Goal: Information Seeking & Learning: Check status

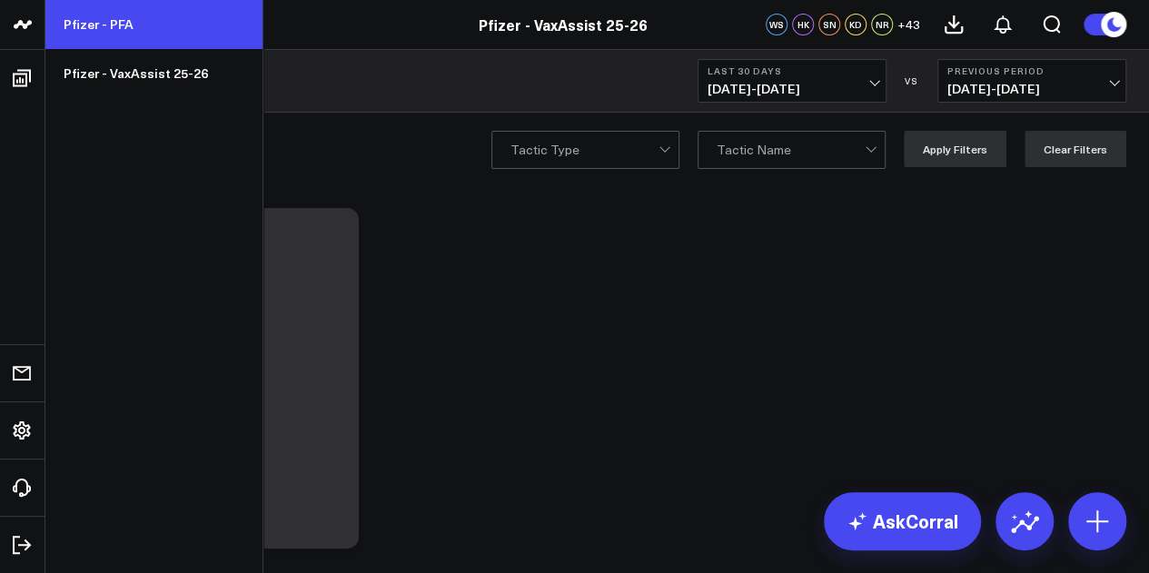
click at [113, 31] on link "Pfizer - PFA" at bounding box center [153, 24] width 217 height 49
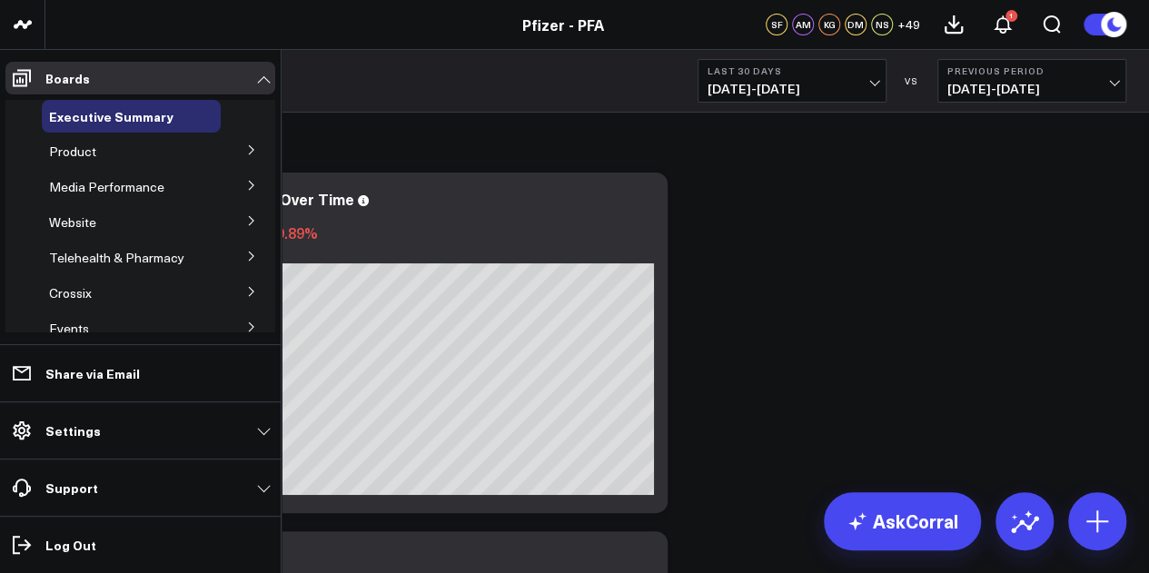
click at [246, 146] on icon at bounding box center [251, 149] width 11 height 11
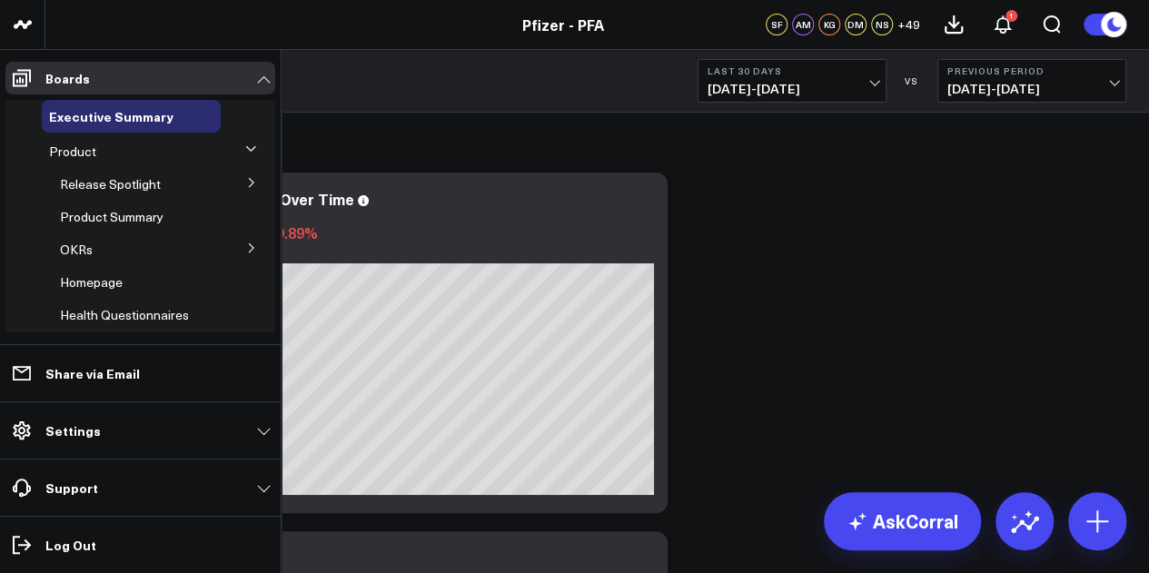
click at [234, 182] on button at bounding box center [251, 181] width 47 height 27
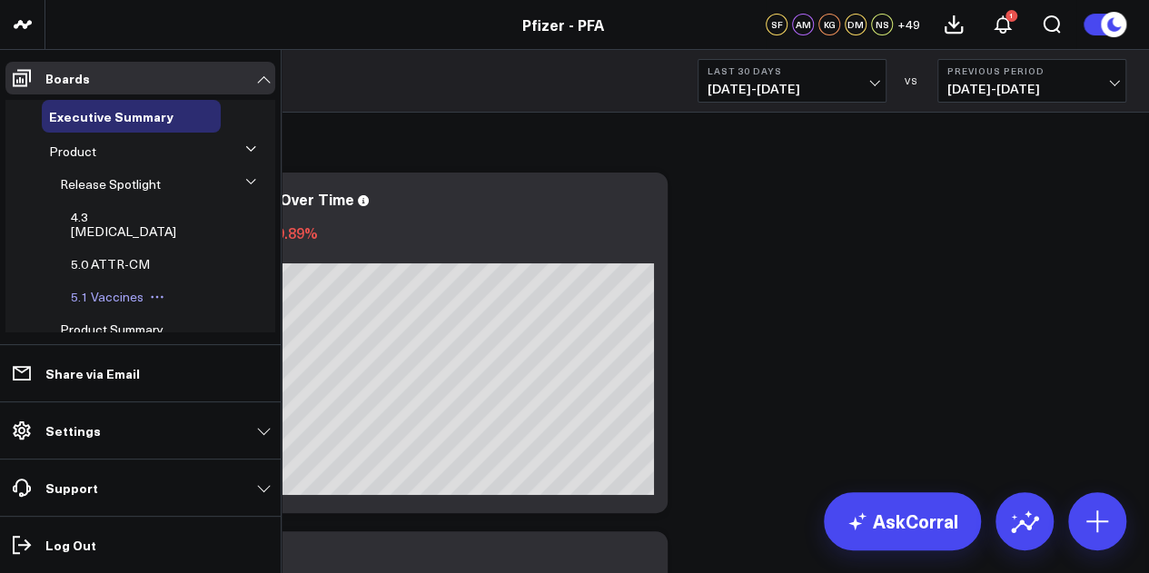
click at [127, 288] on span "5.1 Vaccines" at bounding box center [107, 296] width 73 height 17
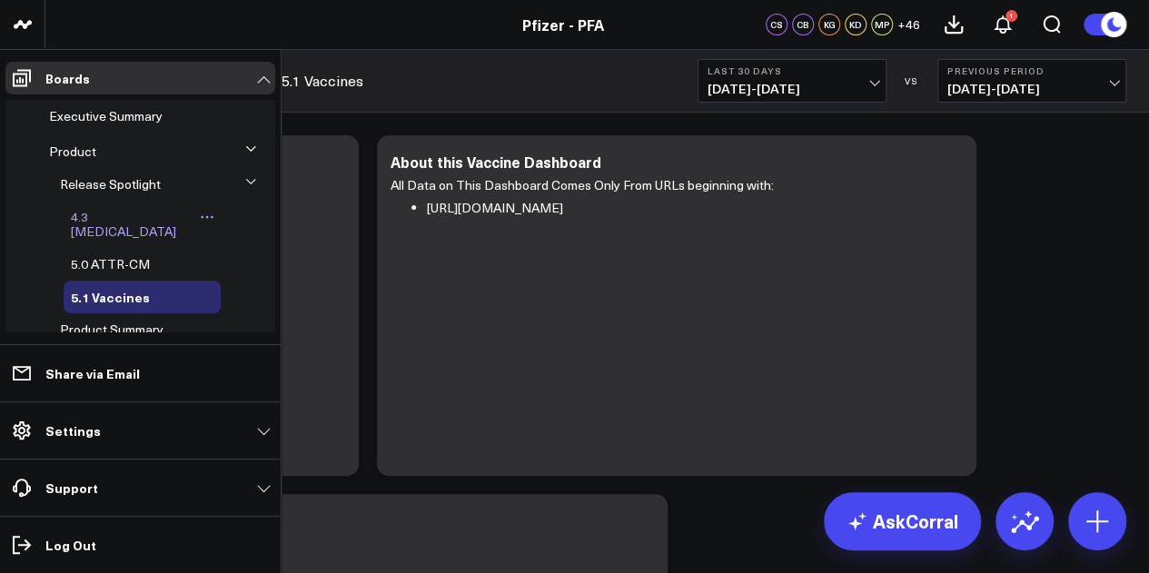
click at [123, 211] on span "4.3 Covid-19" at bounding box center [123, 224] width 105 height 32
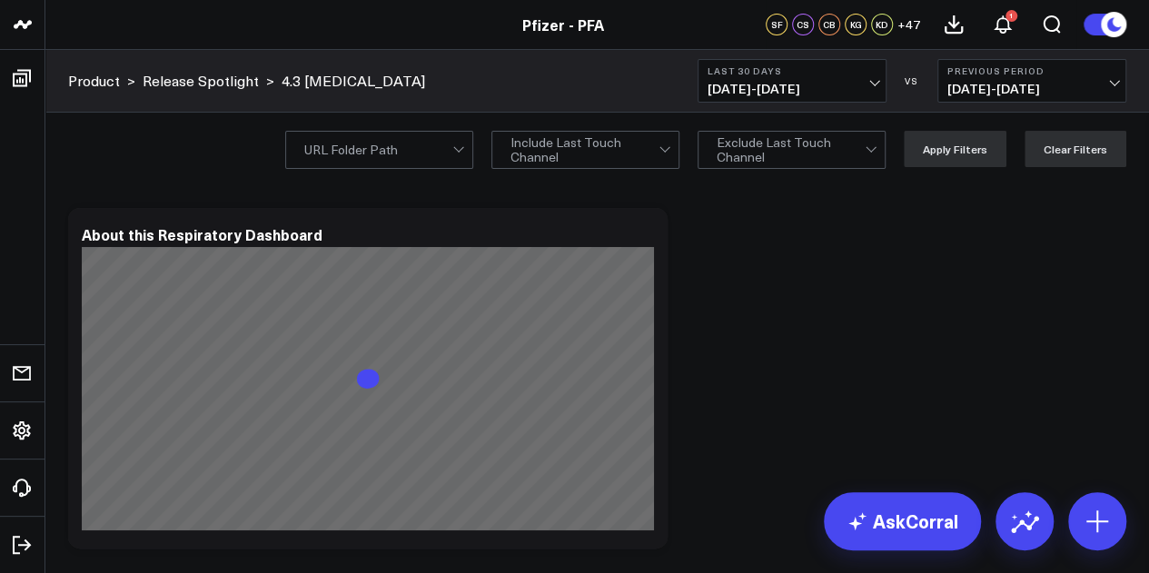
click at [875, 87] on span "08/06/25 - 09/04/25" at bounding box center [791, 89] width 169 height 15
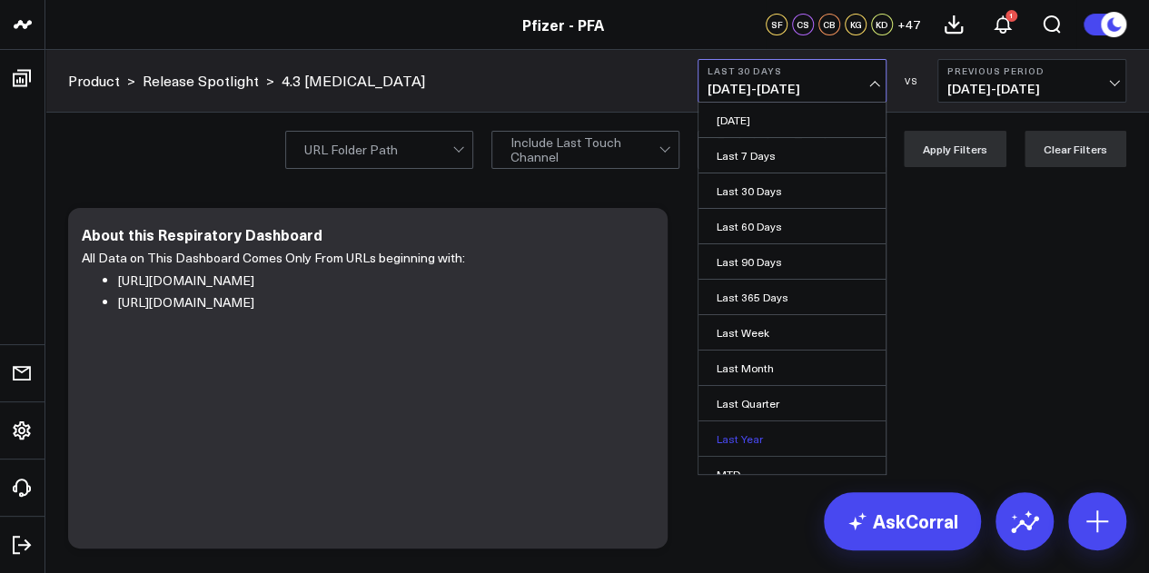
scroll to position [118, 0]
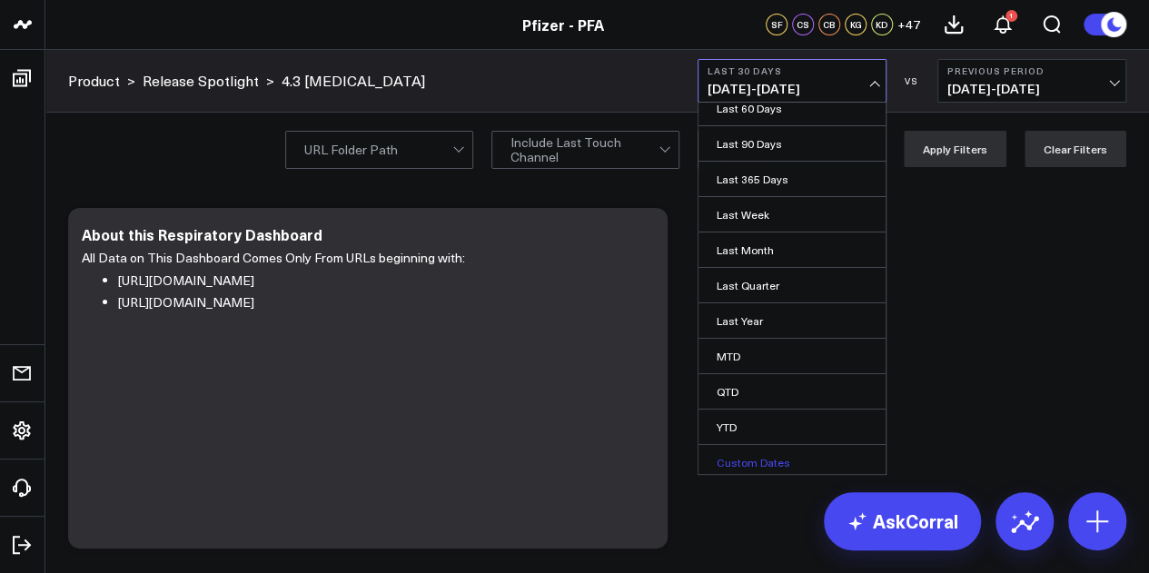
click at [741, 459] on link "Custom Dates" at bounding box center [791, 462] width 187 height 35
select select "8"
select select "2025"
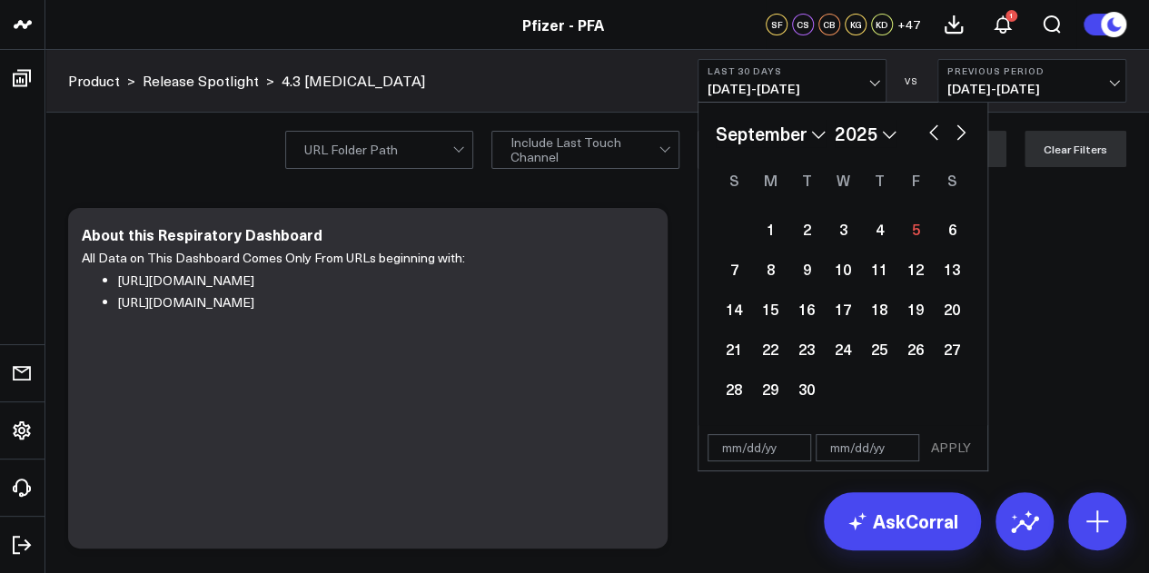
click at [929, 130] on button "button" at bounding box center [933, 131] width 18 height 22
select select "7"
select select "2025"
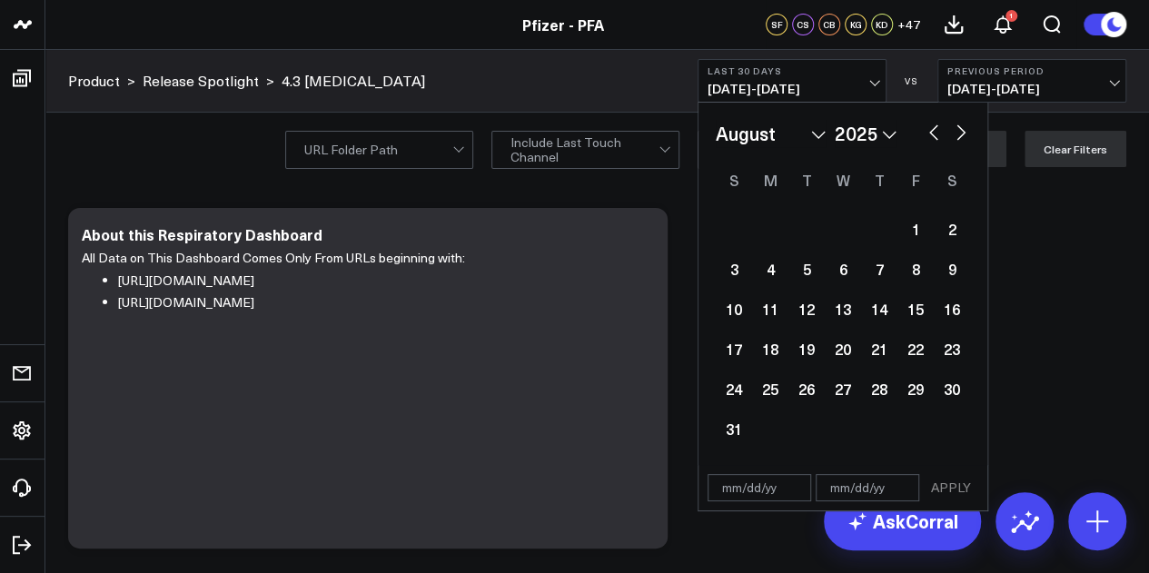
click at [929, 130] on button "button" at bounding box center [933, 131] width 18 height 22
select select "6"
select select "2025"
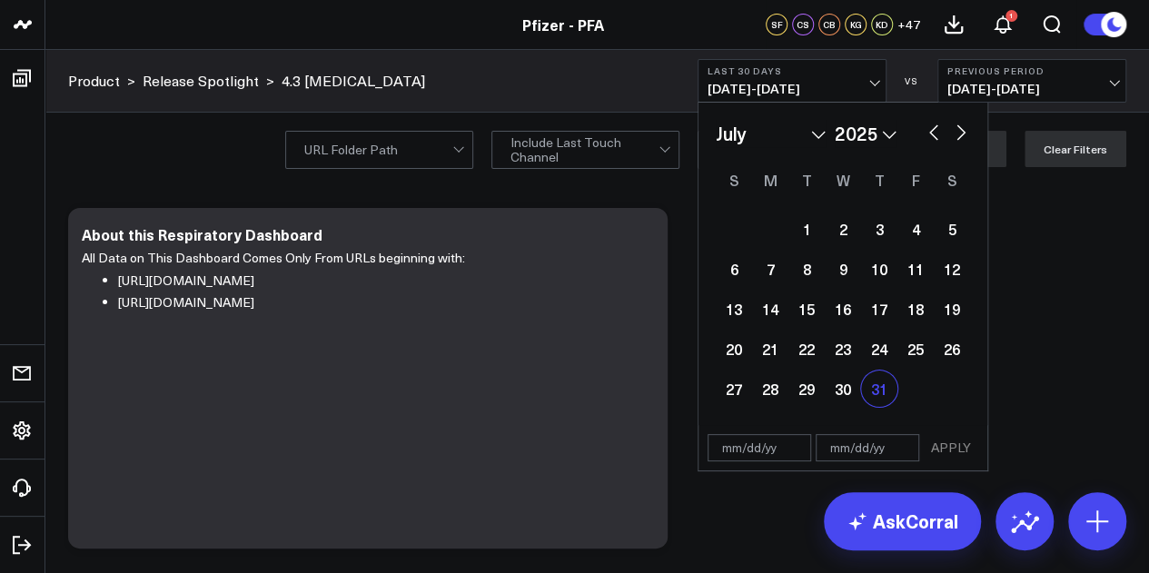
click at [868, 386] on div "31" at bounding box center [879, 389] width 36 height 36
type input "07/31/25"
select select "6"
select select "2025"
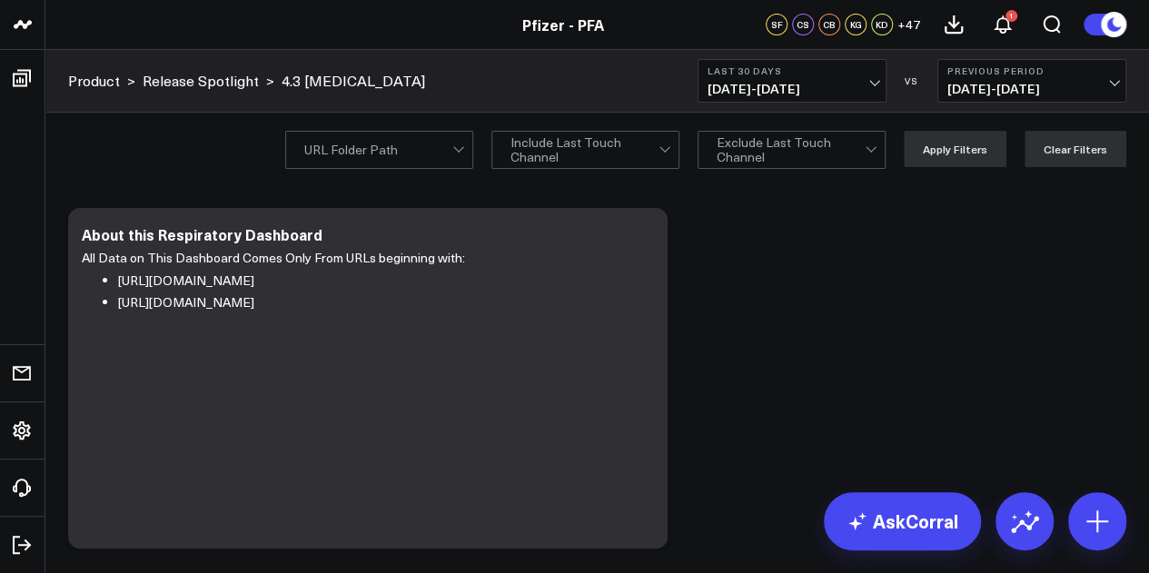
click at [869, 82] on span "08/06/25 - 09/04/25" at bounding box center [791, 89] width 169 height 15
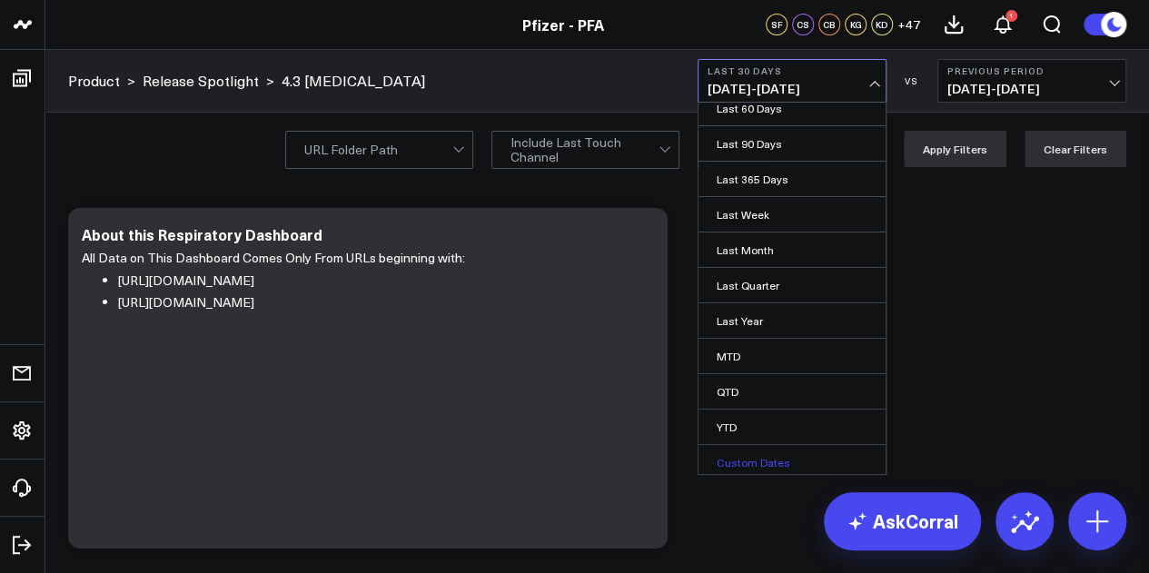
click at [765, 457] on link "Custom Dates" at bounding box center [791, 462] width 187 height 35
select select "8"
select select "2025"
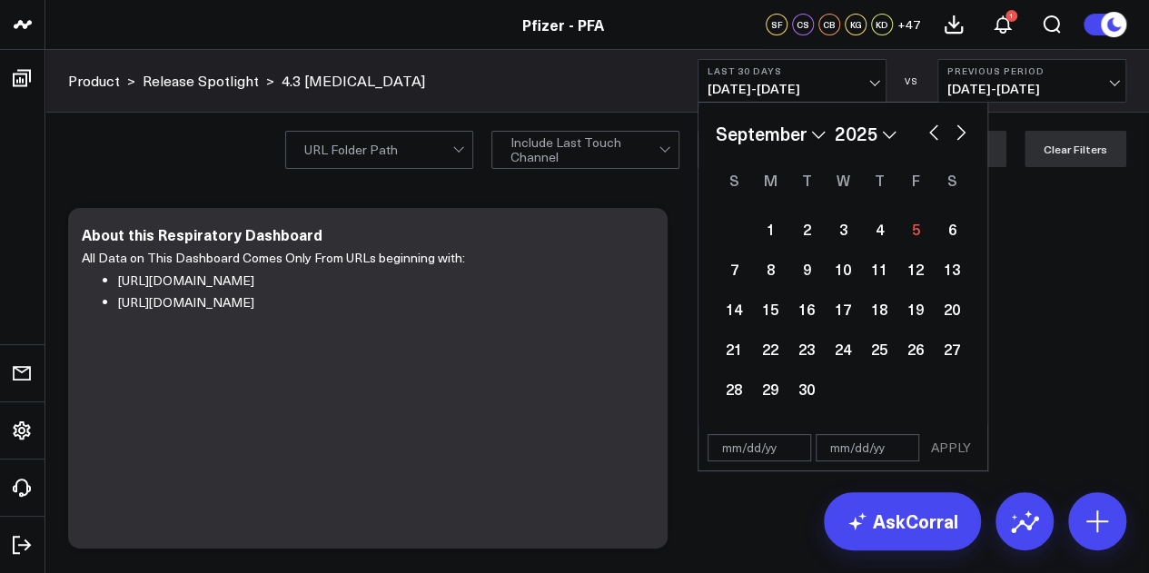
click at [935, 134] on button "button" at bounding box center [933, 131] width 18 height 22
select select "7"
select select "2025"
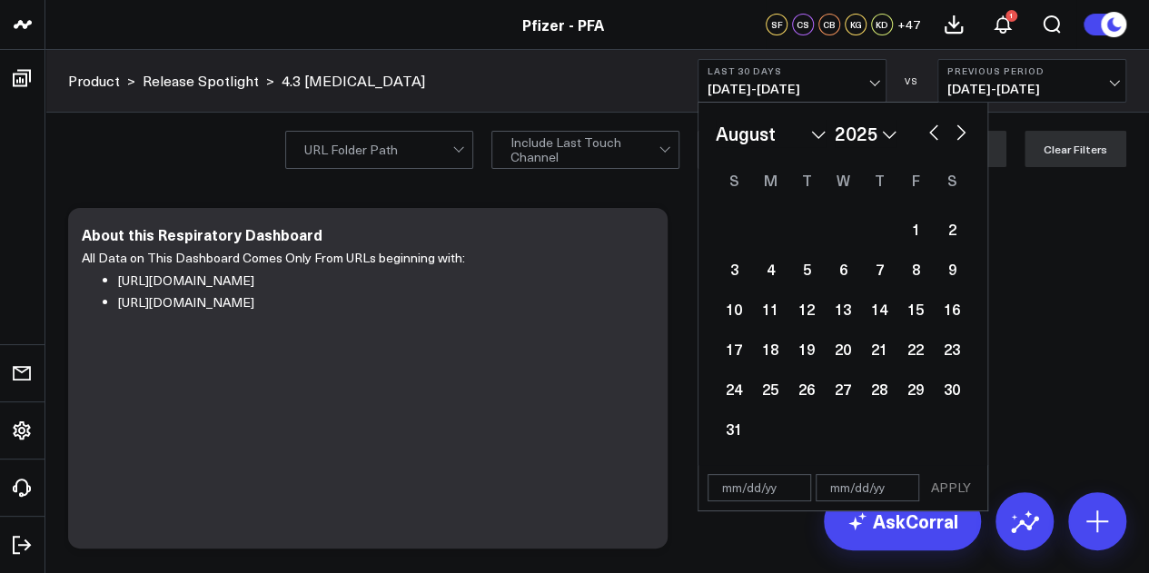
click at [935, 134] on button "button" at bounding box center [933, 131] width 18 height 22
select select "6"
select select "2025"
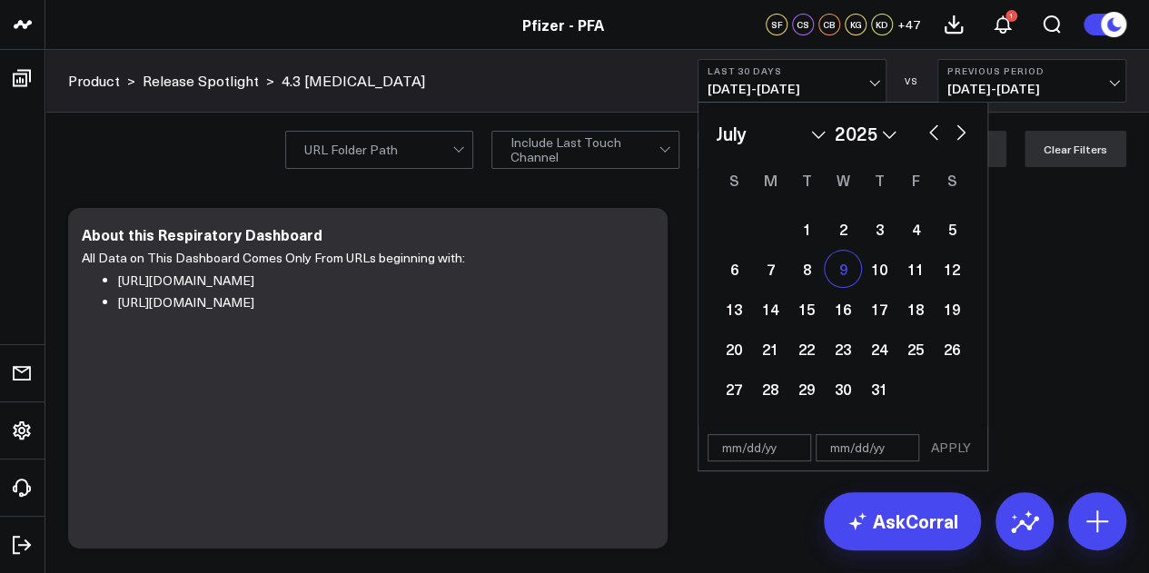
click at [848, 266] on div "9" at bounding box center [843, 269] width 36 height 36
type input "07/09/25"
select select "6"
select select "2025"
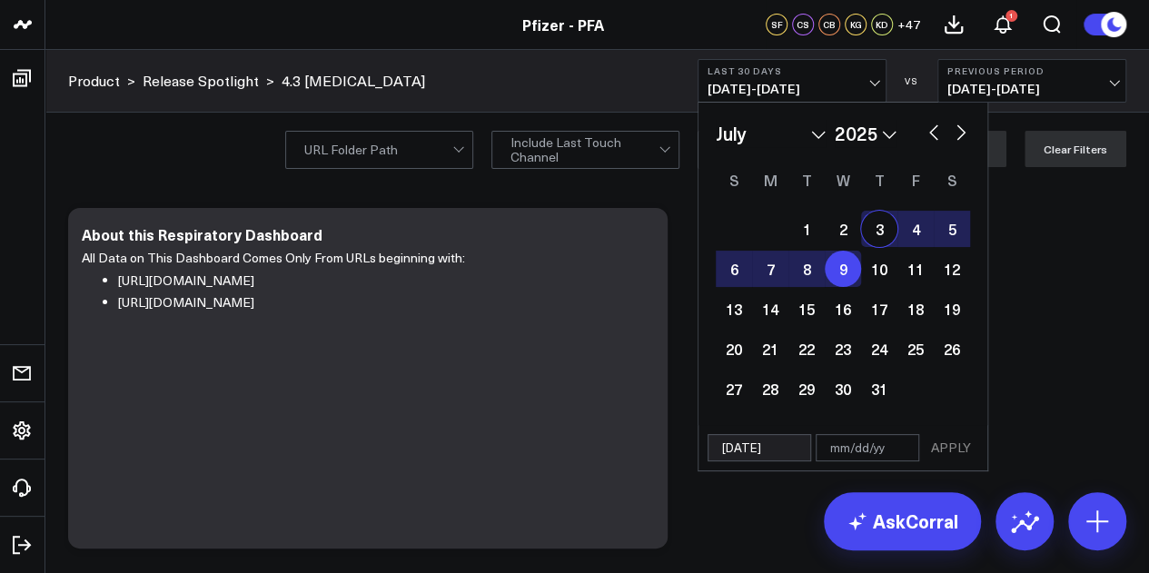
click at [963, 131] on button "button" at bounding box center [961, 131] width 18 height 22
select select "7"
select select "2025"
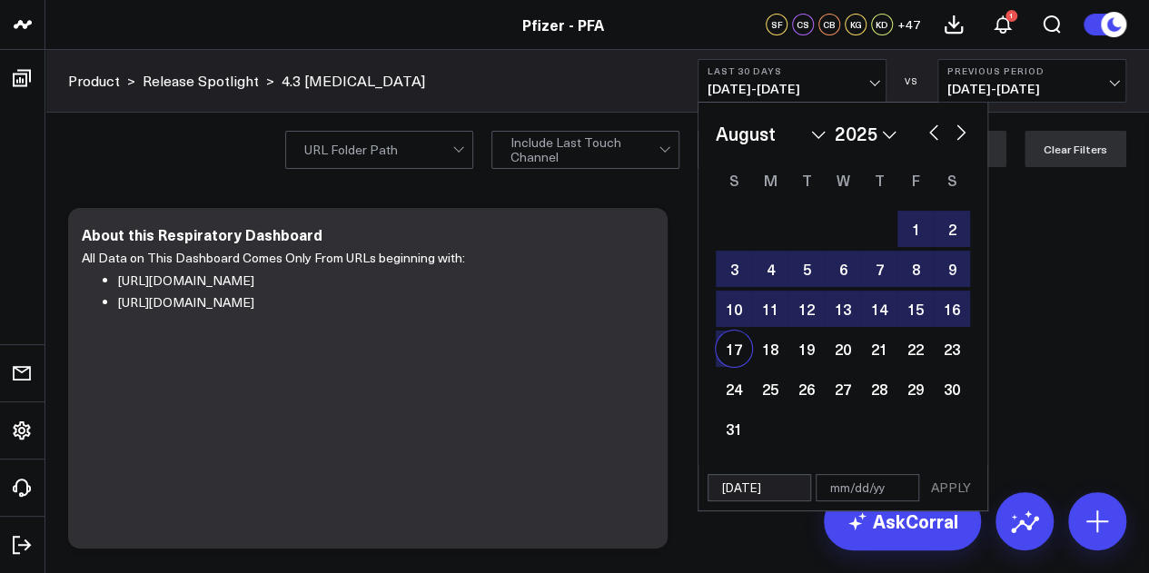
click at [730, 348] on div "17" at bounding box center [734, 349] width 36 height 36
type input "08/17/25"
select select "7"
select select "2025"
click at [962, 483] on button "APPLY" at bounding box center [951, 487] width 54 height 27
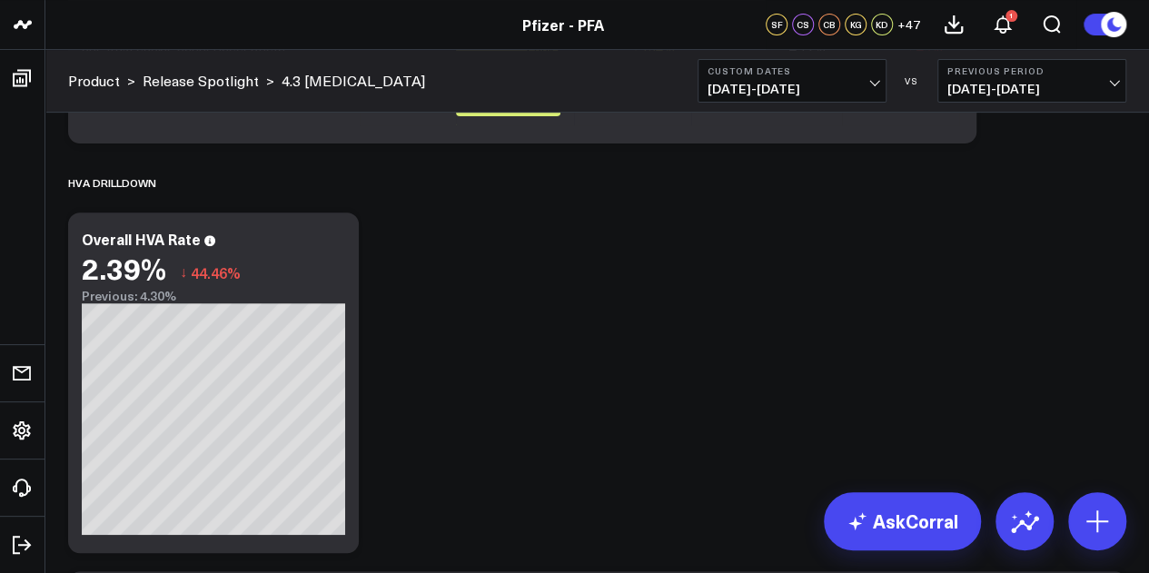
scroll to position [3726, 0]
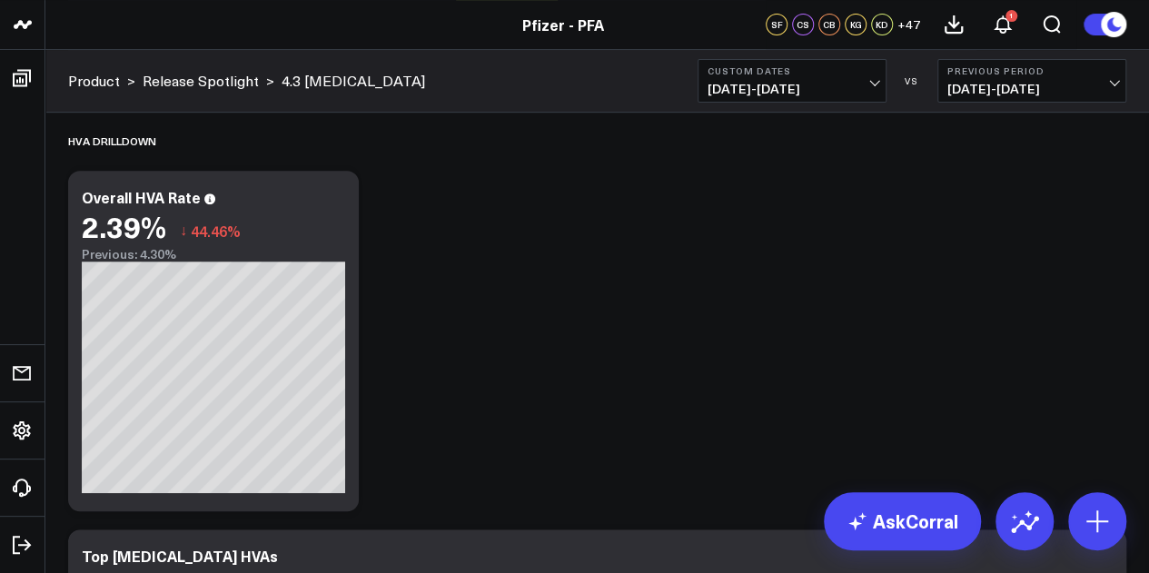
click at [832, 90] on span "07/09/25 - 08/17/25" at bounding box center [791, 89] width 169 height 15
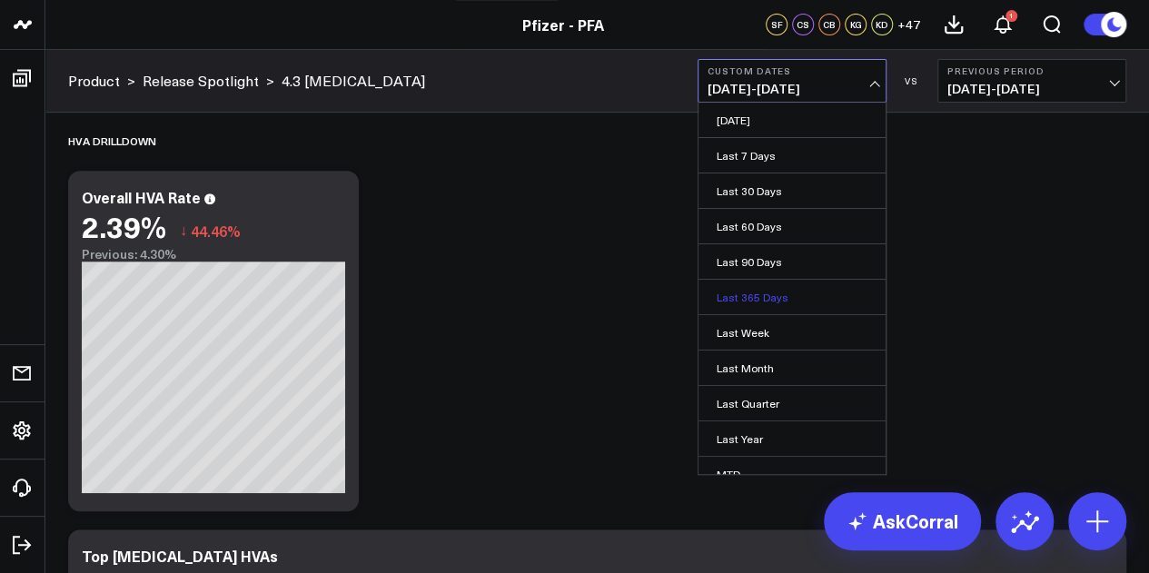
scroll to position [118, 0]
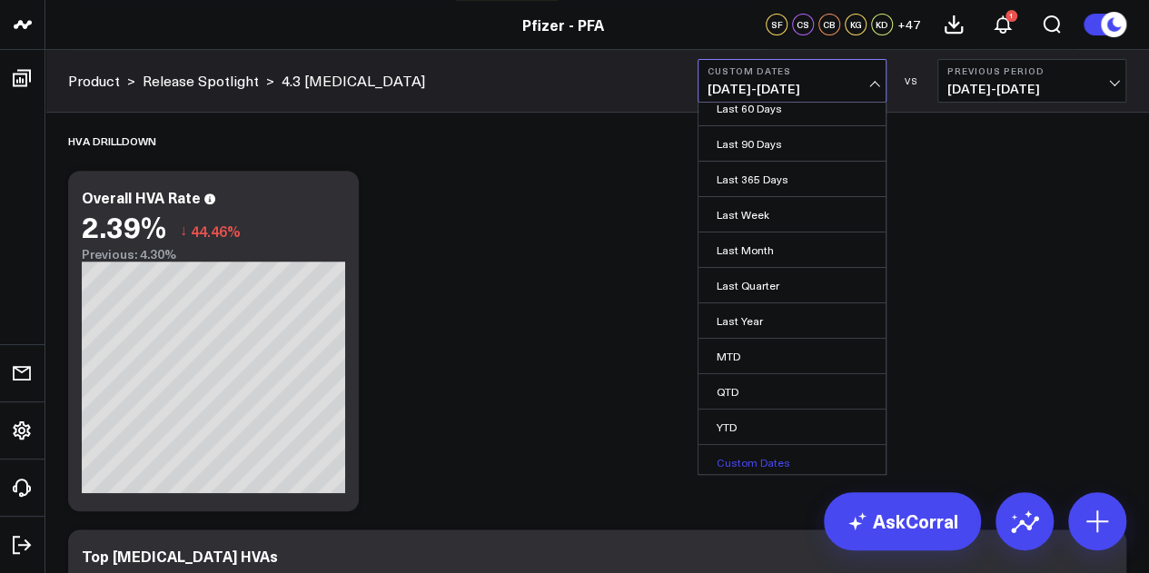
click at [746, 459] on link "Custom Dates" at bounding box center [791, 462] width 187 height 35
select select "8"
select select "2025"
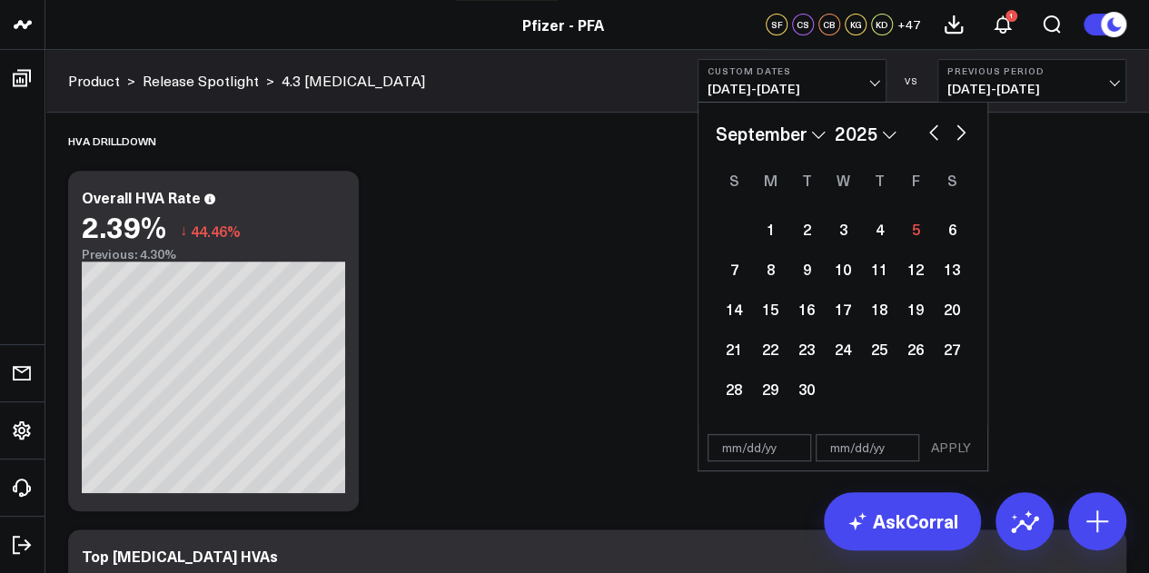
click at [931, 136] on button "button" at bounding box center [933, 131] width 18 height 22
select select "7"
select select "2025"
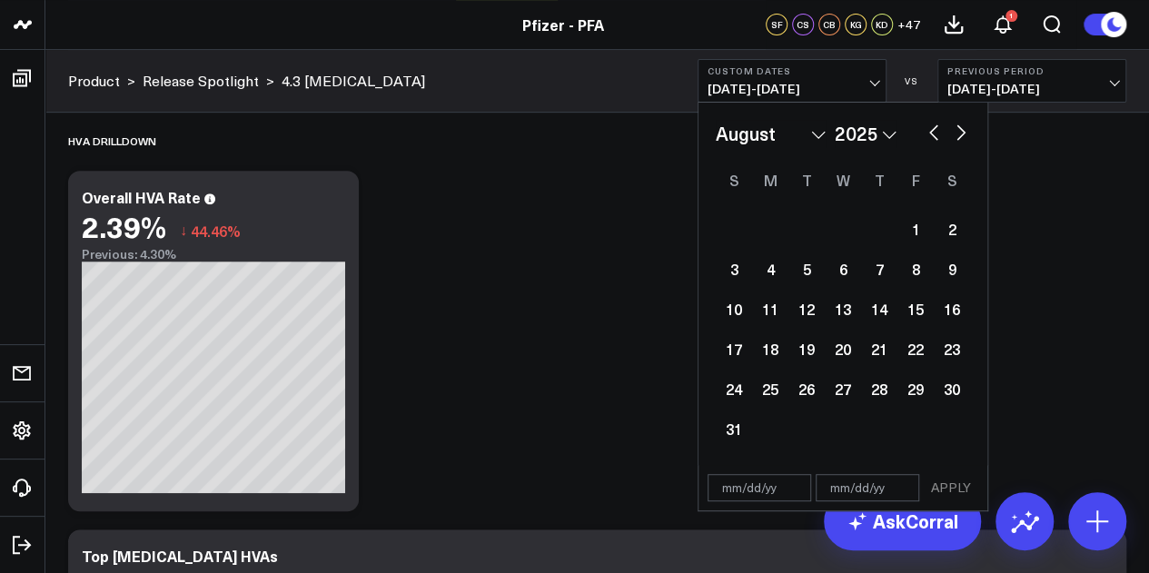
click at [934, 133] on button "button" at bounding box center [933, 131] width 18 height 22
select select "6"
select select "2025"
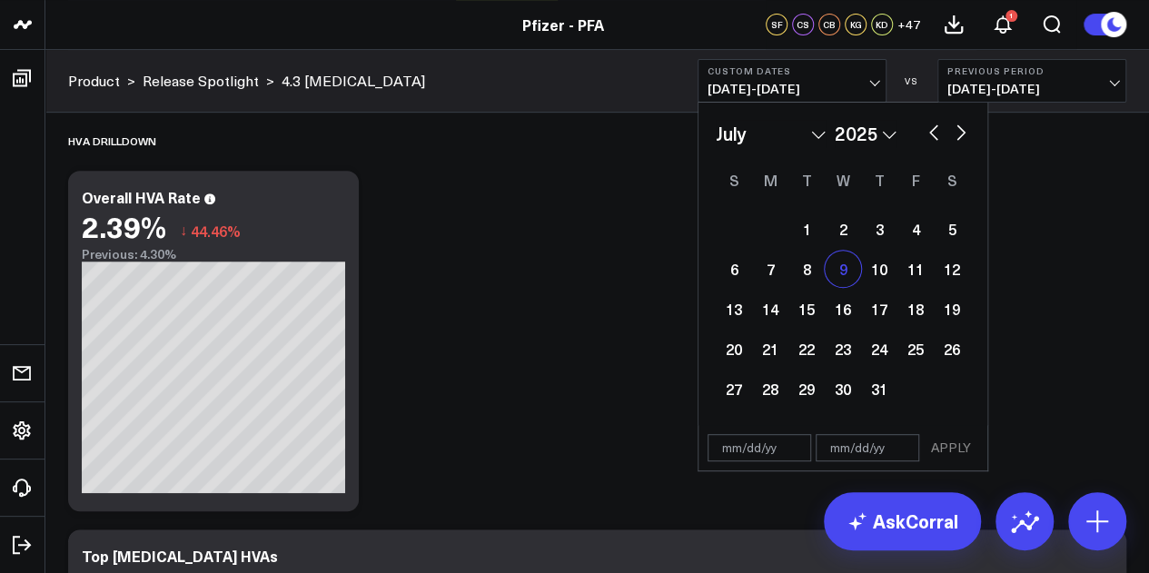
click at [834, 279] on div "9" at bounding box center [843, 269] width 36 height 36
type input "07/09/25"
select select "6"
select select "2025"
click at [963, 129] on button "button" at bounding box center [961, 131] width 18 height 22
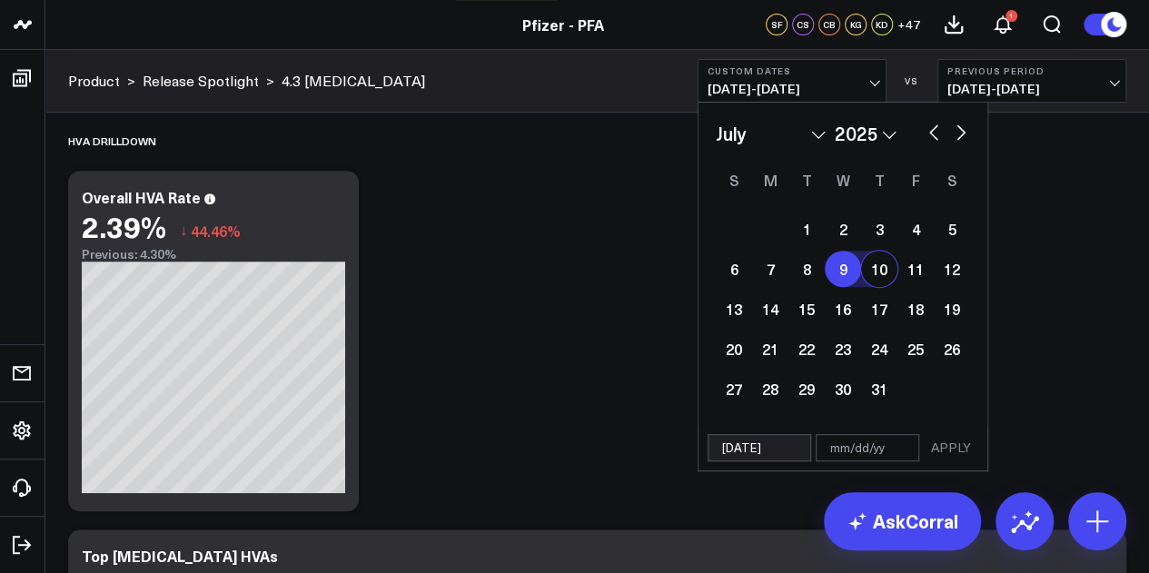
select select "7"
select select "2025"
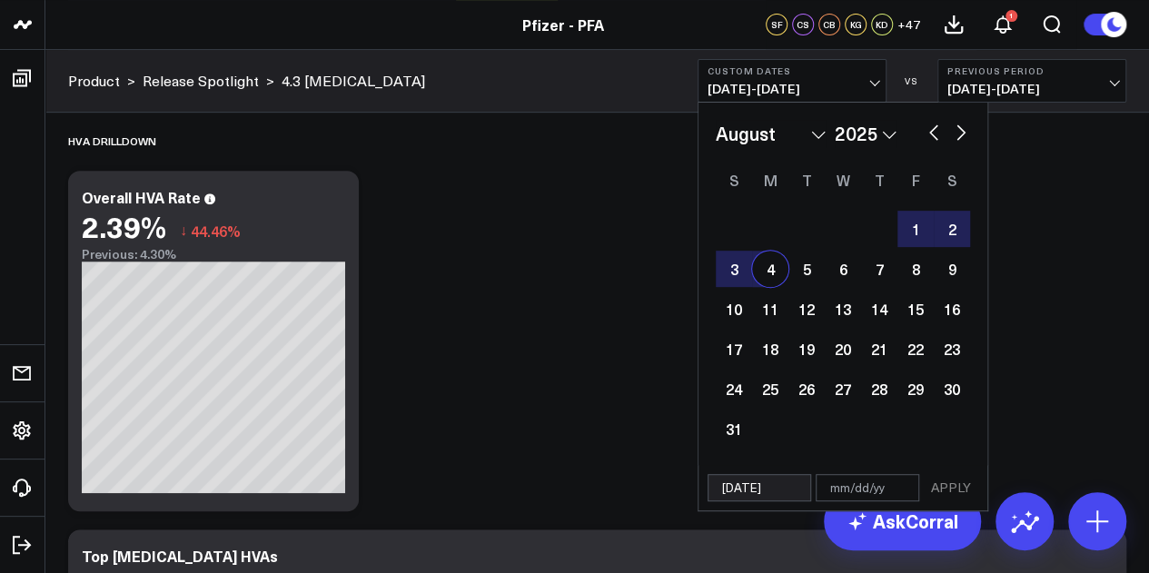
click at [766, 279] on div "4" at bounding box center [770, 269] width 36 height 36
type input "08/04/25"
select select "7"
select select "2025"
click at [957, 489] on button "APPLY" at bounding box center [951, 487] width 54 height 27
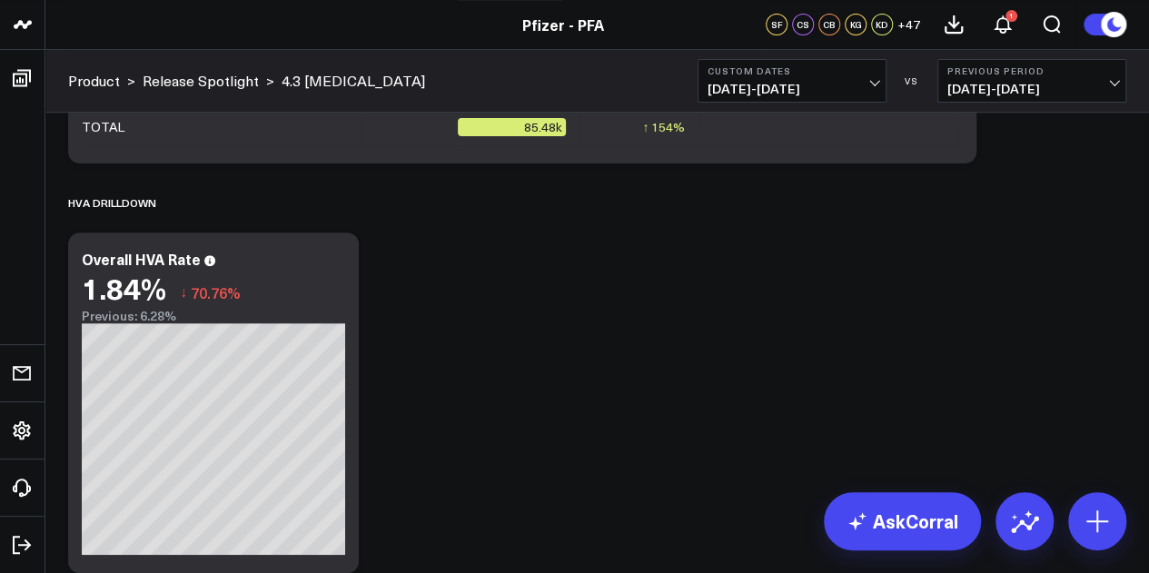
scroll to position [3679, 0]
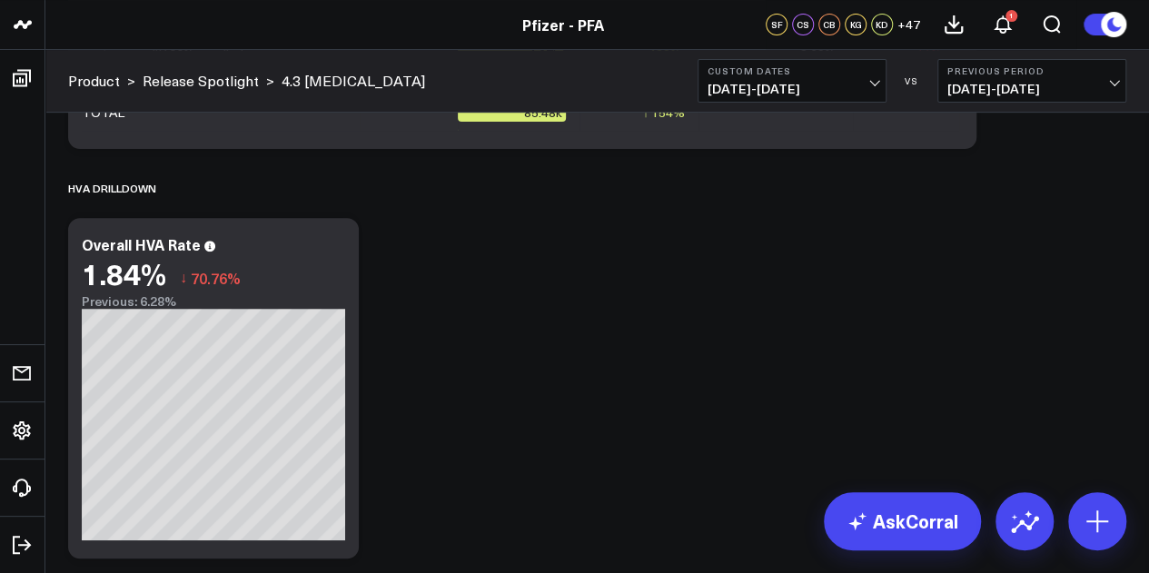
click at [835, 94] on span "07/09/25 - 08/04/25" at bounding box center [791, 89] width 169 height 15
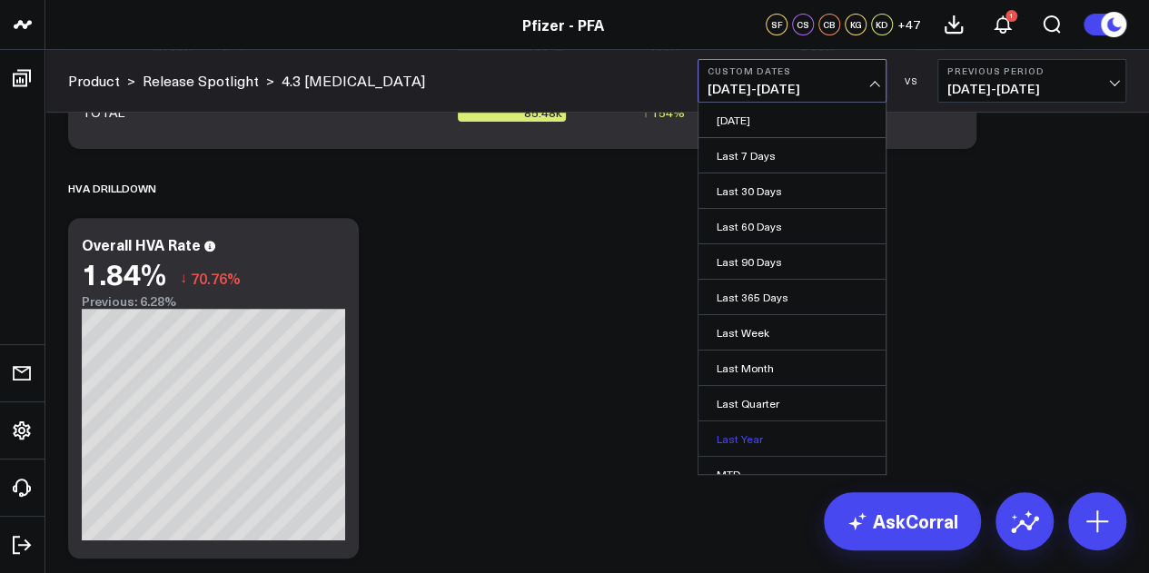
scroll to position [118, 0]
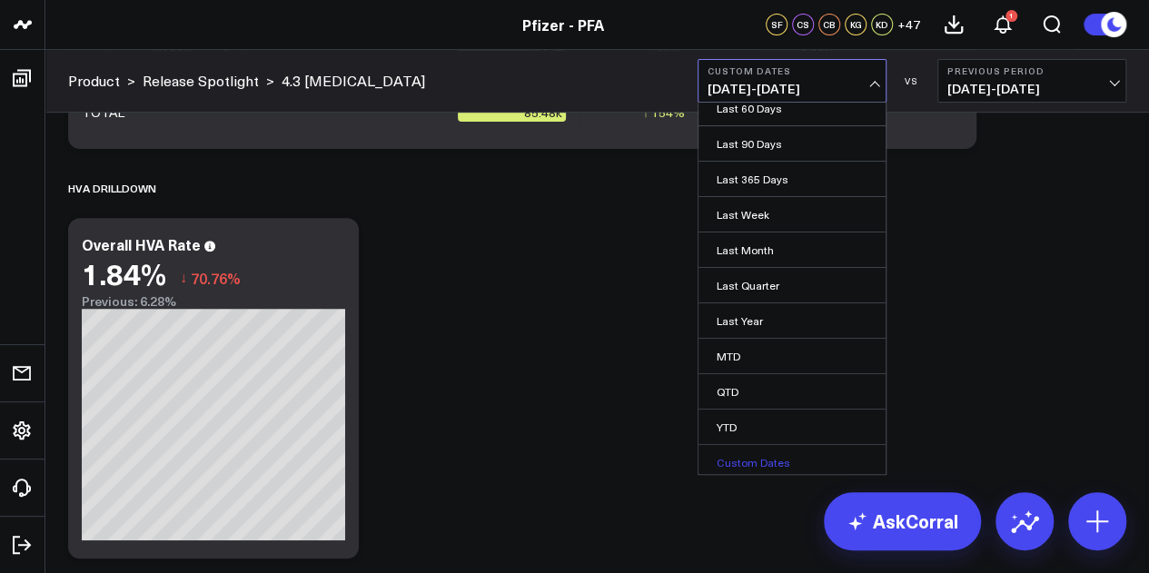
click at [735, 464] on link "Custom Dates" at bounding box center [791, 462] width 187 height 35
select select "8"
select select "2025"
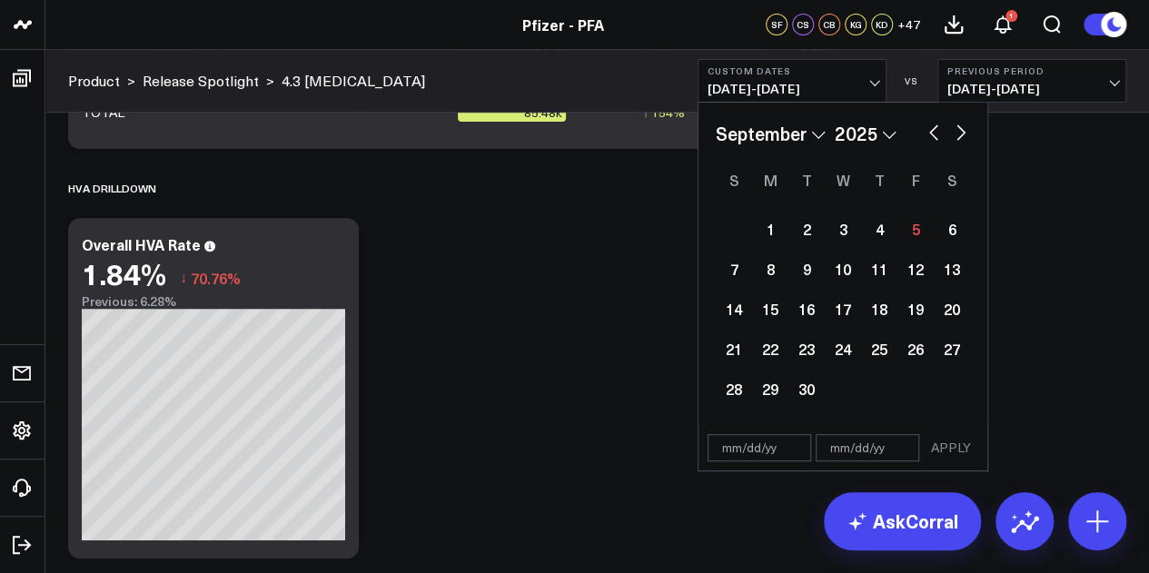
click at [930, 144] on div "January February March April May June July August September October November De…" at bounding box center [843, 133] width 254 height 27
click at [932, 139] on button "button" at bounding box center [933, 131] width 18 height 22
select select "7"
select select "2025"
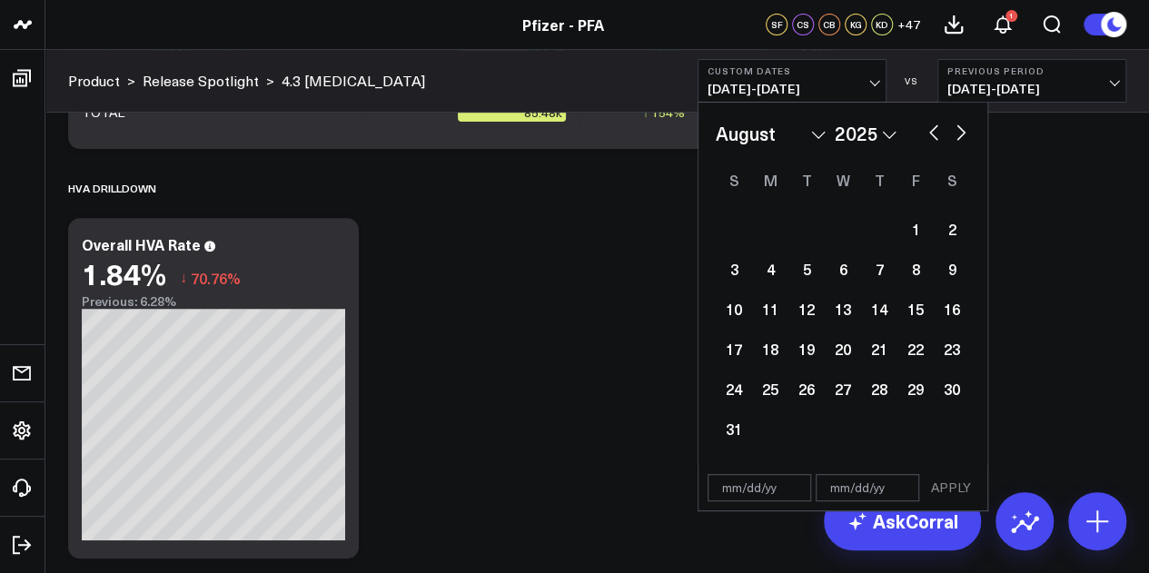
click at [932, 132] on button "button" at bounding box center [933, 131] width 18 height 22
select select "6"
select select "2025"
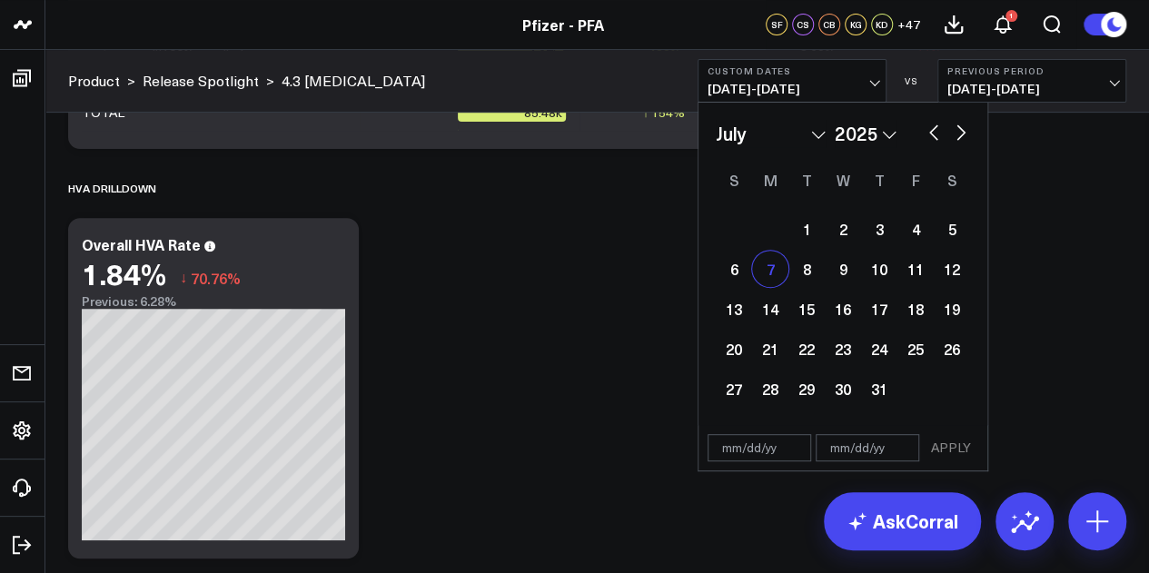
click at [765, 274] on div "7" at bounding box center [770, 269] width 36 height 36
type input "07/07/25"
select select "6"
select select "2025"
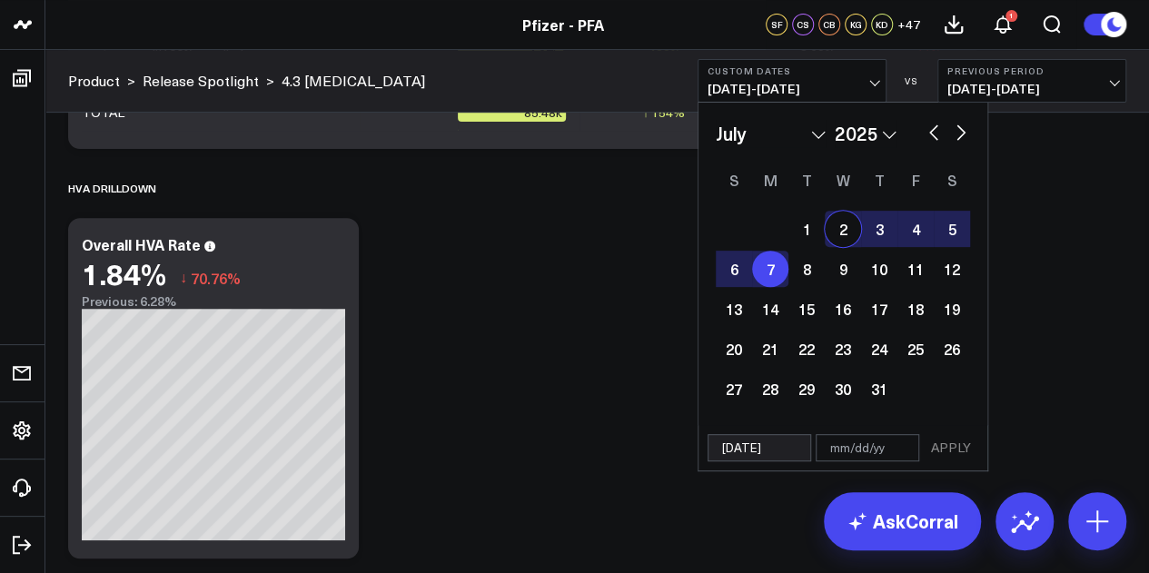
click at [962, 132] on button "button" at bounding box center [961, 131] width 18 height 22
select select "7"
select select "2025"
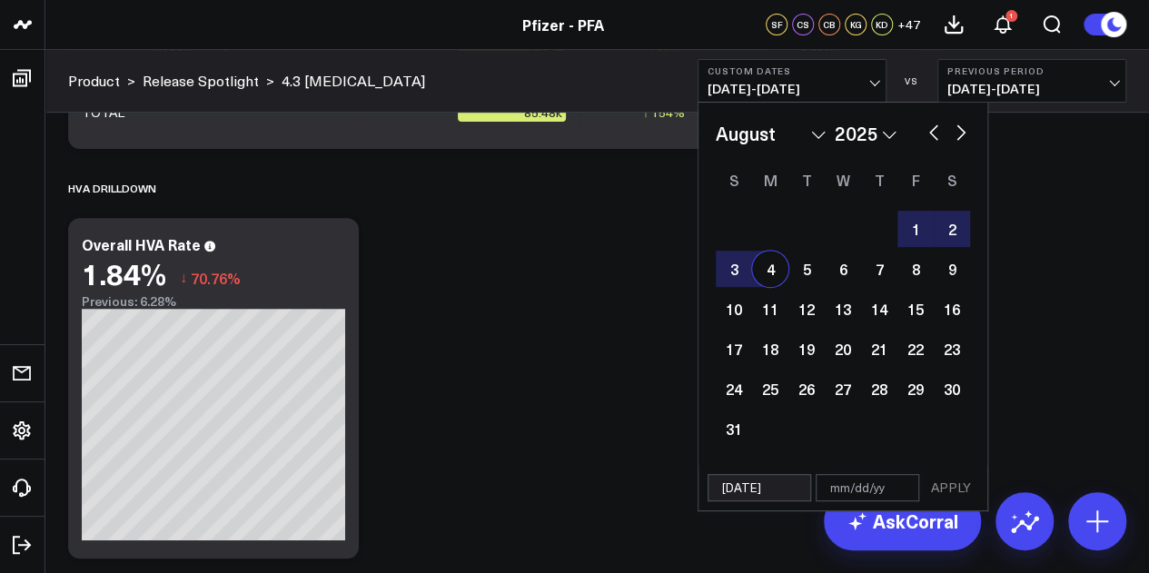
click at [763, 273] on div "4" at bounding box center [770, 269] width 36 height 36
type input "08/04/25"
select select "7"
select select "2025"
click at [945, 484] on button "APPLY" at bounding box center [951, 487] width 54 height 27
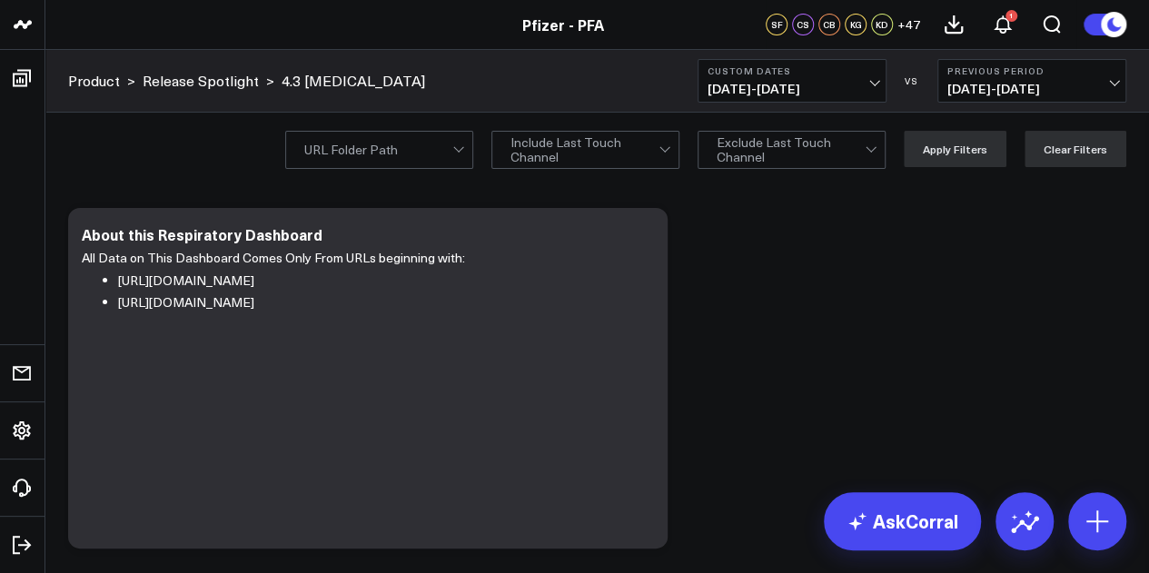
click at [845, 92] on span "07/07/25 - 08/04/25" at bounding box center [791, 89] width 169 height 15
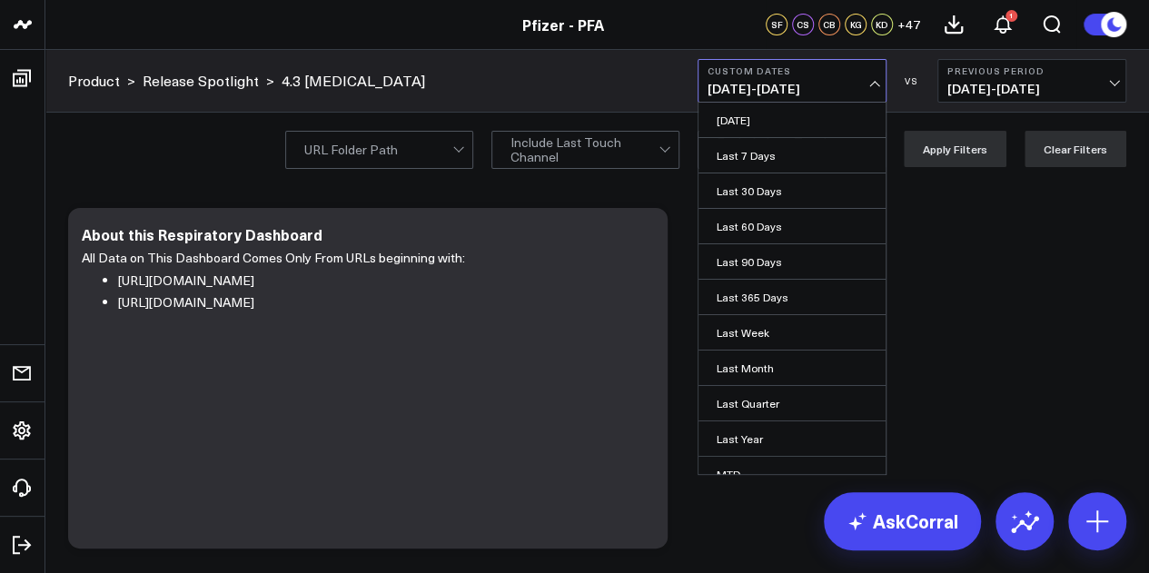
scroll to position [118, 0]
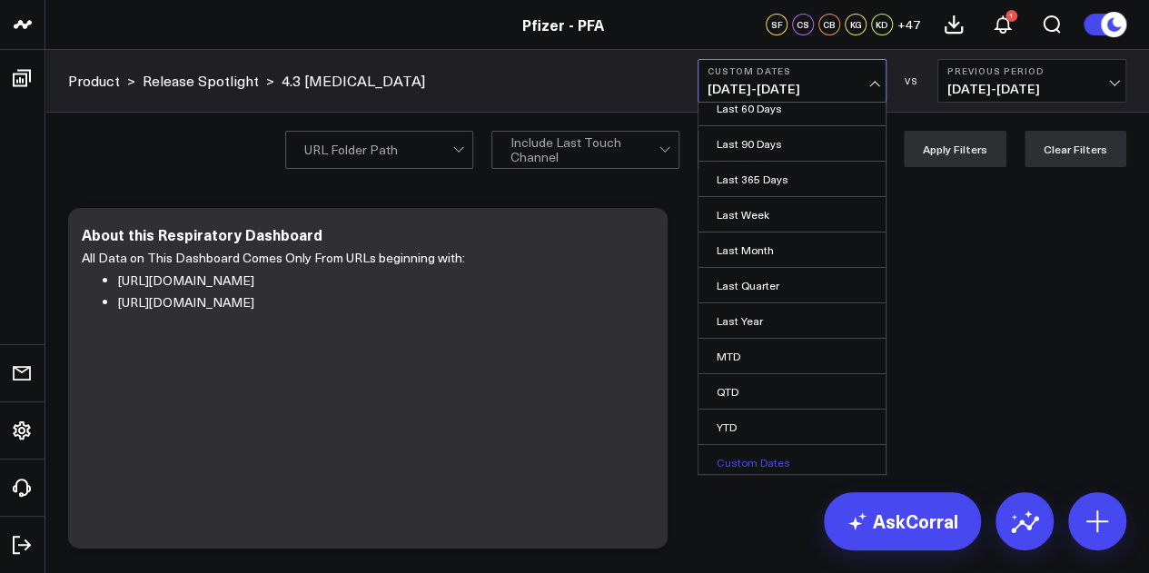
click at [755, 459] on link "Custom Dates" at bounding box center [791, 462] width 187 height 35
select select "8"
select select "2025"
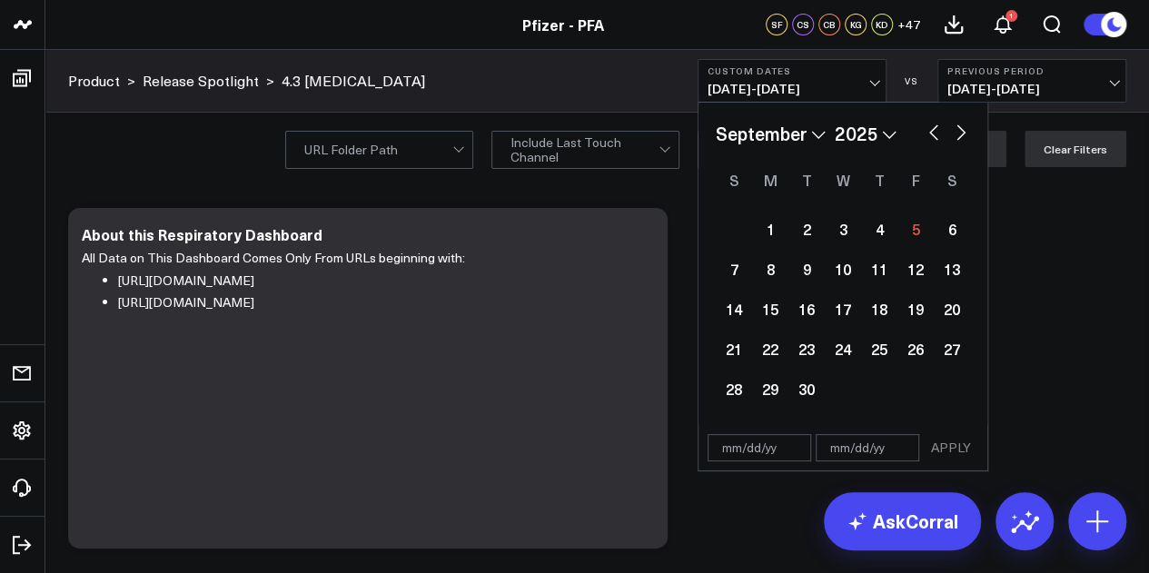
click at [930, 133] on button "button" at bounding box center [933, 131] width 18 height 22
select select "7"
select select "2025"
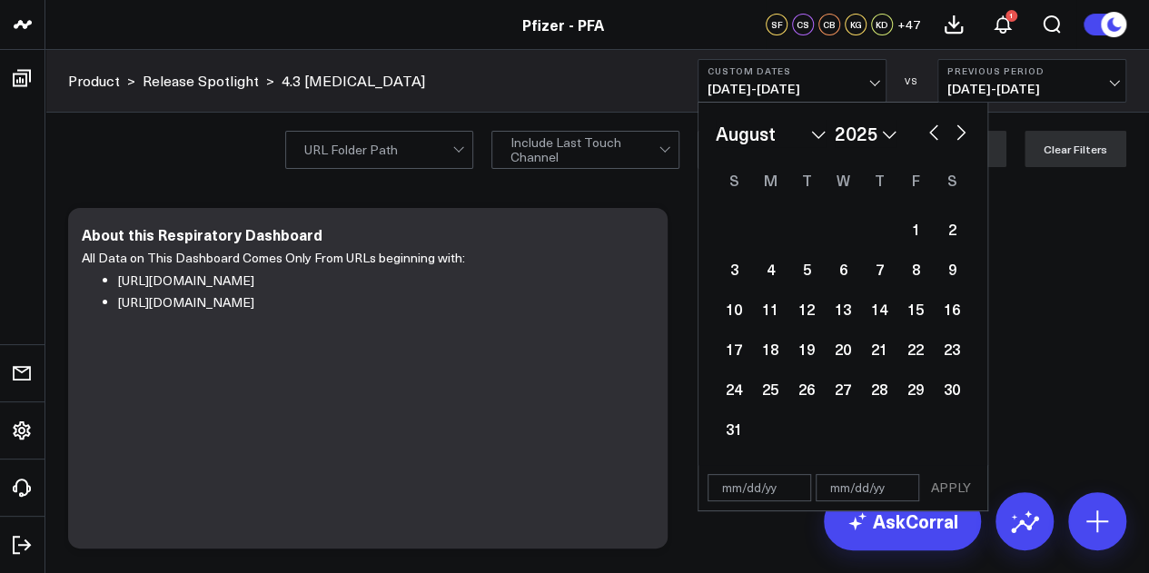
click at [933, 136] on button "button" at bounding box center [933, 131] width 18 height 22
select select "6"
select select "2025"
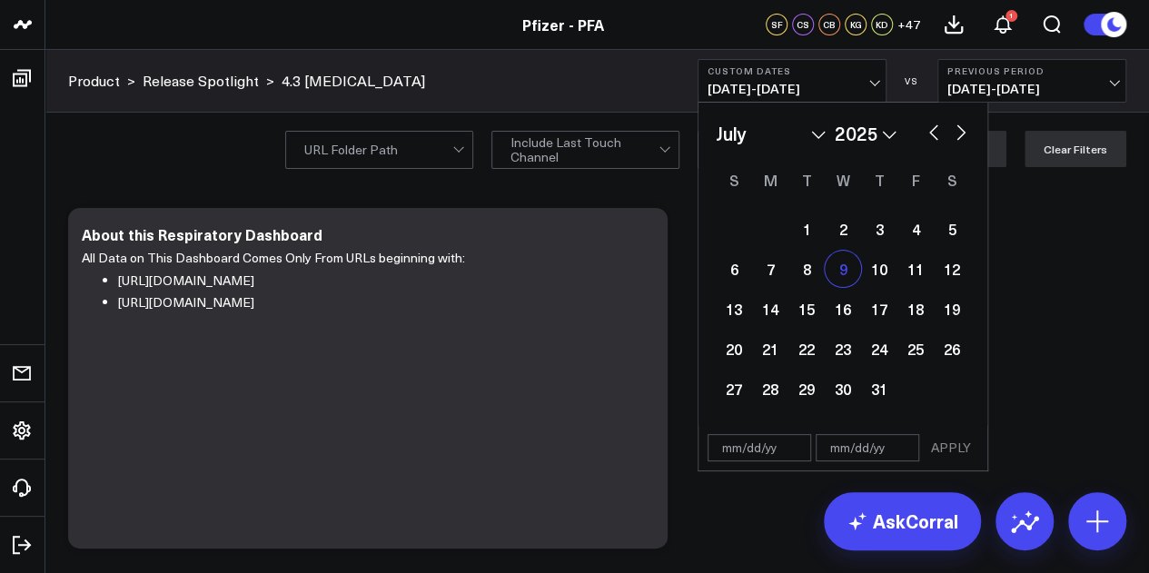
click at [846, 279] on div "9" at bounding box center [843, 269] width 36 height 36
type input "07/09/25"
select select "6"
select select "2025"
click at [960, 133] on button "button" at bounding box center [961, 131] width 18 height 22
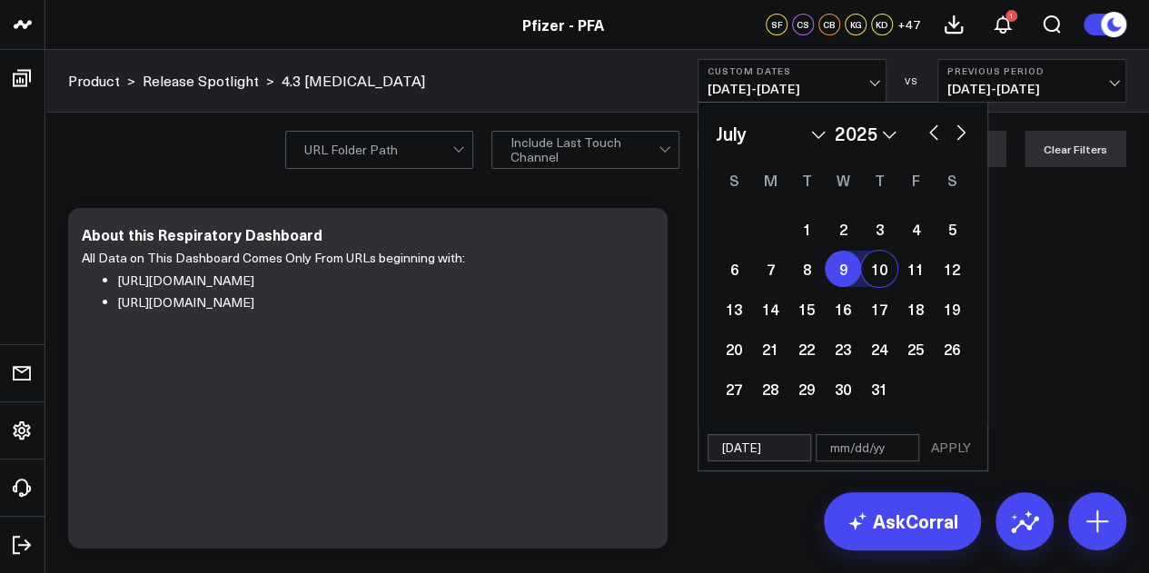
select select "7"
select select "2025"
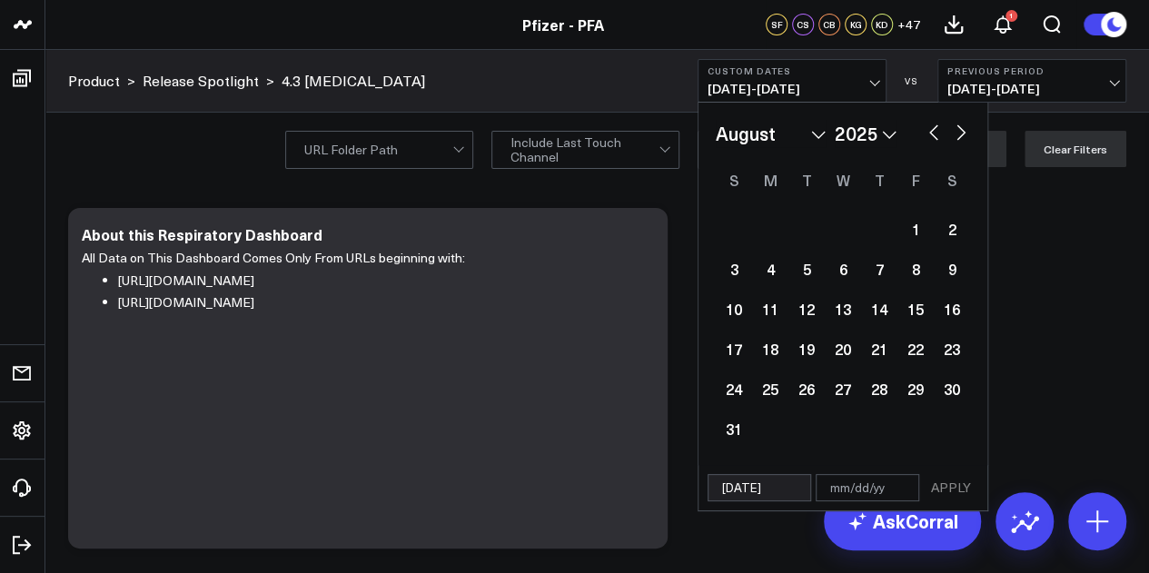
click at [960, 133] on button "button" at bounding box center [961, 131] width 18 height 22
select select "8"
select select "2025"
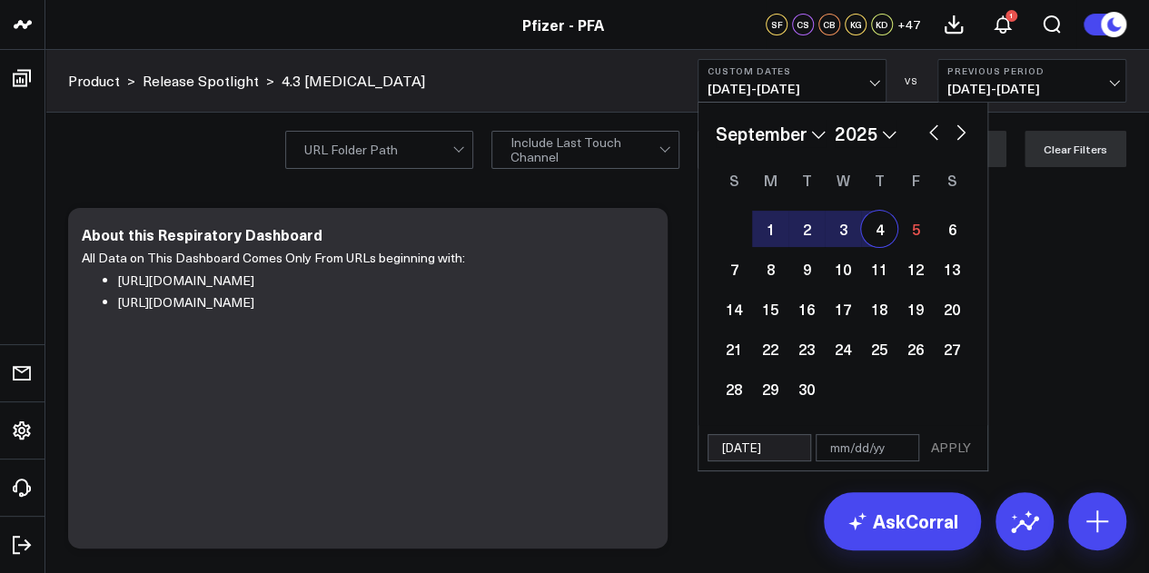
click at [936, 128] on button "button" at bounding box center [933, 131] width 18 height 22
select select "7"
select select "2025"
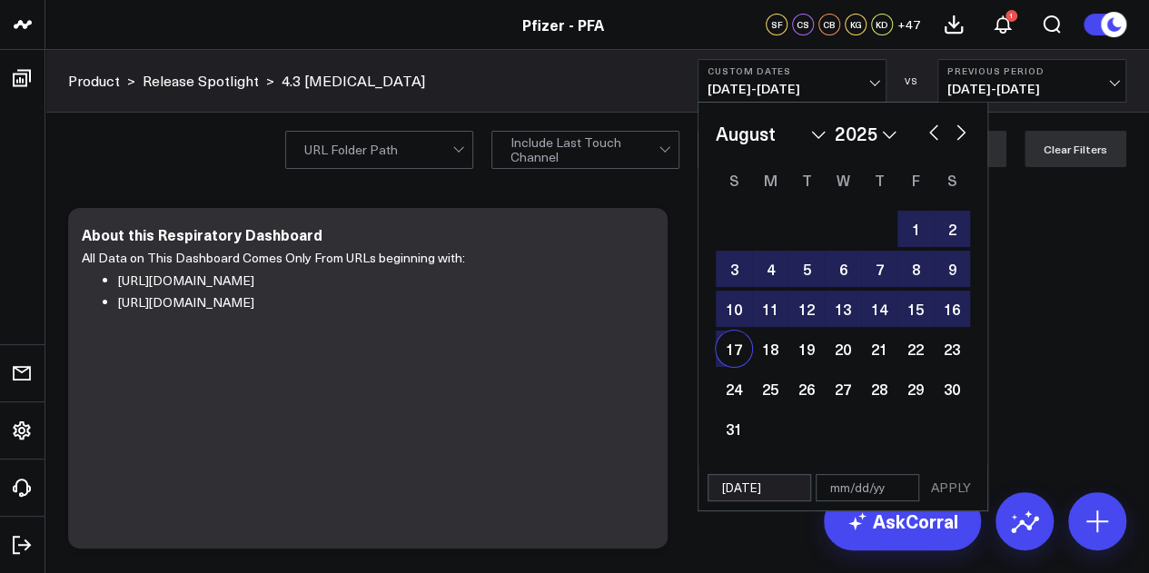
click at [737, 350] on div "17" at bounding box center [734, 349] width 36 height 36
select select "7"
select select "2025"
type input "08/17/25"
click at [965, 484] on button "APPLY" at bounding box center [951, 487] width 54 height 27
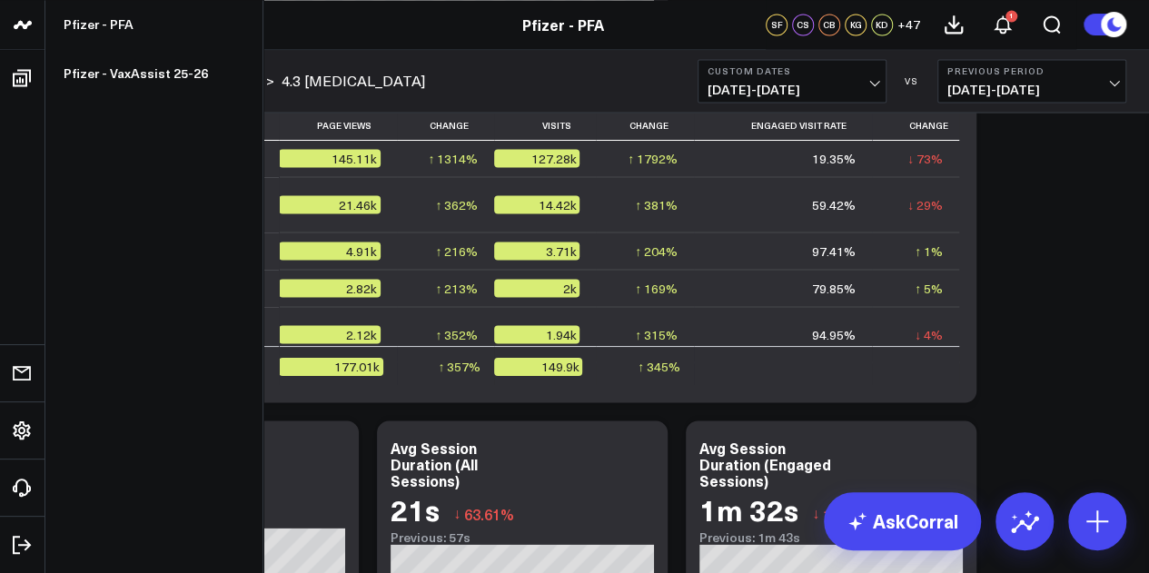
scroll to position [968, 0]
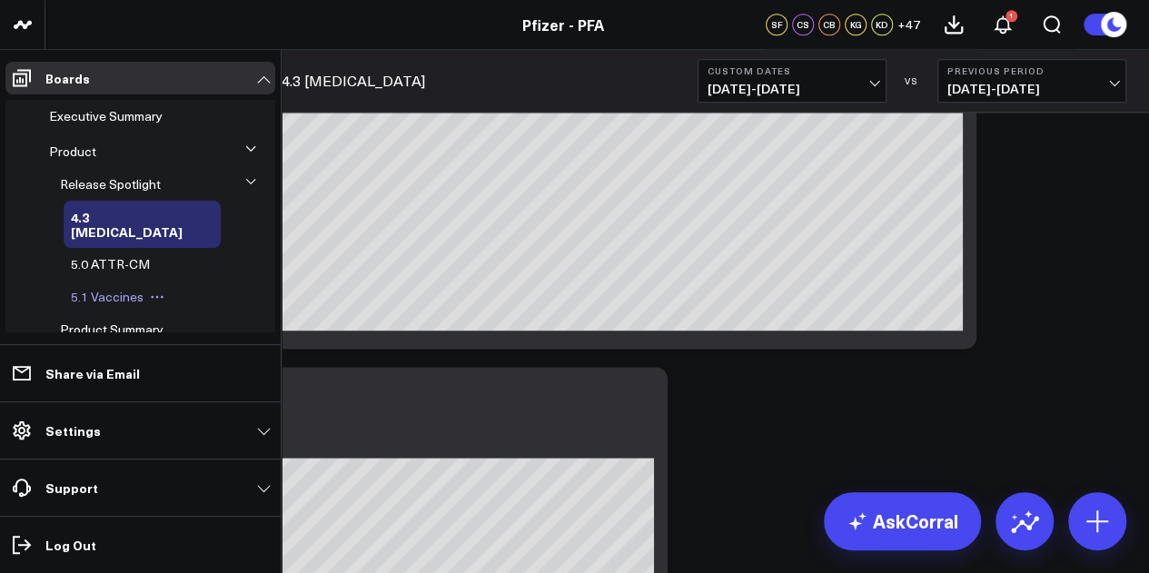
click at [104, 288] on span "5.1 Vaccines" at bounding box center [107, 296] width 73 height 17
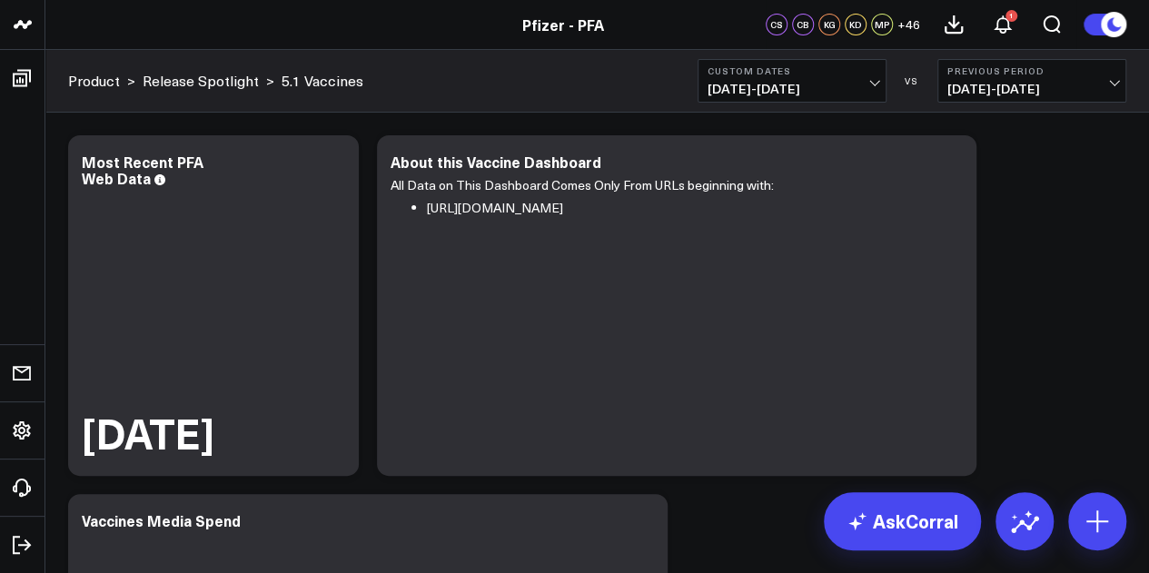
click at [873, 84] on span "07/09/25 - 08/17/25" at bounding box center [791, 89] width 169 height 15
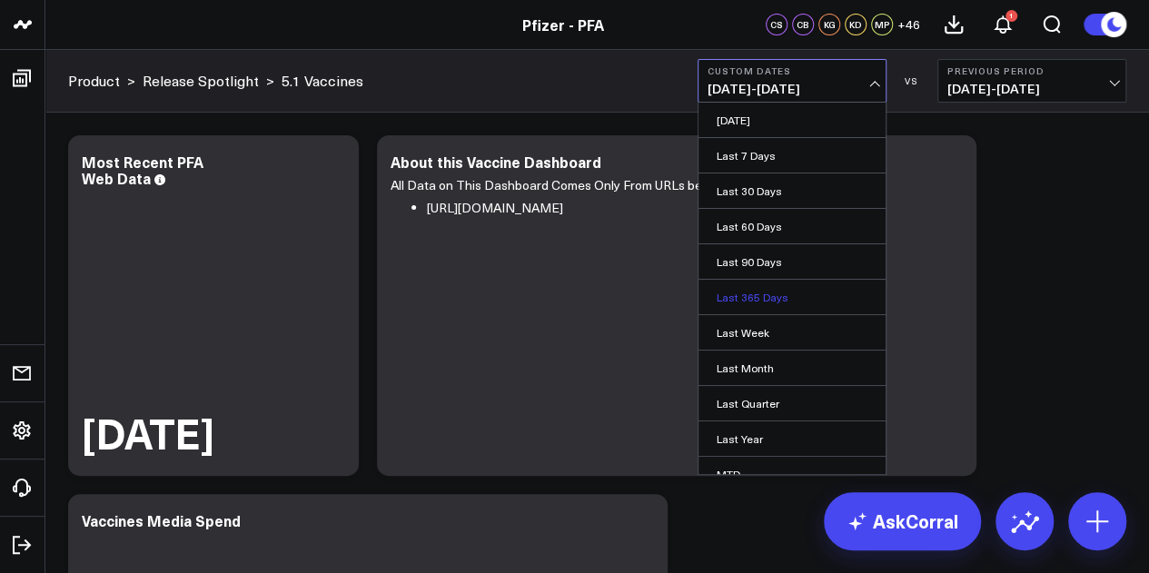
scroll to position [118, 0]
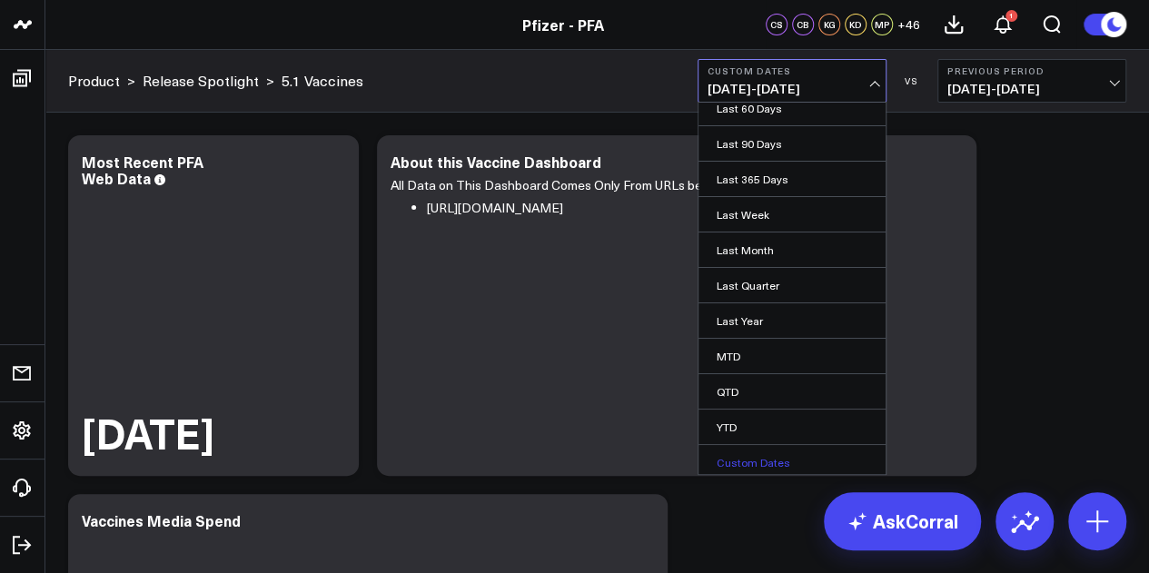
click at [761, 450] on link "Custom Dates" at bounding box center [791, 462] width 187 height 35
select select "8"
select select "2025"
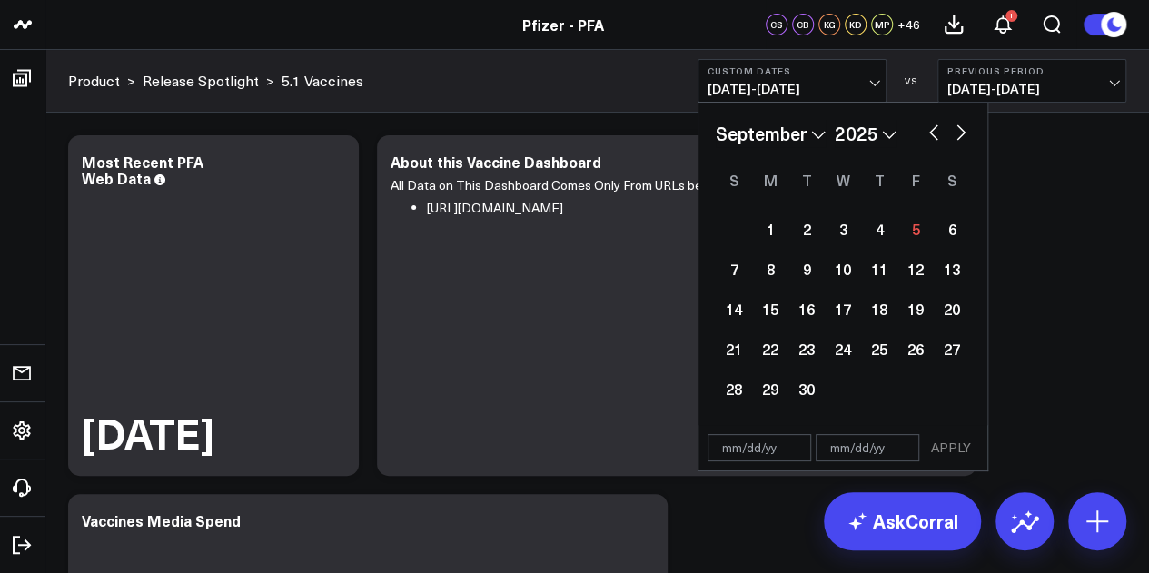
click at [935, 128] on button "button" at bounding box center [933, 131] width 18 height 22
select select "7"
select select "2025"
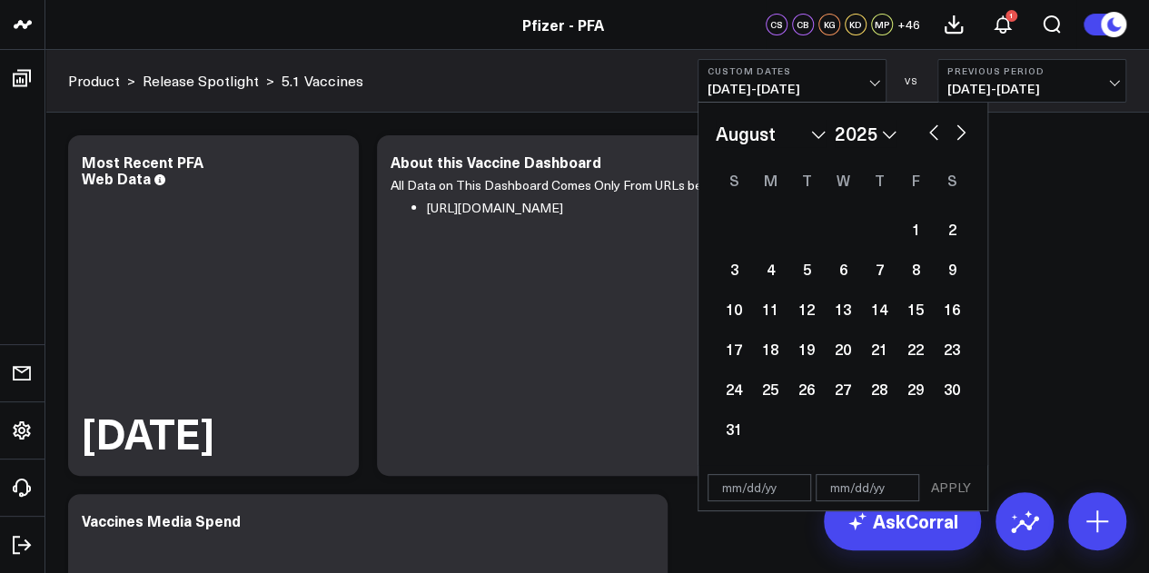
click at [957, 133] on button "button" at bounding box center [961, 131] width 18 height 22
select select "8"
select select "2025"
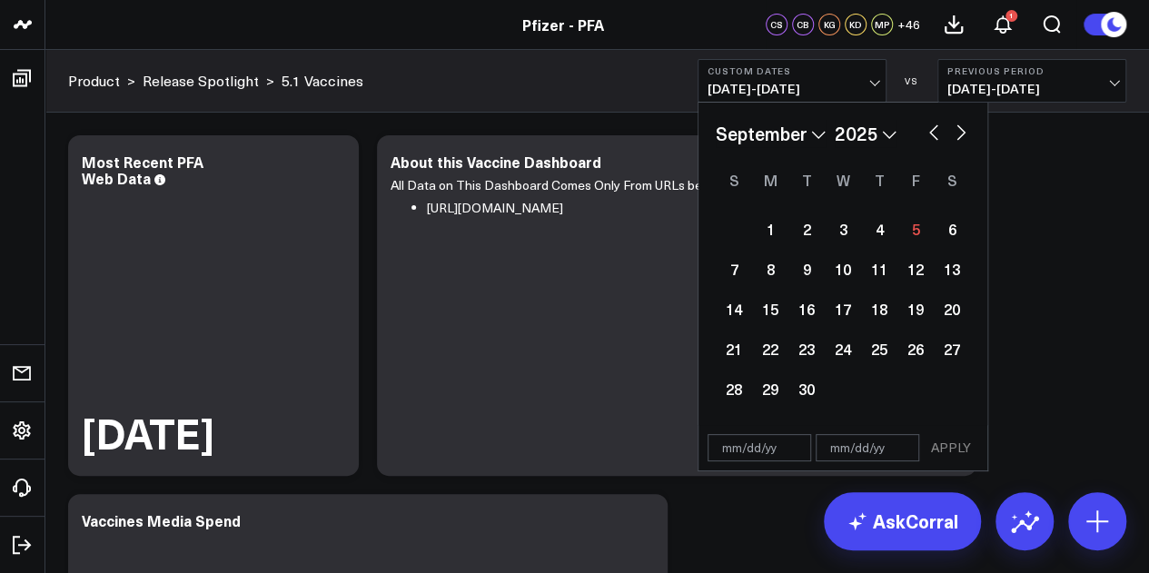
click at [934, 133] on button "button" at bounding box center [933, 131] width 18 height 22
select select "7"
select select "2025"
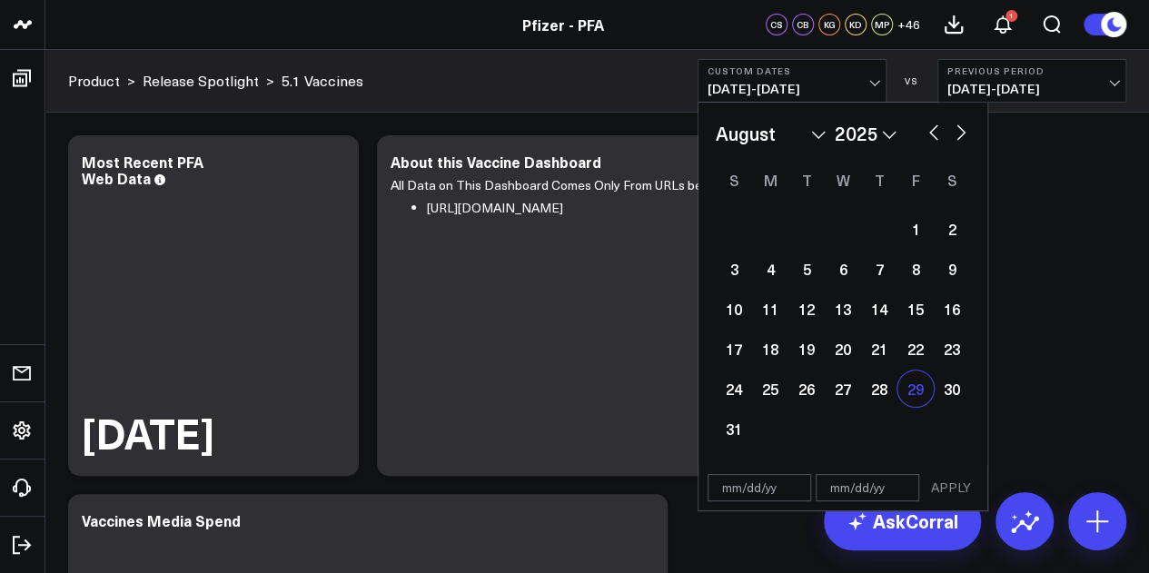
click at [922, 389] on div "29" at bounding box center [915, 389] width 36 height 36
type input "[DATE]"
select select "7"
select select "2025"
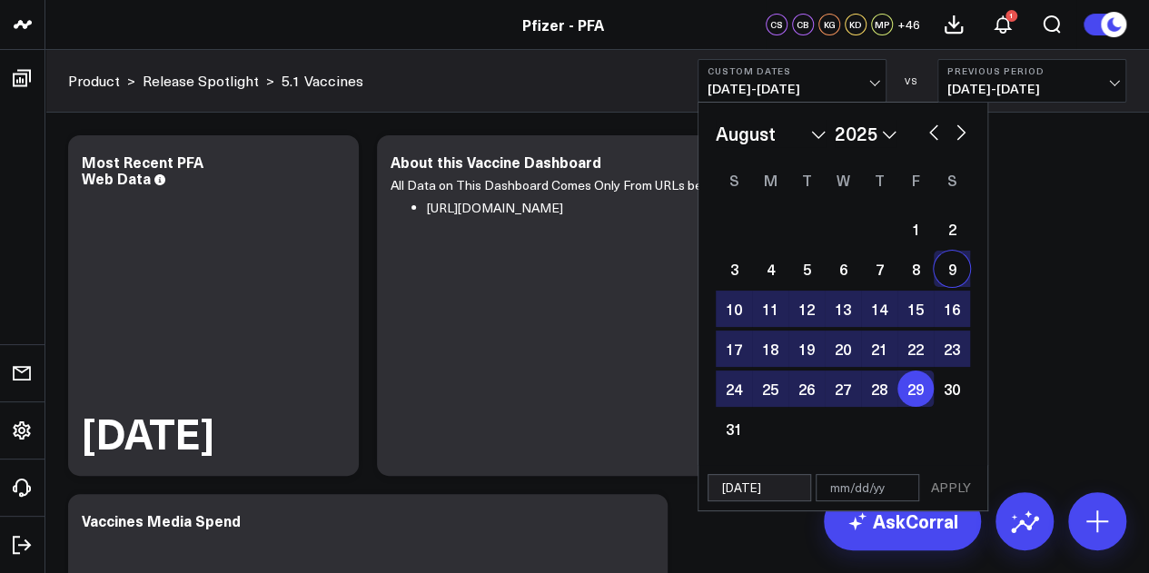
click at [963, 133] on button "button" at bounding box center [961, 131] width 18 height 22
select select "8"
select select "2025"
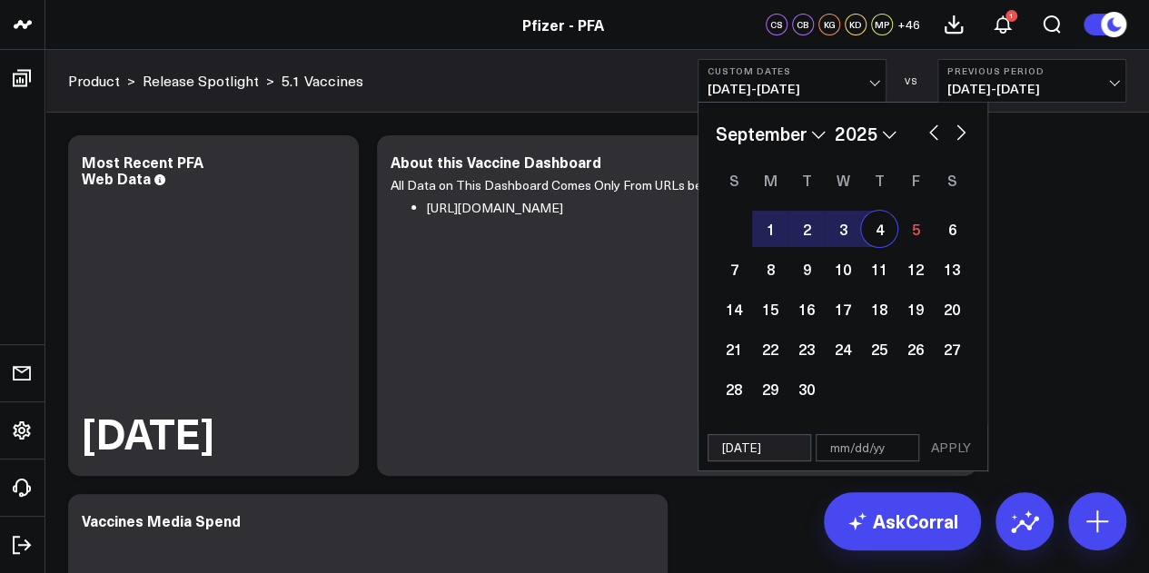
click at [877, 232] on div "4" at bounding box center [879, 229] width 36 height 36
type input "[DATE]"
select select "8"
select select "2025"
click at [940, 444] on button "APPLY" at bounding box center [951, 447] width 54 height 27
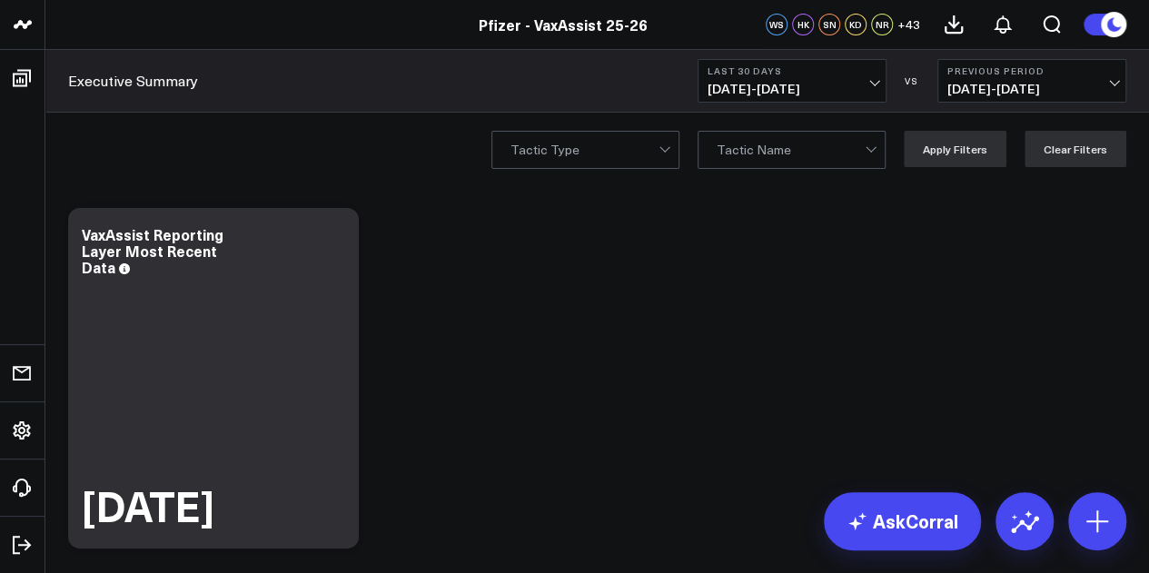
click at [819, 92] on span "08/06/25 - 09/04/25" at bounding box center [791, 89] width 169 height 15
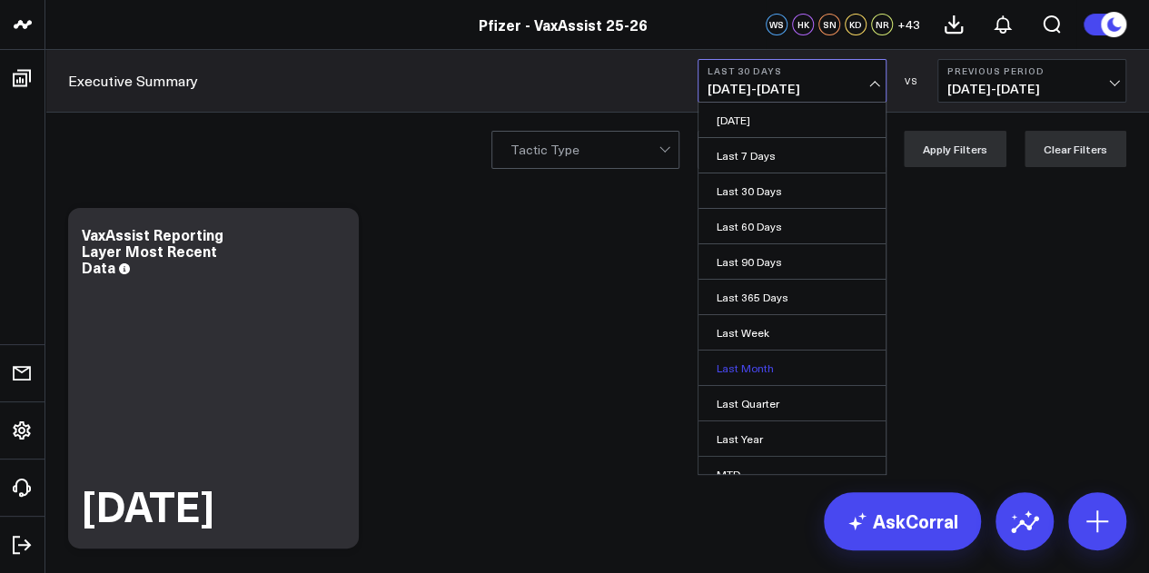
scroll to position [118, 0]
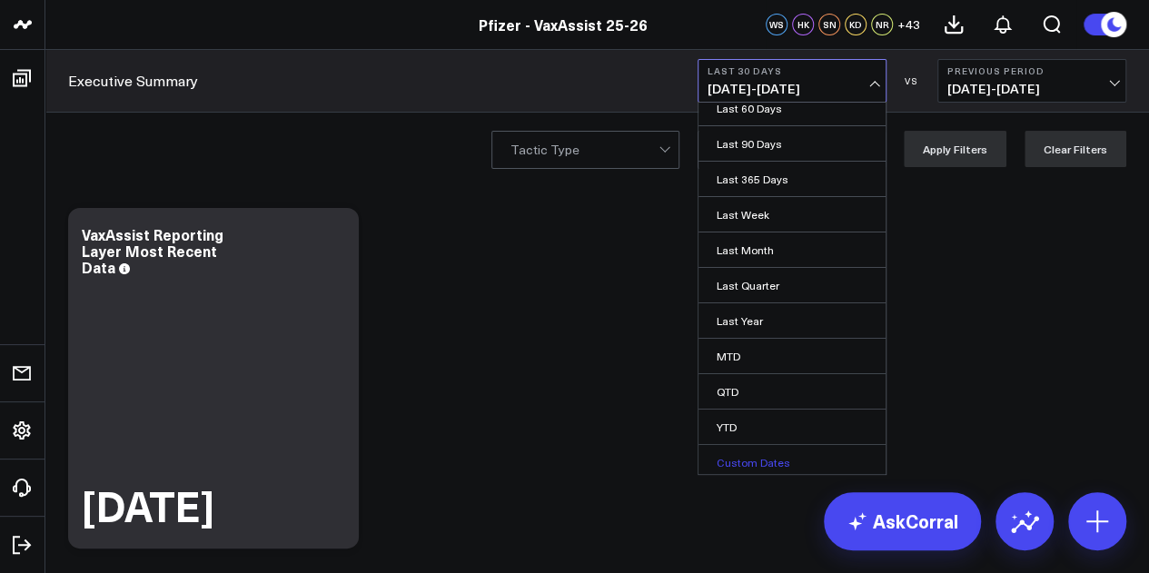
click at [769, 453] on link "Custom Dates" at bounding box center [791, 462] width 187 height 35
select select "8"
select select "2025"
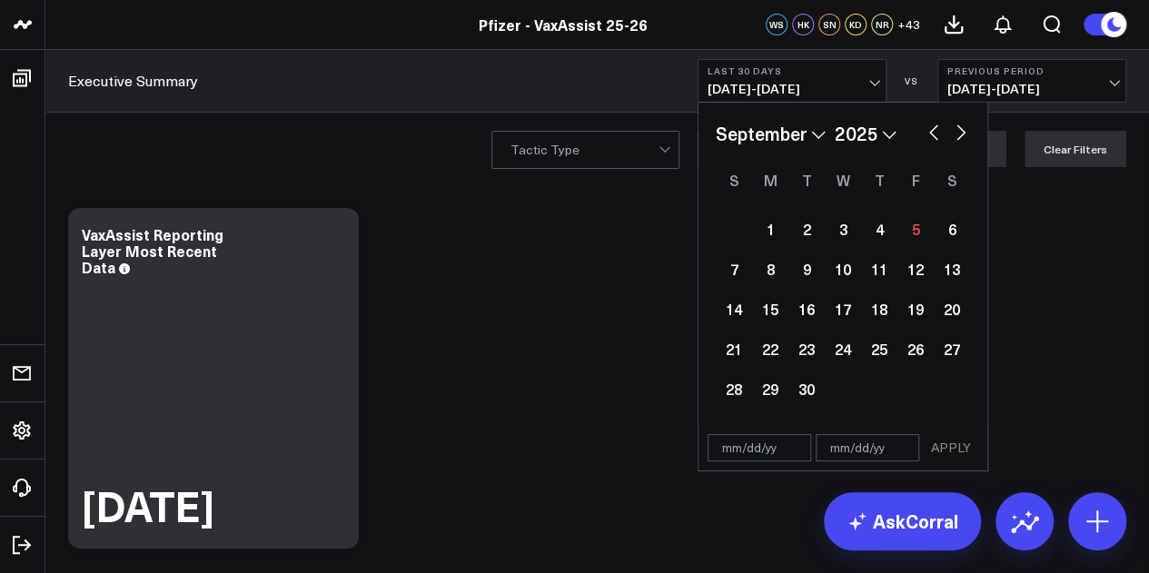
click at [932, 133] on button "button" at bounding box center [933, 131] width 18 height 22
select select "7"
select select "2025"
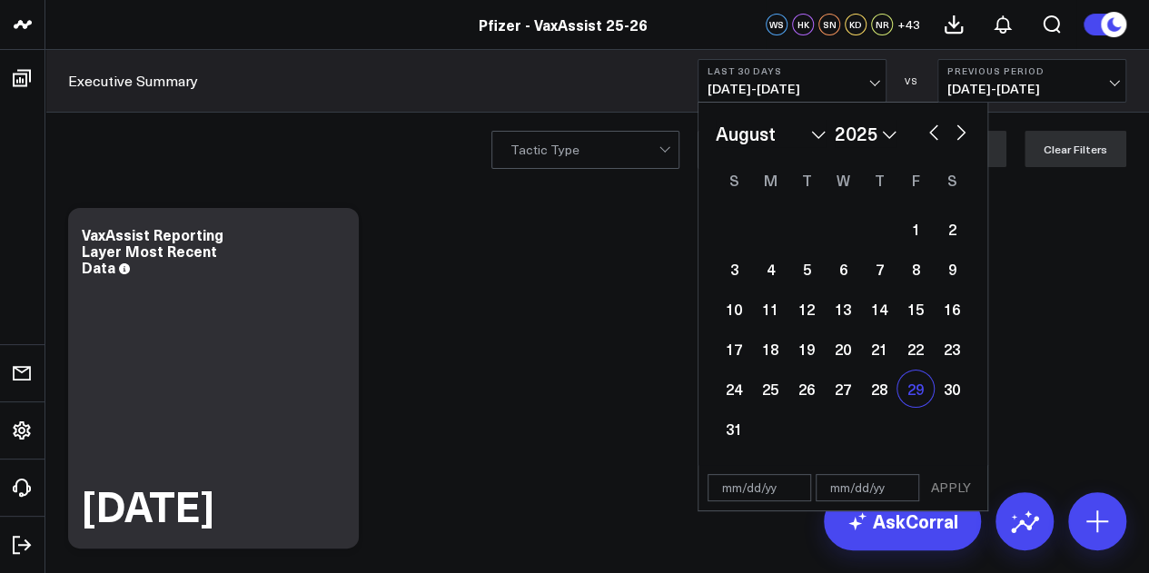
click at [923, 390] on div "29" at bounding box center [915, 389] width 36 height 36
type input "[DATE]"
select select "7"
select select "2025"
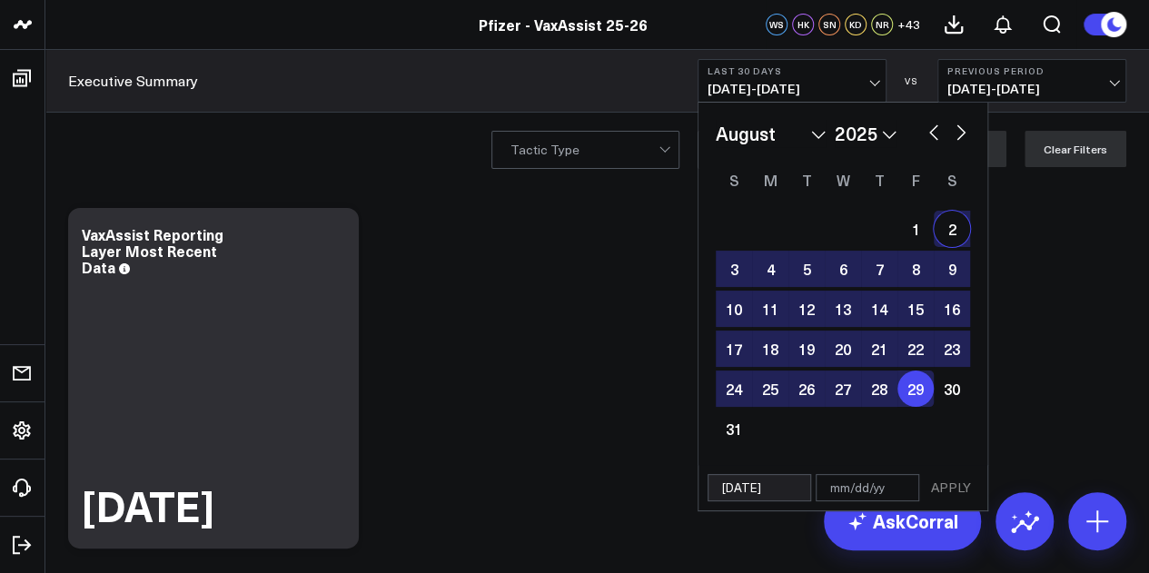
click at [956, 137] on button "button" at bounding box center [961, 131] width 18 height 22
select select "8"
select select "2025"
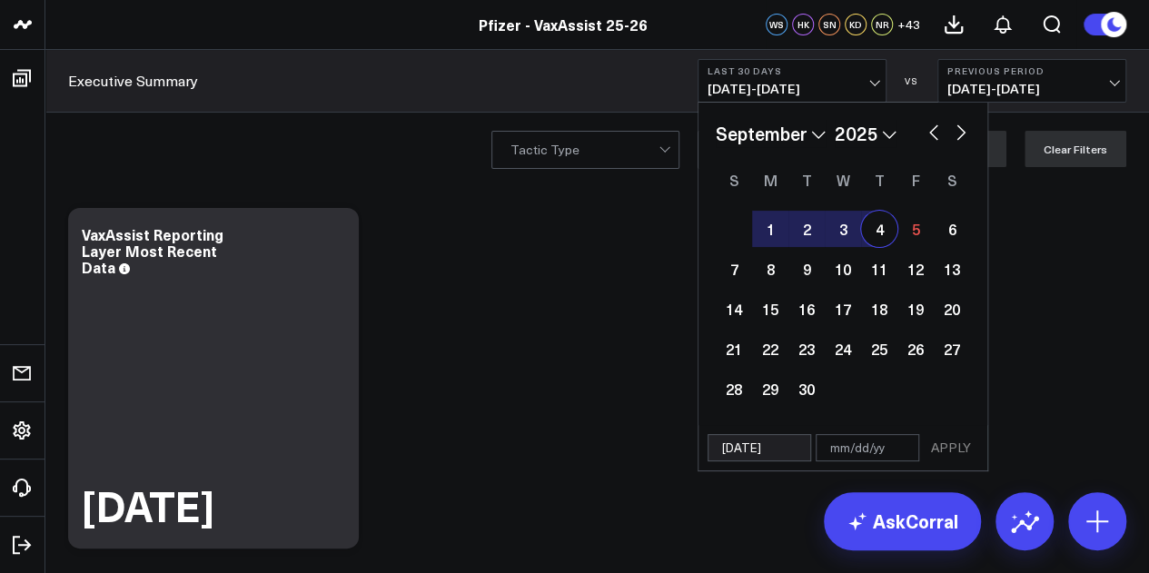
click at [880, 233] on div "4" at bounding box center [879, 229] width 36 height 36
type input "[DATE]"
select select "8"
select select "2025"
click at [969, 441] on button "APPLY" at bounding box center [951, 447] width 54 height 27
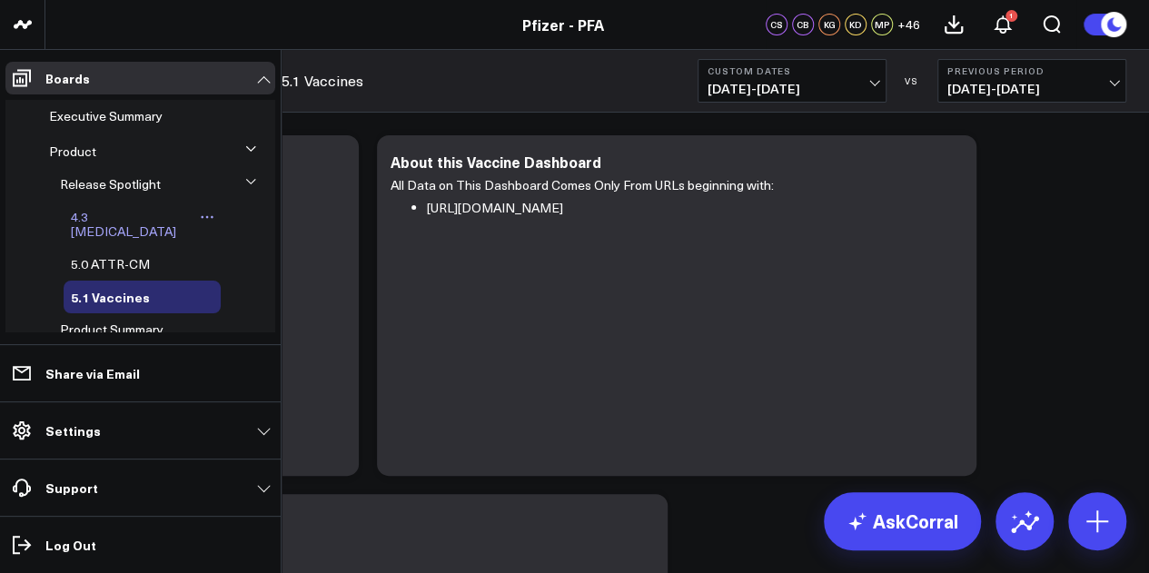
click at [115, 219] on span "4.3 Covid-19" at bounding box center [123, 224] width 105 height 32
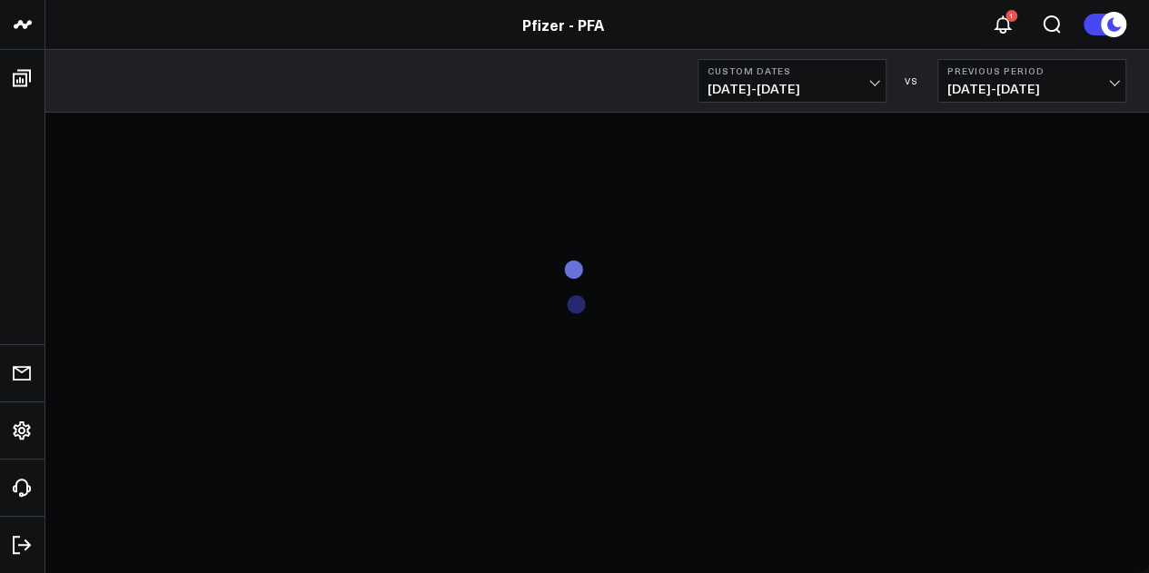
click at [873, 88] on span "08/29/25 - 09/04/25" at bounding box center [791, 89] width 169 height 15
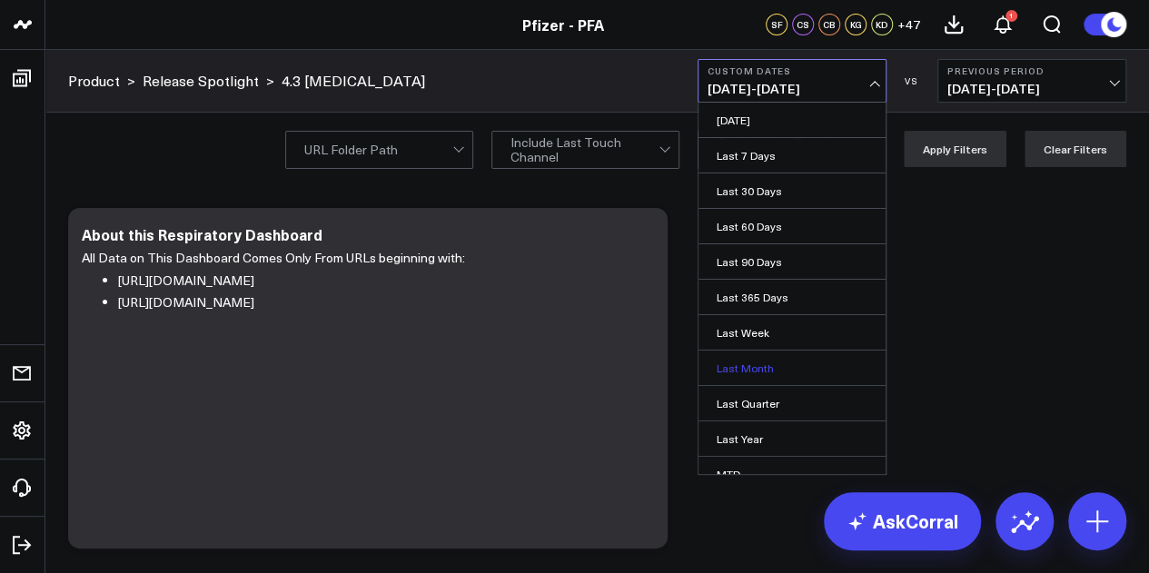
scroll to position [118, 0]
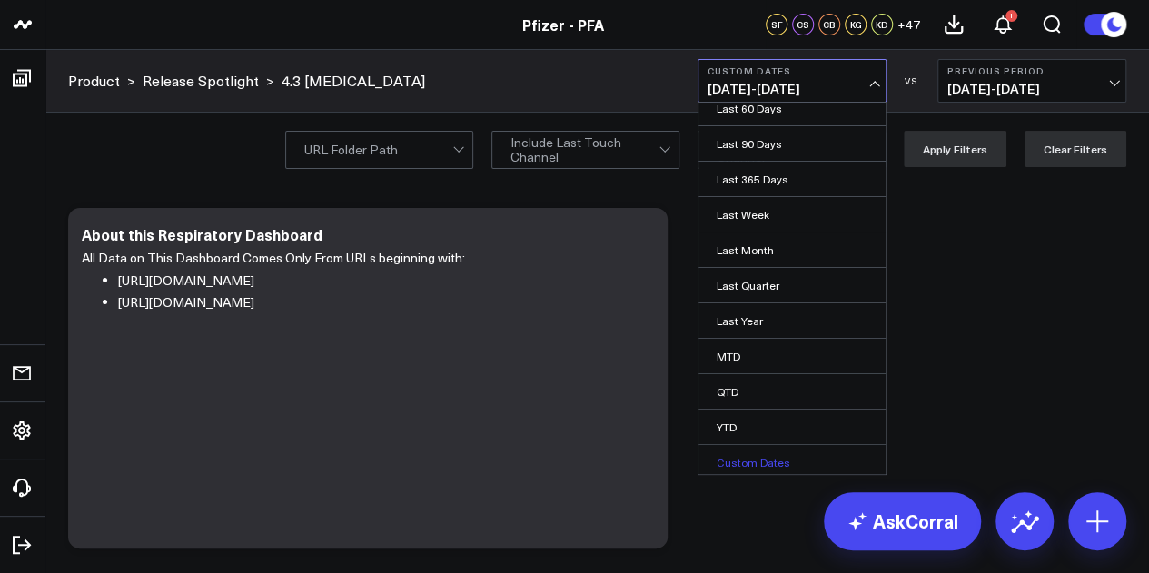
click at [749, 458] on link "Custom Dates" at bounding box center [791, 462] width 187 height 35
select select "8"
select select "2025"
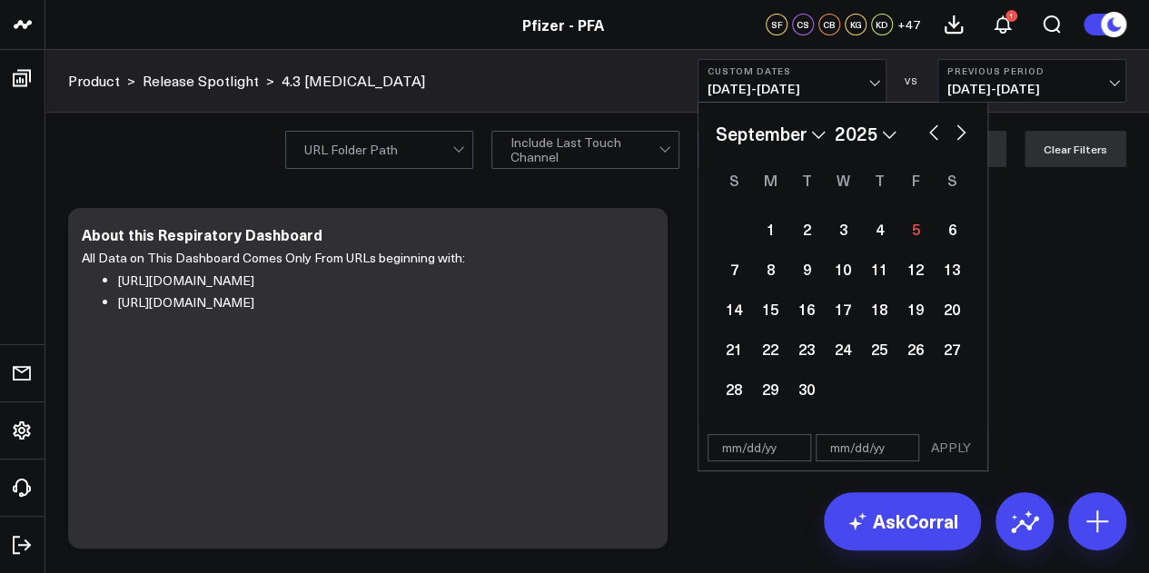
click at [928, 137] on button "button" at bounding box center [933, 131] width 18 height 22
select select "7"
select select "2025"
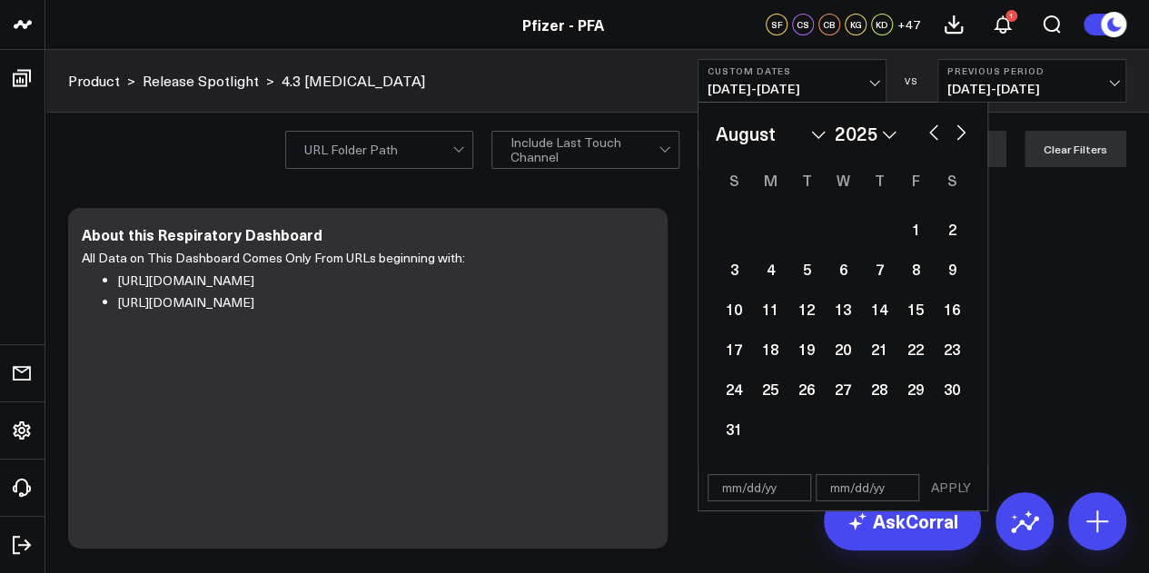
click at [928, 137] on button "button" at bounding box center [933, 131] width 18 height 22
select select "6"
select select "2025"
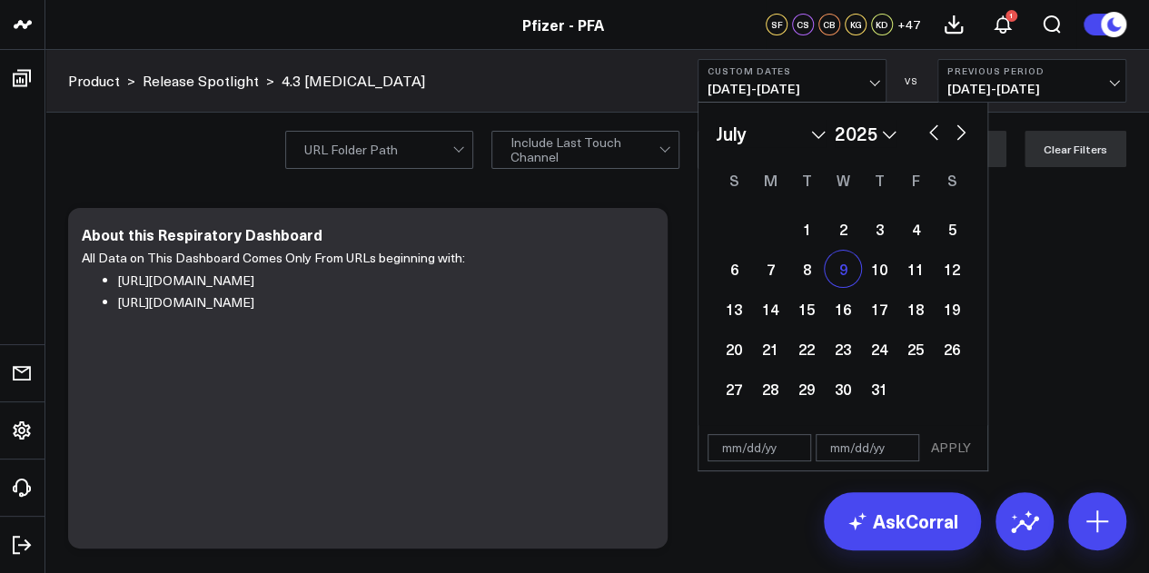
click at [841, 273] on div "9" at bounding box center [843, 269] width 36 height 36
type input "07/09/25"
select select "6"
select select "2025"
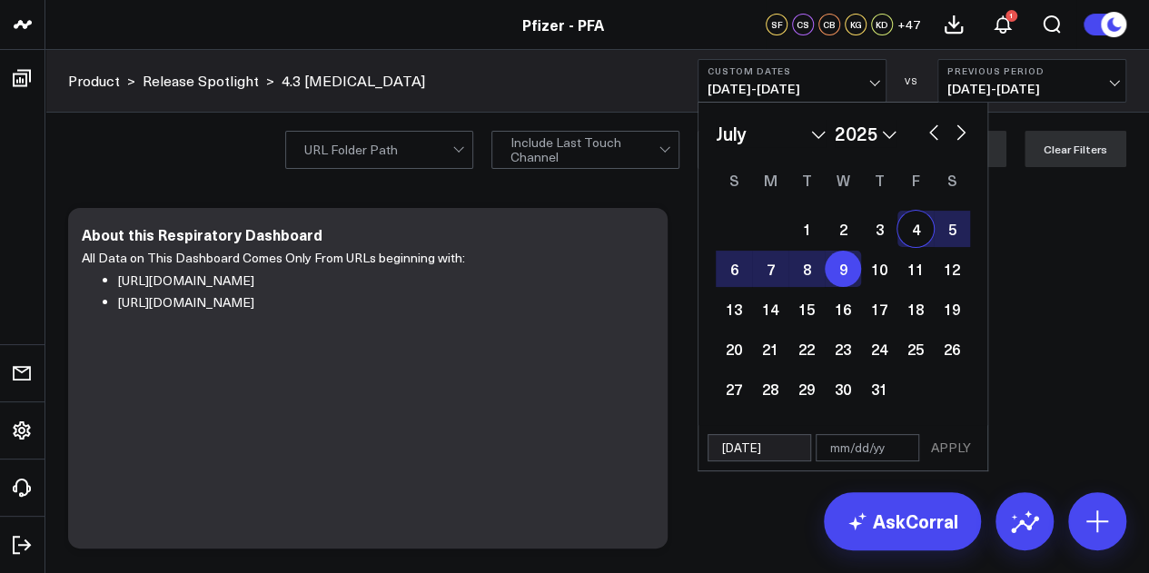
click at [961, 133] on button "button" at bounding box center [961, 131] width 18 height 22
select select "7"
select select "2025"
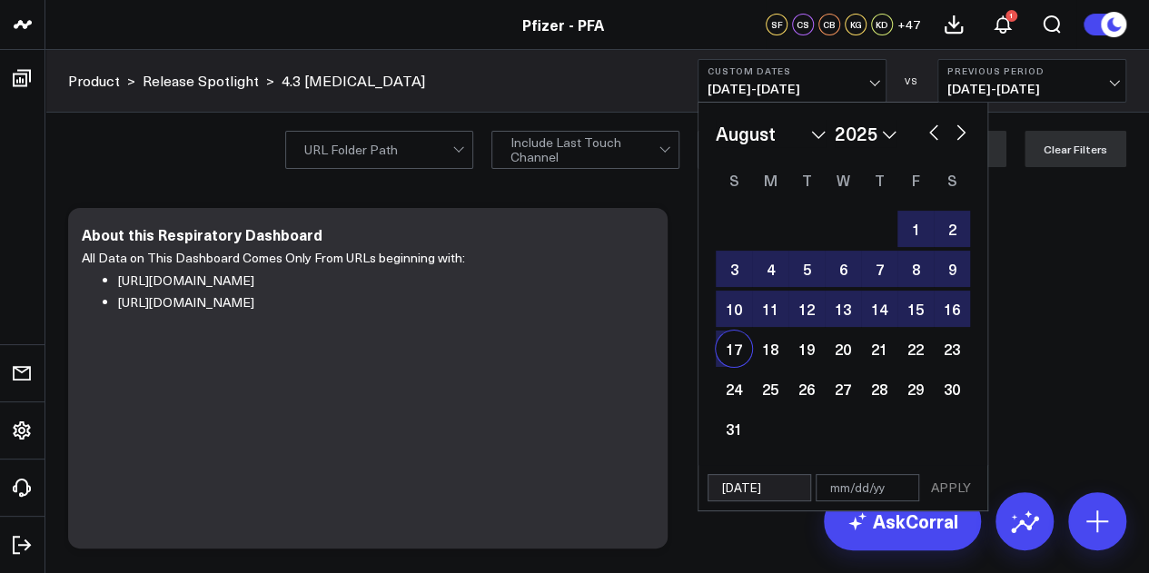
click at [729, 352] on div "17" at bounding box center [734, 349] width 36 height 36
type input "08/17/25"
select select "7"
select select "2025"
click at [943, 480] on button "APPLY" at bounding box center [951, 487] width 54 height 27
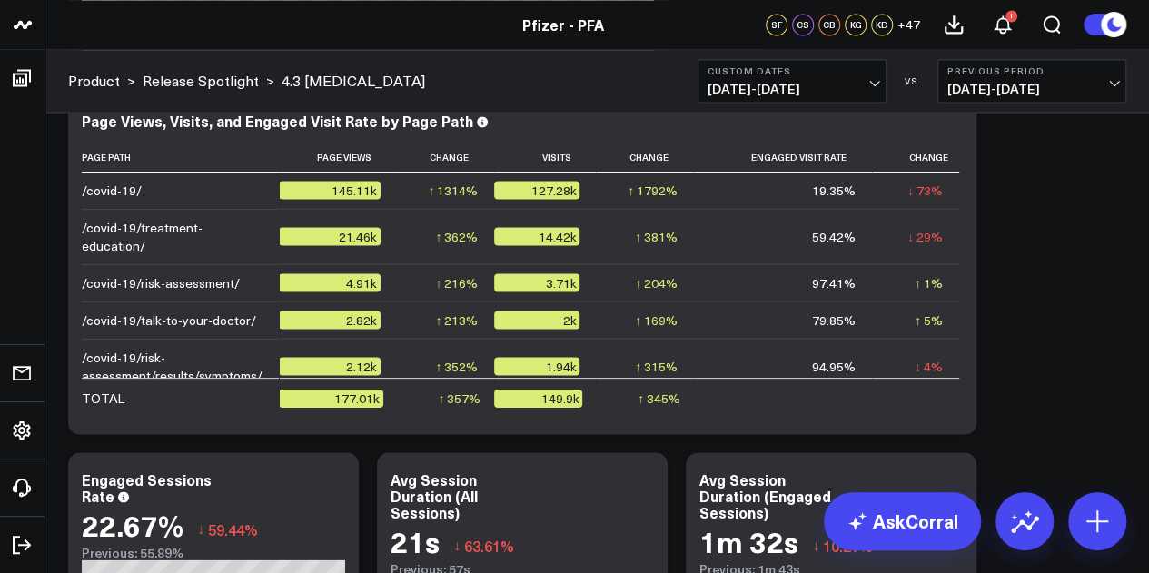
click at [865, 84] on span "07/09/25 - 08/17/25" at bounding box center [791, 89] width 169 height 15
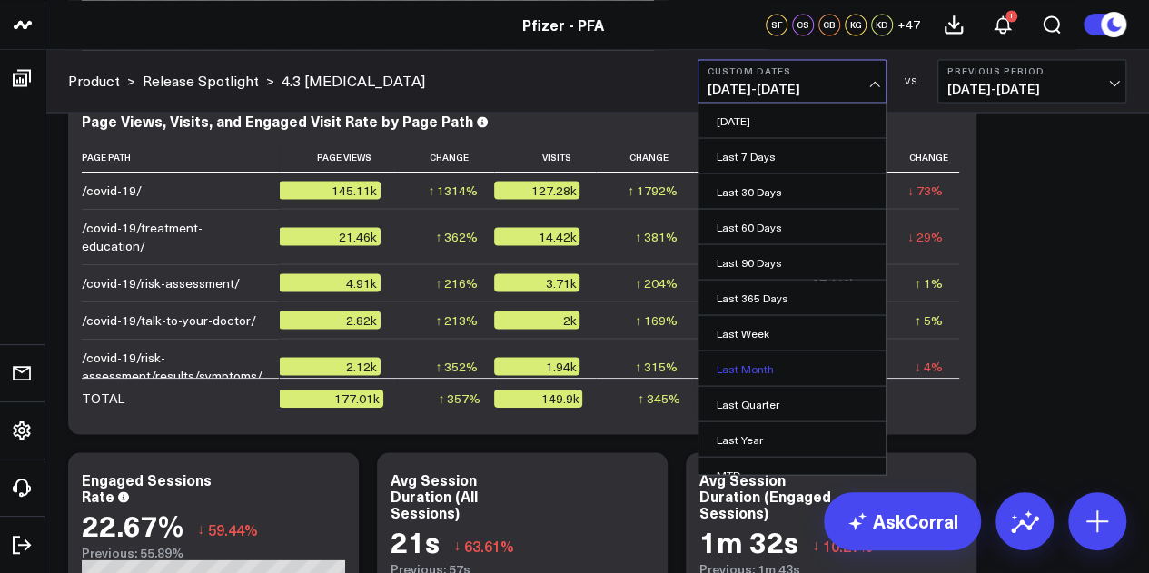
scroll to position [118, 0]
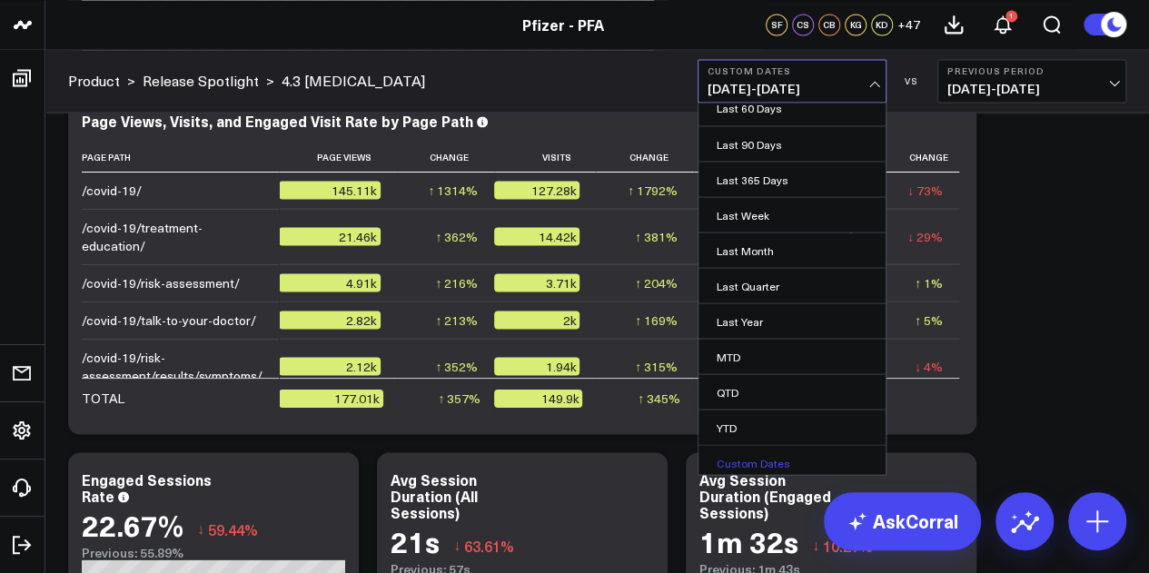
click at [754, 460] on link "Custom Dates" at bounding box center [791, 462] width 187 height 35
select select "8"
select select "2025"
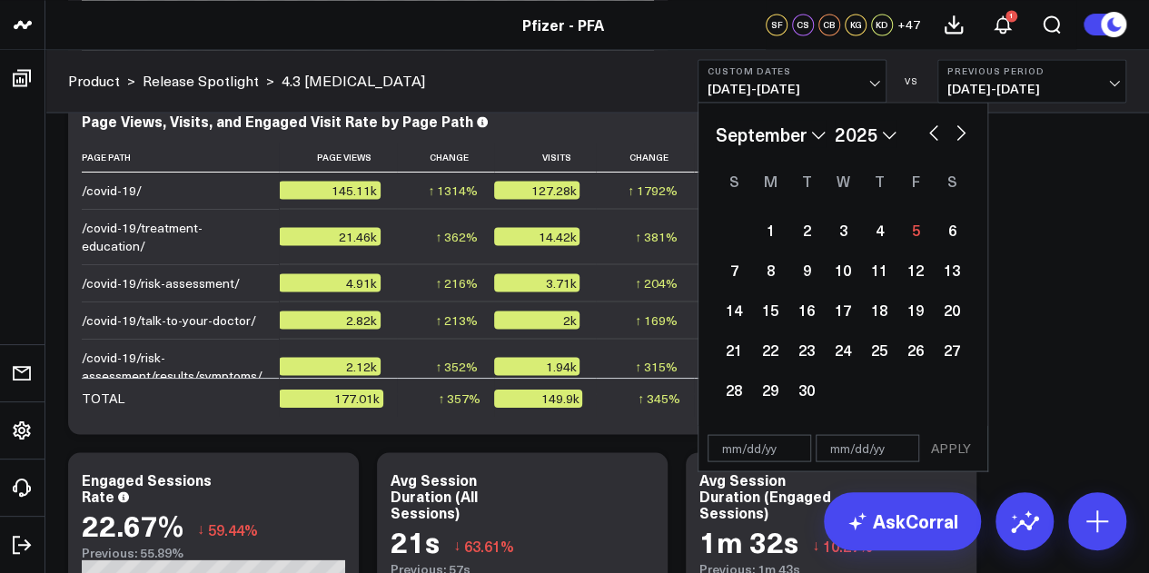
click at [932, 128] on button "button" at bounding box center [933, 131] width 18 height 22
select select "7"
select select "2025"
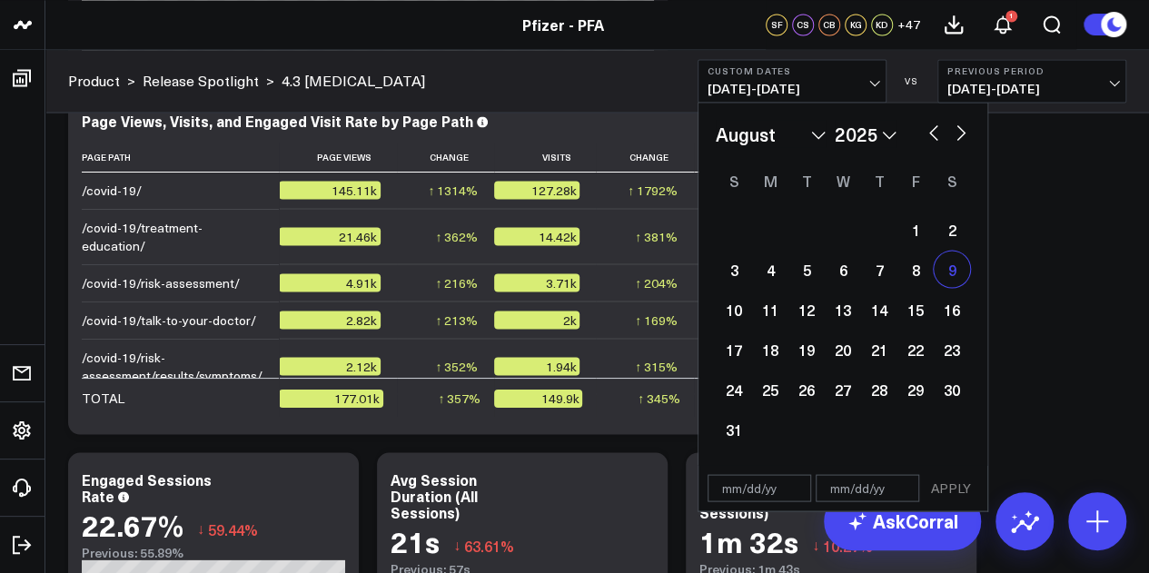
click at [945, 278] on div "9" at bounding box center [952, 269] width 36 height 36
type input "08/09/25"
select select "7"
select select "2025"
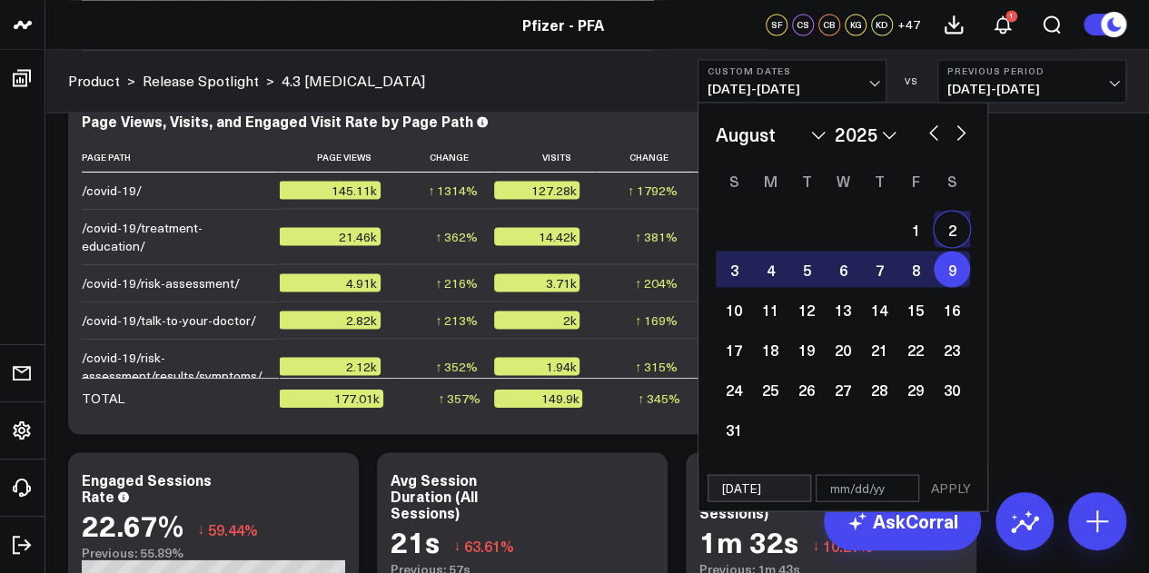
click at [954, 129] on button "button" at bounding box center [961, 131] width 18 height 22
select select "8"
select select "2025"
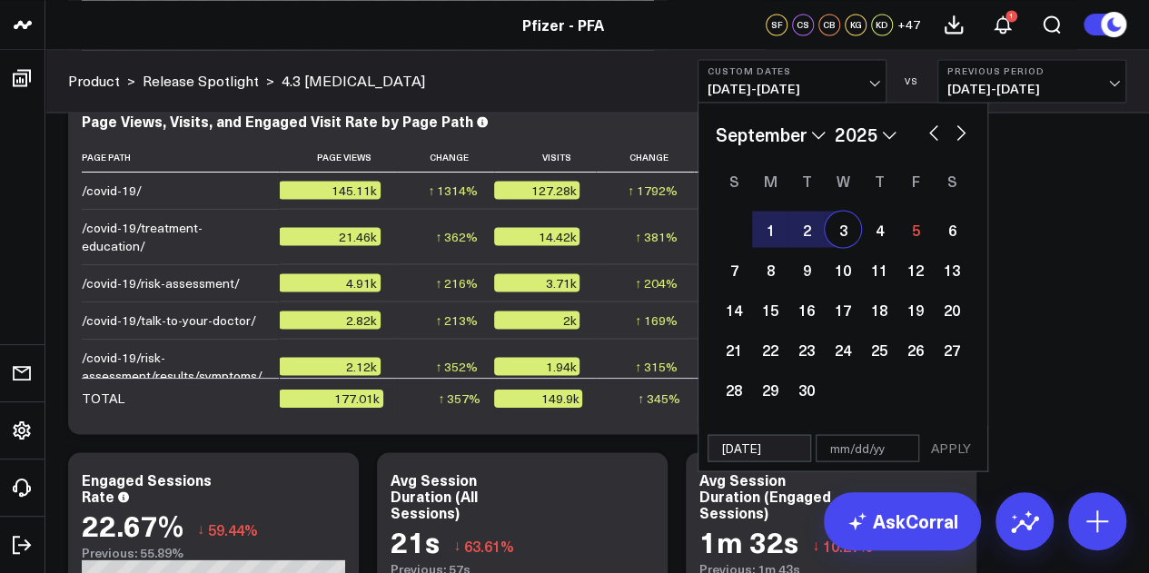
click at [932, 134] on button "button" at bounding box center [933, 131] width 18 height 22
select select "7"
select select "2025"
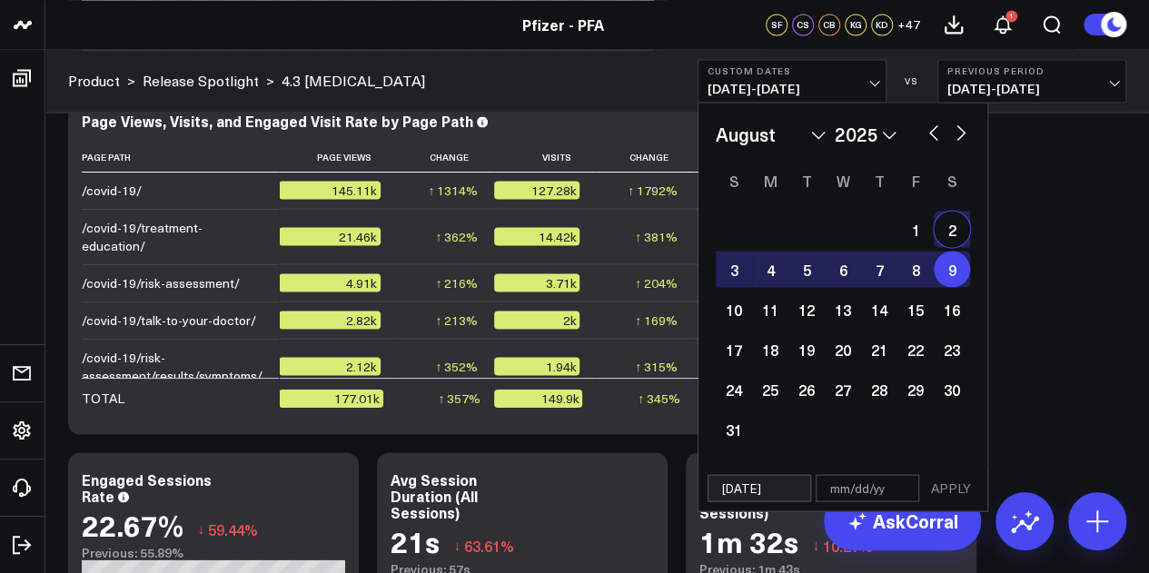
click at [934, 137] on button "button" at bounding box center [933, 131] width 18 height 22
select select "6"
select select "2025"
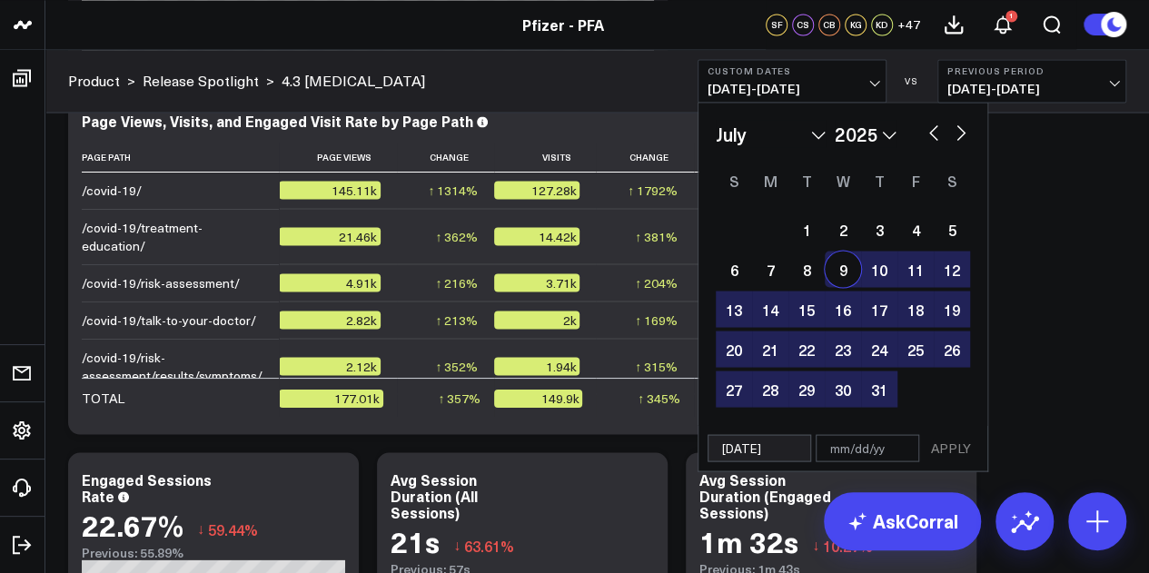
click at [835, 270] on div "9" at bounding box center [843, 269] width 36 height 36
type input "07/09/25"
type input "08/09/25"
select select "6"
select select "2025"
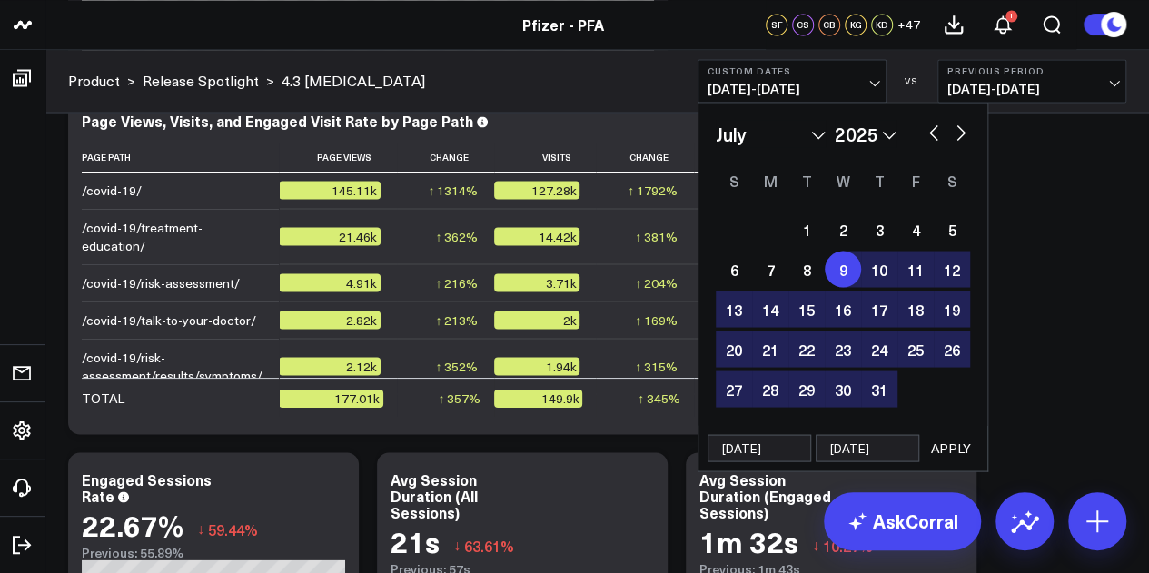
click at [961, 137] on button "button" at bounding box center [961, 131] width 18 height 22
select select "7"
select select "2025"
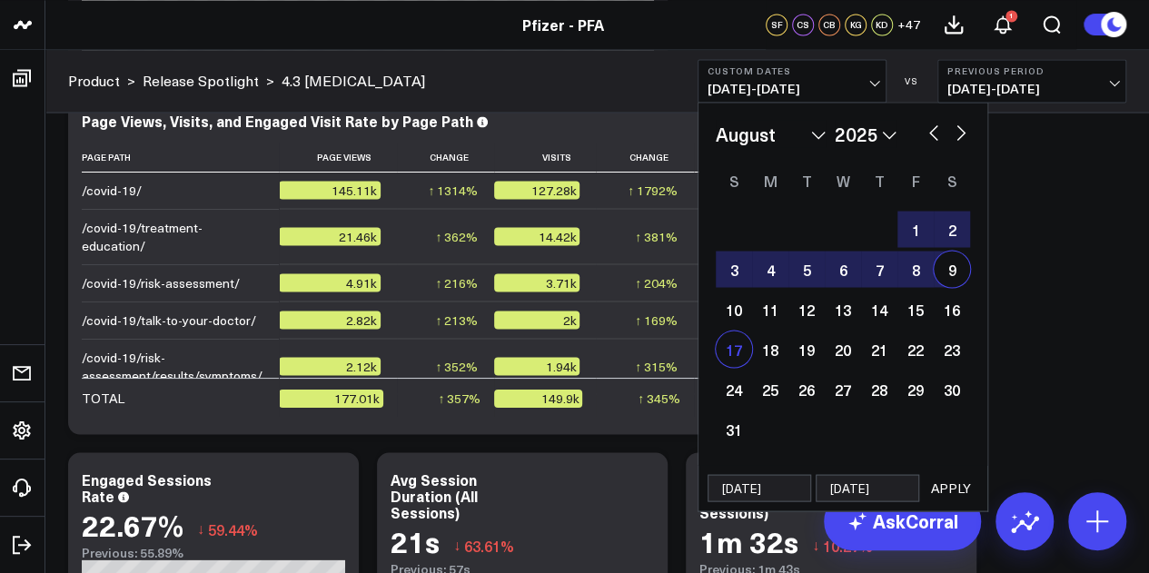
click at [741, 351] on div "17" at bounding box center [734, 349] width 36 height 36
type input "08/17/25"
select select "7"
select select "2025"
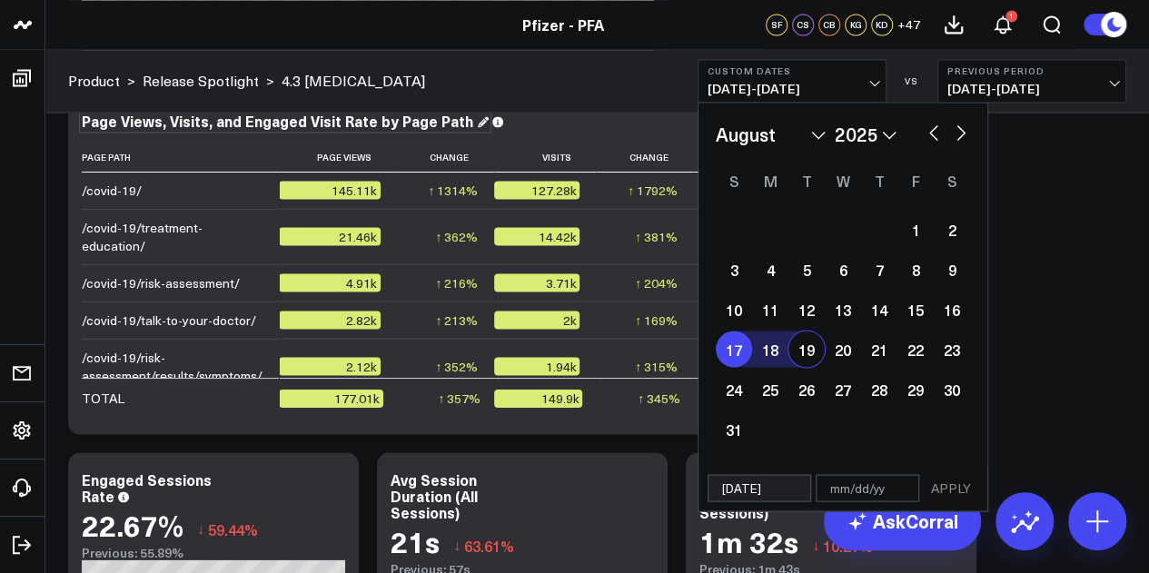
drag, startPoint x: 1090, startPoint y: 168, endPoint x: 334, endPoint y: 117, distance: 757.2
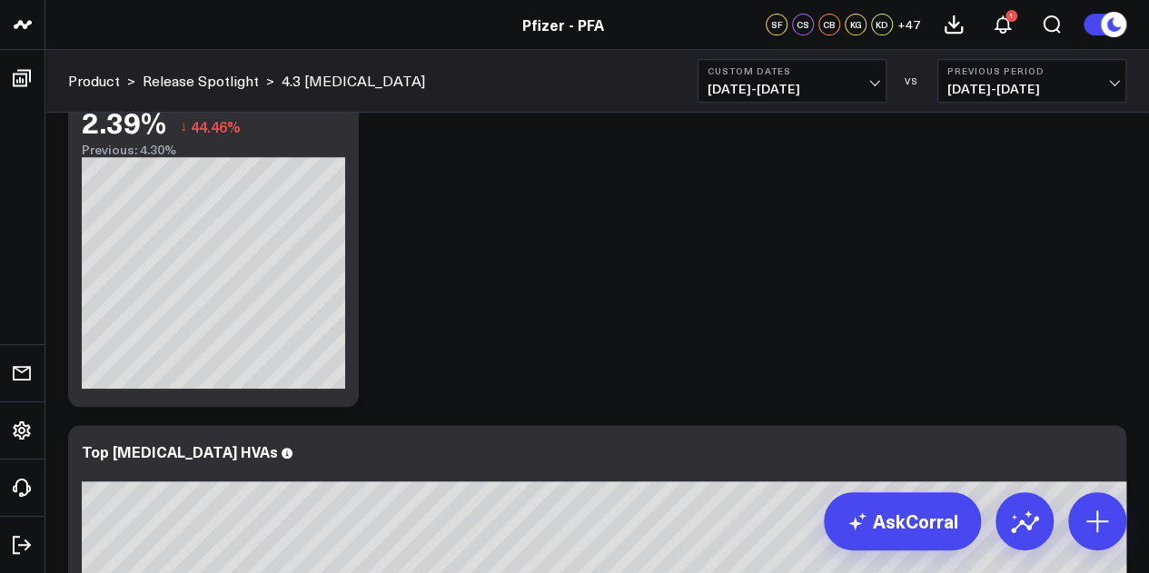
scroll to position [3654, 0]
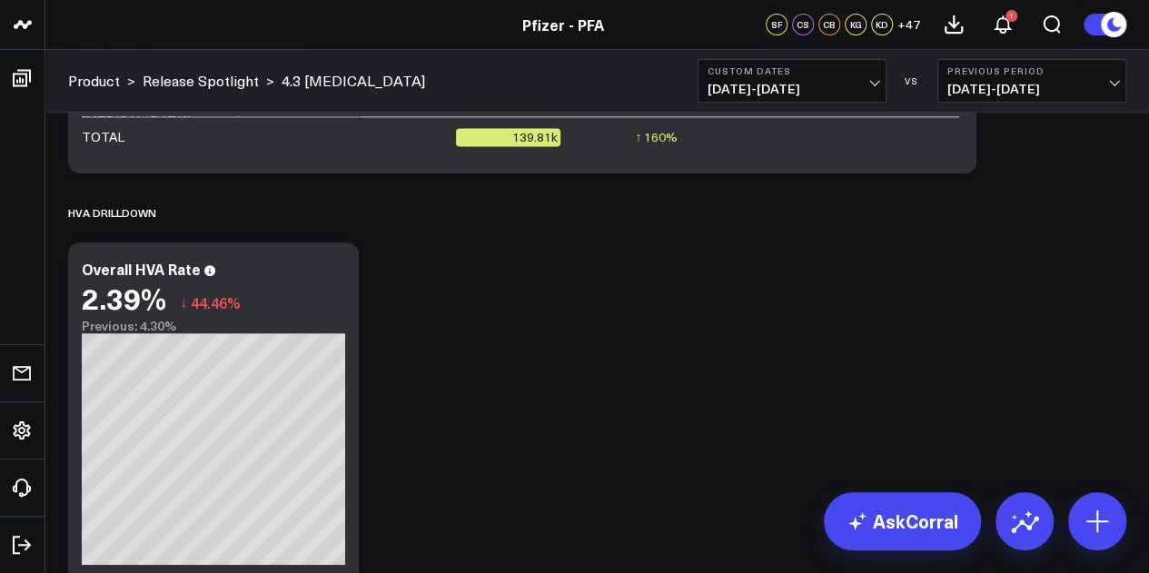
click at [820, 77] on button "Custom Dates 07/09/25 - 08/17/25" at bounding box center [791, 81] width 189 height 44
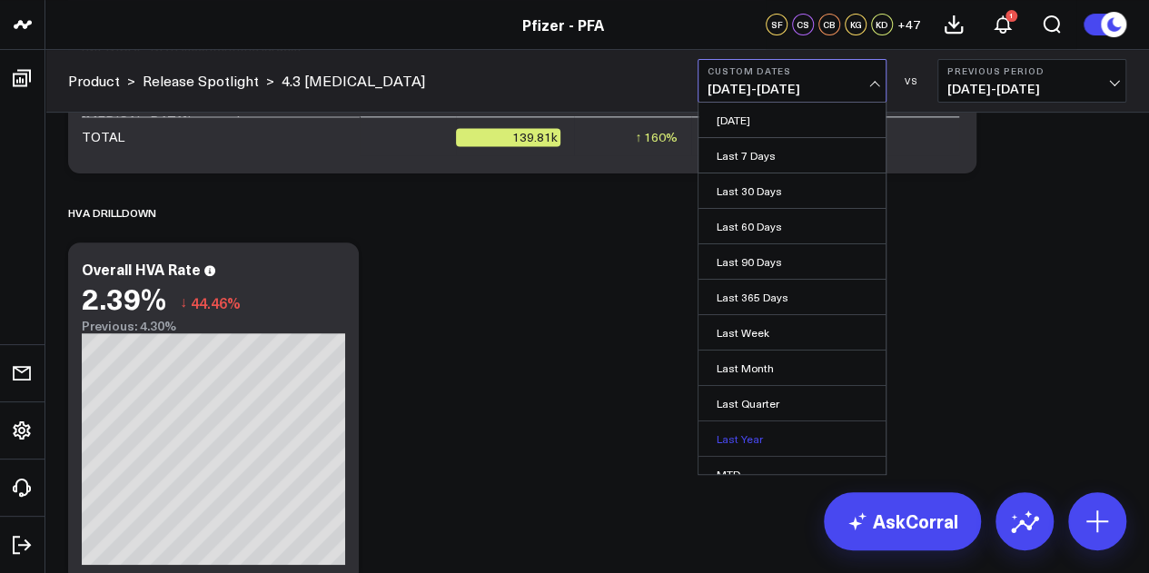
scroll to position [118, 0]
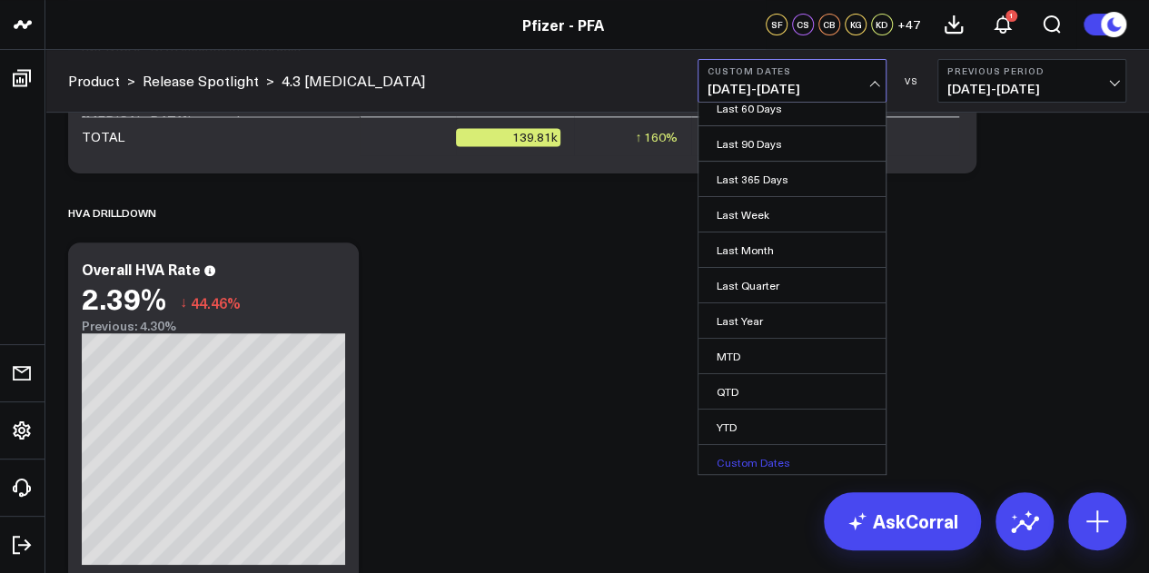
click at [742, 451] on link "Custom Dates" at bounding box center [791, 462] width 187 height 35
select select "8"
select select "2025"
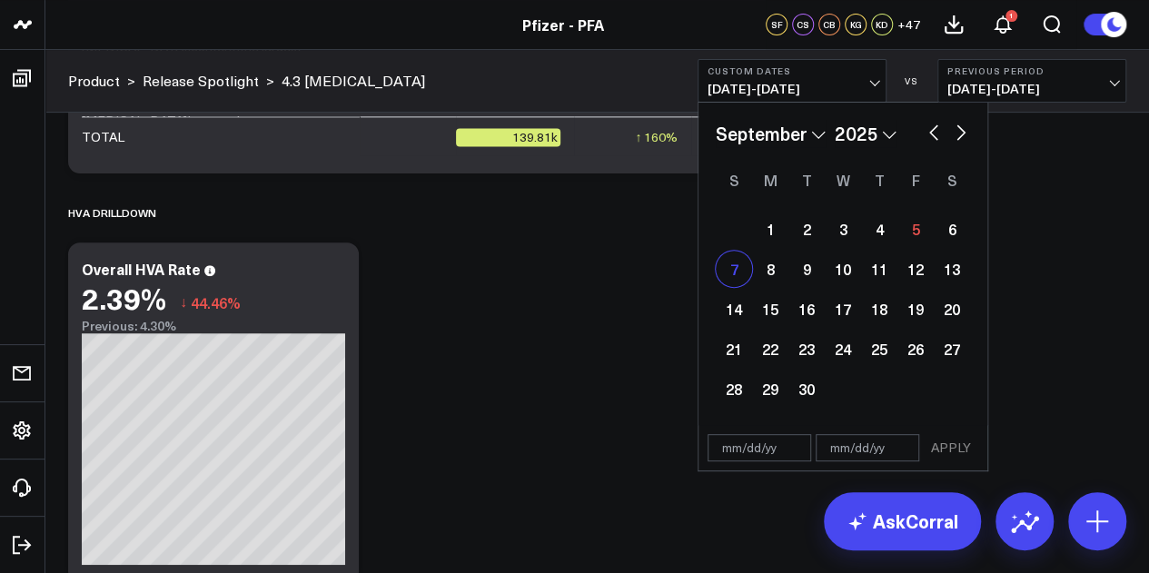
click at [737, 270] on div "7" at bounding box center [734, 269] width 36 height 36
type input "09/07/25"
select select "8"
select select "2025"
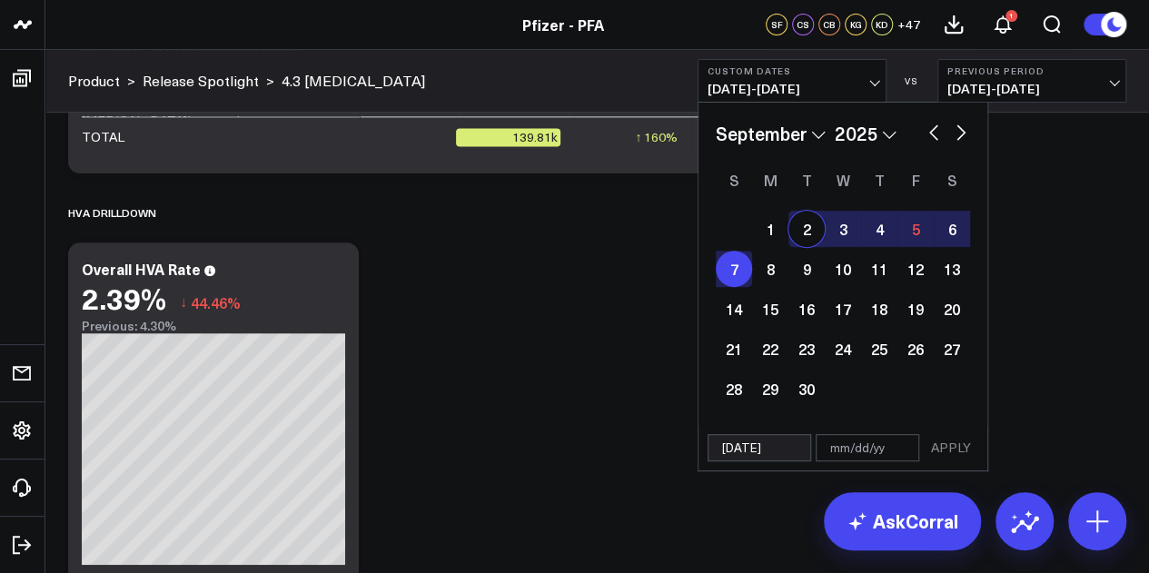
click at [923, 131] on div "January February March April May June July August September October November De…" at bounding box center [843, 133] width 254 height 27
click at [930, 131] on button "button" at bounding box center [933, 131] width 18 height 22
select select "7"
select select "2025"
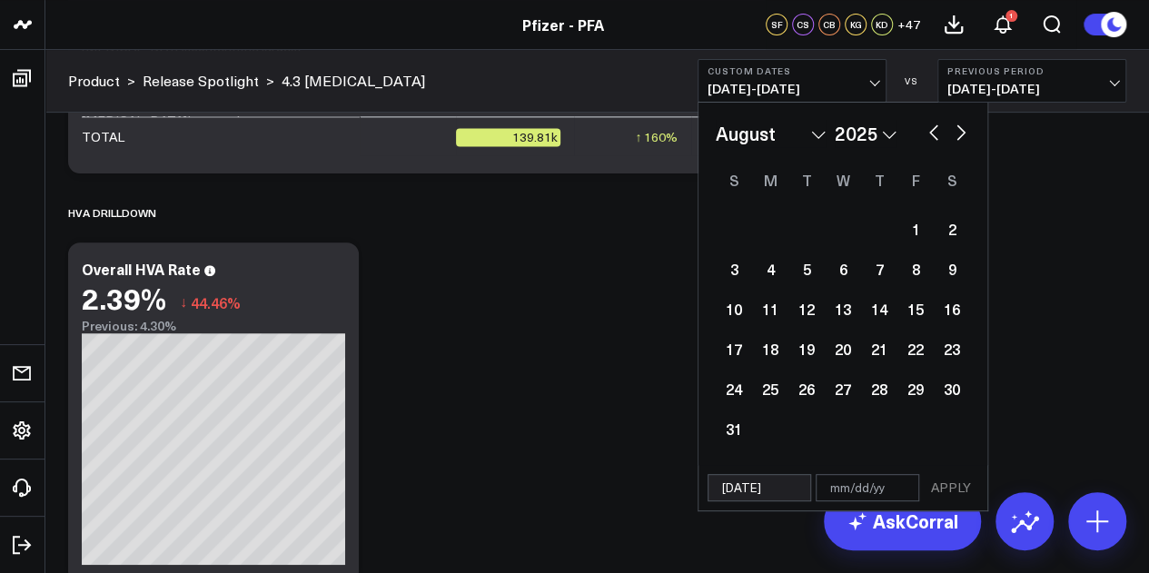
click at [930, 131] on button "button" at bounding box center [933, 131] width 18 height 22
select select "6"
select select "2025"
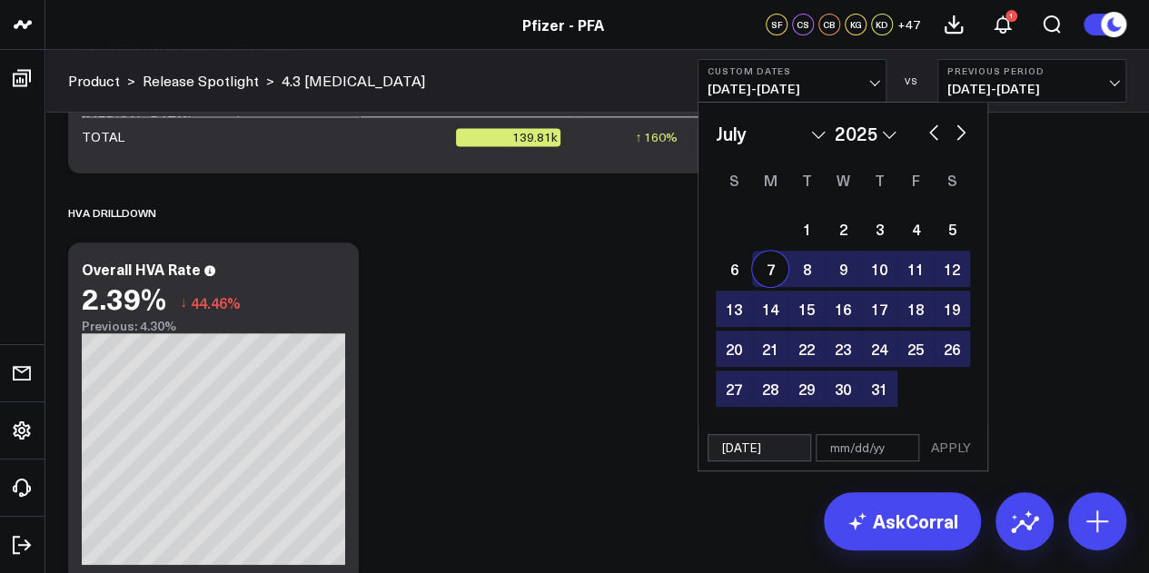
click at [765, 272] on div "7" at bounding box center [770, 269] width 36 height 36
type input "07/07/25"
type input "09/07/25"
select select "6"
select select "2025"
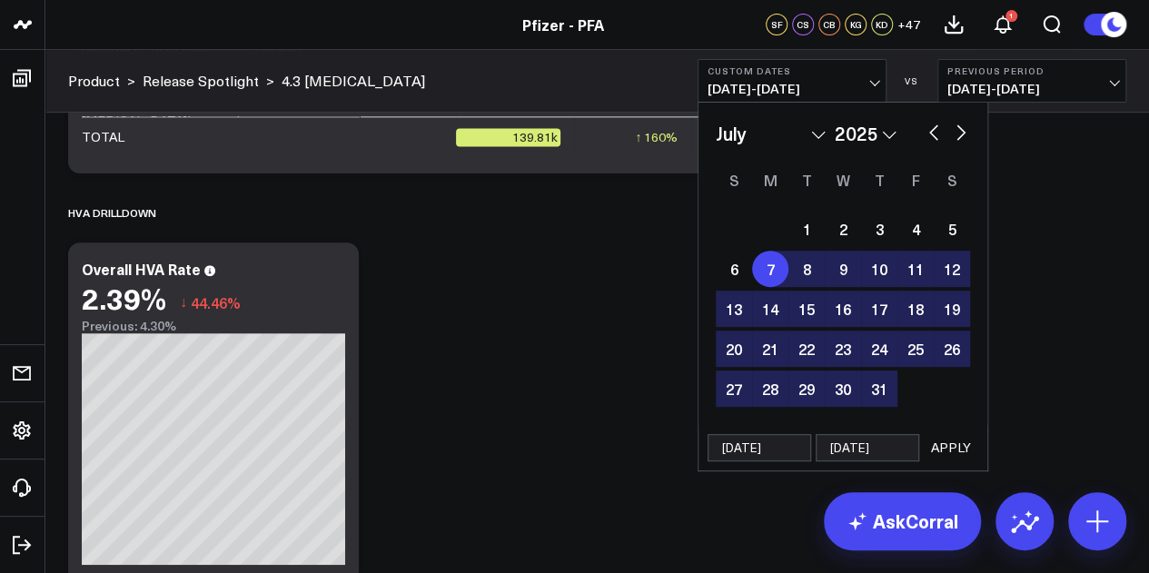
click at [958, 139] on button "button" at bounding box center [961, 131] width 18 height 22
select select "7"
select select "2025"
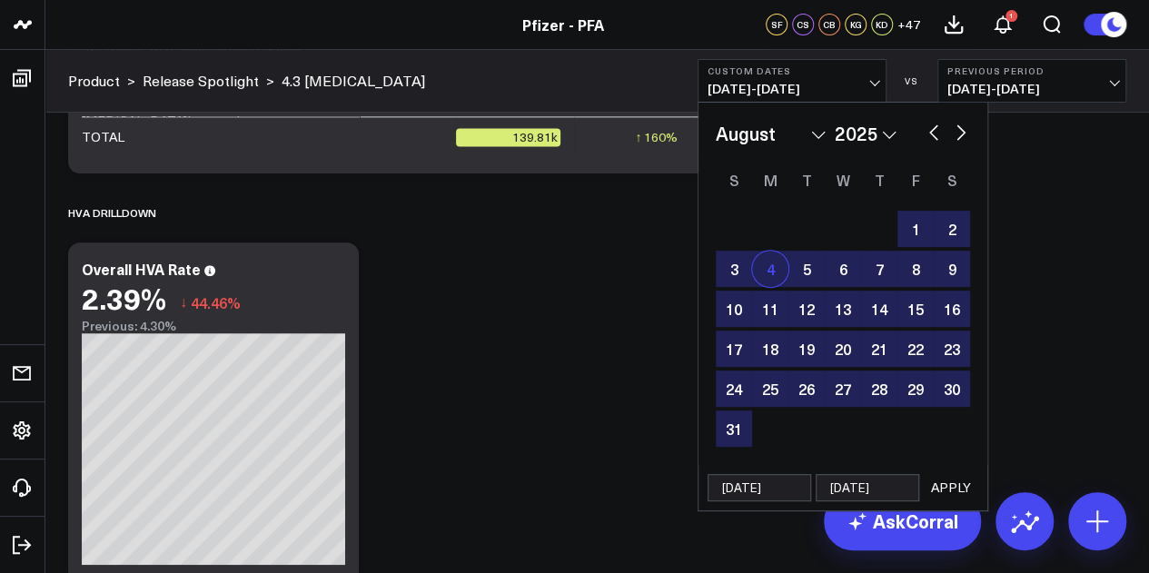
click at [774, 272] on div "4" at bounding box center [770, 269] width 36 height 36
type input "08/04/25"
select select "7"
select select "2025"
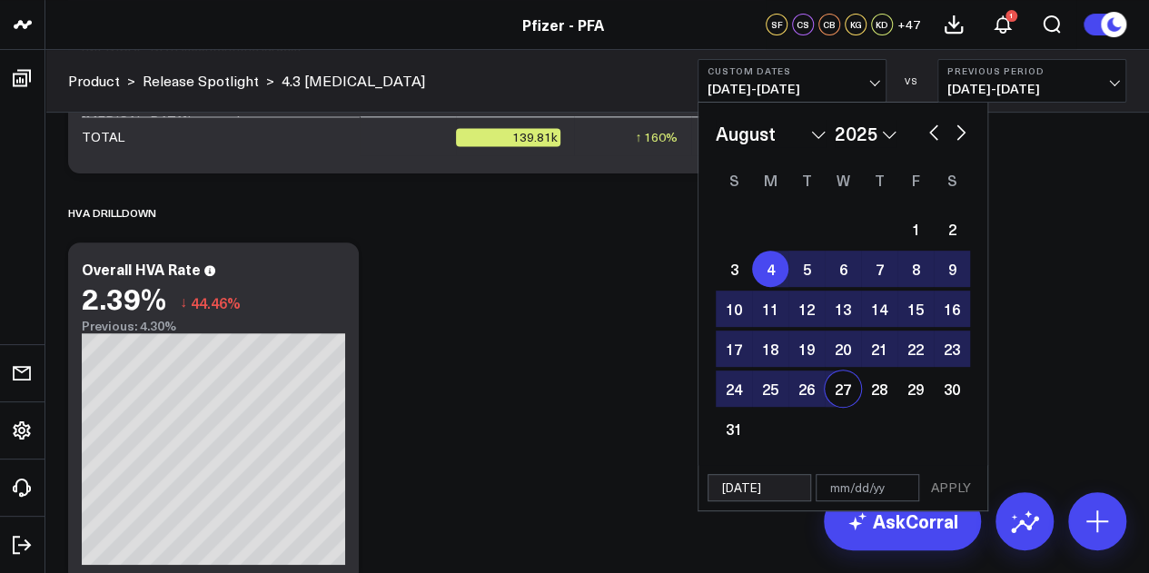
click at [730, 486] on input "08/04/25" at bounding box center [759, 487] width 104 height 27
select select "7"
select select "2025"
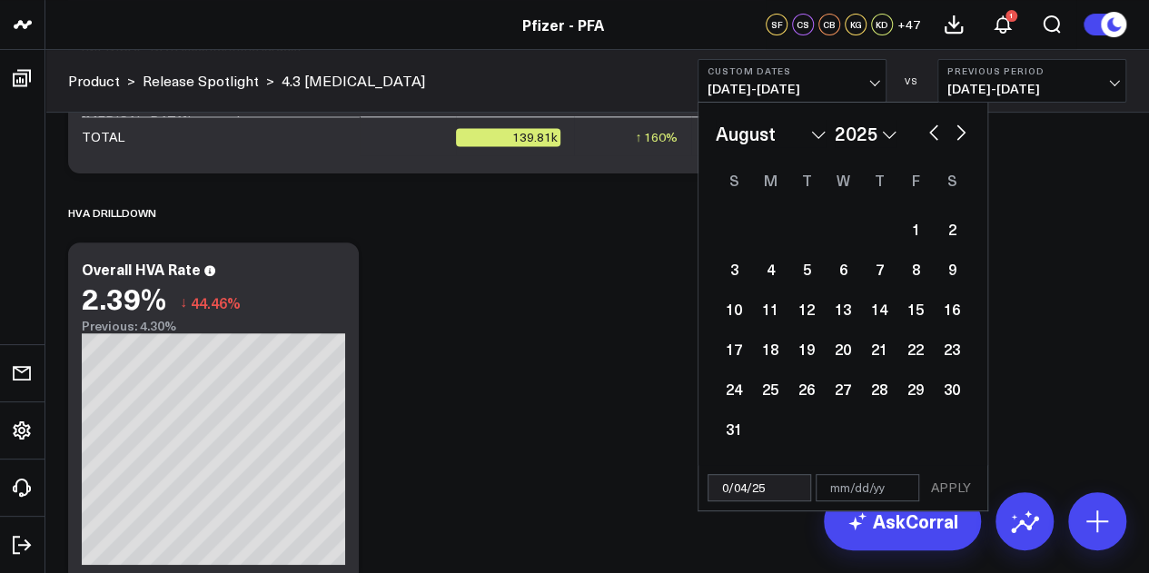
type input "07/04/25"
select select "6"
select select "2025"
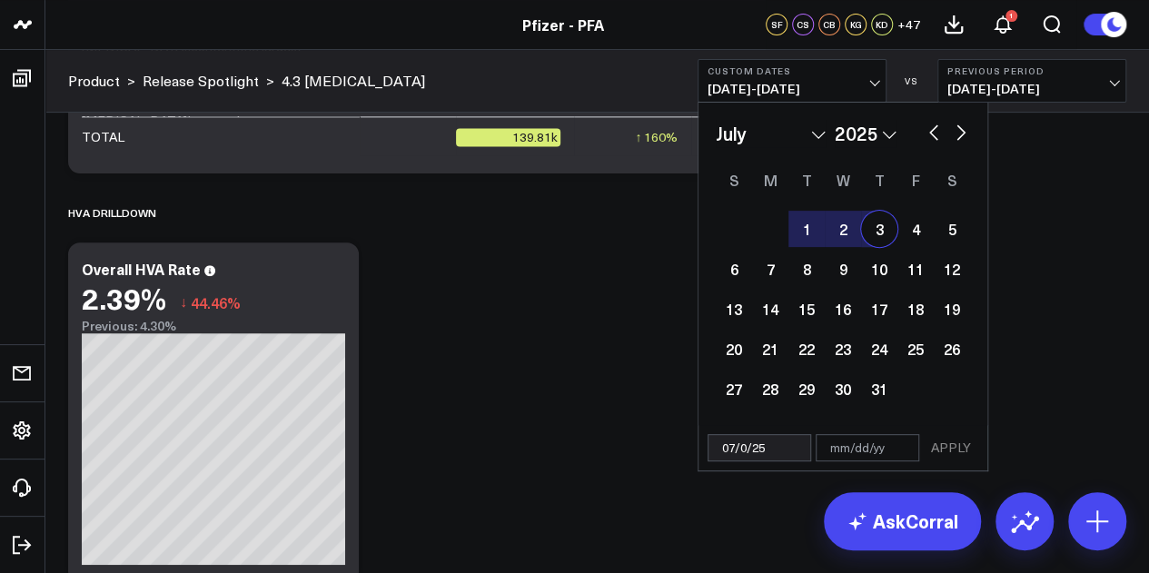
type input "07/07/25"
select select "6"
select select "2025"
type input "07/07/25"
select select "6"
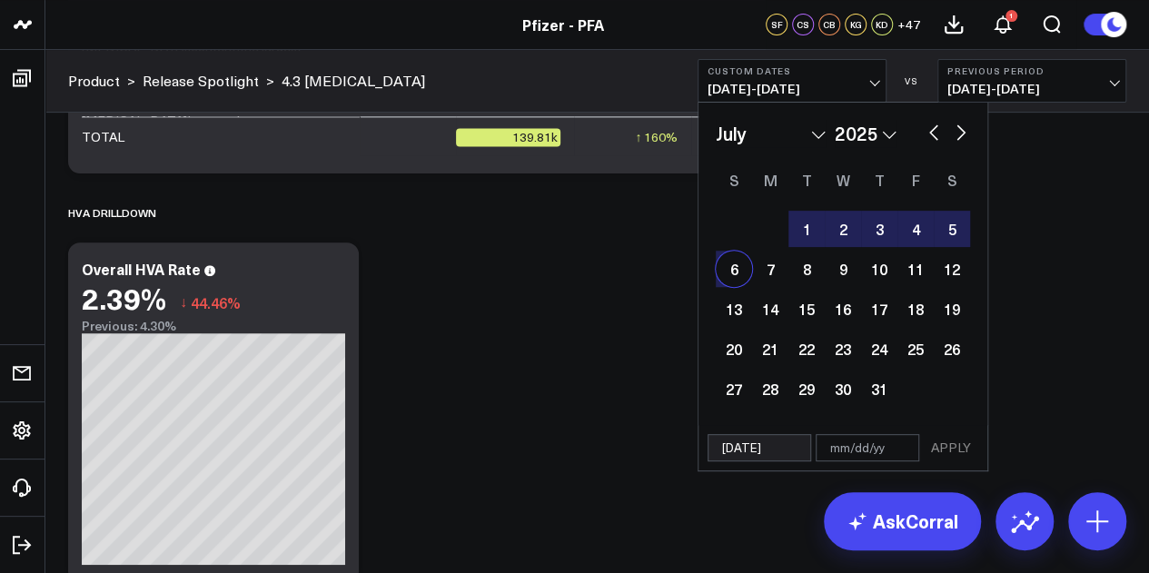
select select "2025"
type input "07/07/25"
click at [835, 448] on input "text" at bounding box center [867, 447] width 104 height 27
select select "6"
select select "2025"
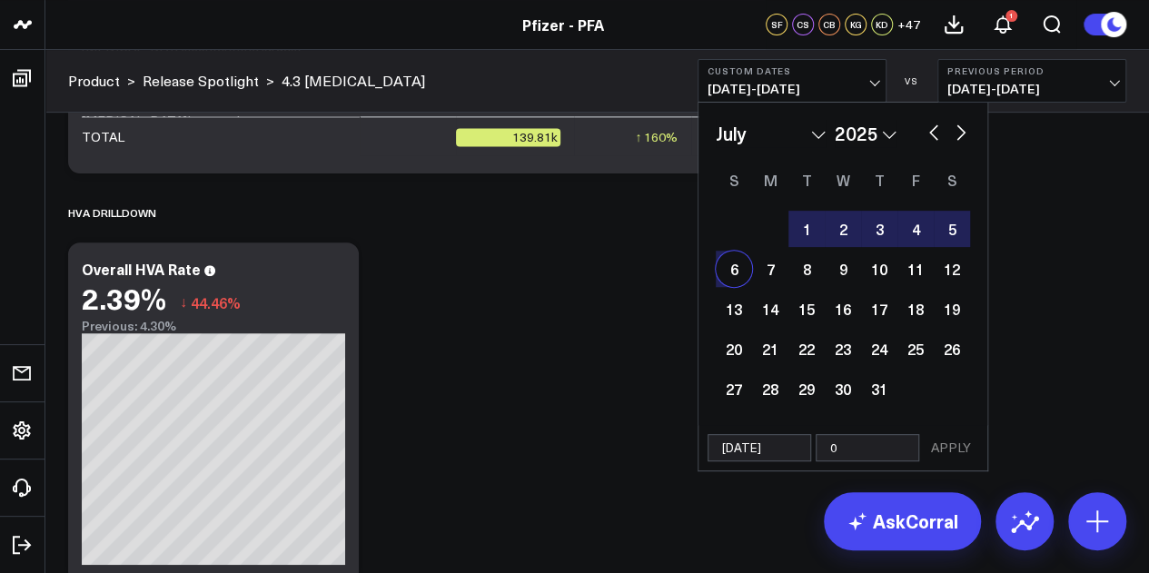
type input "08"
select select "6"
select select "2025"
type input "08/"
select select "6"
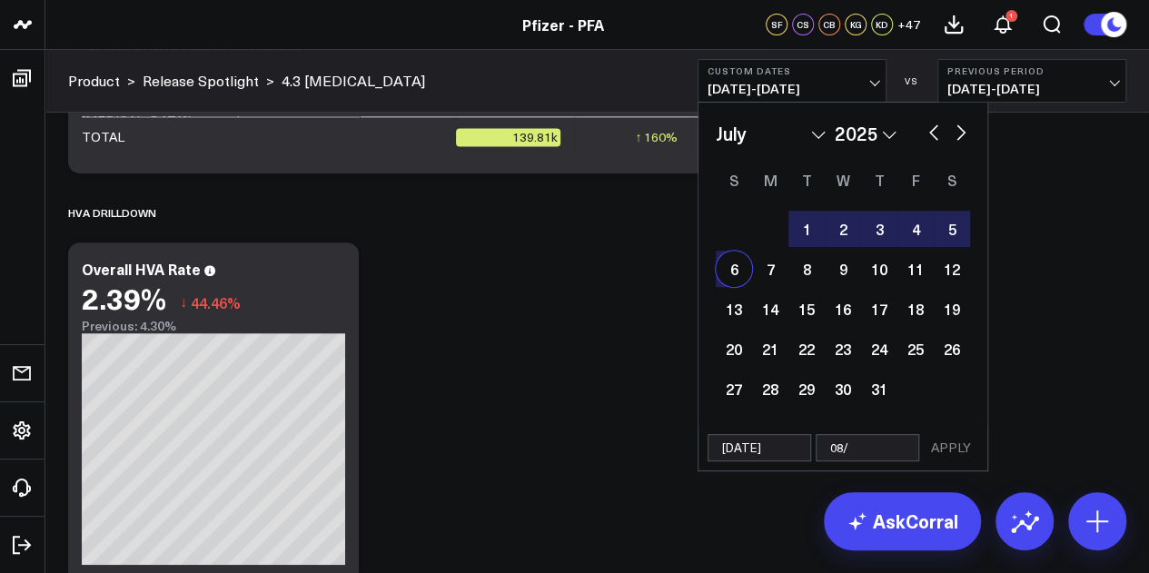
select select "2025"
type input "08/04/"
select select "6"
select select "2025"
type input "08/04/25"
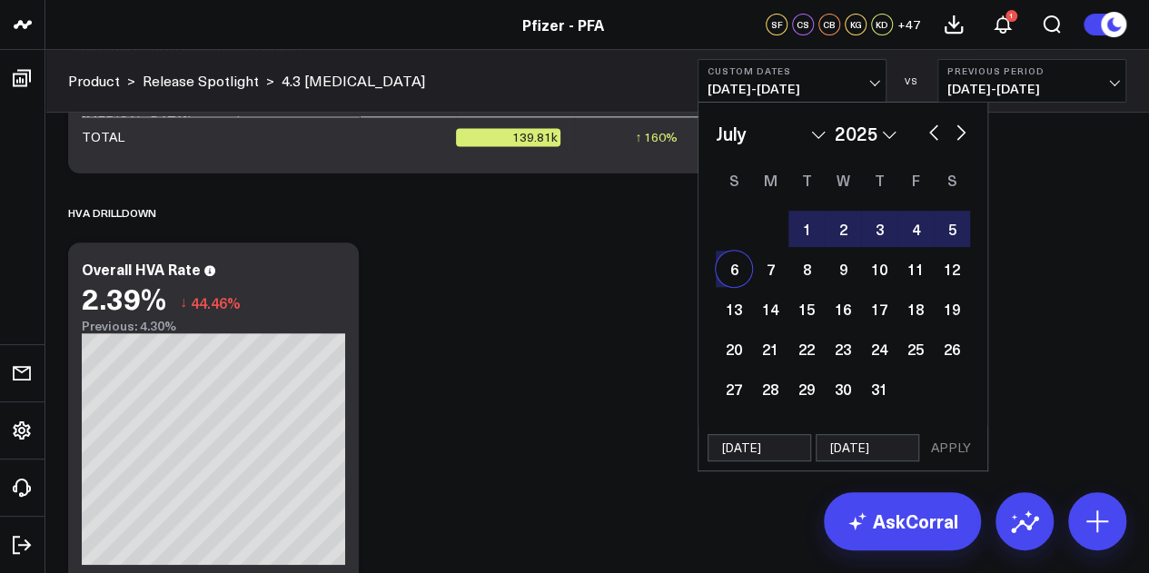
select select "6"
select select "2025"
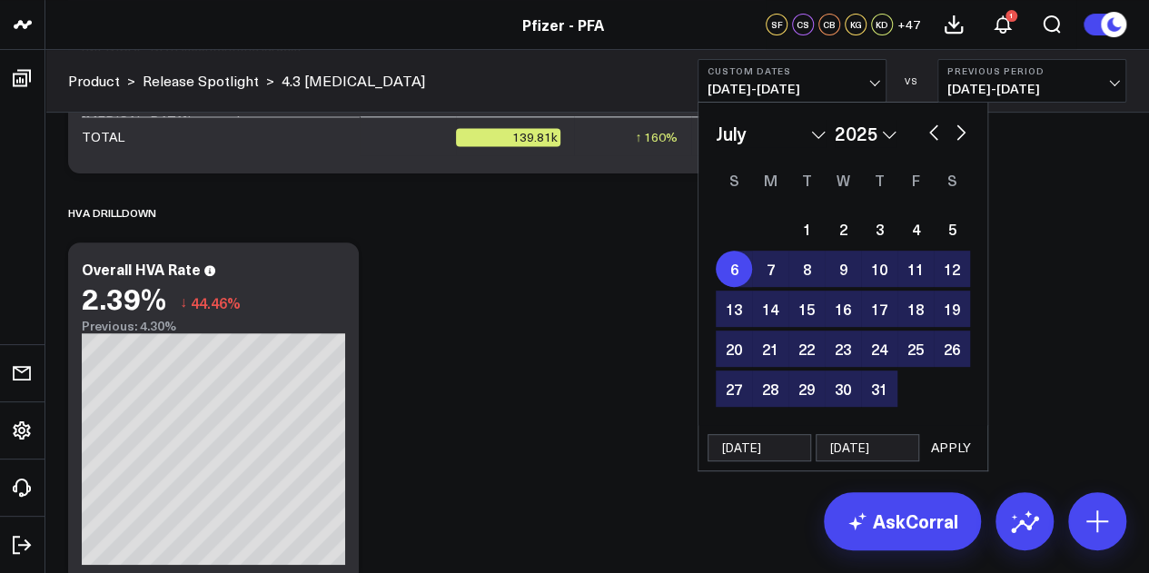
type input "08/04/25"
click at [964, 444] on button "APPLY" at bounding box center [951, 447] width 54 height 27
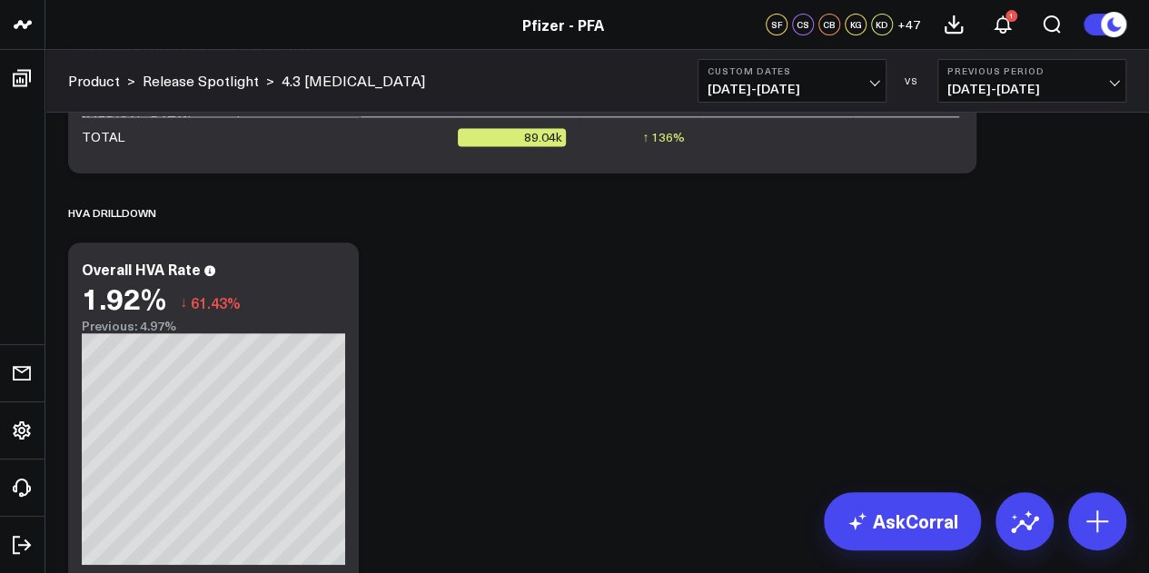
click at [877, 100] on button "Custom Dates 07/07/25 - 08/04/25" at bounding box center [791, 81] width 189 height 44
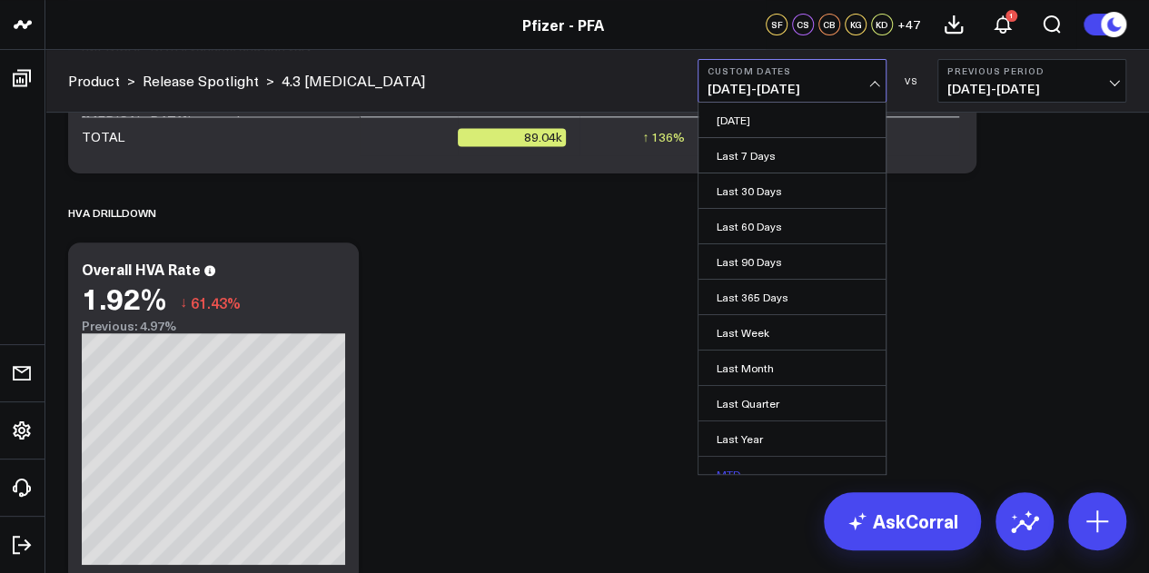
scroll to position [118, 0]
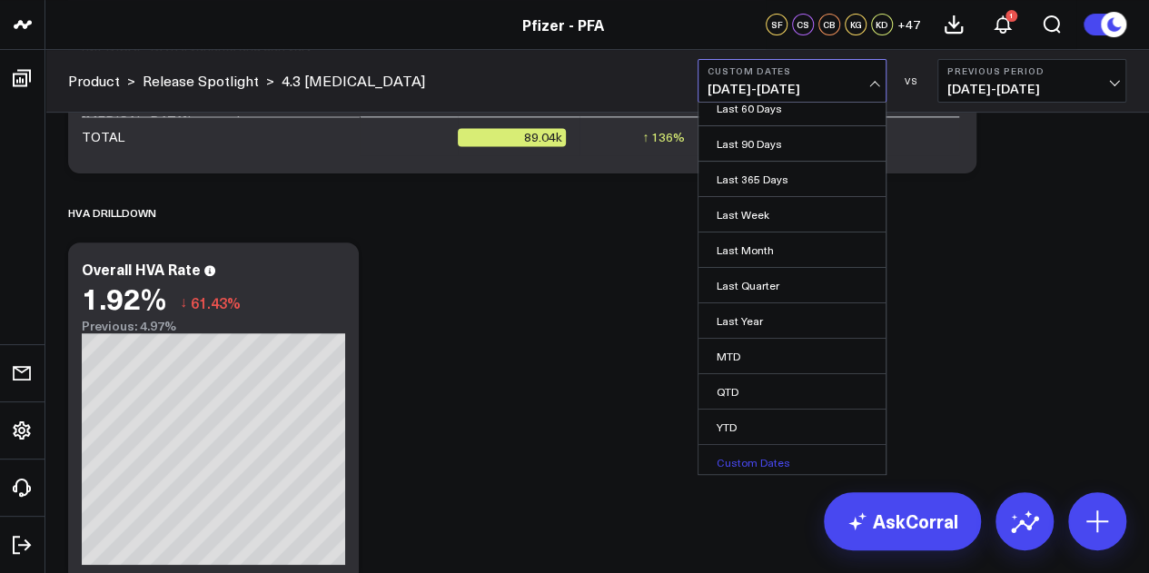
click at [754, 459] on link "Custom Dates" at bounding box center [791, 462] width 187 height 35
select select "8"
select select "2025"
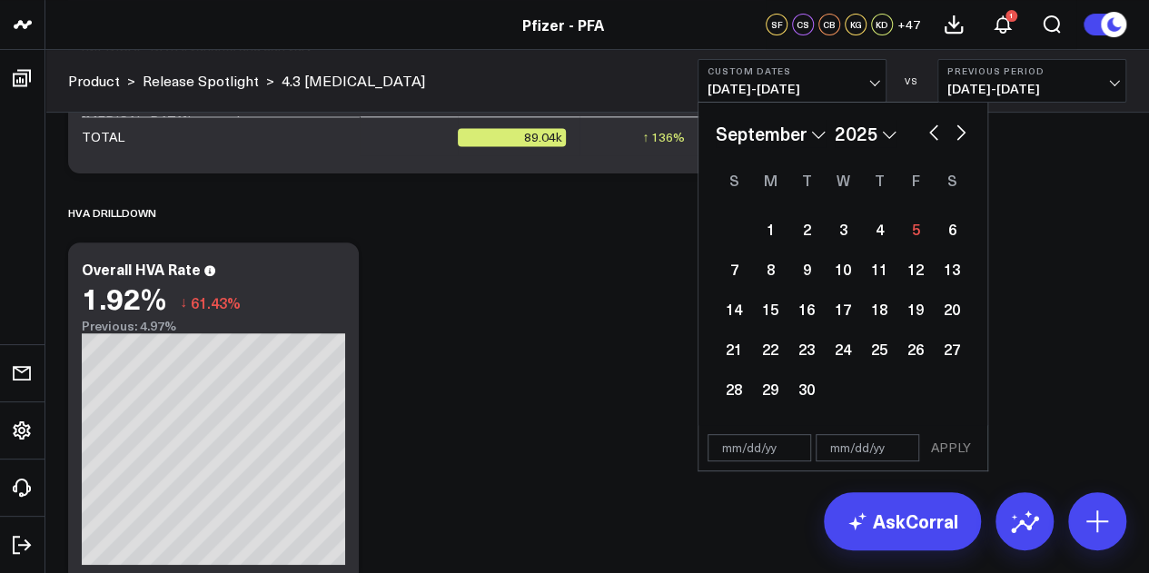
click at [939, 132] on button "button" at bounding box center [933, 131] width 18 height 22
select select "7"
select select "2025"
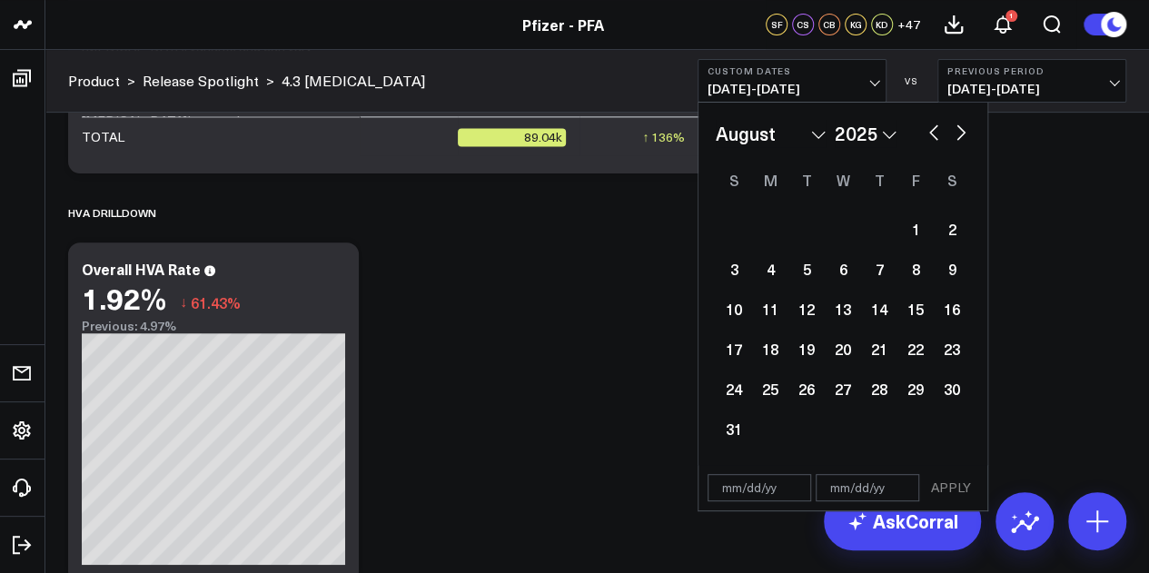
click at [928, 135] on button "button" at bounding box center [933, 131] width 18 height 22
select select "6"
select select "2025"
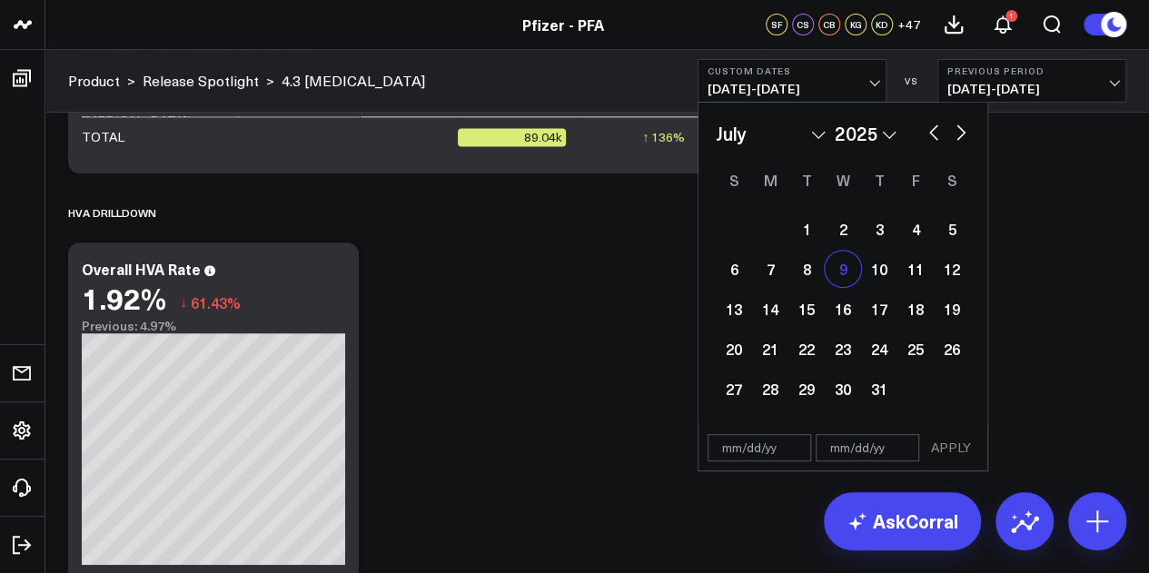
click at [850, 273] on div "9" at bounding box center [843, 269] width 36 height 36
type input "07/09/25"
select select "6"
select select "2025"
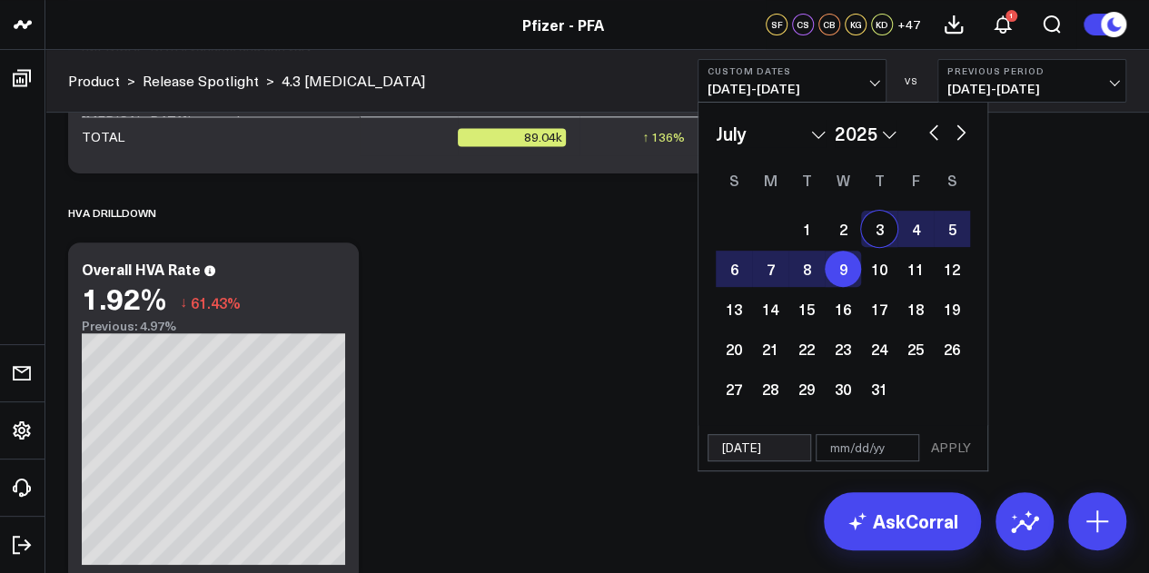
click at [958, 132] on button "button" at bounding box center [961, 131] width 18 height 22
select select "7"
select select "2025"
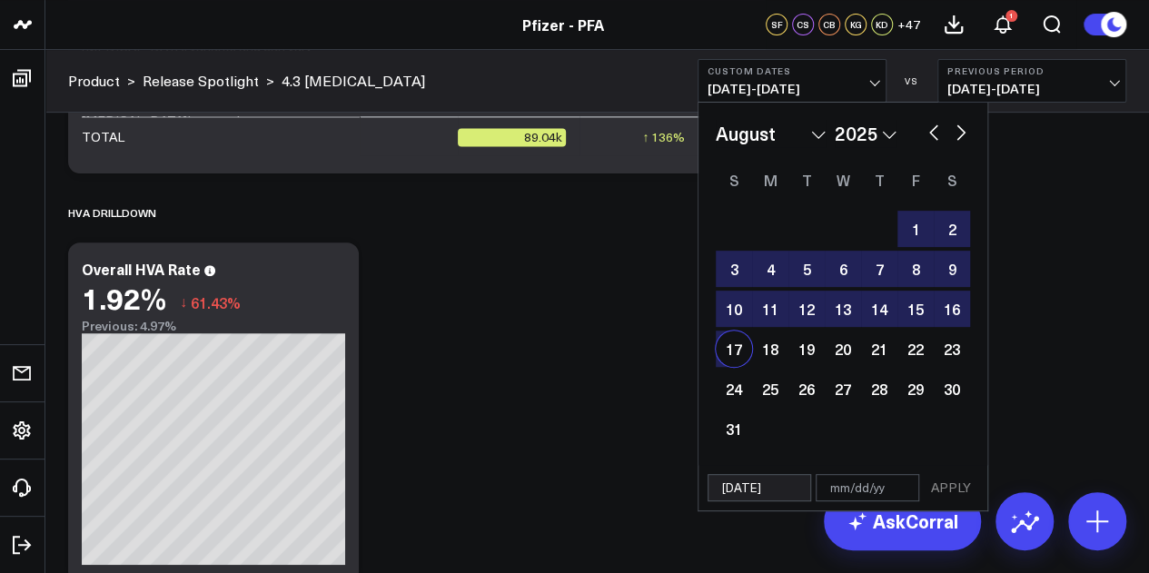
click at [740, 347] on div "17" at bounding box center [734, 349] width 36 height 36
type input "08/17/25"
select select "7"
select select "2025"
click at [963, 488] on button "APPLY" at bounding box center [951, 487] width 54 height 27
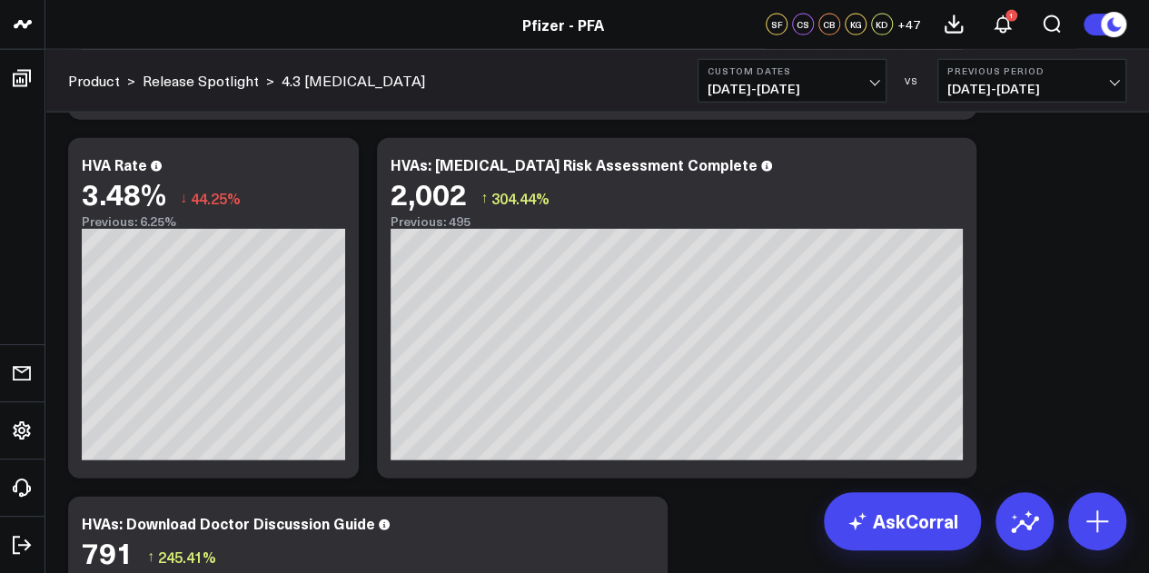
scroll to position [5034, 0]
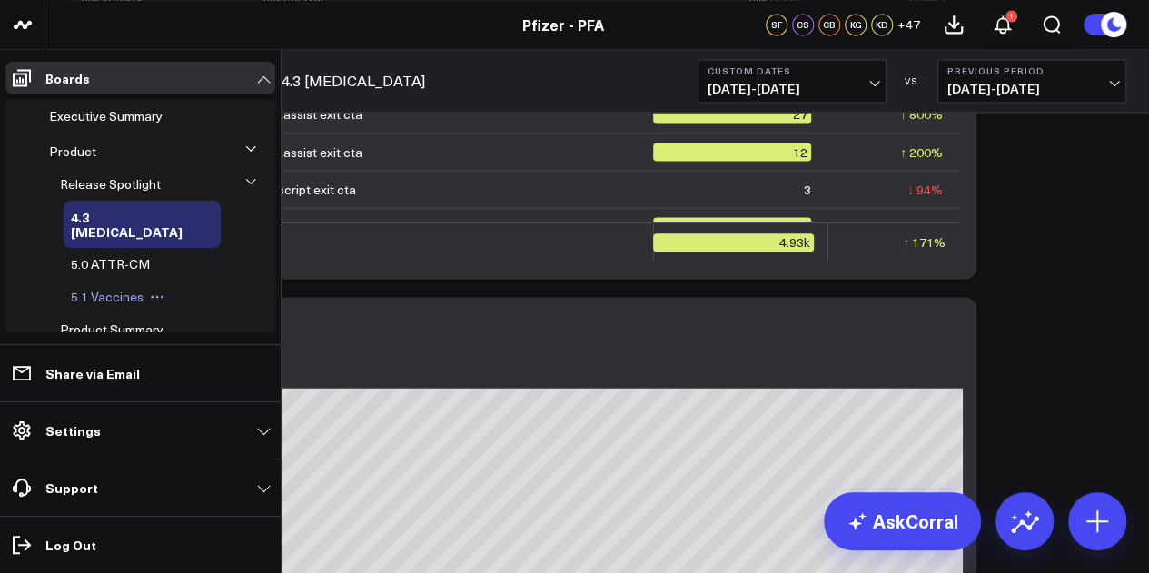
click at [112, 288] on span "5.1 Vaccines" at bounding box center [107, 296] width 73 height 17
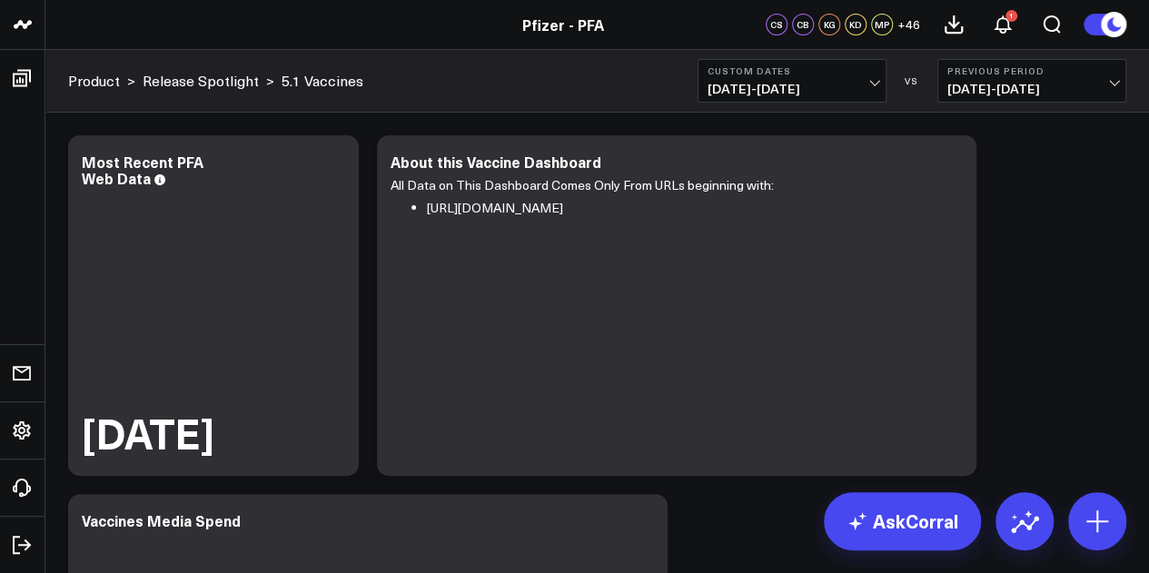
click at [830, 94] on span "07/09/25 - 08/17/25" at bounding box center [791, 89] width 169 height 15
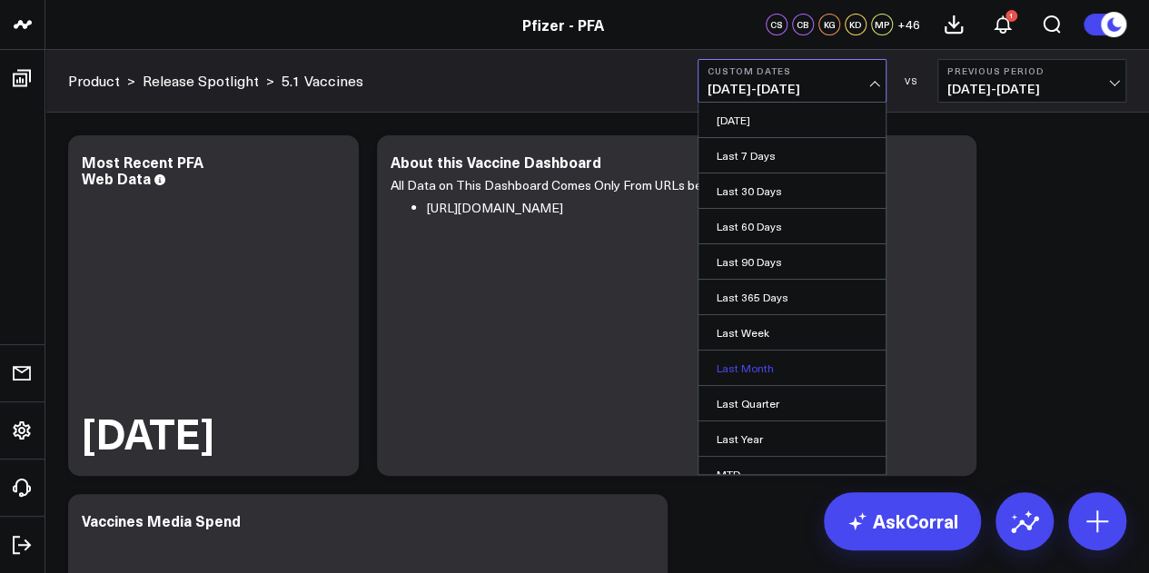
scroll to position [118, 0]
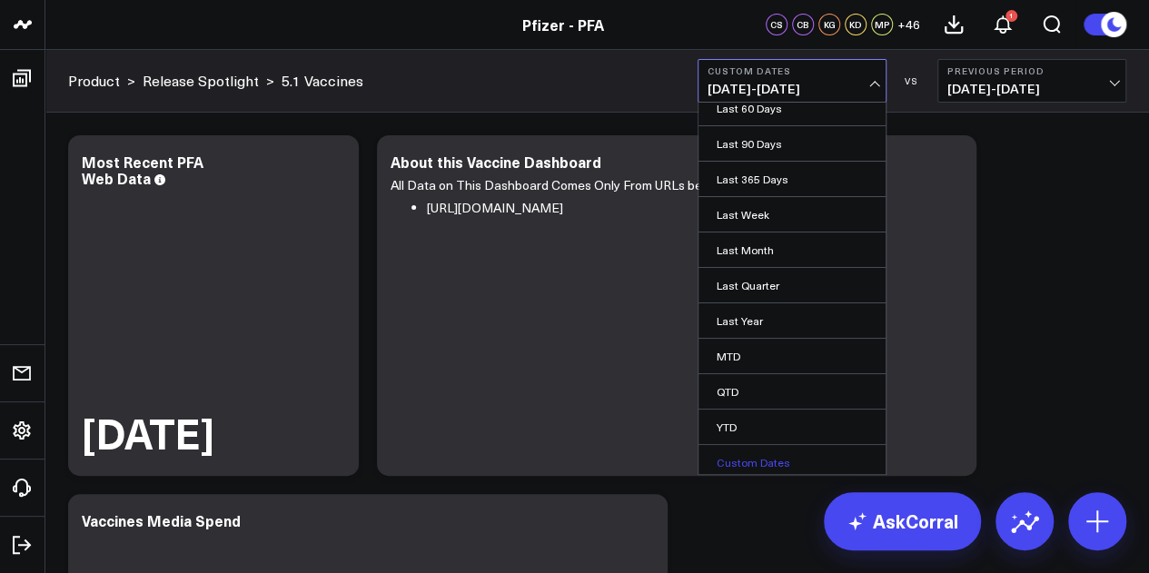
click at [758, 460] on link "Custom Dates" at bounding box center [791, 462] width 187 height 35
select select "8"
select select "2025"
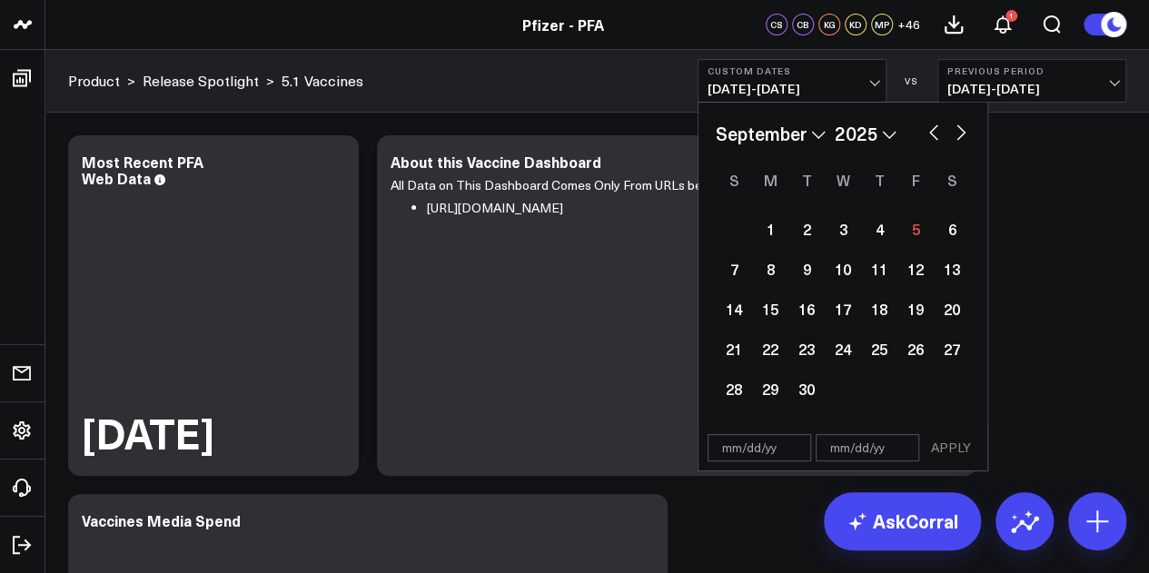
click at [928, 123] on button "button" at bounding box center [933, 131] width 18 height 22
select select "7"
select select "2025"
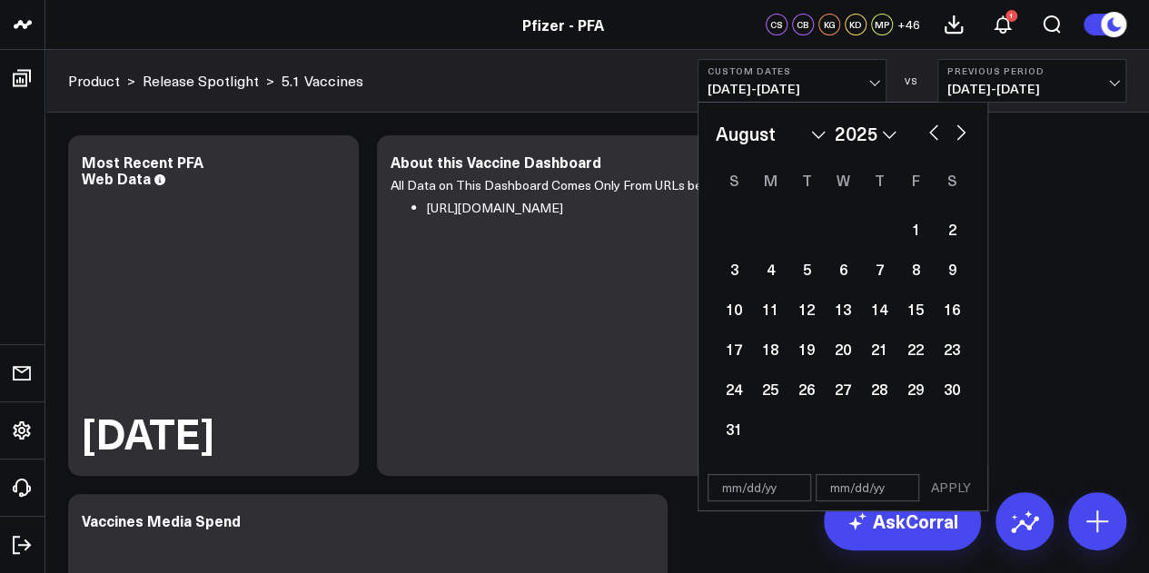
click at [932, 129] on button "button" at bounding box center [933, 131] width 18 height 22
select select "6"
select select "2025"
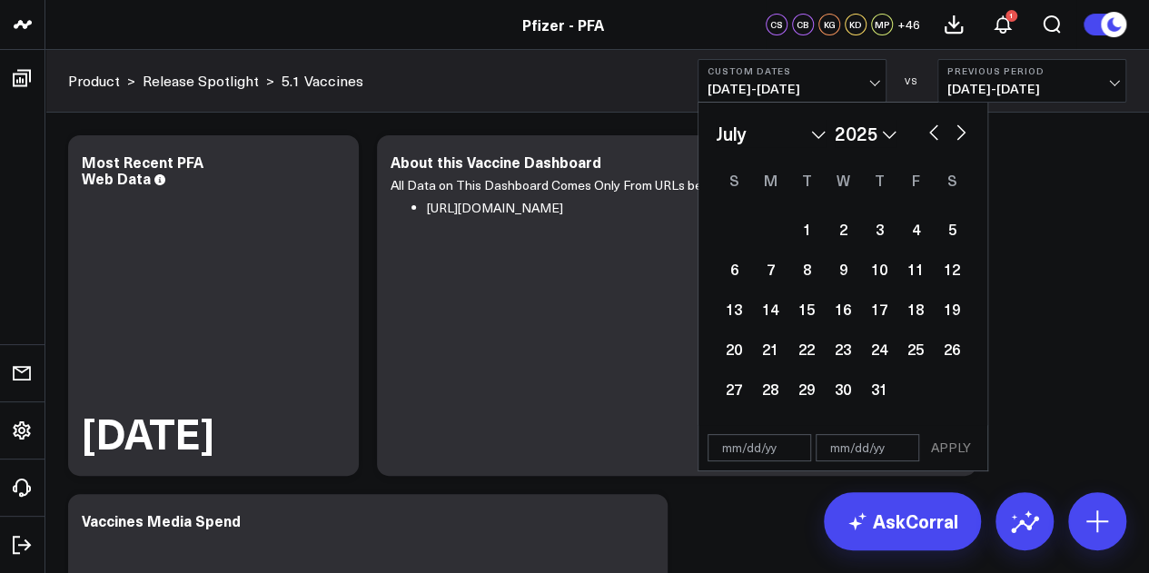
click at [963, 126] on button "button" at bounding box center [961, 131] width 18 height 22
select select "7"
select select "2025"
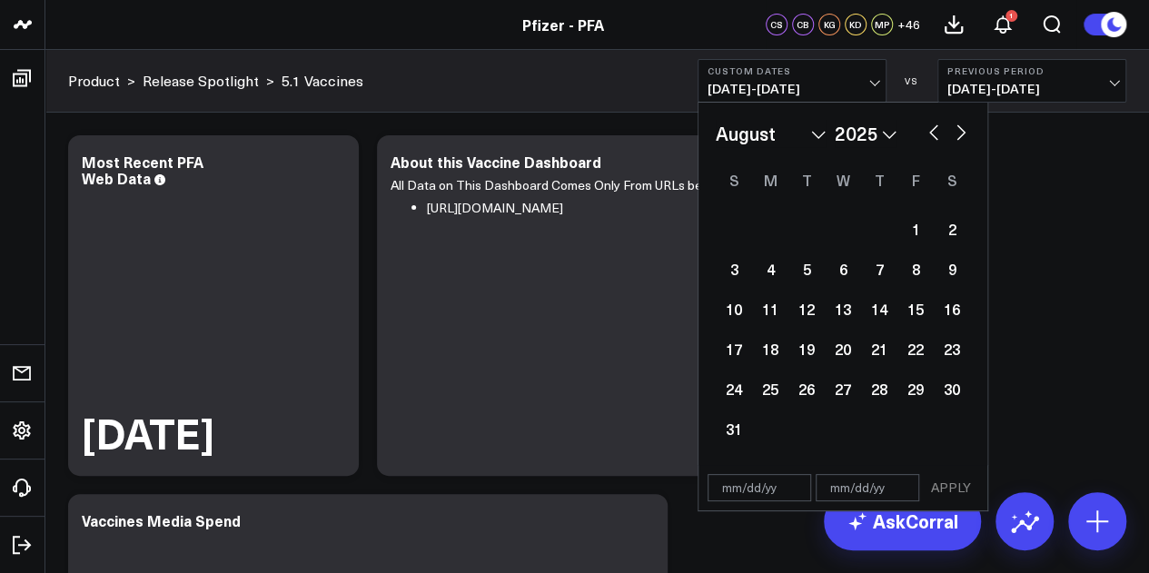
click at [963, 126] on button "button" at bounding box center [961, 131] width 18 height 22
select select "8"
select select "2025"
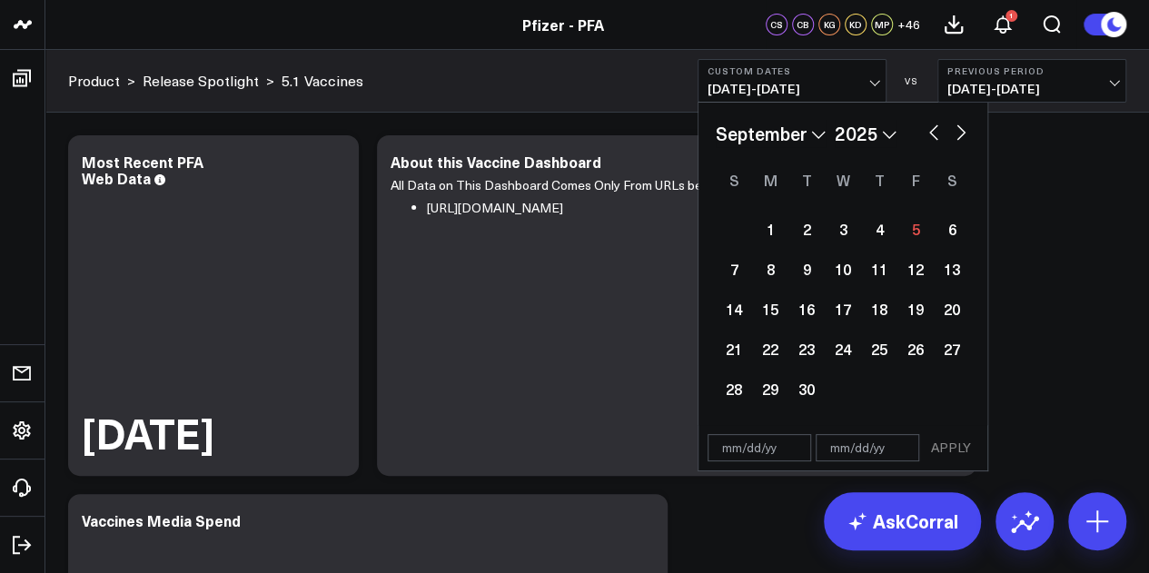
click at [933, 133] on button "button" at bounding box center [933, 131] width 18 height 22
select select "7"
select select "2025"
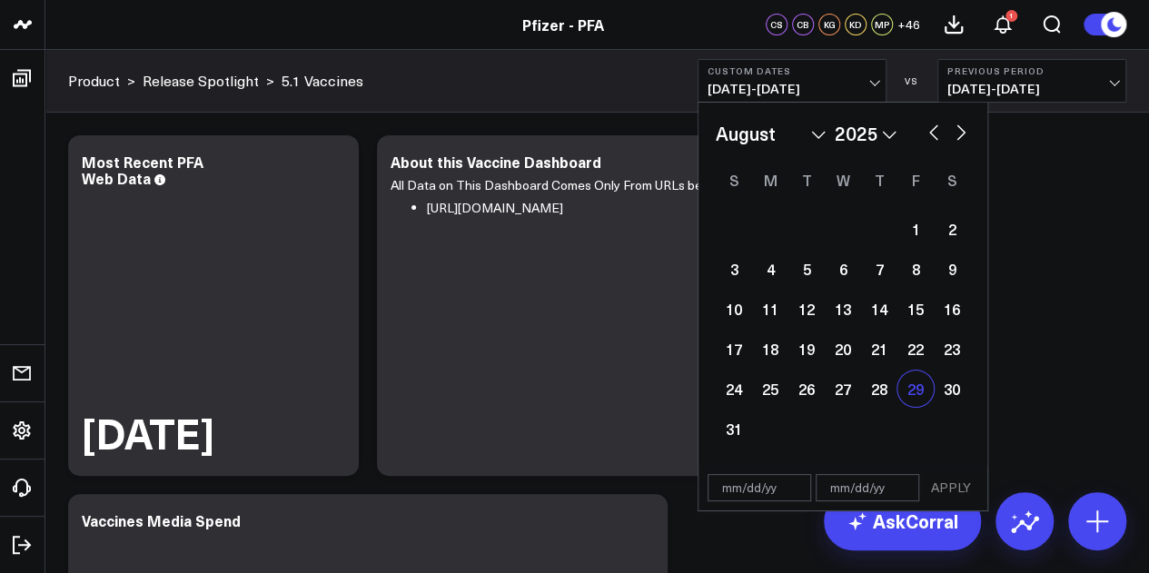
click at [913, 396] on div "29" at bounding box center [915, 389] width 36 height 36
type input "[DATE]"
select select "7"
select select "2025"
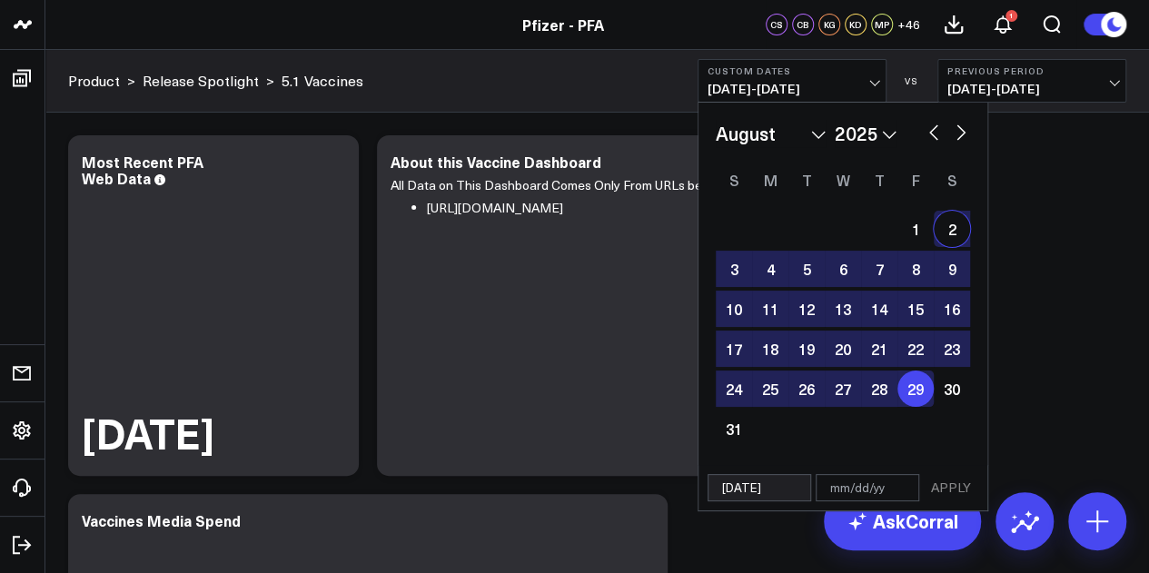
click at [966, 136] on button "button" at bounding box center [961, 131] width 18 height 22
select select "8"
select select "2025"
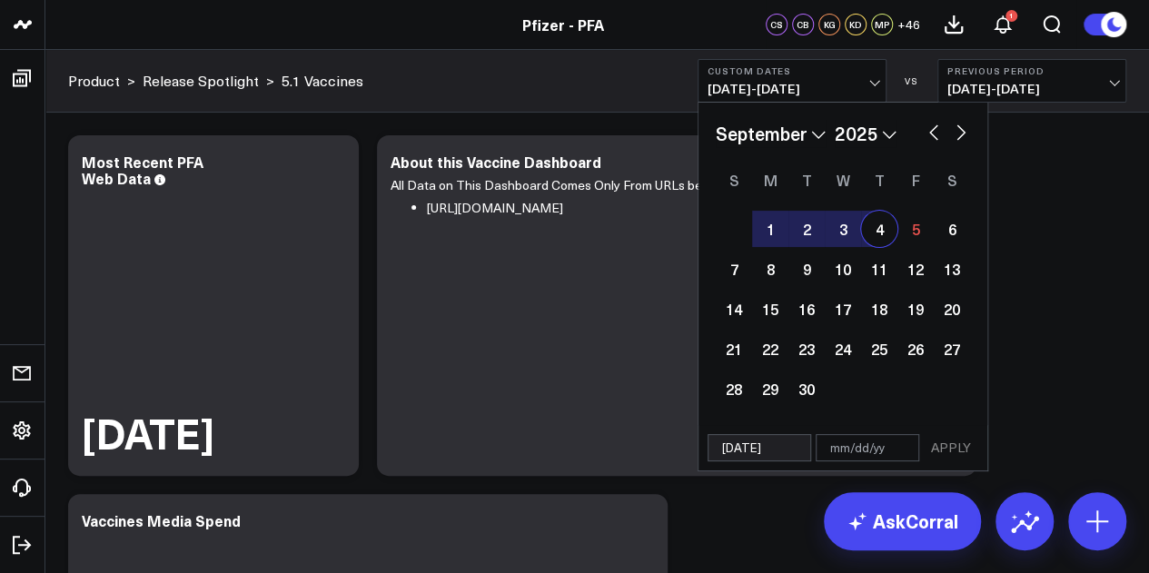
click at [874, 222] on div "4" at bounding box center [879, 229] width 36 height 36
type input "[DATE]"
select select "8"
select select "2025"
click at [944, 456] on button "APPLY" at bounding box center [951, 447] width 54 height 27
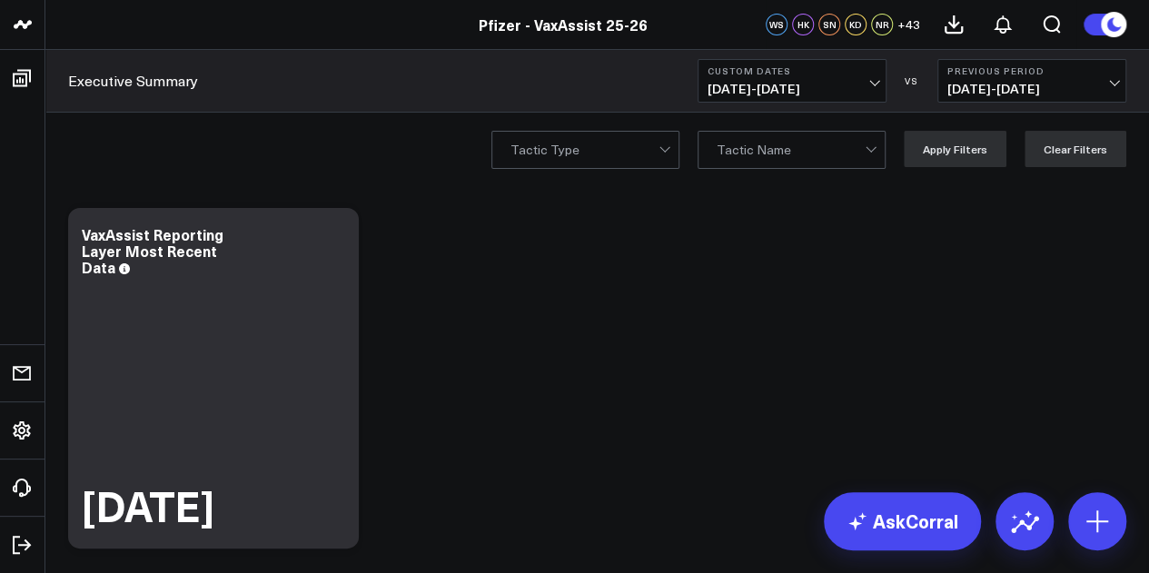
scroll to position [73, 0]
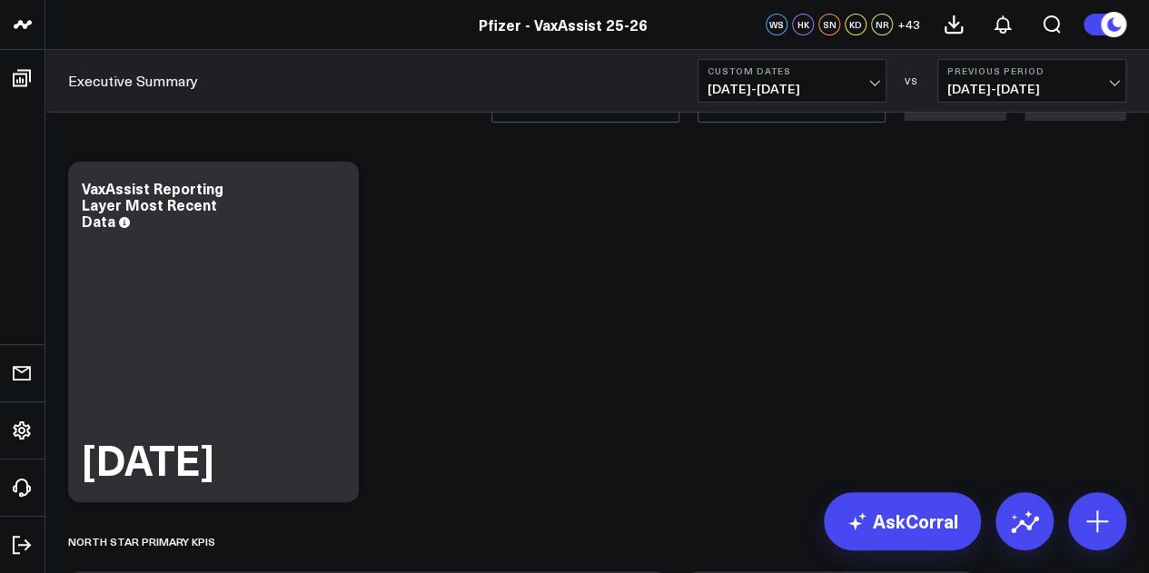
scroll to position [21, 0]
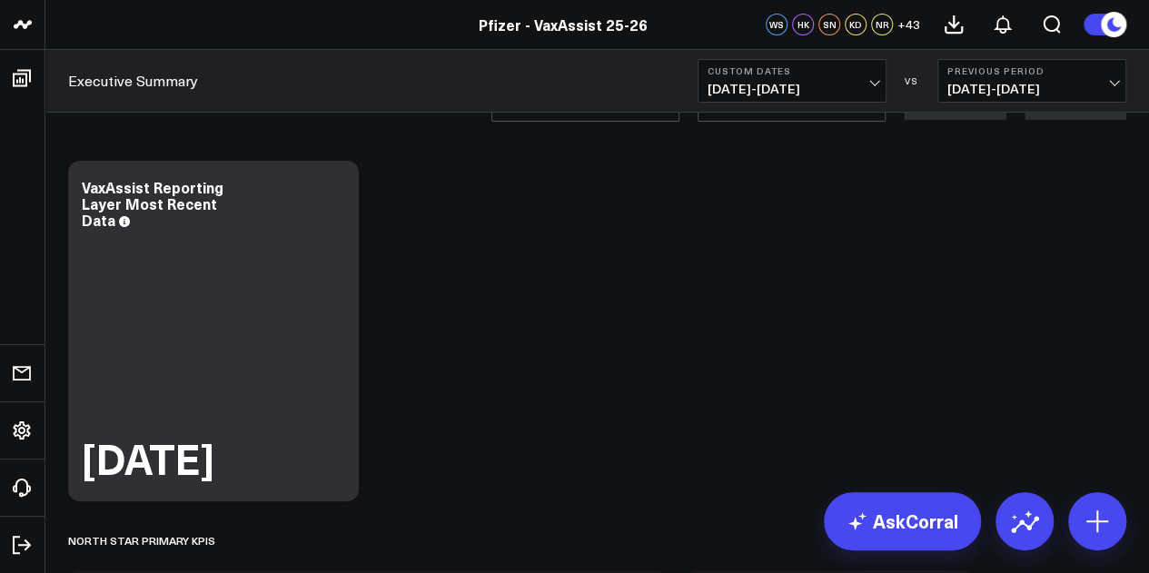
scroll to position [25, 0]
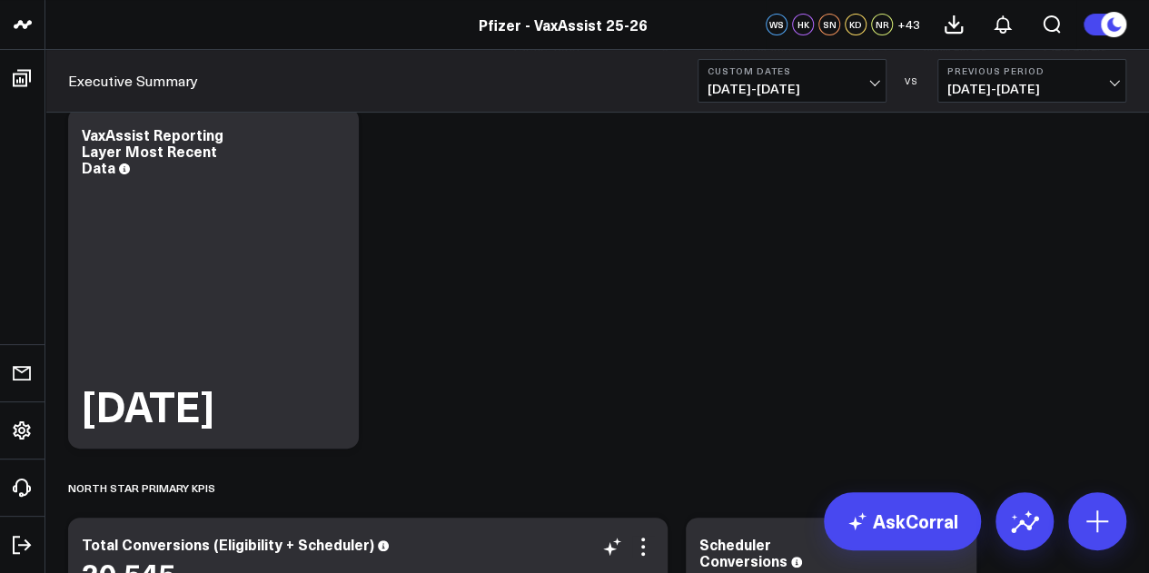
scroll to position [0, 0]
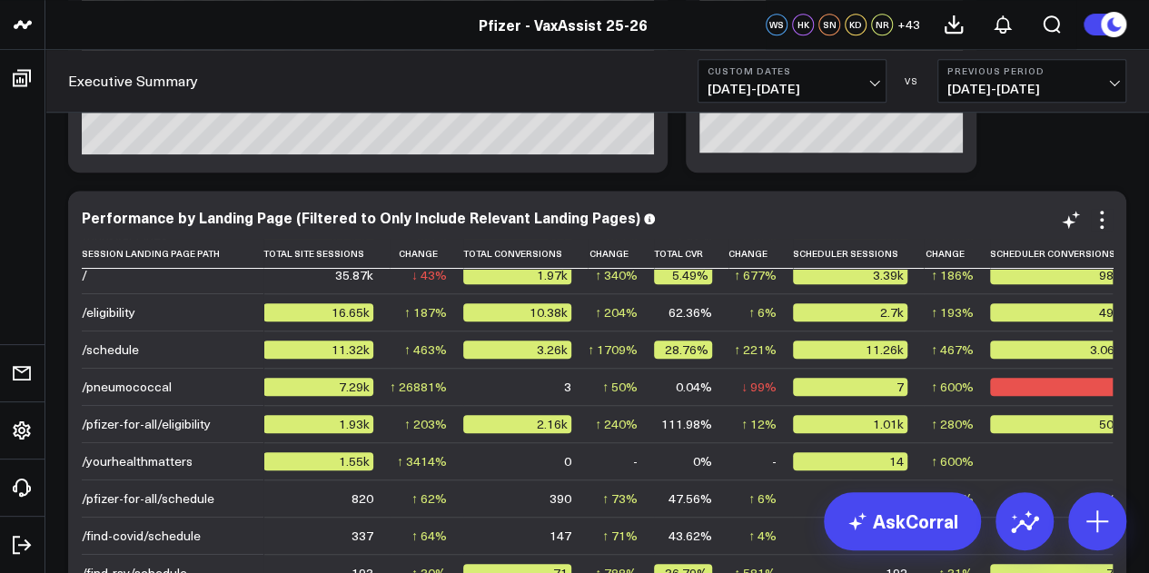
scroll to position [4568, 0]
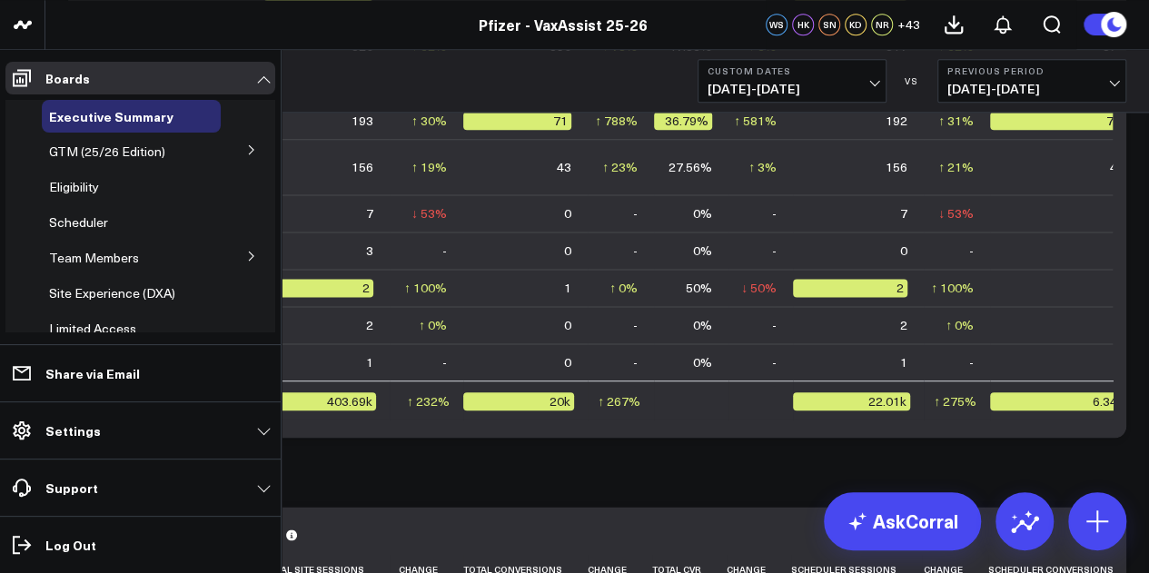
click at [249, 147] on icon at bounding box center [251, 149] width 5 height 9
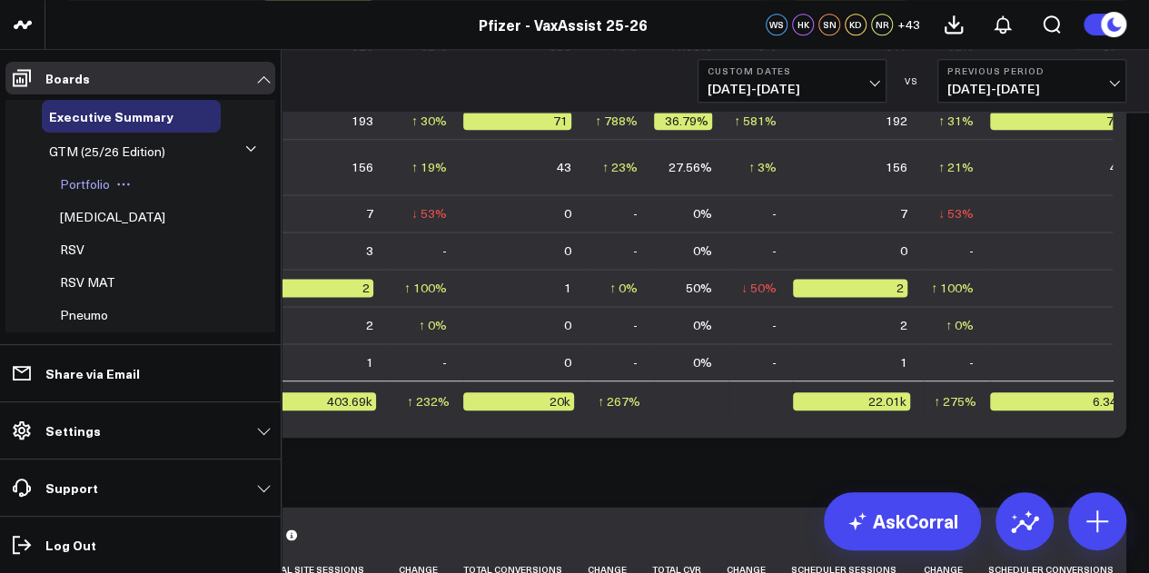
click at [94, 182] on span "Portfolio" at bounding box center [85, 183] width 50 height 17
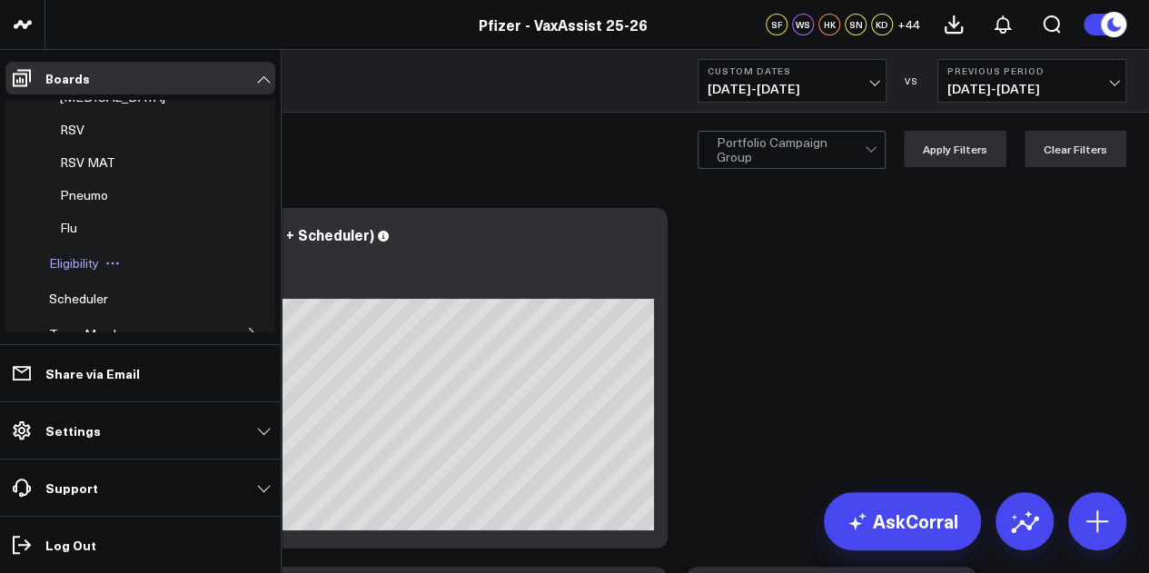
scroll to position [234, 0]
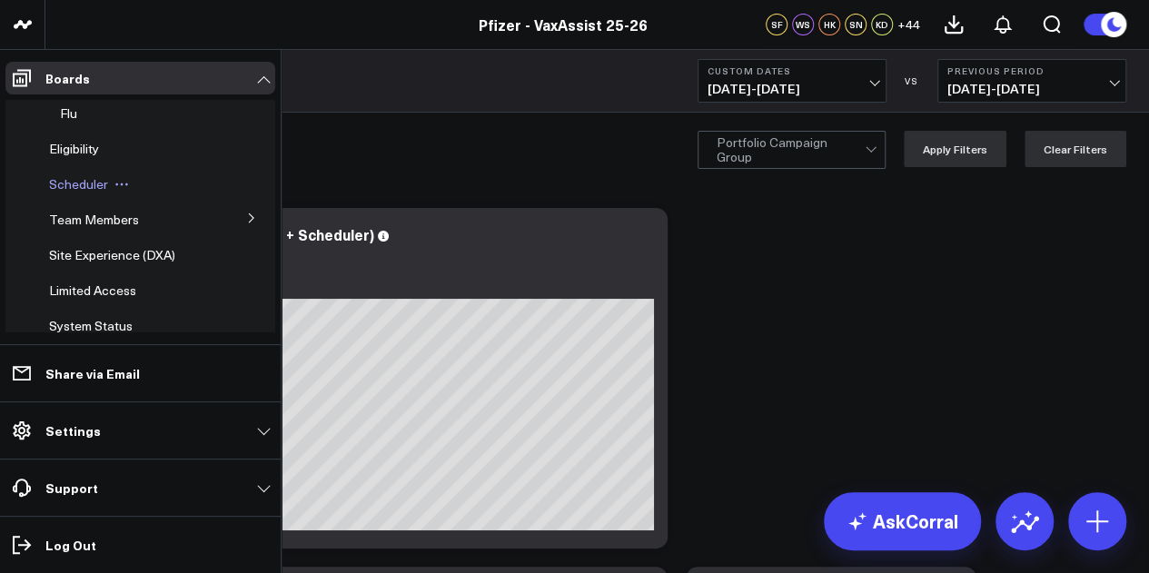
click at [83, 183] on span "Scheduler" at bounding box center [78, 183] width 59 height 17
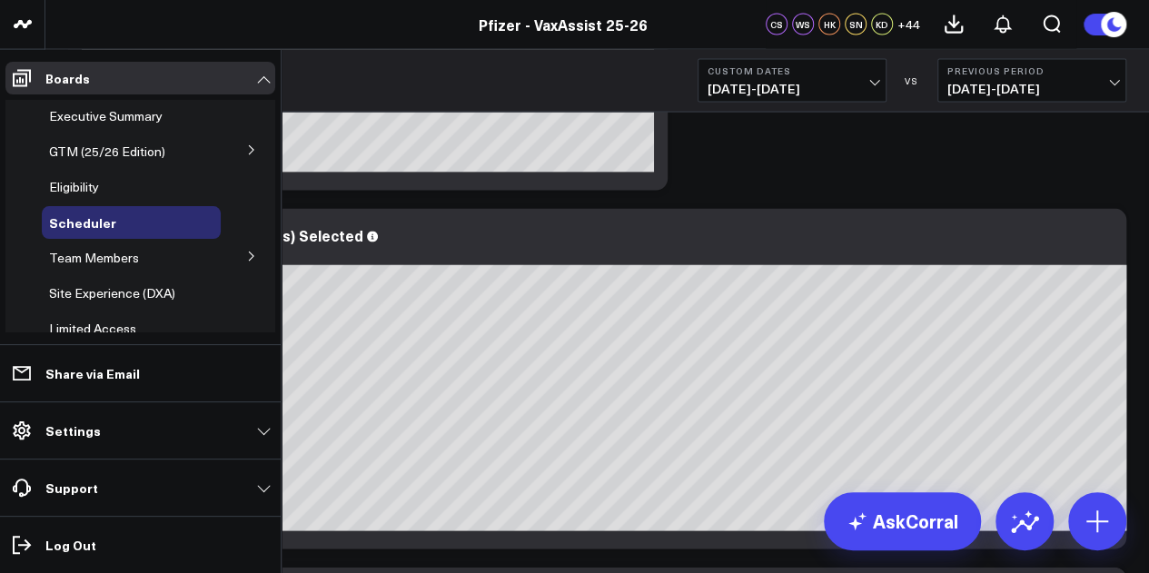
scroll to position [1738, 0]
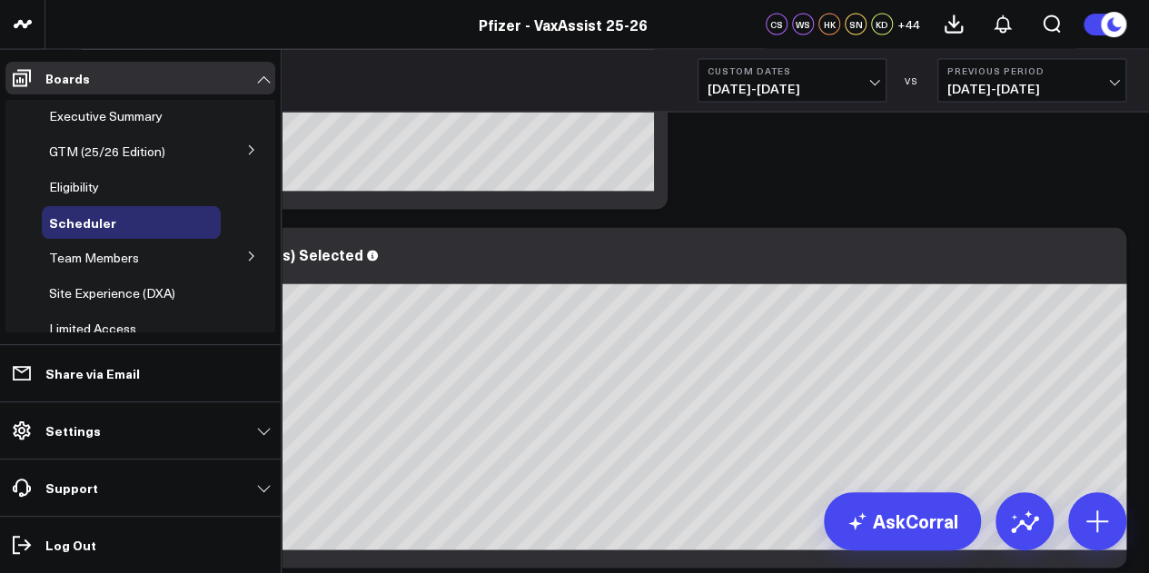
click at [246, 145] on icon at bounding box center [251, 149] width 11 height 11
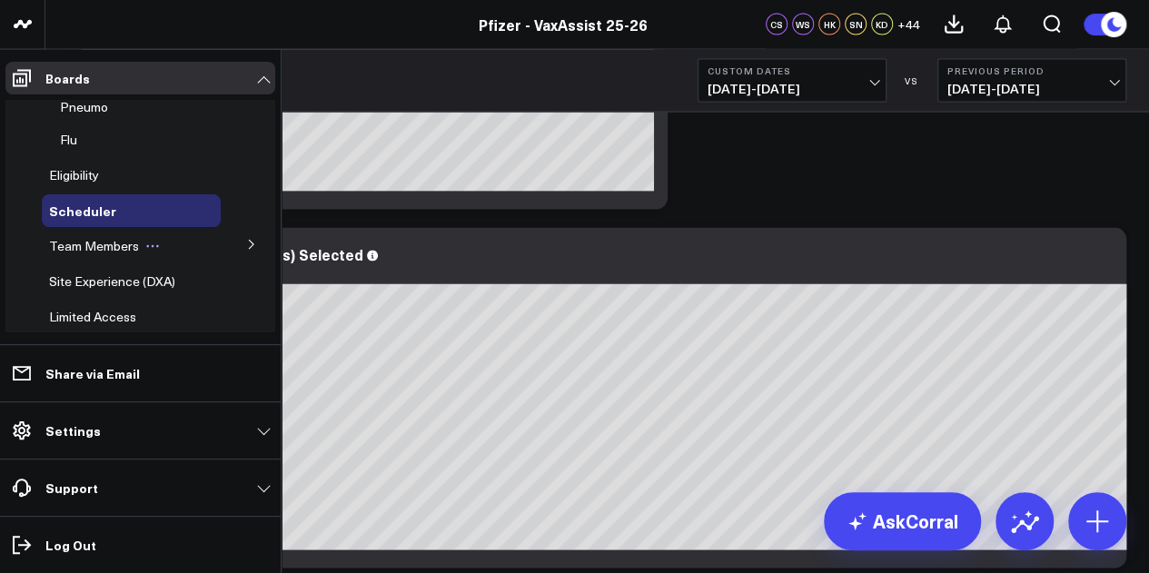
scroll to position [288, 0]
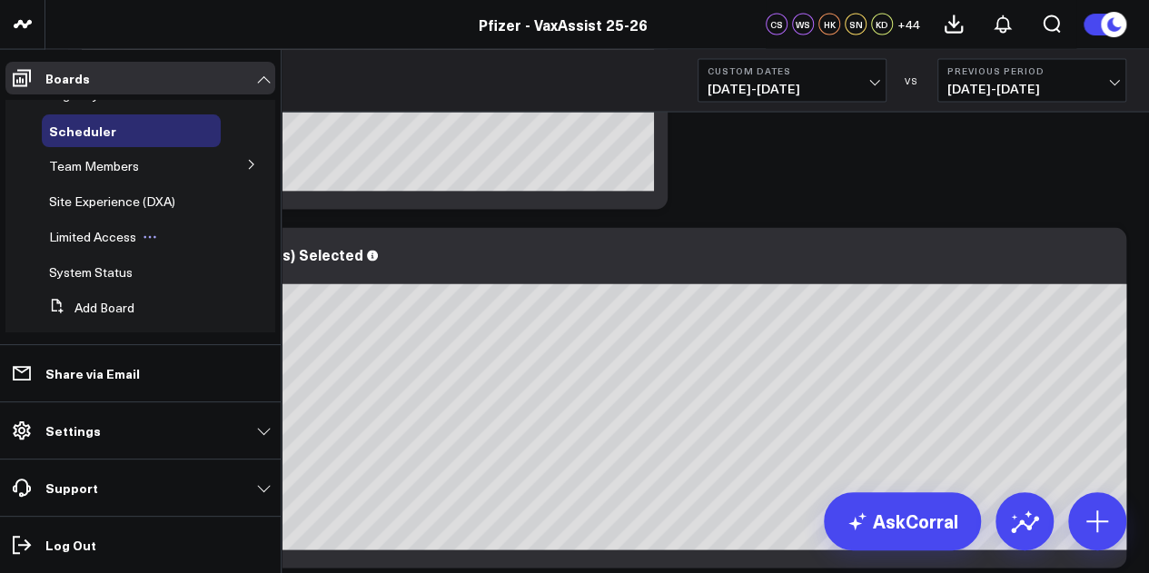
click at [109, 233] on span "Limited Access" at bounding box center [92, 236] width 87 height 17
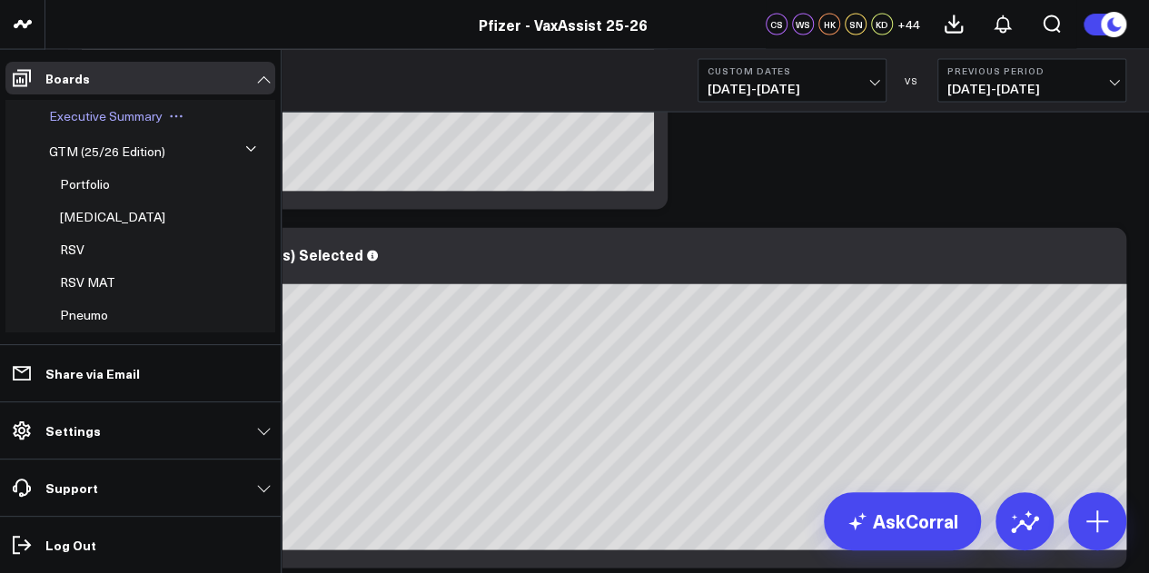
click at [124, 118] on span "Executive Summary" at bounding box center [106, 115] width 114 height 17
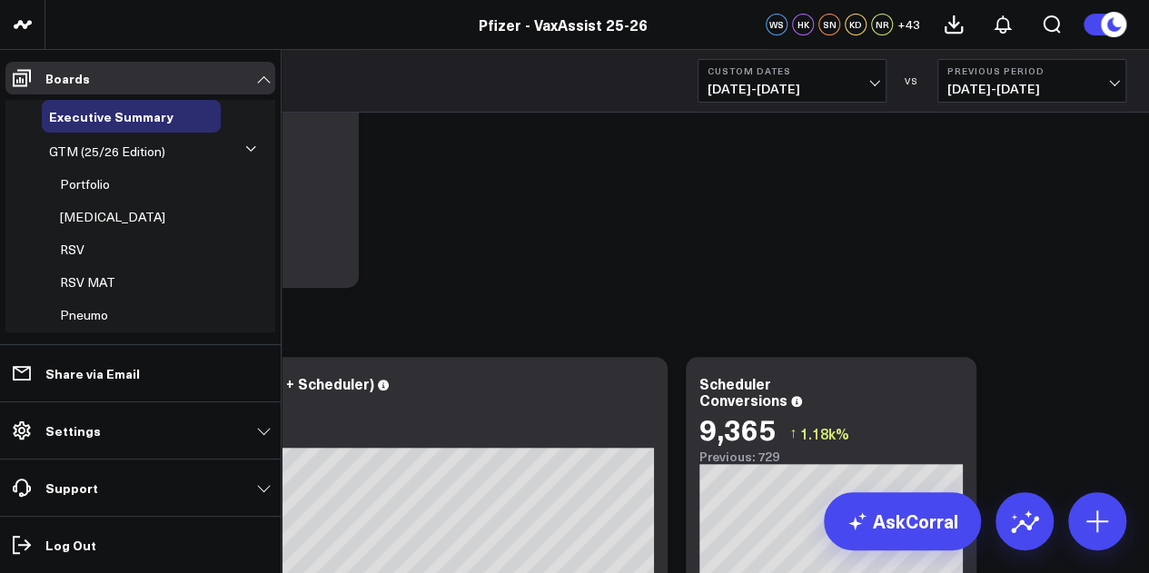
click at [242, 142] on button at bounding box center [251, 148] width 27 height 47
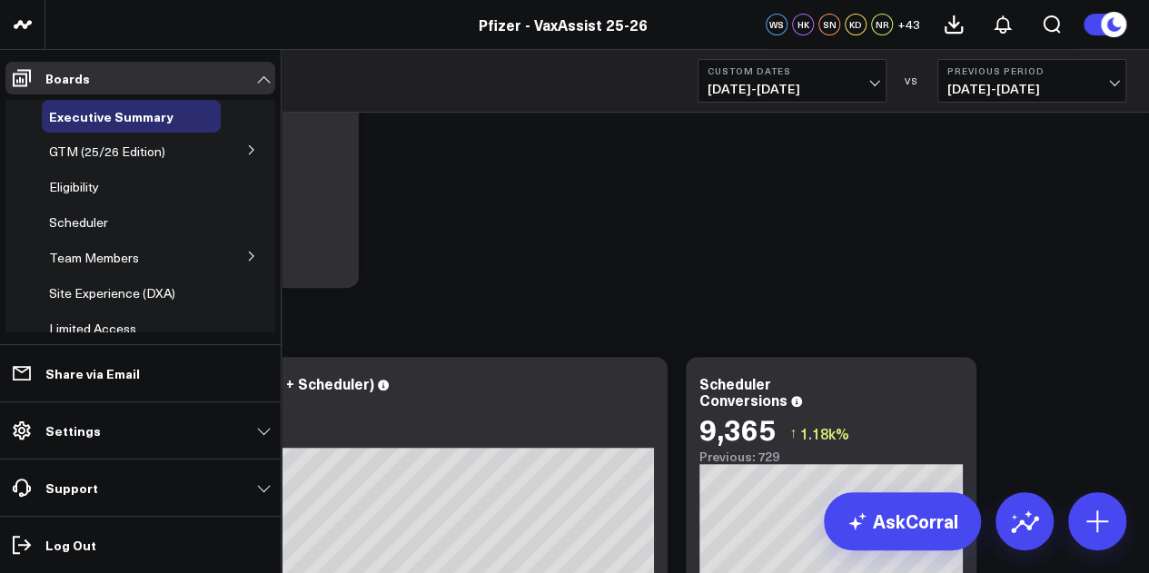
click at [242, 142] on button at bounding box center [251, 148] width 47 height 27
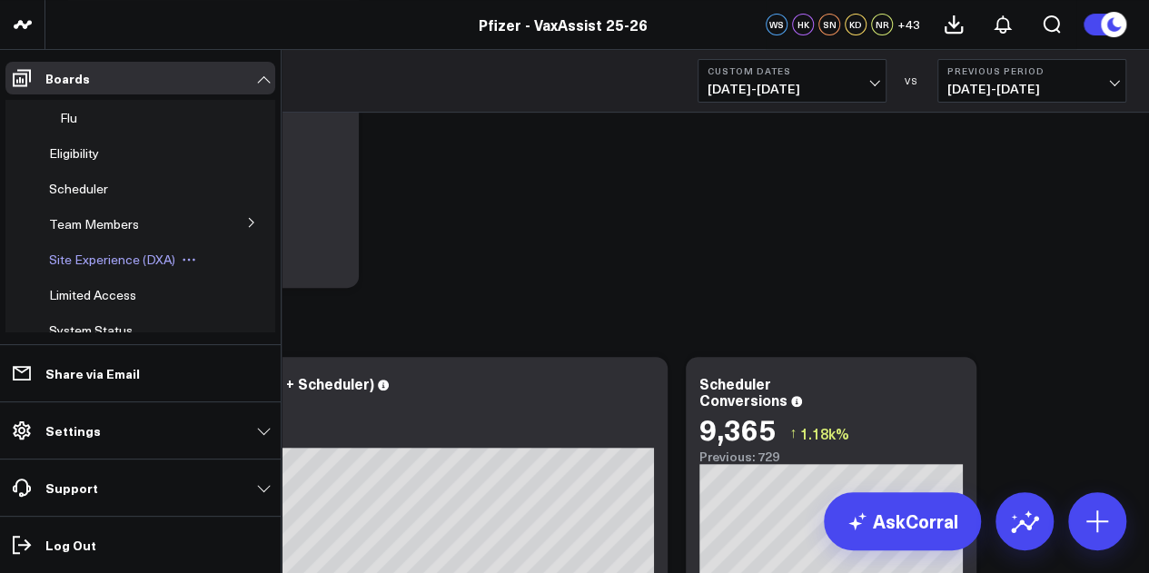
scroll to position [304, 0]
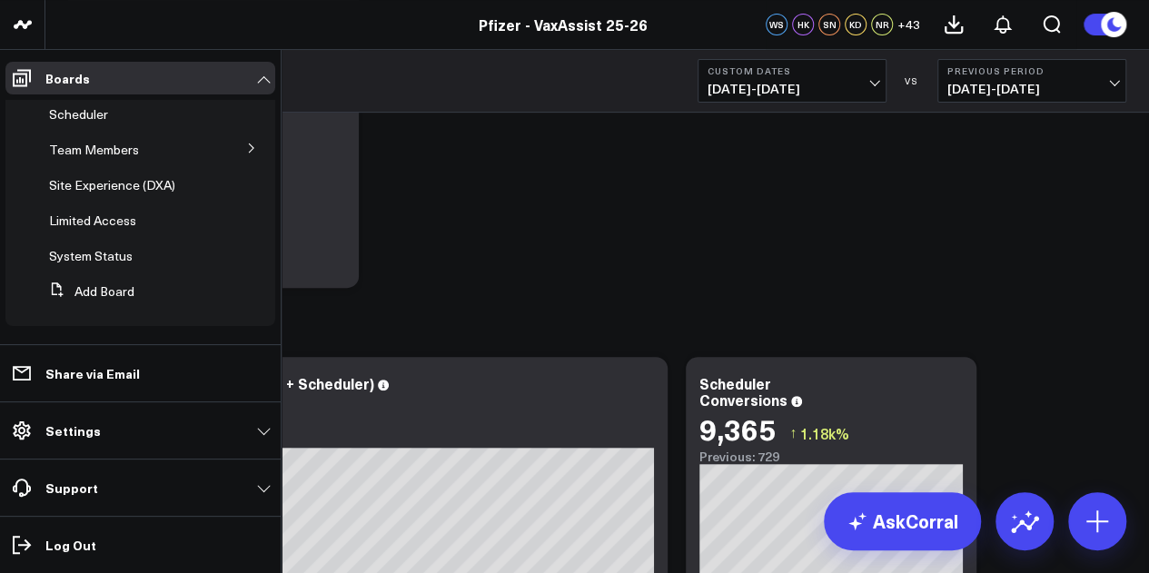
click at [249, 146] on icon at bounding box center [251, 147] width 5 height 9
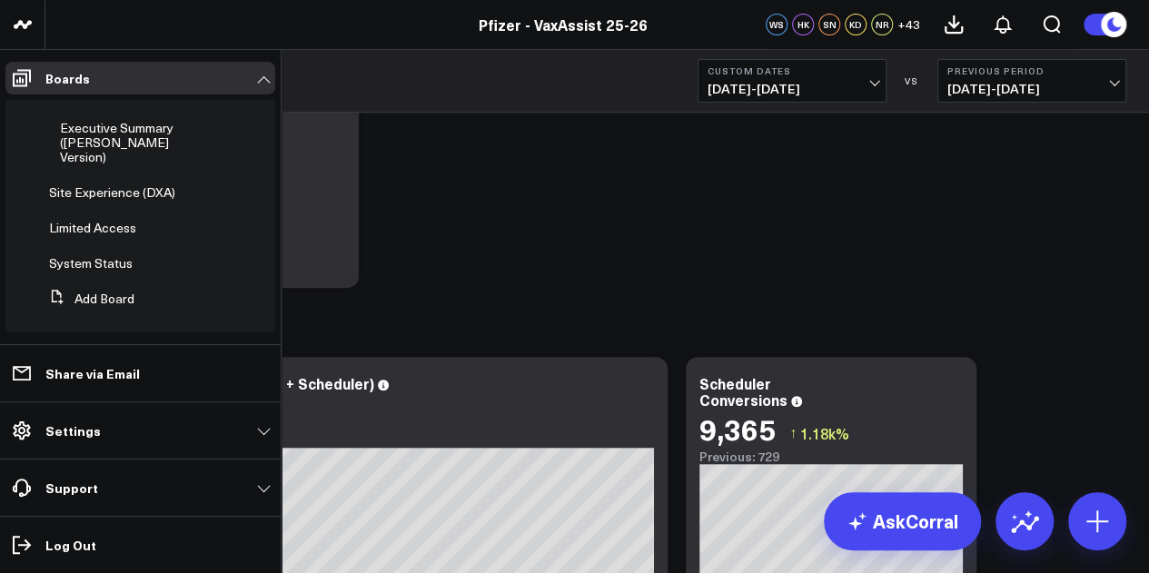
scroll to position [108, 0]
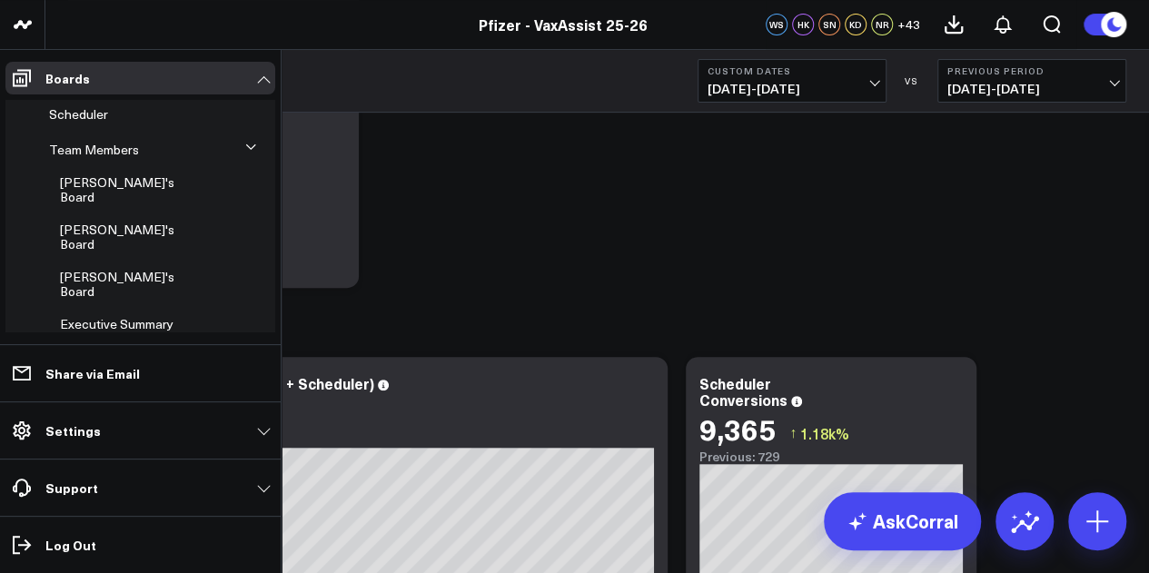
click at [245, 146] on icon at bounding box center [250, 147] width 11 height 11
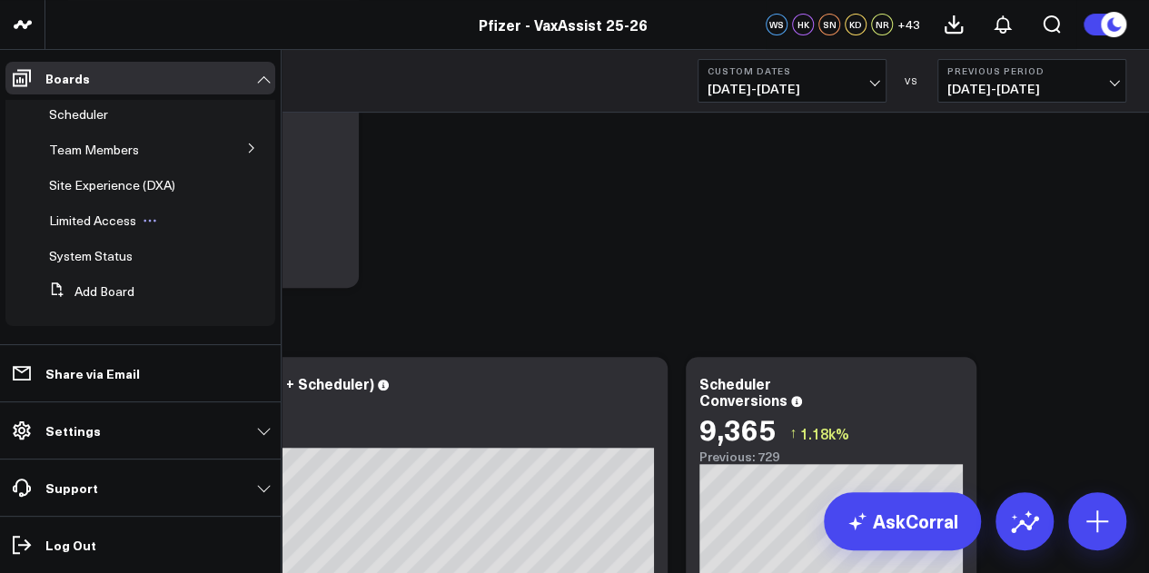
scroll to position [113, 0]
click at [234, 139] on button at bounding box center [251, 142] width 47 height 27
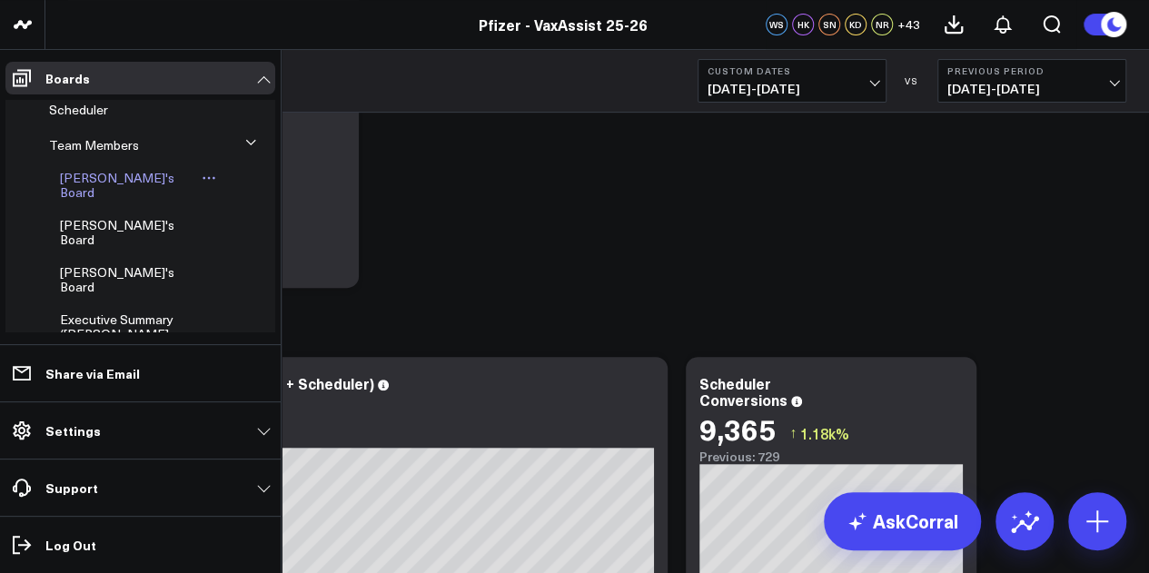
click at [114, 175] on span "Wendy's Board" at bounding box center [117, 185] width 114 height 32
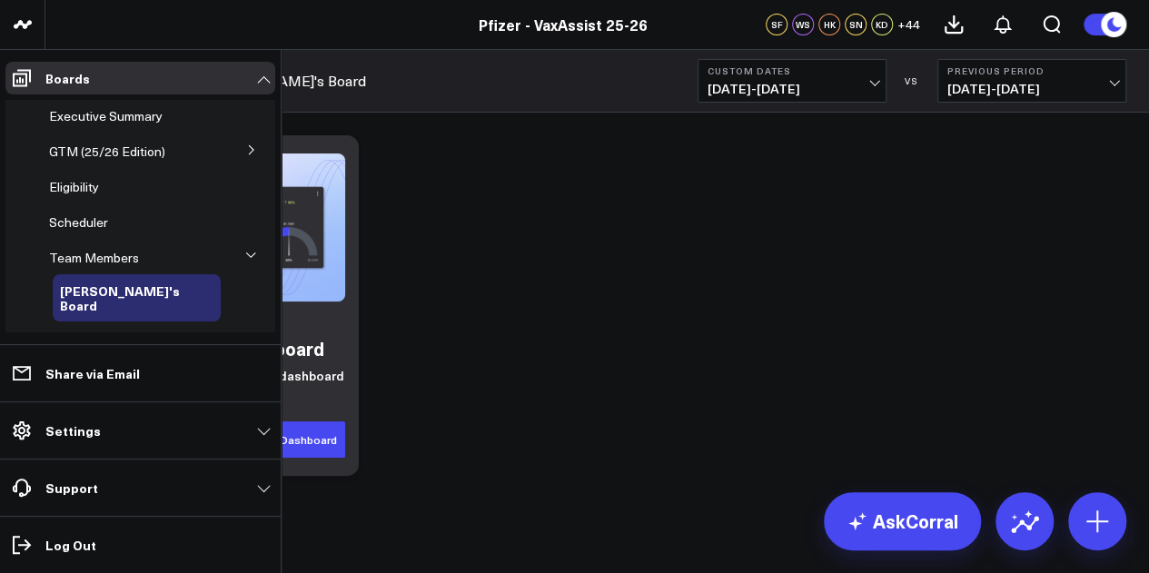
click at [233, 145] on button at bounding box center [251, 148] width 47 height 27
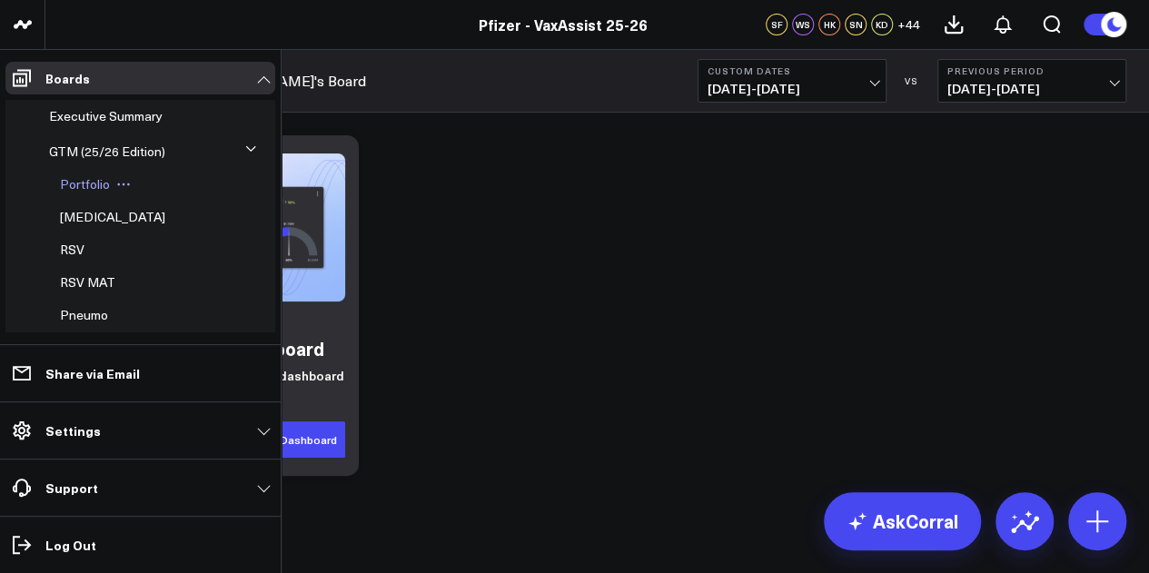
click at [94, 188] on span "Portfolio" at bounding box center [85, 183] width 50 height 17
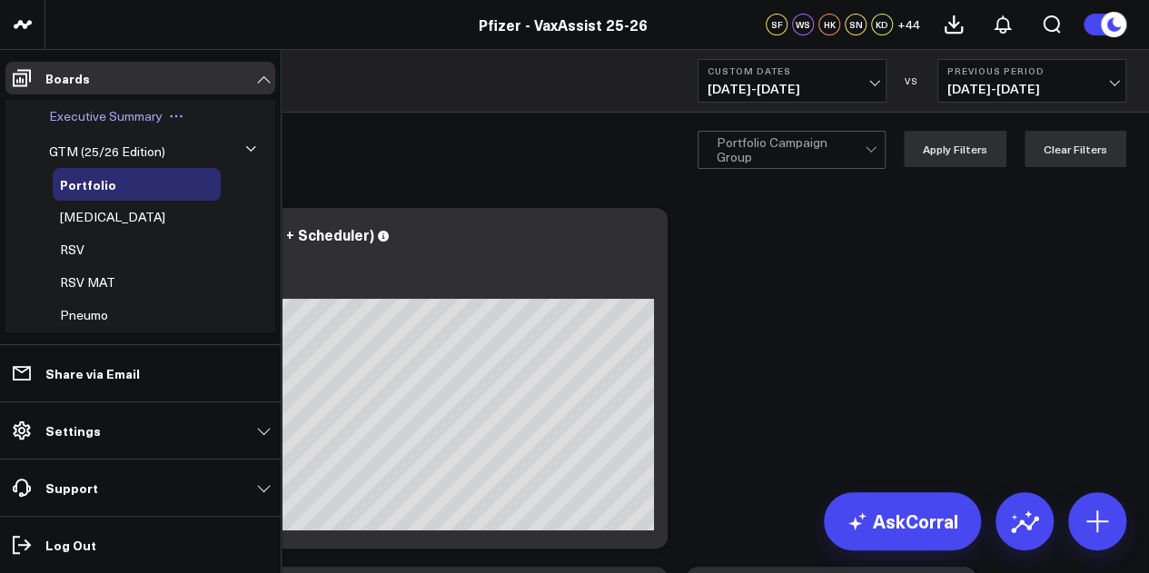
click at [129, 118] on span "Executive Summary" at bounding box center [106, 115] width 114 height 17
click at [129, 118] on ul "Boards Executive Summary GTM (25/26 Edition) Portfolio Covid-19 RSV RSV MAT Pne…" at bounding box center [140, 311] width 281 height 523
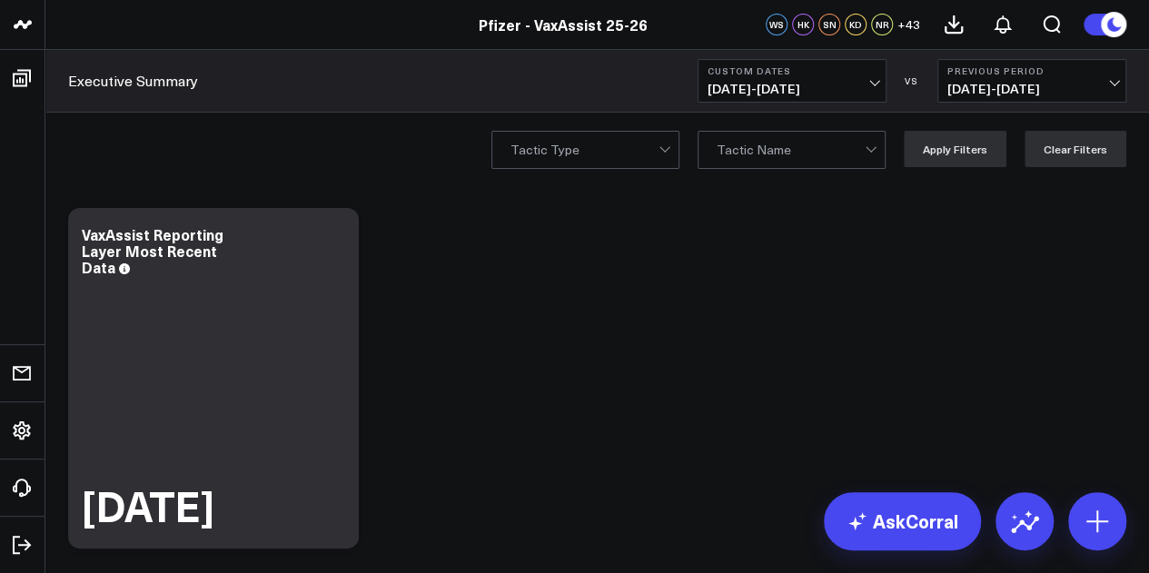
click at [869, 77] on button "Custom Dates 08/29/25 - 09/04/25" at bounding box center [791, 81] width 189 height 44
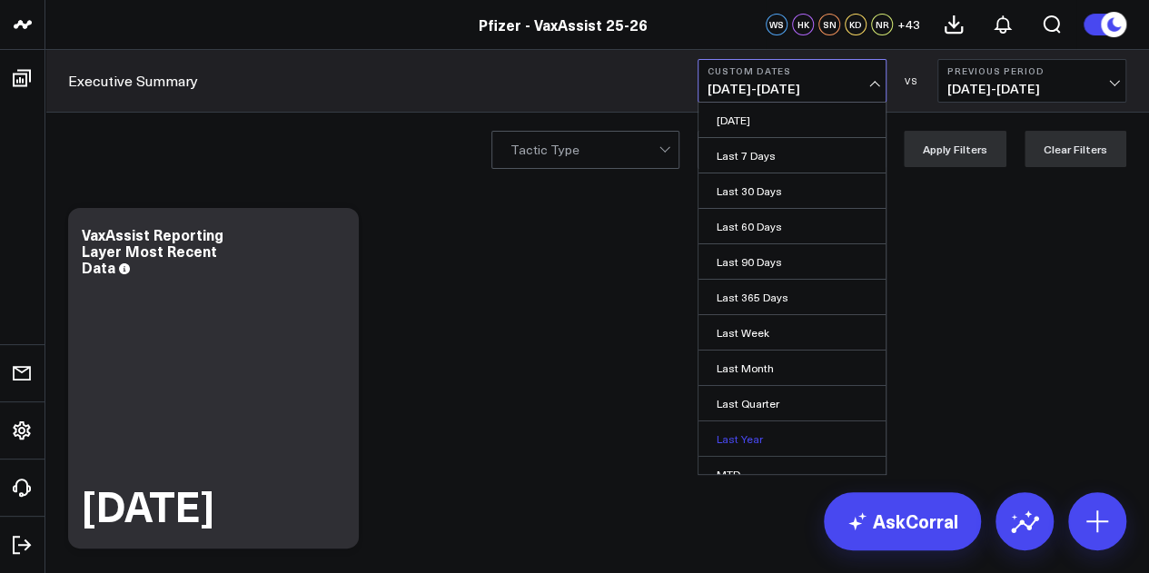
scroll to position [118, 0]
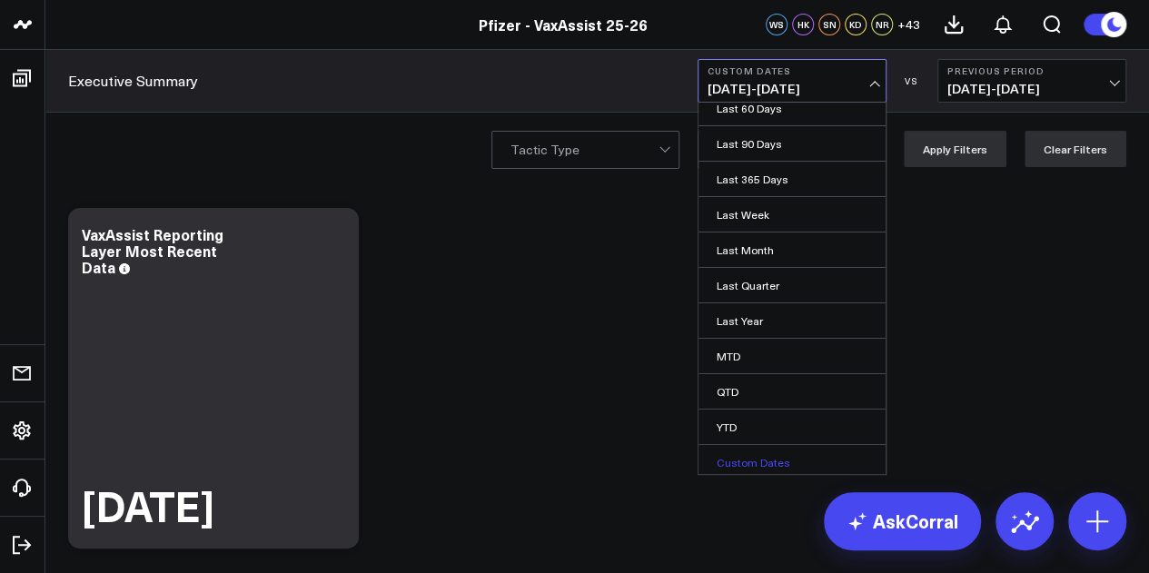
click at [743, 455] on link "Custom Dates" at bounding box center [791, 462] width 187 height 35
select select "8"
select select "2025"
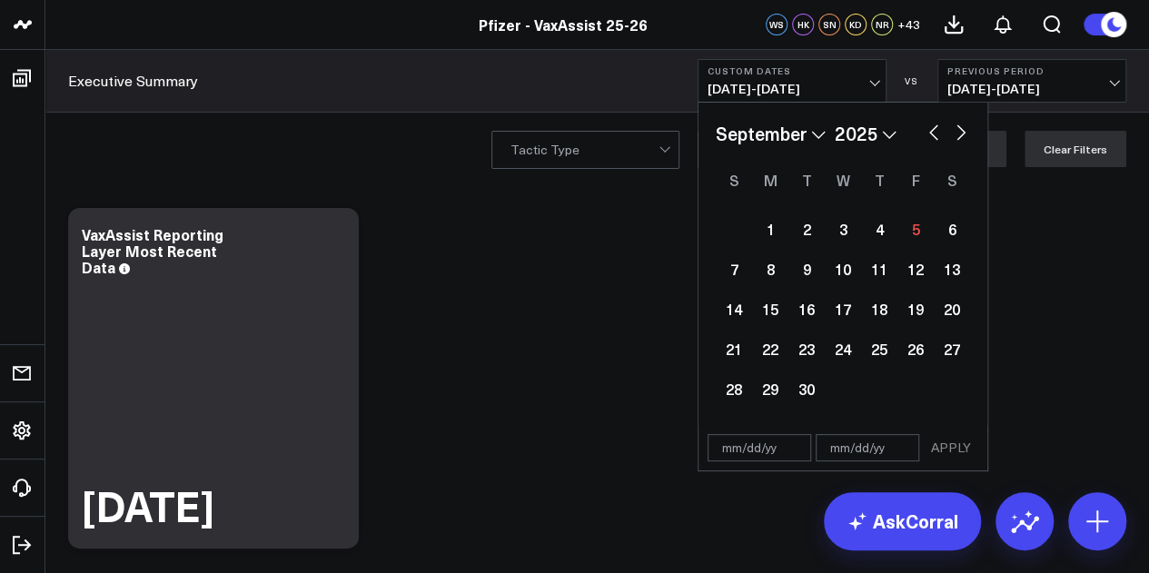
click at [744, 449] on input "text" at bounding box center [759, 447] width 104 height 27
select select "8"
select select "2025"
type input "[DATE]"
select select "7"
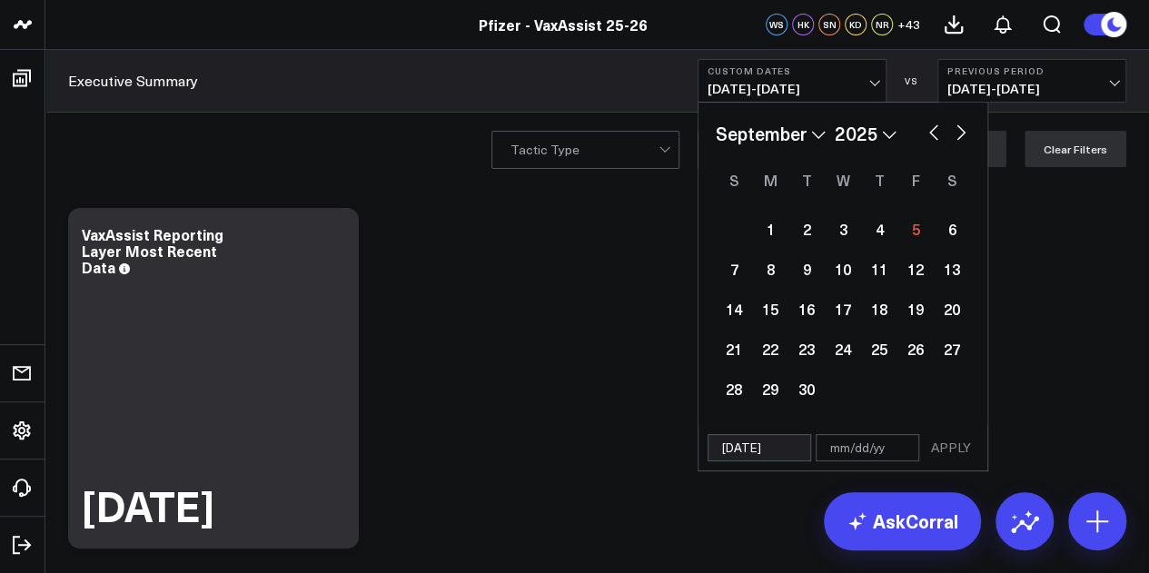
select select "2024"
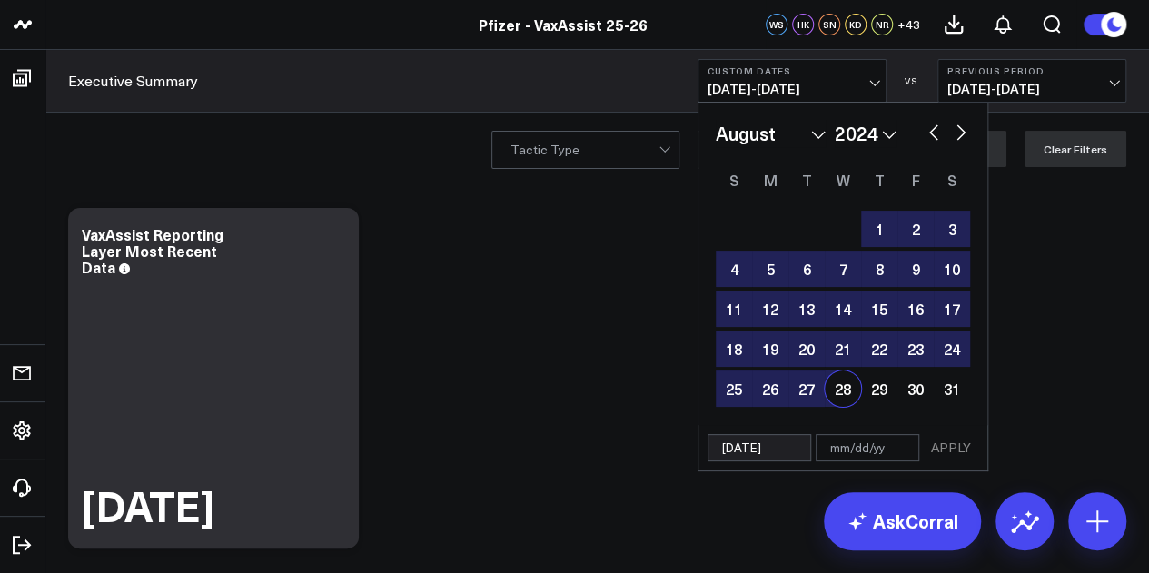
type input "[DATE]"
click at [845, 442] on input "text" at bounding box center [867, 447] width 104 height 27
select select "7"
select select "2024"
type input "08"
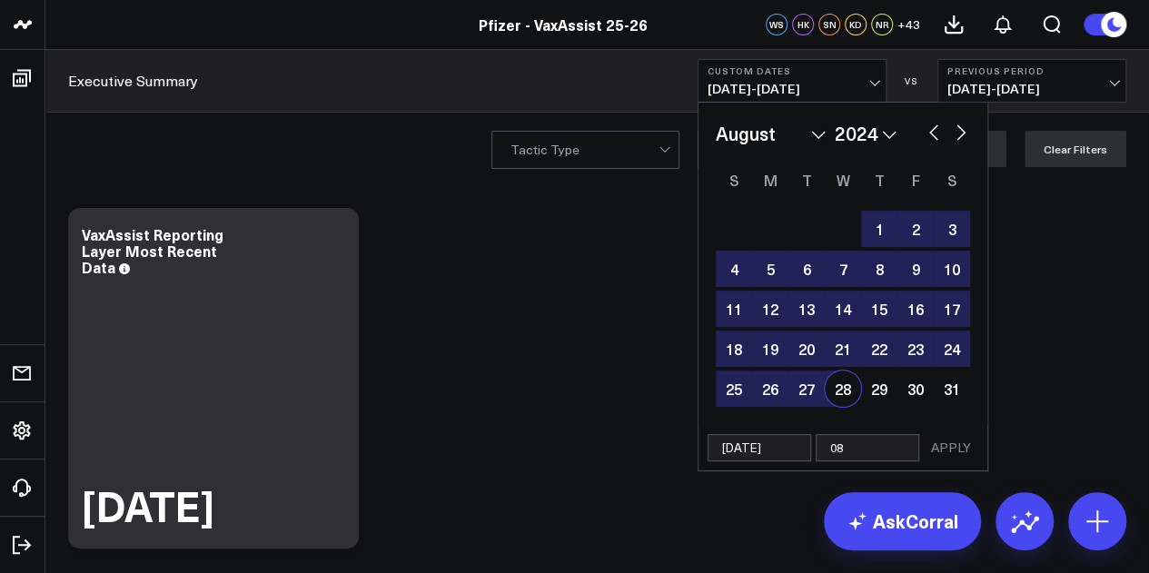
select select "7"
select select "2024"
type input "08/"
select select "7"
select select "2024"
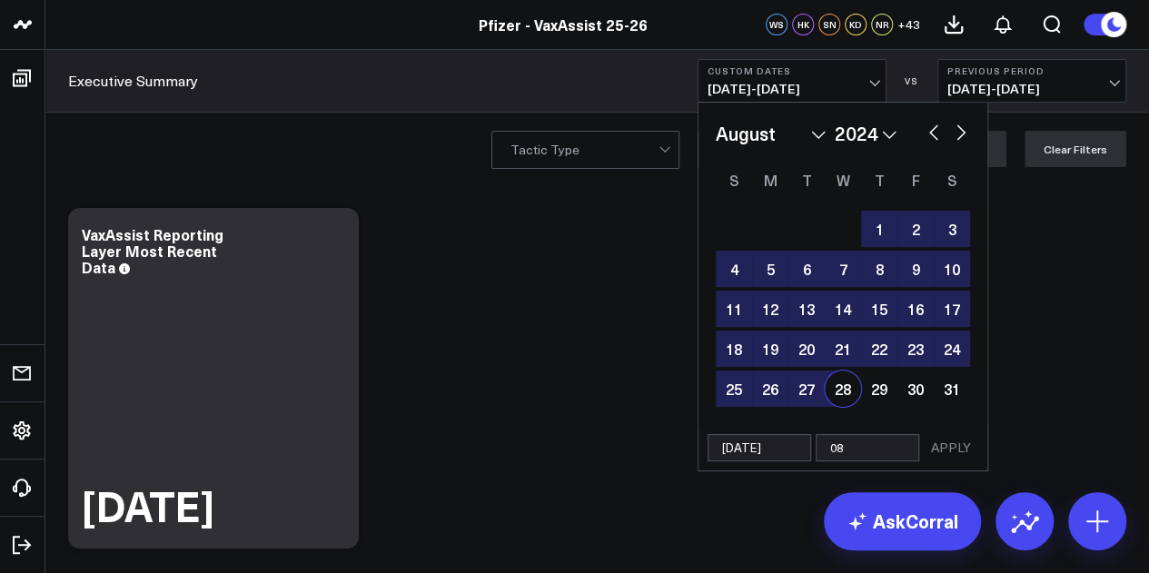
type input "0"
select select "7"
select select "2024"
type input "09"
select select "7"
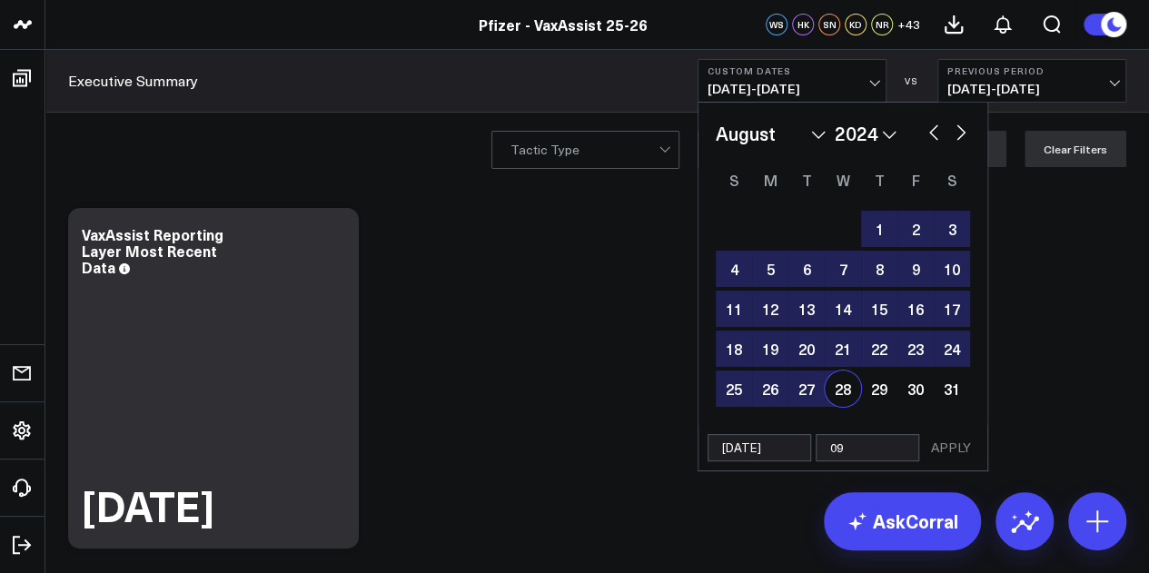
select select "2024"
type input "09/"
select select "7"
select select "2024"
type input "09/04"
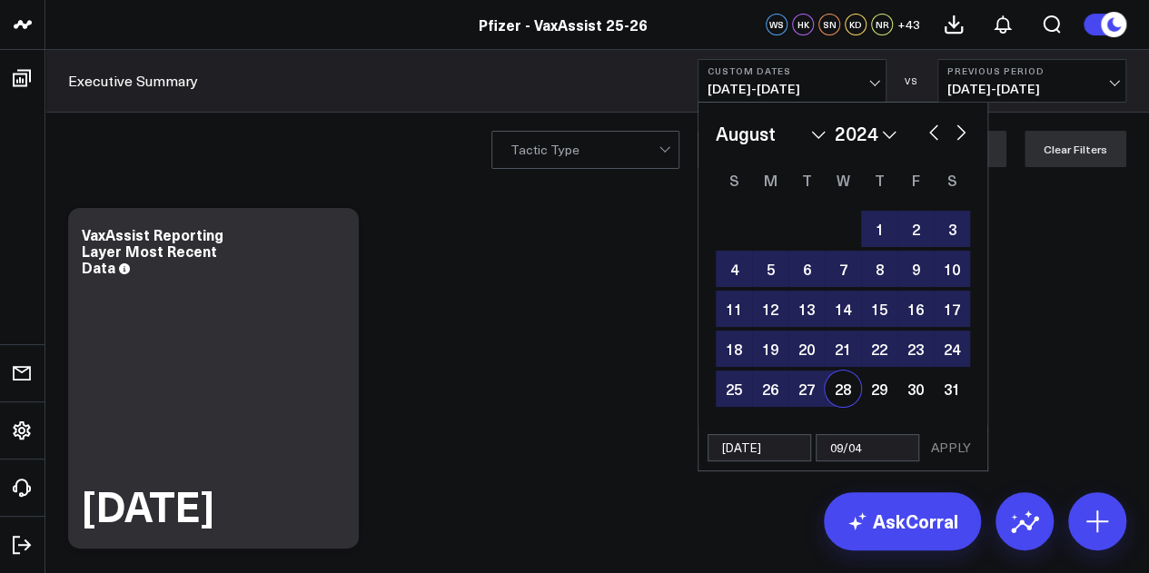
select select "7"
select select "2024"
type input "09/04/"
select select "7"
select select "2024"
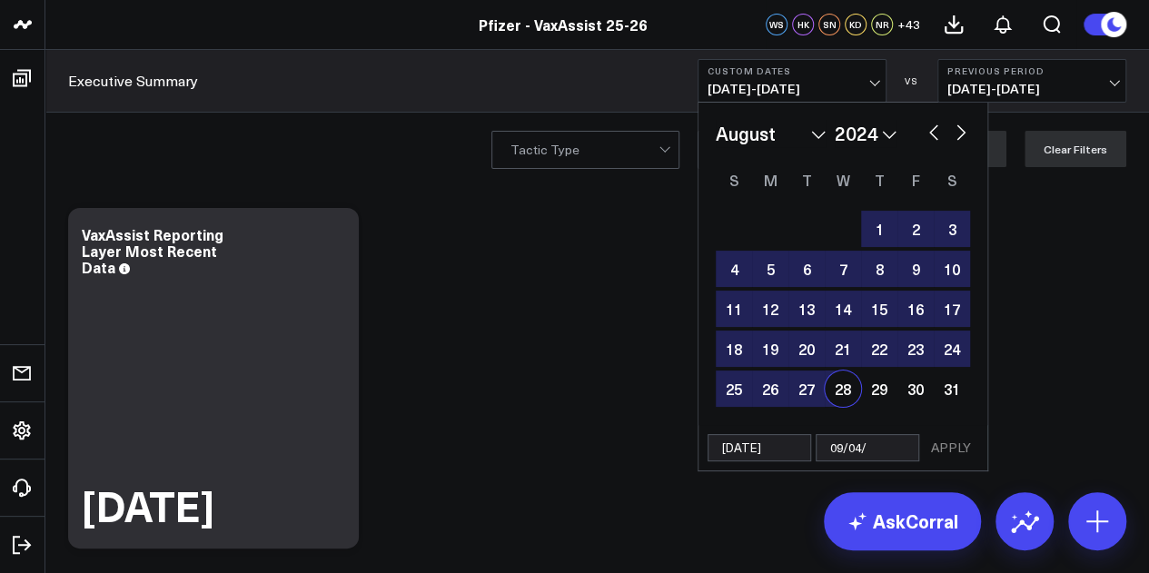
type input "09/04/2"
select select "7"
select select "2024"
type input "[DATE]"
select select "7"
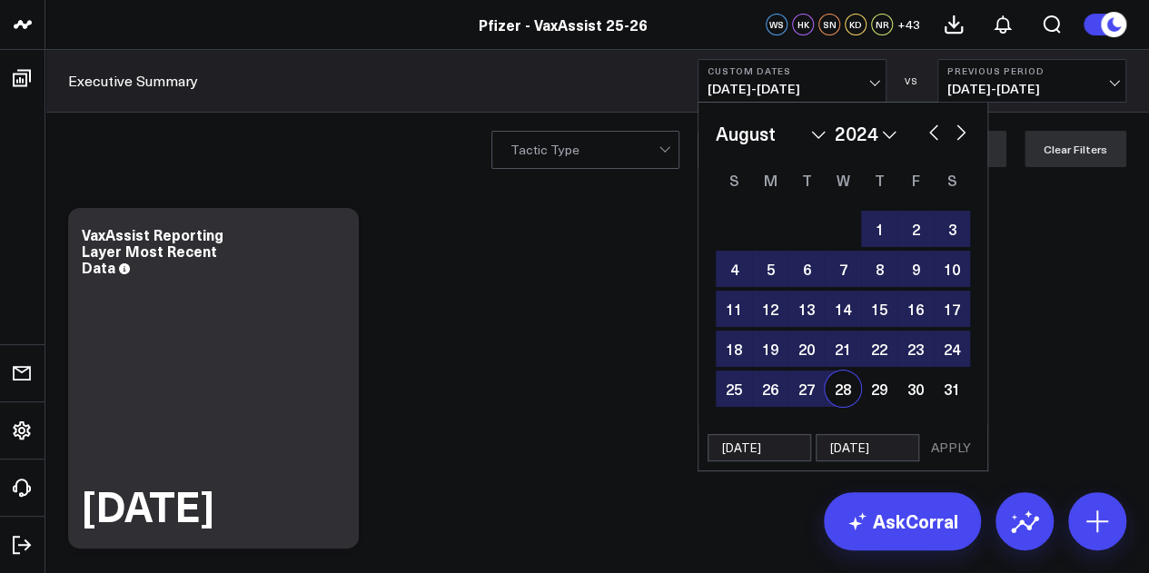
select select "2024"
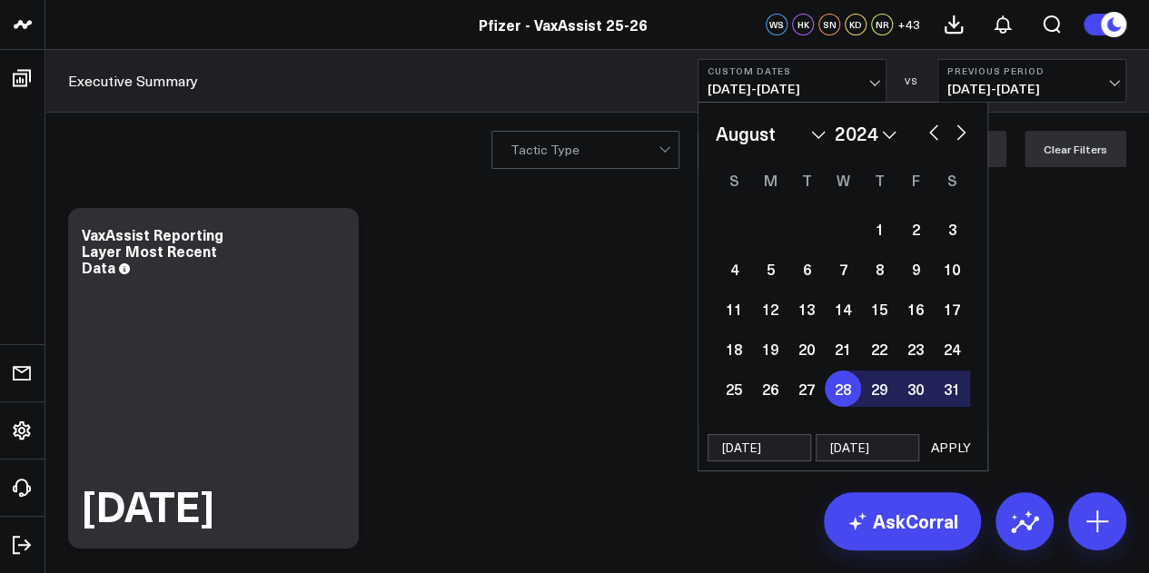
type input "[DATE]"
click at [963, 442] on button "APPLY" at bounding box center [951, 447] width 54 height 27
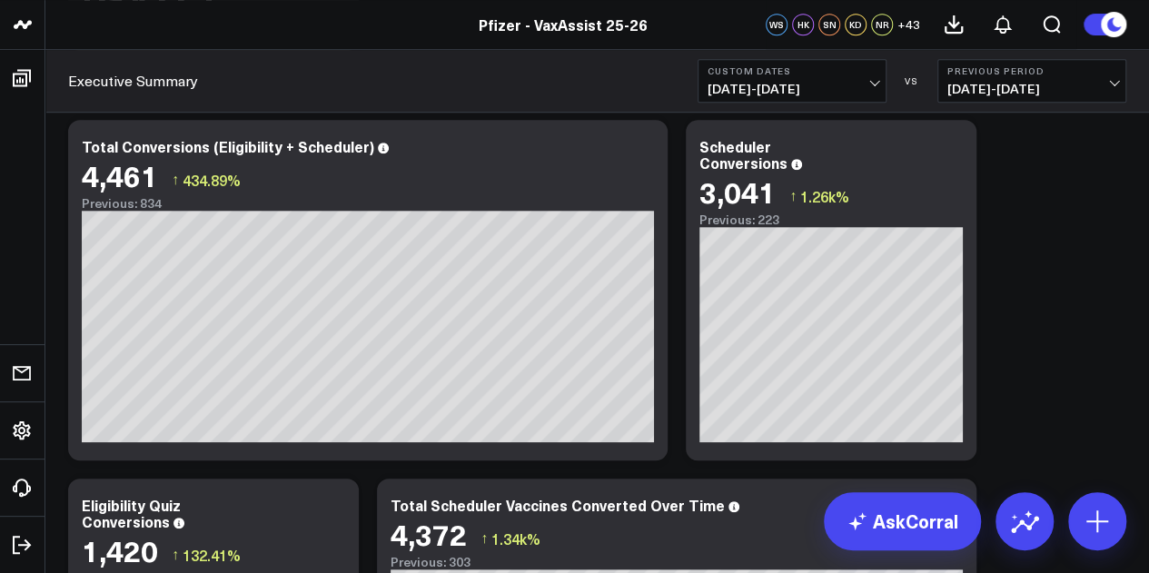
scroll to position [497, 0]
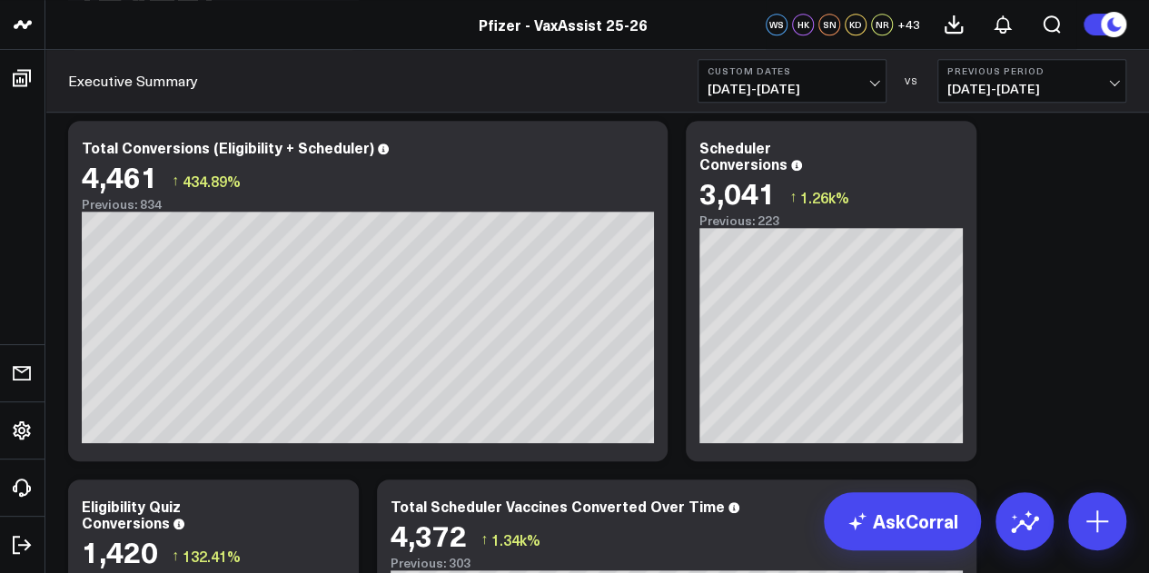
click at [1039, 93] on span "08/22/24 - 08/28/24" at bounding box center [1031, 89] width 169 height 15
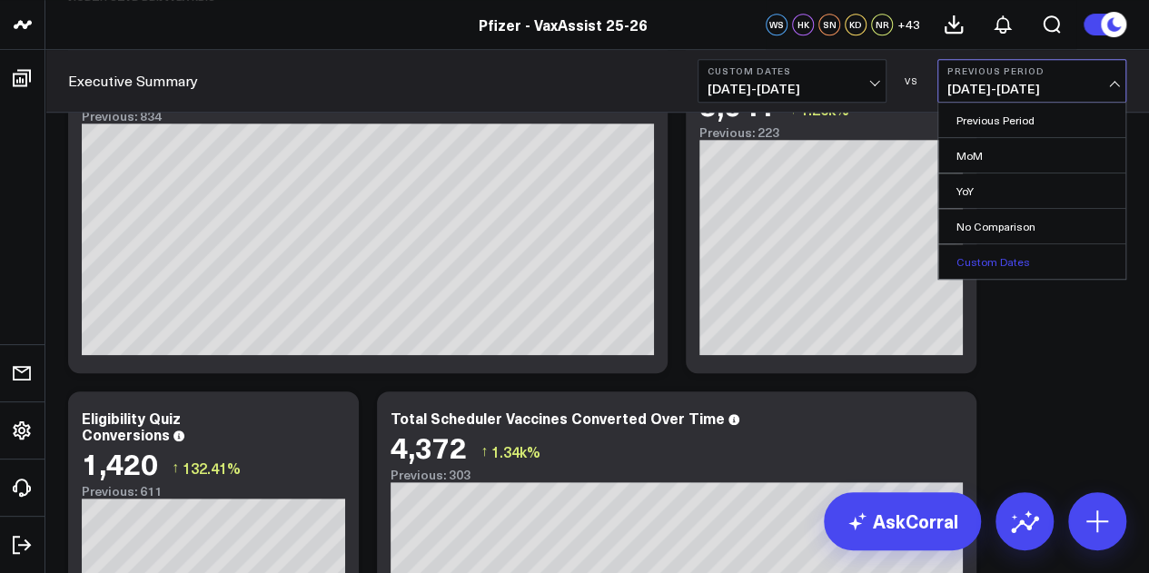
scroll to position [586, 0]
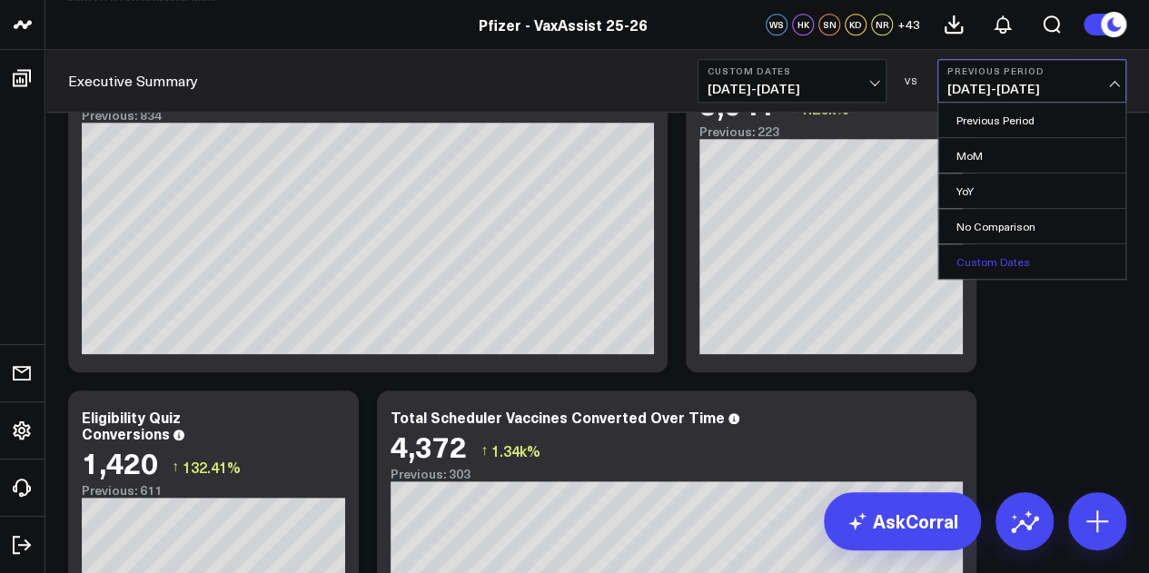
click at [1003, 263] on link "Custom Dates" at bounding box center [1031, 261] width 187 height 35
select select "8"
select select "2025"
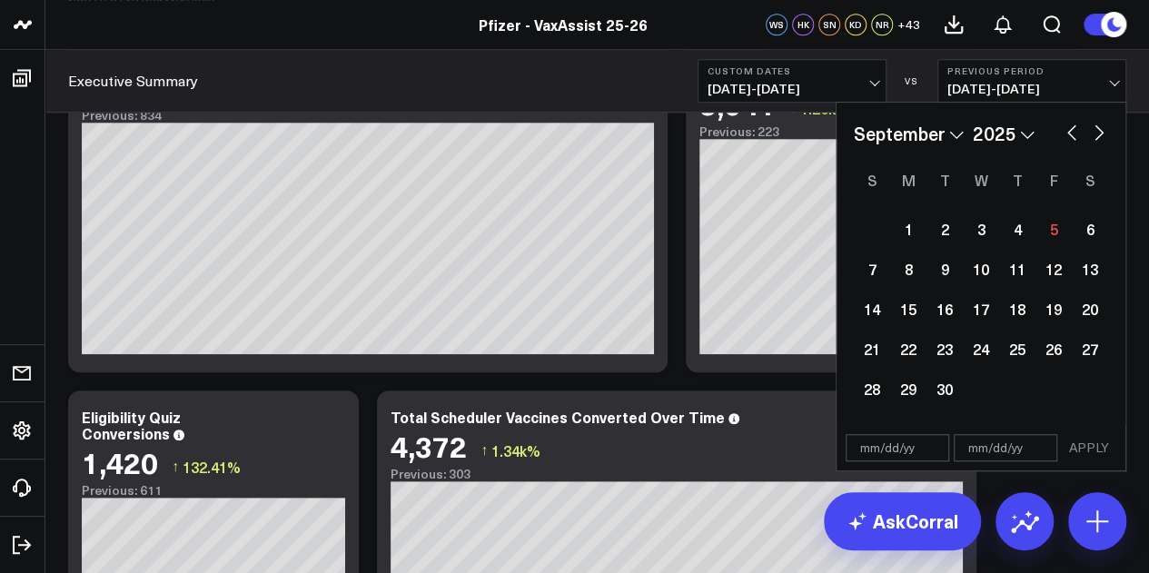
click at [1068, 133] on button "button" at bounding box center [1071, 131] width 18 height 22
select select "7"
select select "2025"
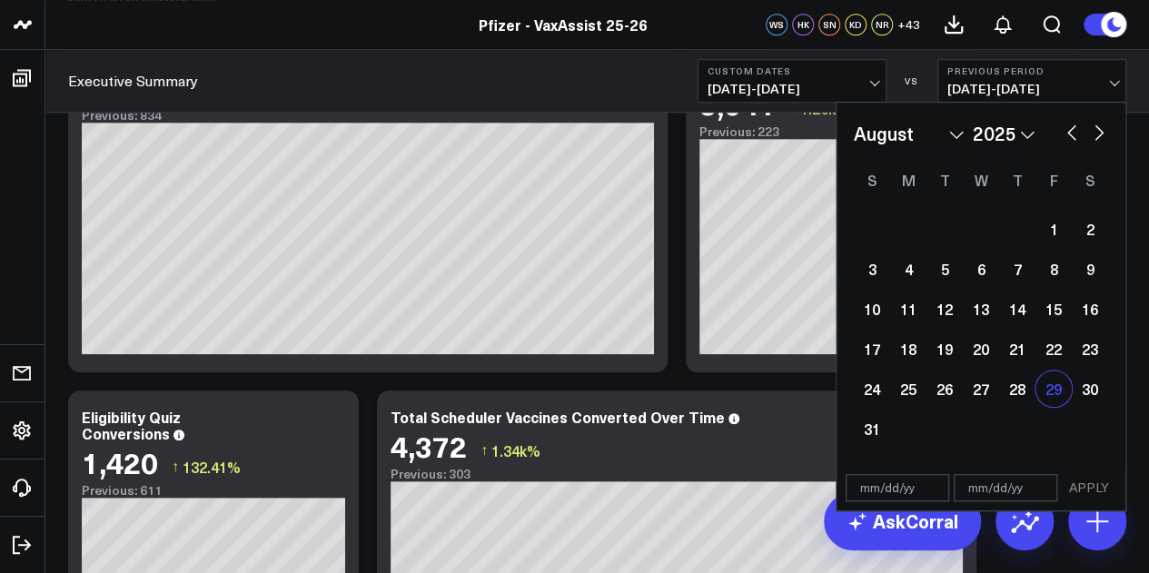
click at [1055, 377] on div "29" at bounding box center [1053, 389] width 36 height 36
type input "[DATE]"
select select "7"
select select "2025"
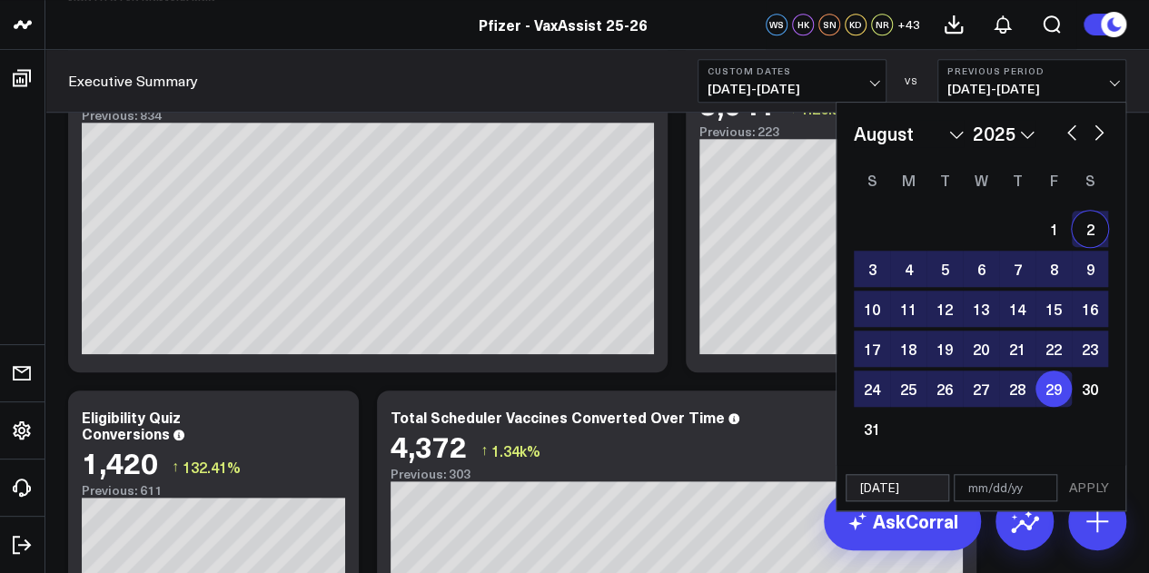
click at [1103, 130] on button "button" at bounding box center [1099, 131] width 18 height 22
select select "8"
select select "2025"
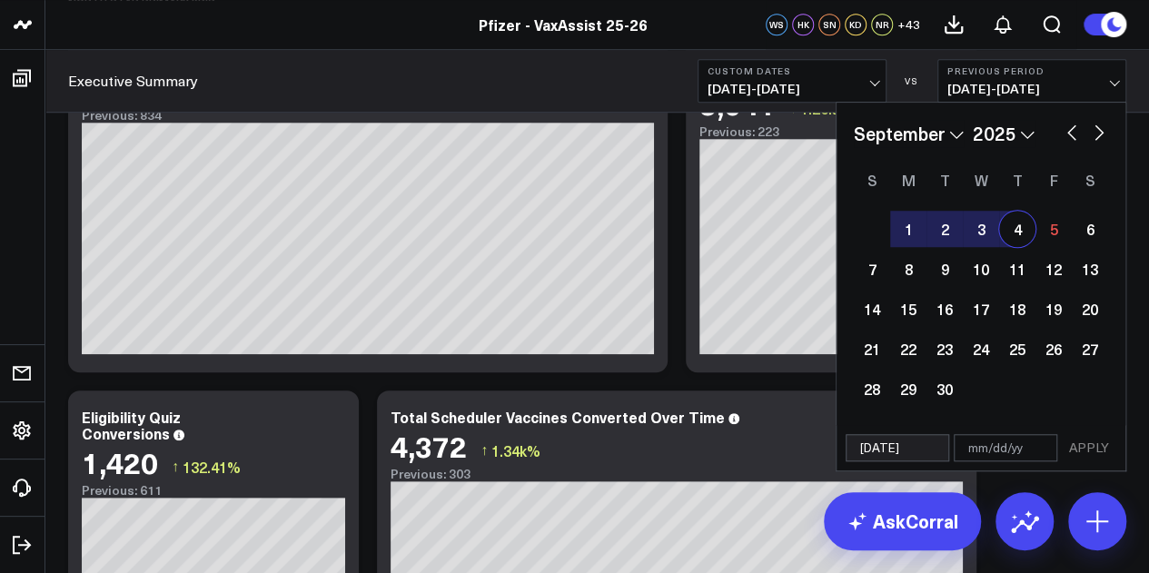
click at [1023, 224] on div "4" at bounding box center [1017, 229] width 36 height 36
type input "[DATE]"
select select "8"
select select "2025"
click at [1091, 444] on button "APPLY" at bounding box center [1089, 447] width 54 height 27
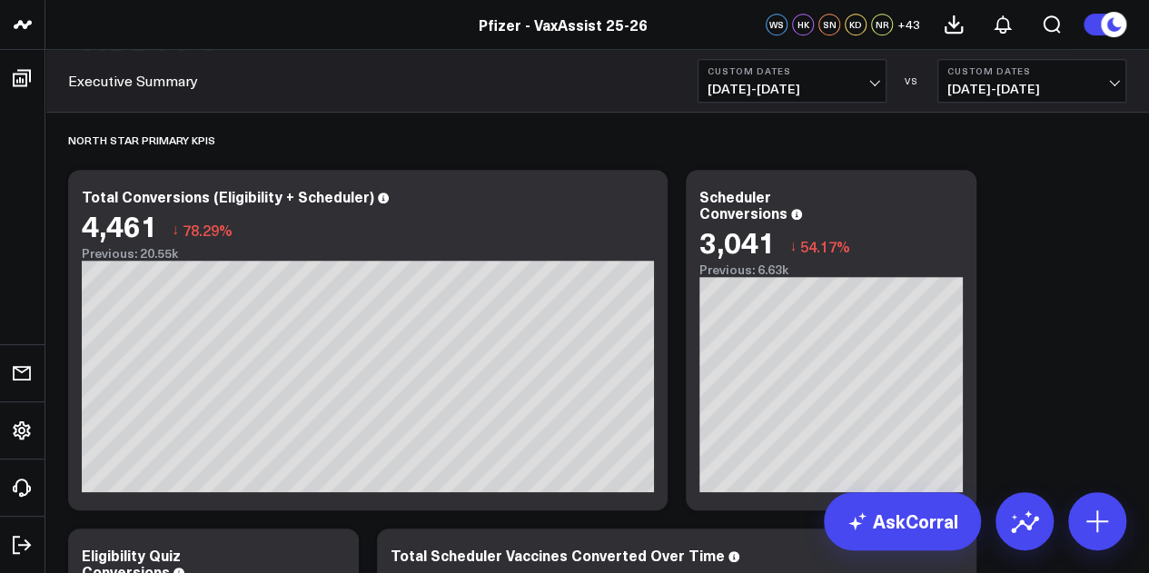
scroll to position [446, 0]
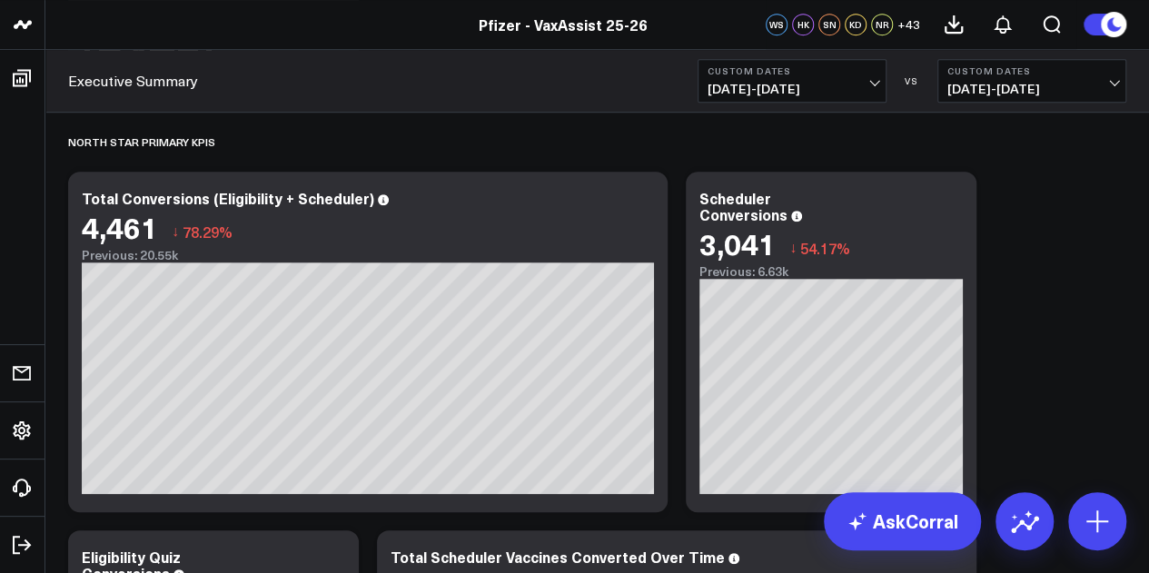
click at [978, 84] on span "08/29/25 - 09/04/25" at bounding box center [1031, 89] width 169 height 15
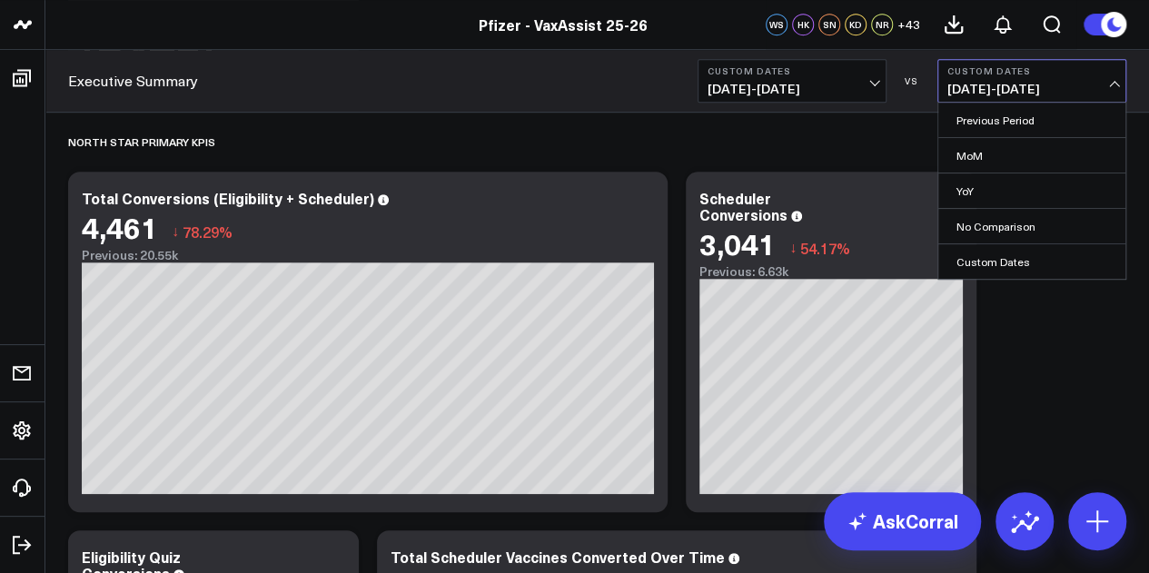
click at [832, 87] on span "08/29/24 - 09/04/24" at bounding box center [791, 89] width 169 height 15
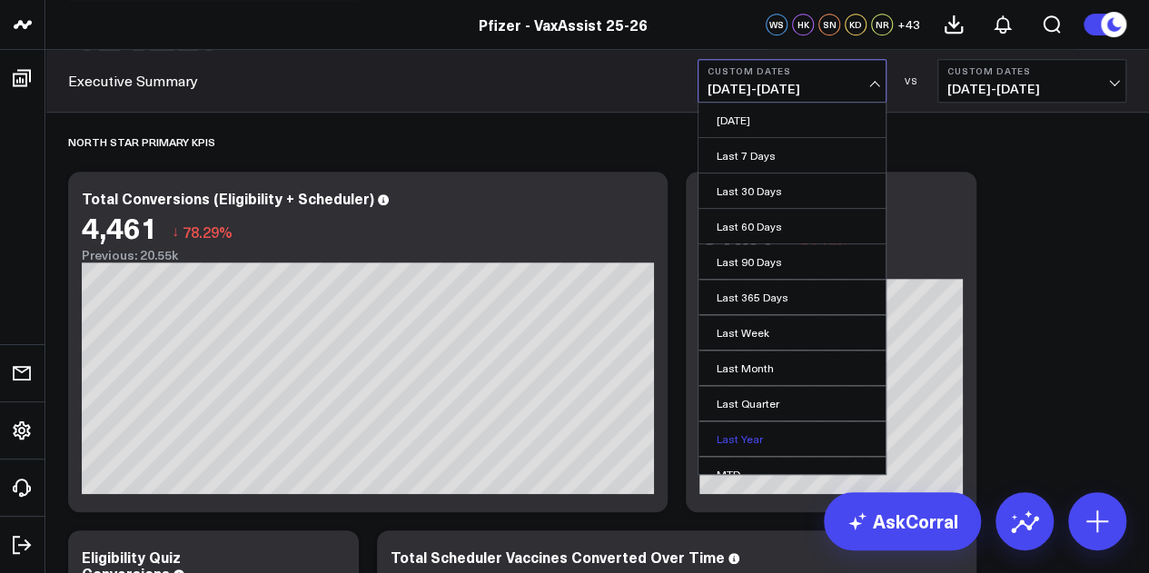
scroll to position [118, 0]
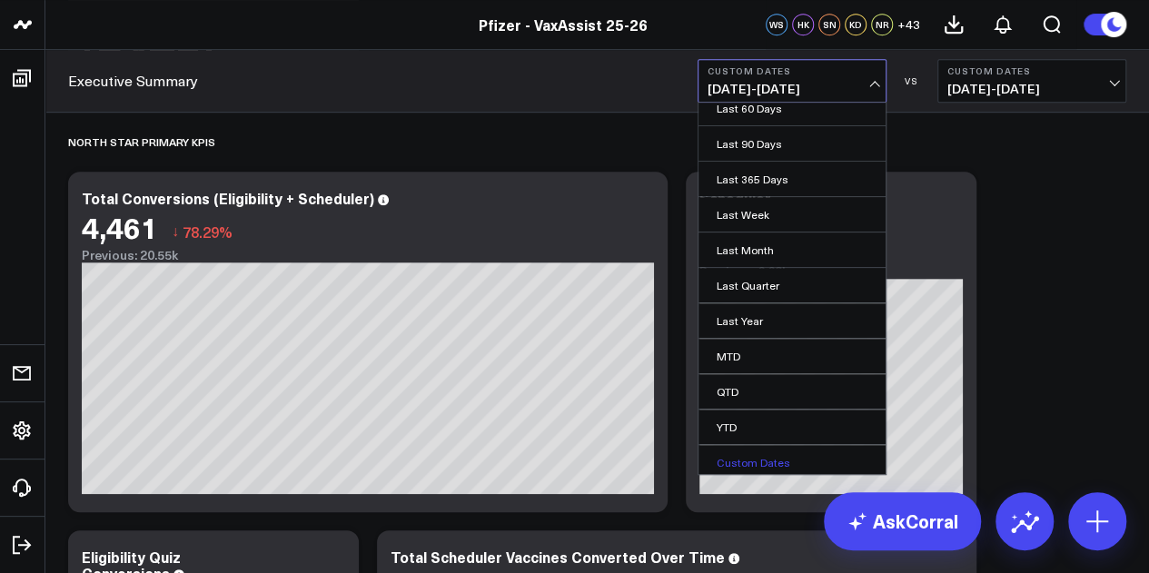
click at [756, 448] on link "Custom Dates" at bounding box center [791, 462] width 187 height 35
select select "8"
select select "2025"
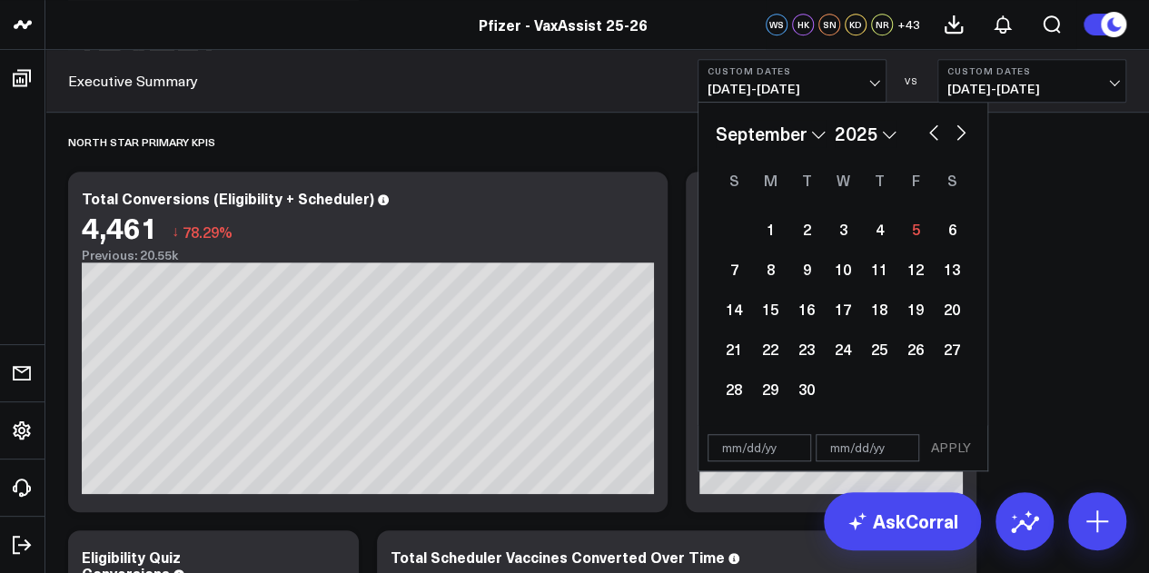
click at [928, 132] on button "button" at bounding box center [933, 131] width 18 height 22
select select "7"
select select "2025"
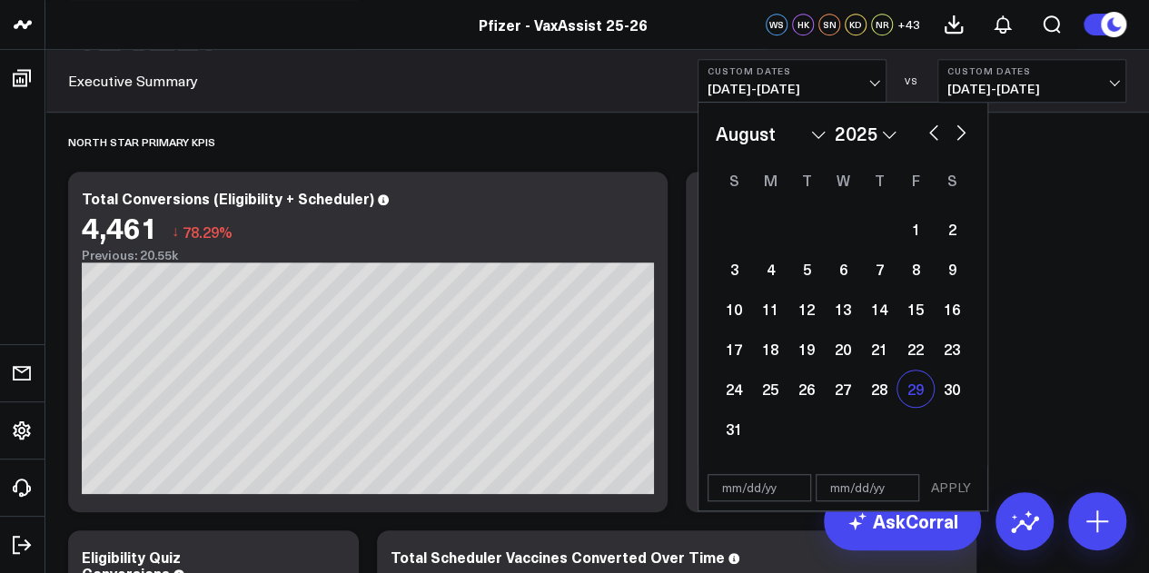
click at [921, 381] on div "29" at bounding box center [915, 389] width 36 height 36
type input "[DATE]"
select select "7"
select select "2025"
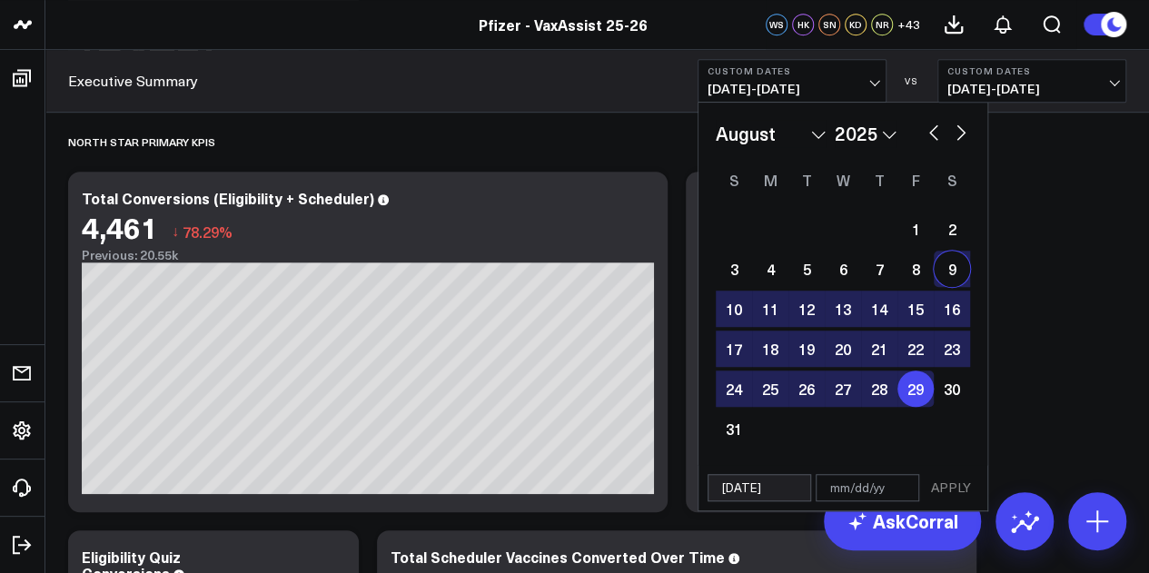
click at [956, 133] on button "button" at bounding box center [961, 131] width 18 height 22
select select "8"
select select "2025"
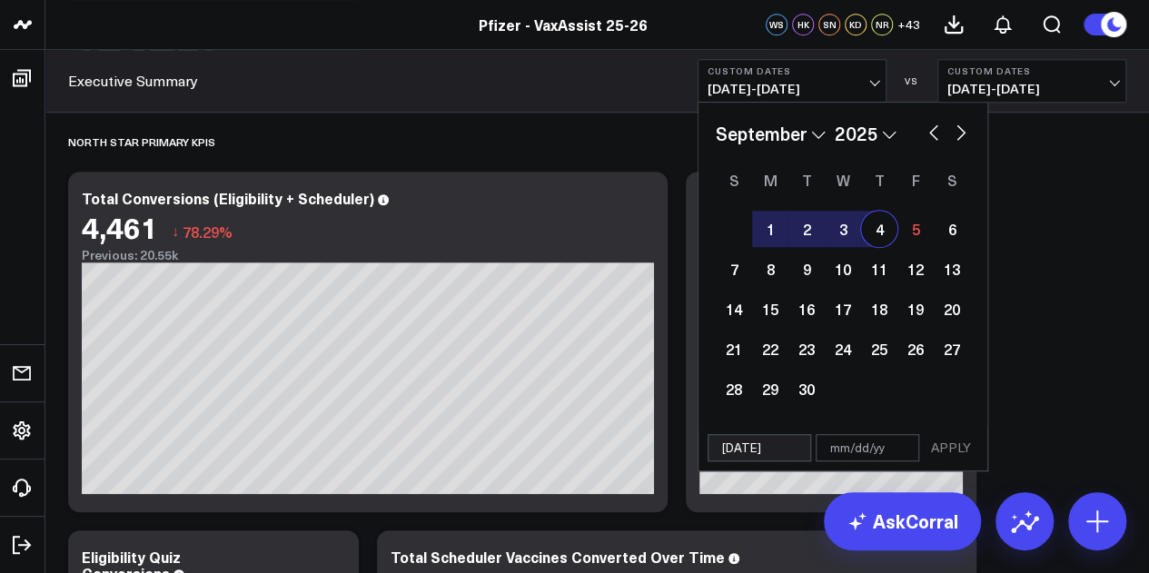
click at [874, 237] on div "4" at bounding box center [879, 229] width 36 height 36
type input "[DATE]"
select select "8"
select select "2025"
click at [950, 448] on button "APPLY" at bounding box center [951, 447] width 54 height 27
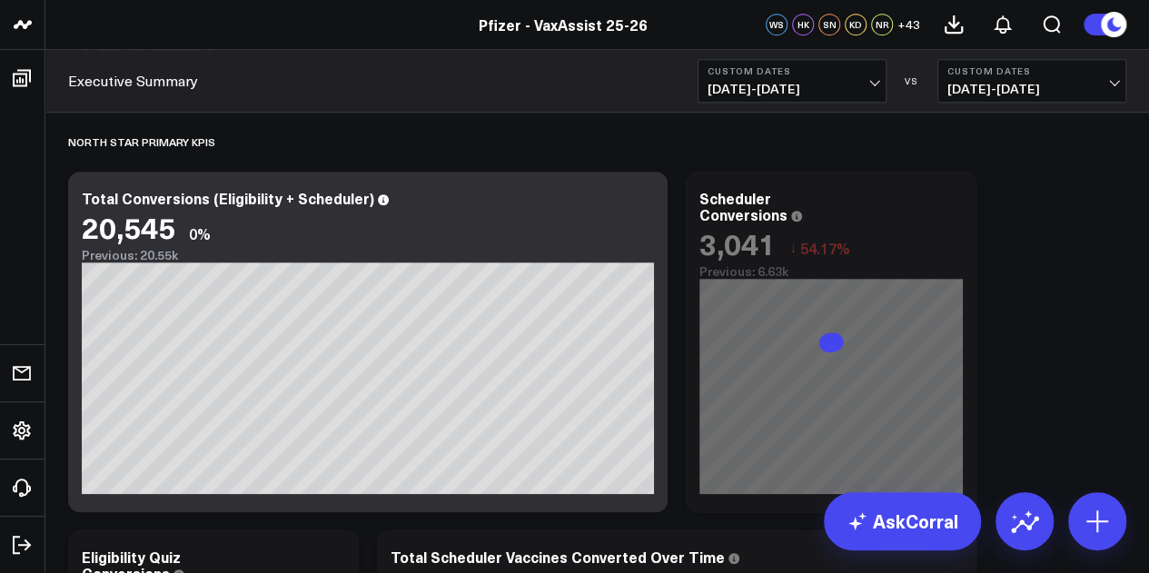
click at [1015, 77] on button "Custom Dates 08/29/25 - 09/04/25" at bounding box center [1031, 81] width 189 height 44
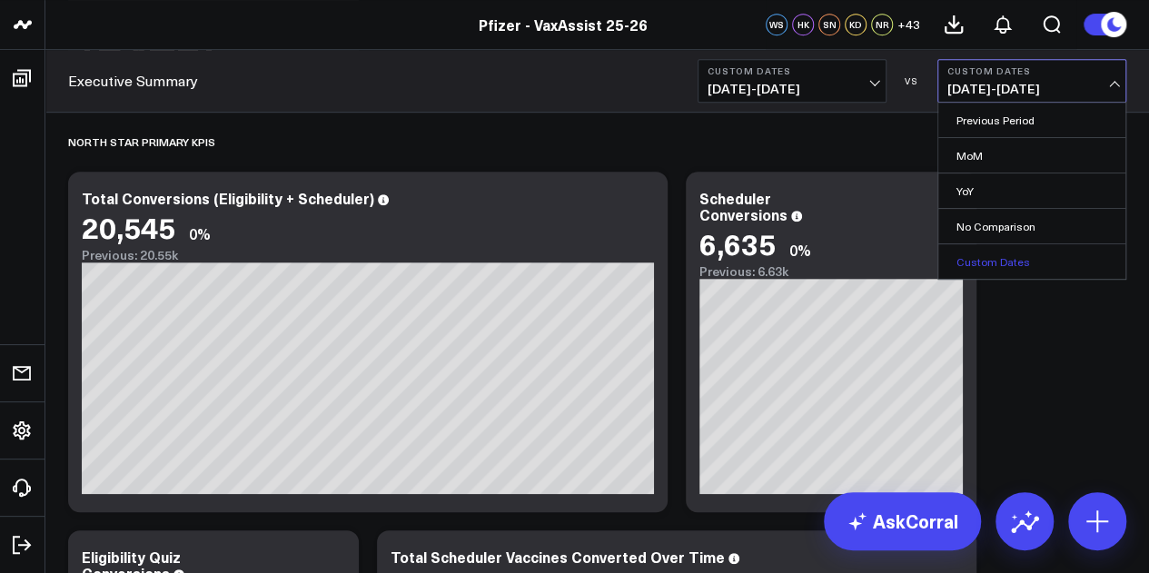
click at [990, 259] on link "Custom Dates" at bounding box center [1031, 261] width 187 height 35
select select "8"
select select "2025"
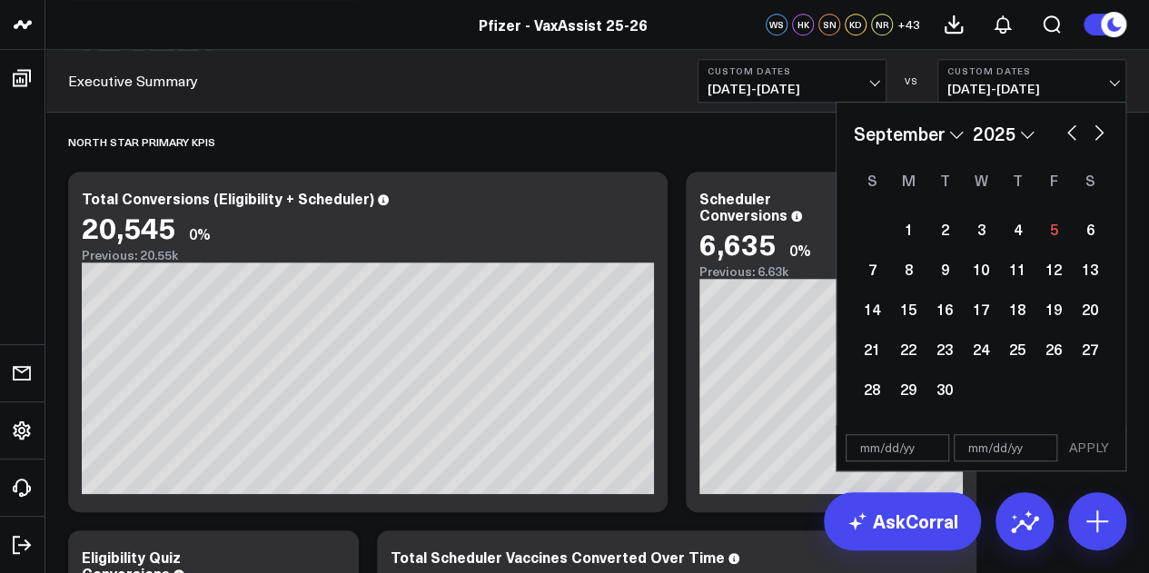
click at [903, 444] on input "text" at bounding box center [897, 447] width 104 height 27
select select "8"
select select "2025"
type input "08/29/"
click at [1047, 89] on span "08/29/25 - 09/04/25" at bounding box center [1031, 89] width 169 height 15
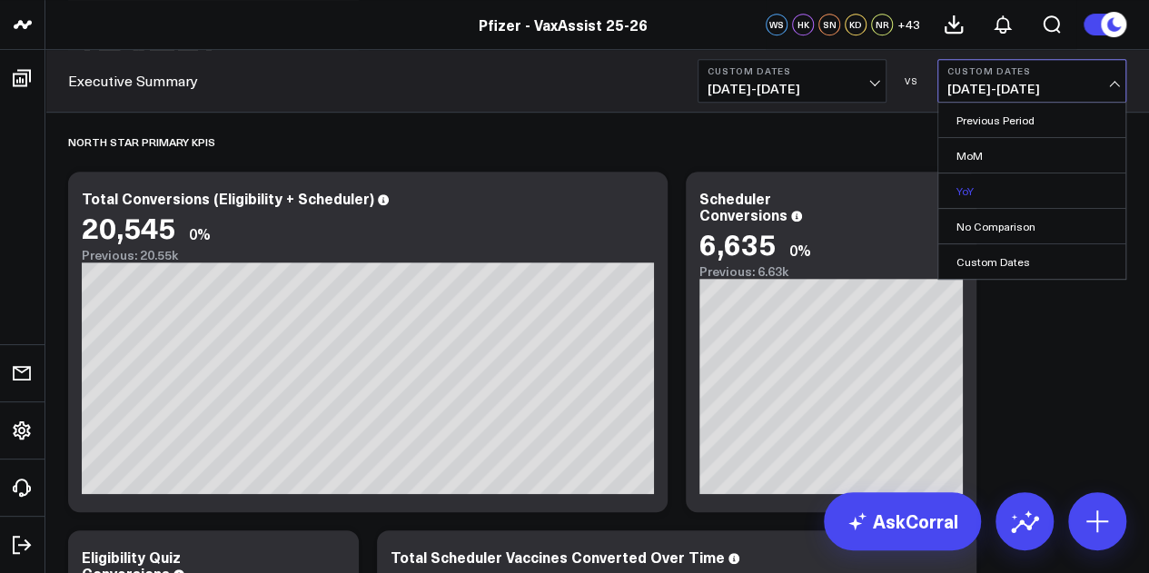
click at [971, 183] on link "YoY" at bounding box center [1031, 190] width 187 height 35
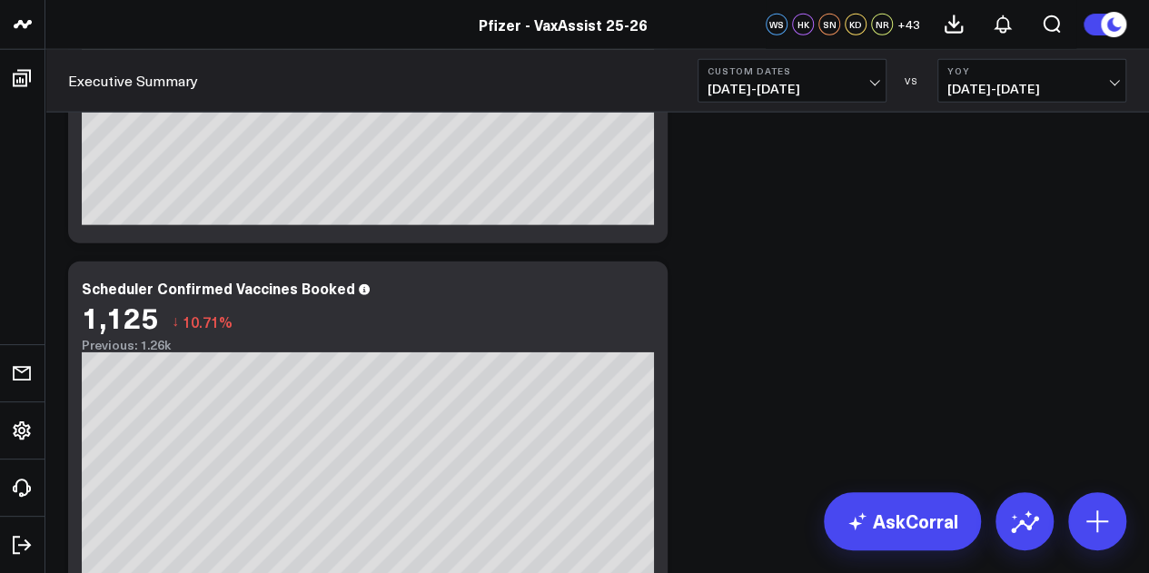
scroll to position [1969, 0]
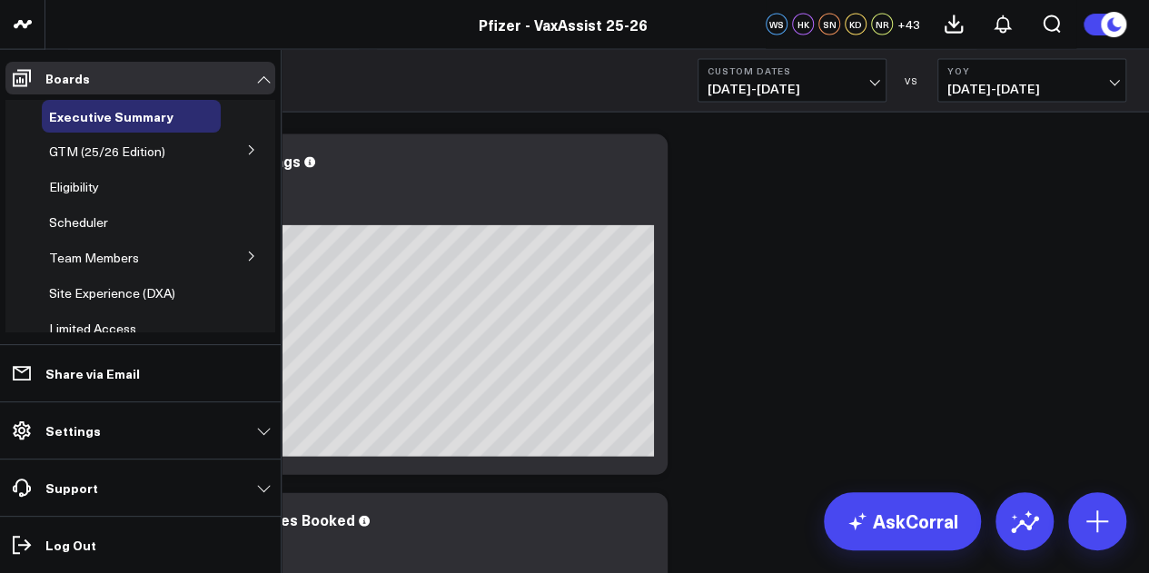
click at [246, 259] on icon at bounding box center [251, 256] width 11 height 11
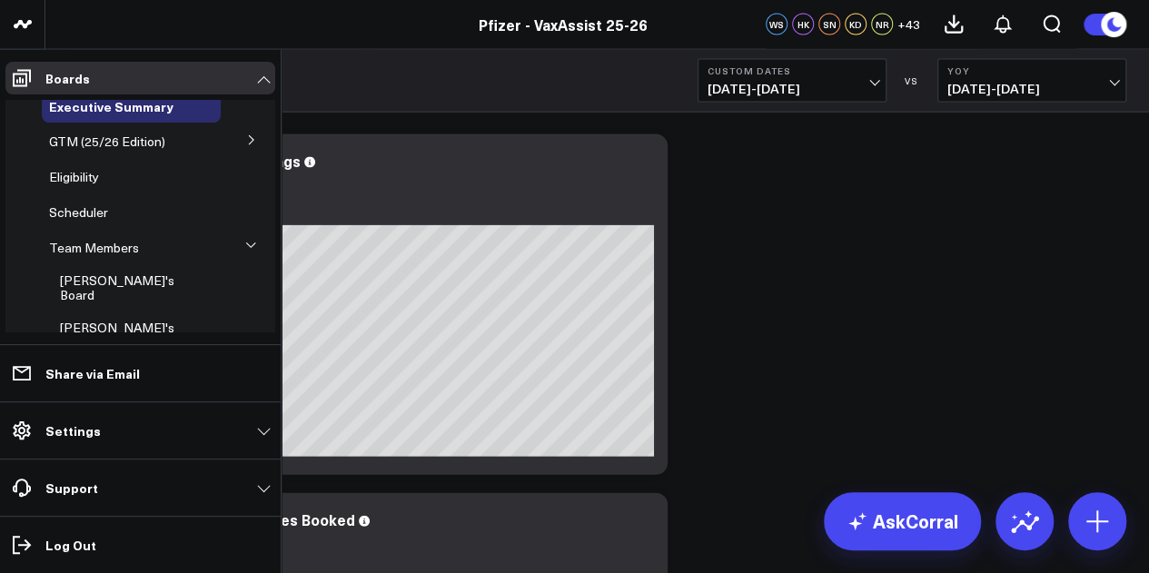
scroll to position [0, 0]
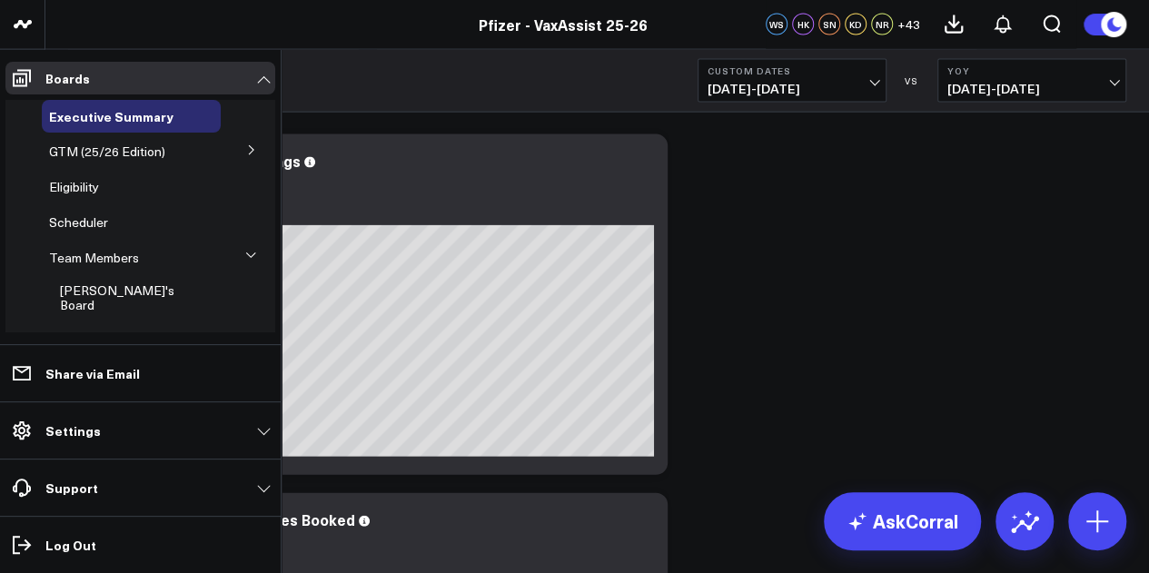
click at [246, 148] on icon at bounding box center [251, 149] width 11 height 11
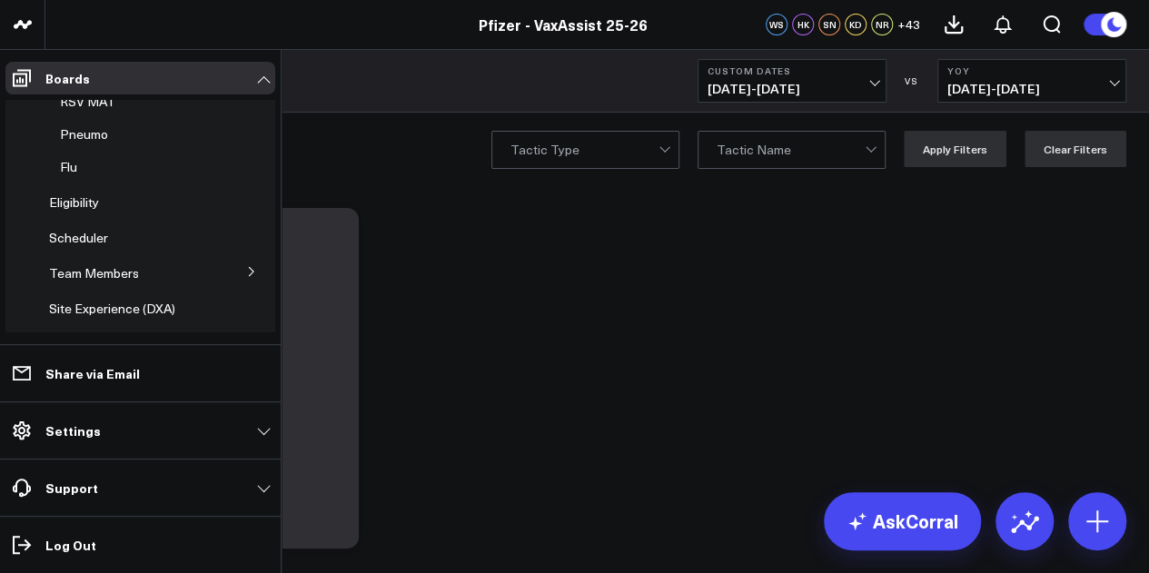
scroll to position [212, 0]
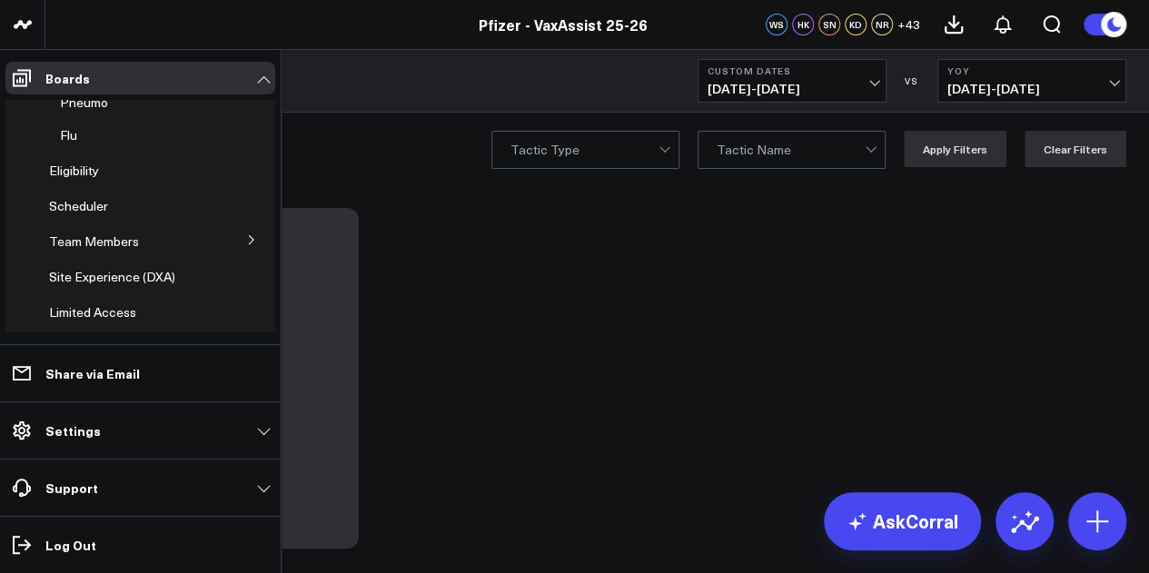
click at [233, 235] on button at bounding box center [251, 238] width 47 height 27
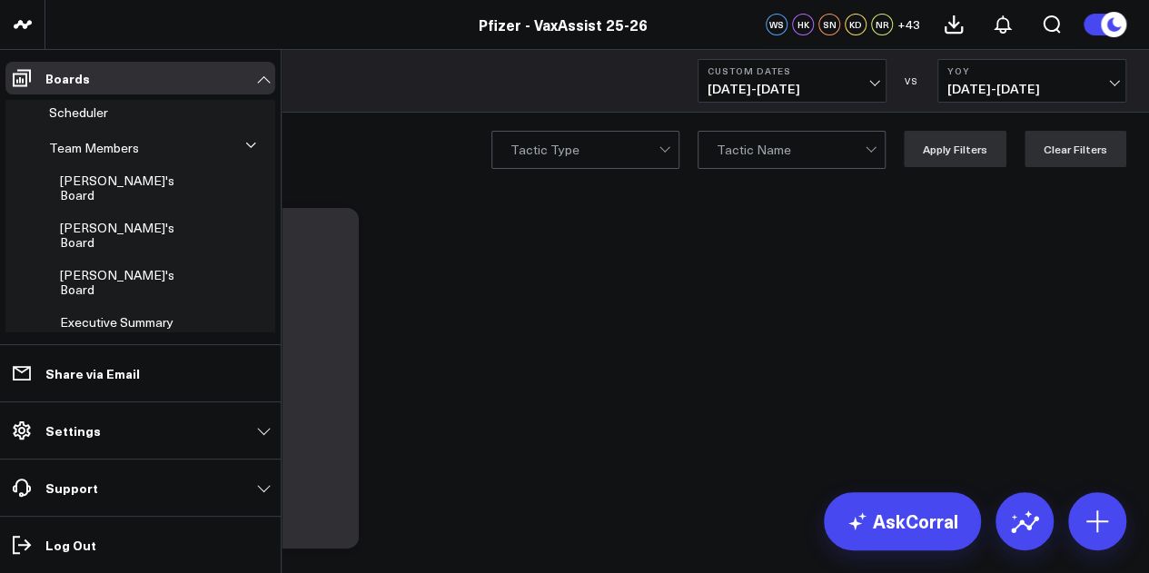
scroll to position [104, 0]
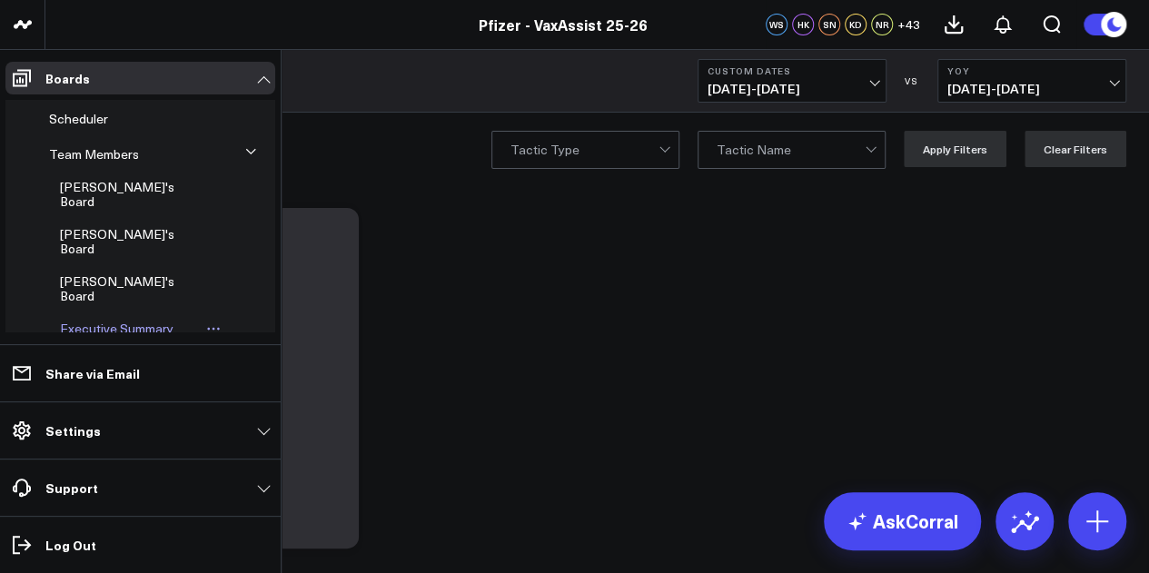
click at [130, 320] on span "Executive Summary (Surina's Version)" at bounding box center [117, 343] width 114 height 46
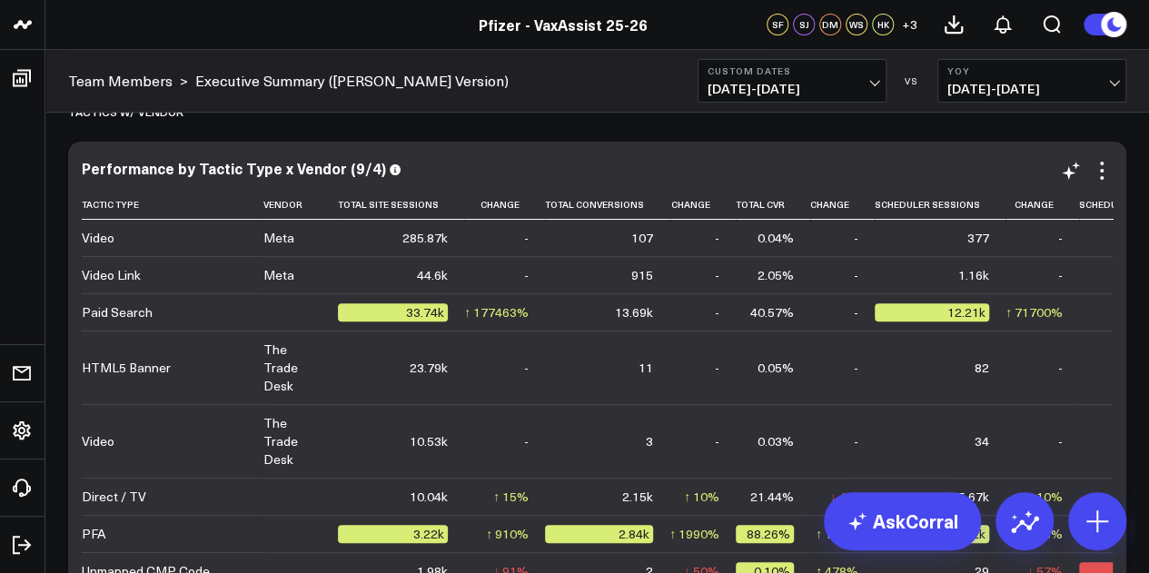
scroll to position [7165, 0]
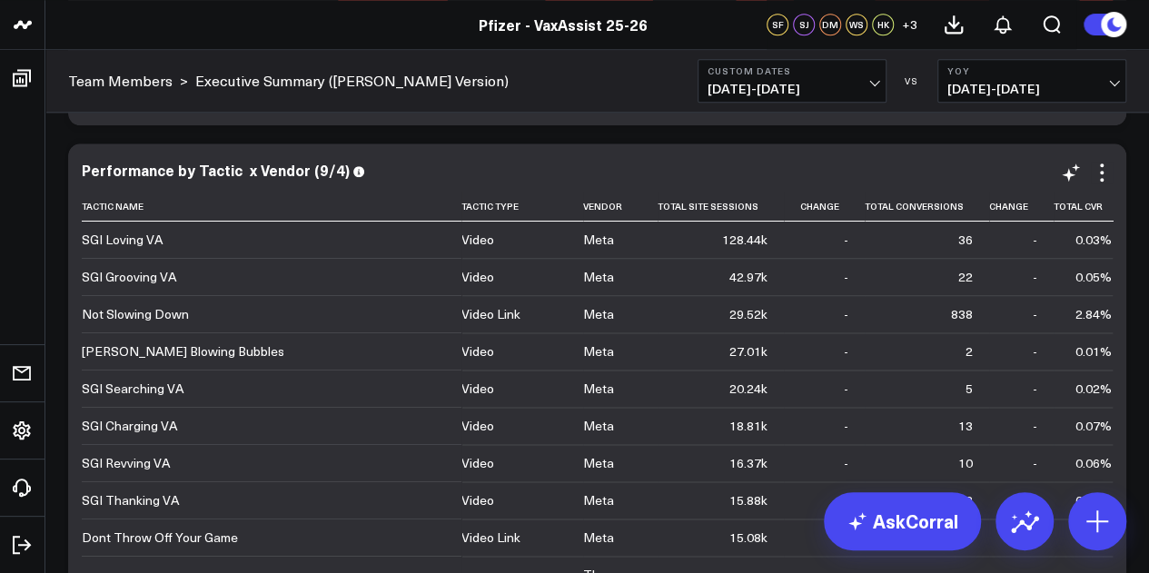
scroll to position [0, 136]
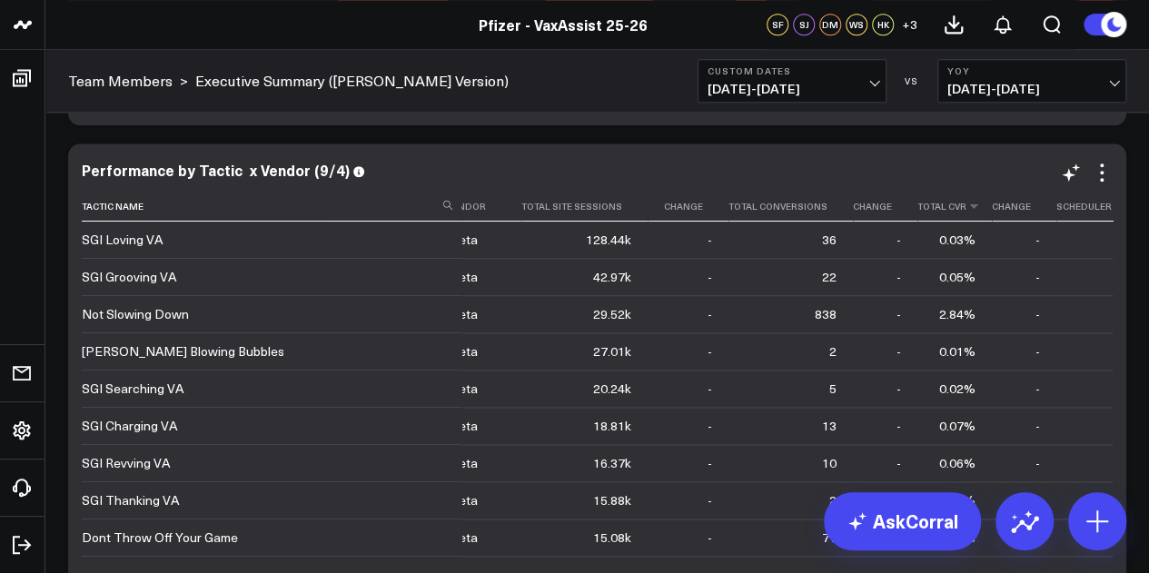
click at [917, 211] on th "Total Cvr" at bounding box center [954, 207] width 74 height 30
click at [966, 207] on icon at bounding box center [973, 206] width 15 height 11
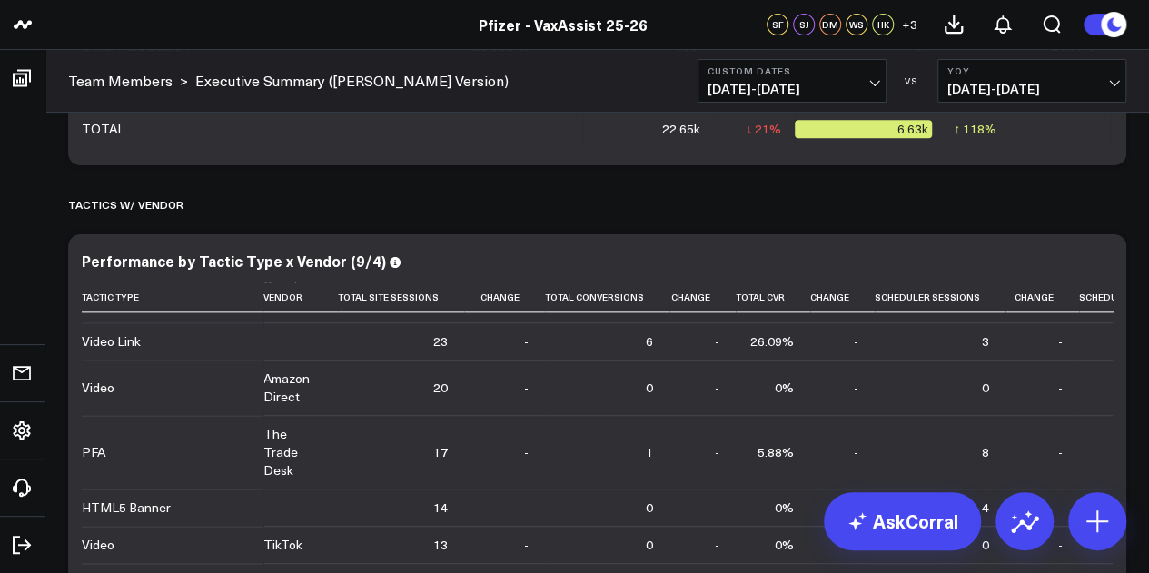
scroll to position [7880, 0]
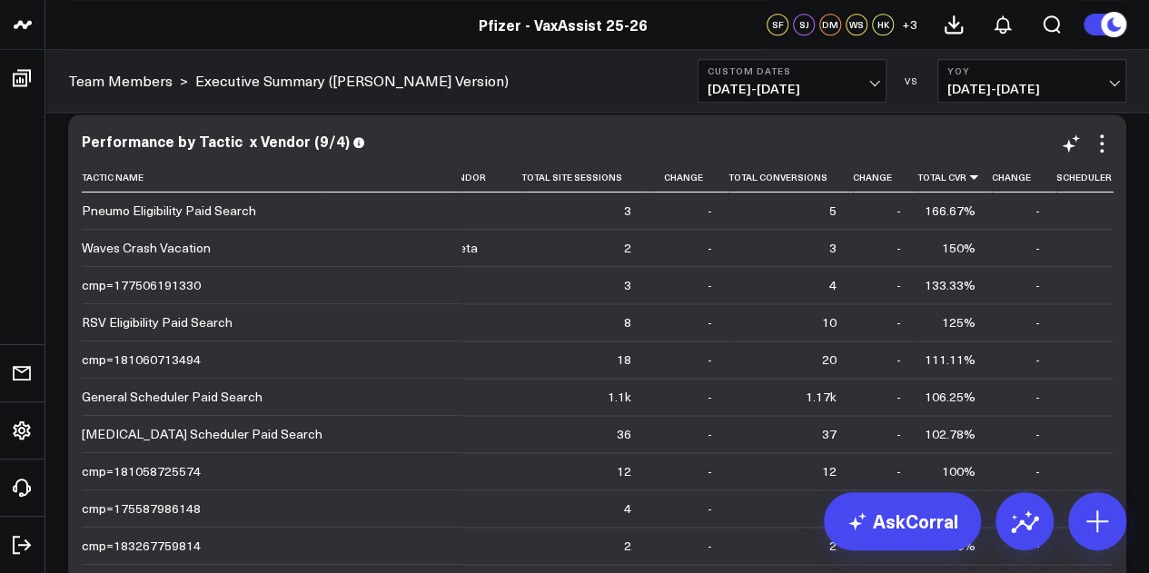
drag, startPoint x: 151, startPoint y: 179, endPoint x: 282, endPoint y: 264, distance: 156.9
click at [151, 179] on icon at bounding box center [150, 177] width 15 height 11
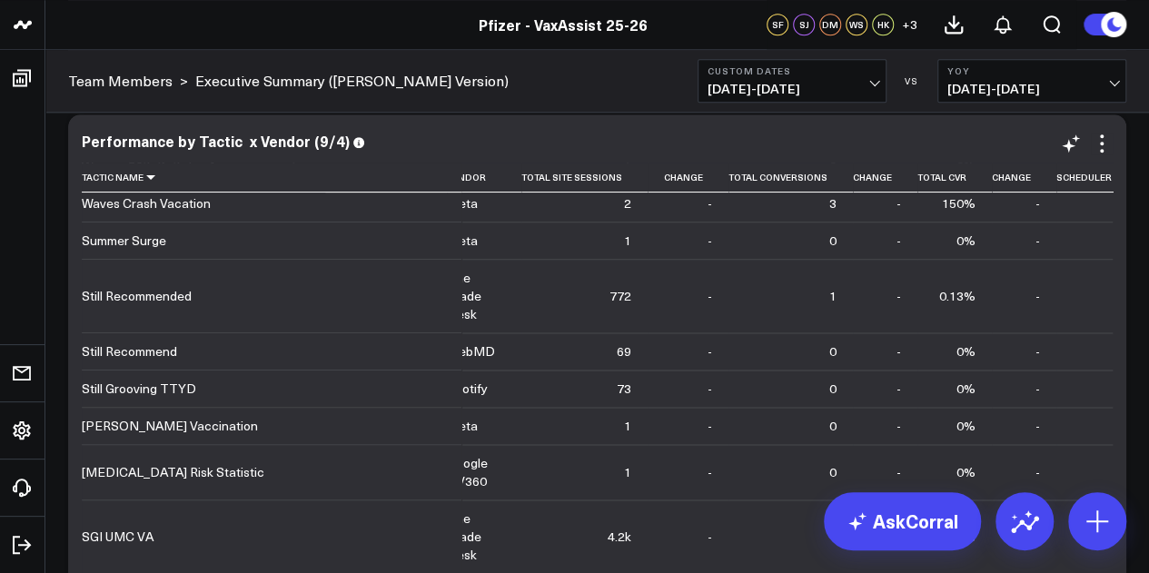
scroll to position [0, 136]
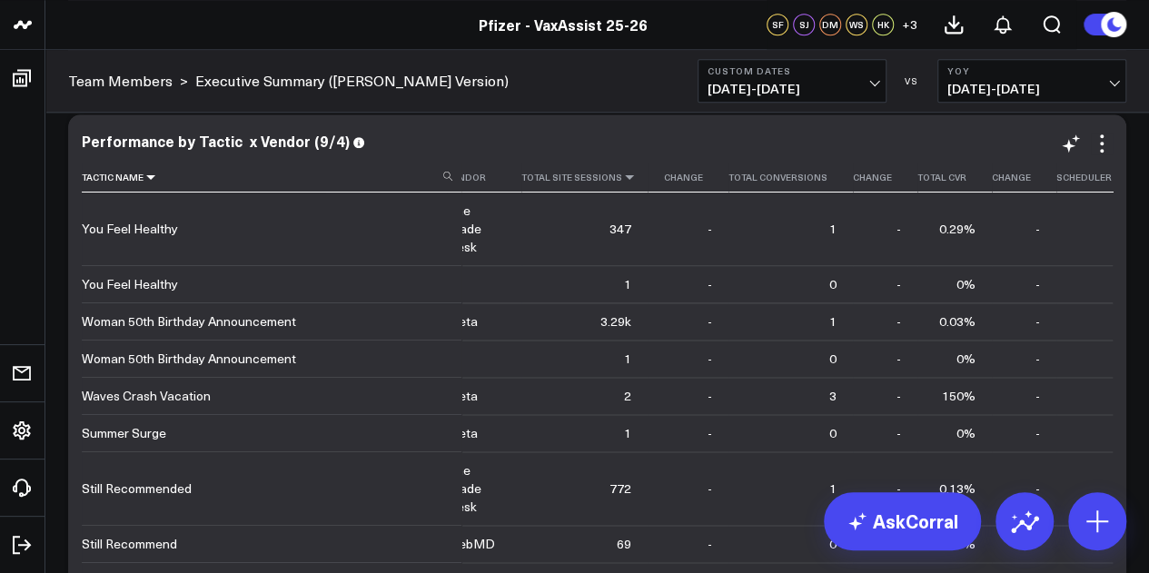
click at [622, 179] on icon at bounding box center [629, 177] width 15 height 11
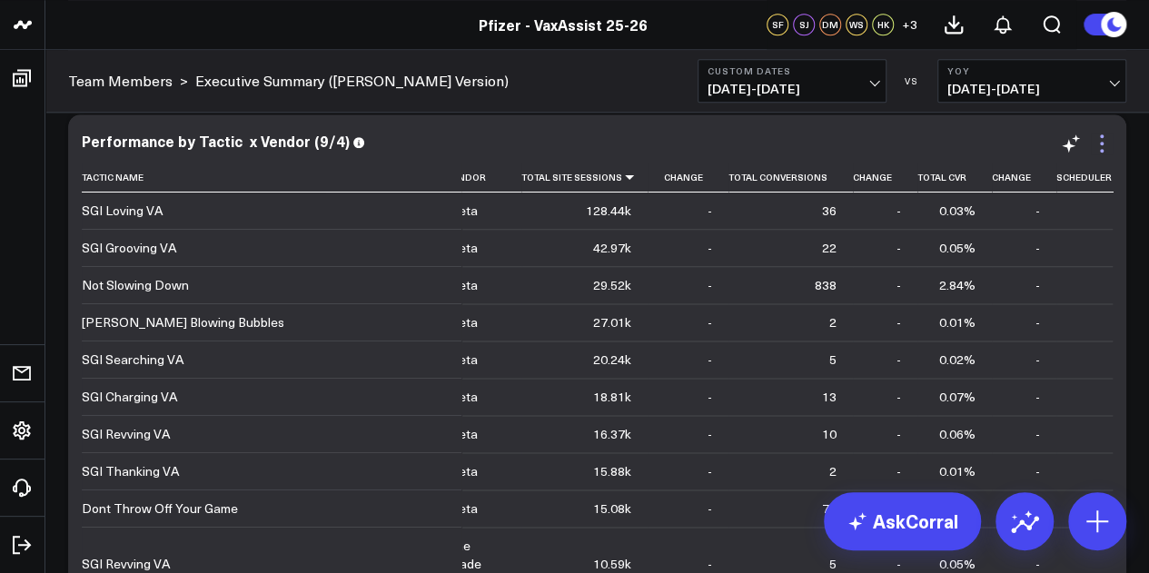
click at [1103, 144] on icon at bounding box center [1102, 144] width 22 height 22
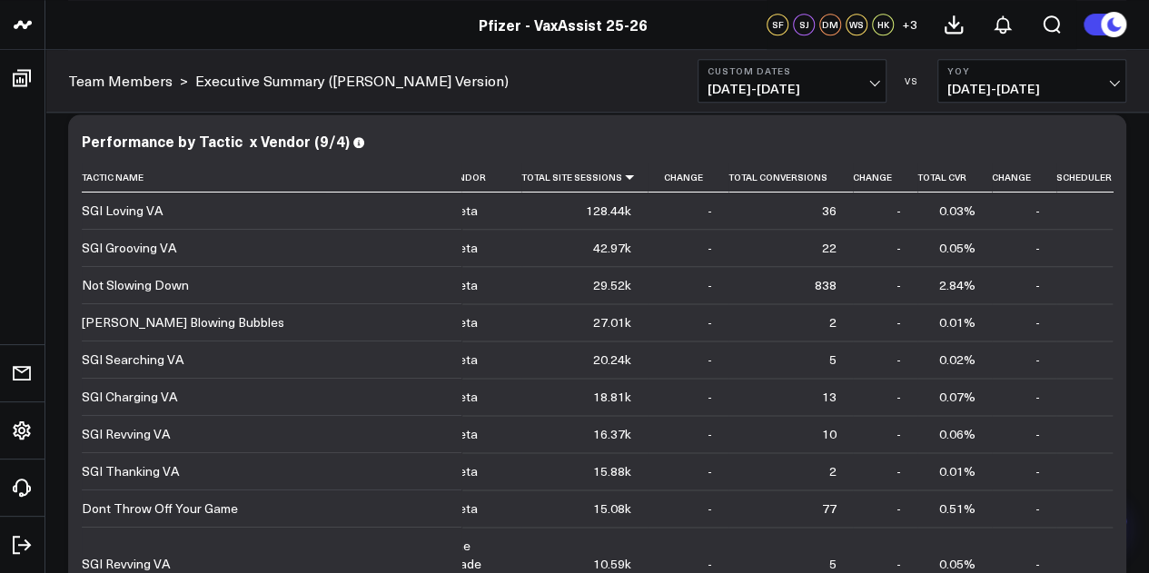
click at [1107, 94] on span "08/29/24 - 09/04/24" at bounding box center [1031, 89] width 169 height 15
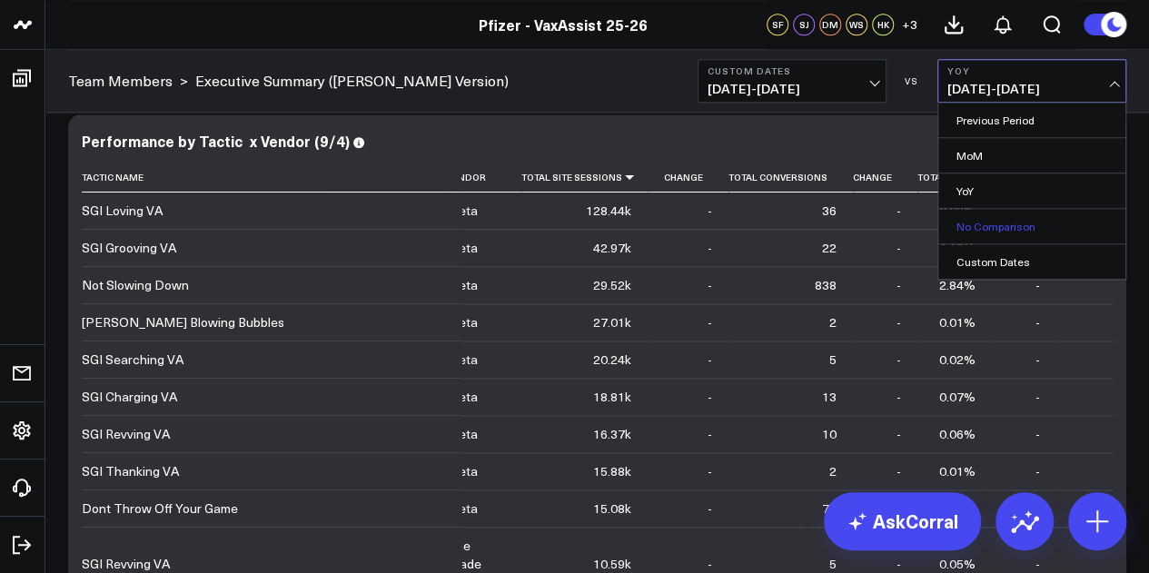
click at [1032, 226] on link "No Comparison" at bounding box center [1031, 226] width 187 height 35
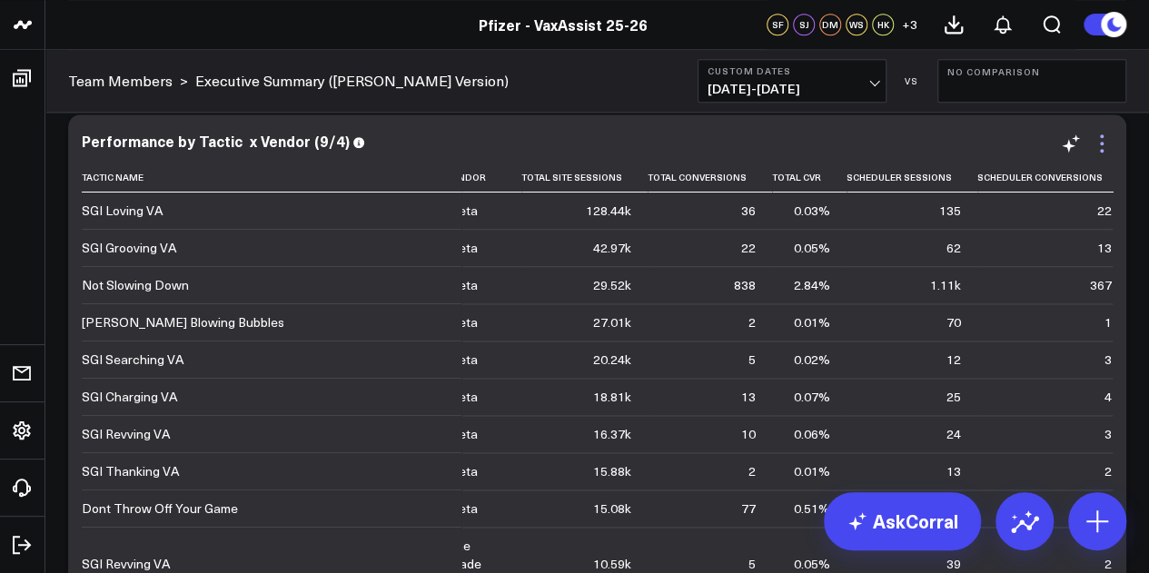
click at [1101, 146] on icon at bounding box center [1102, 144] width 22 height 22
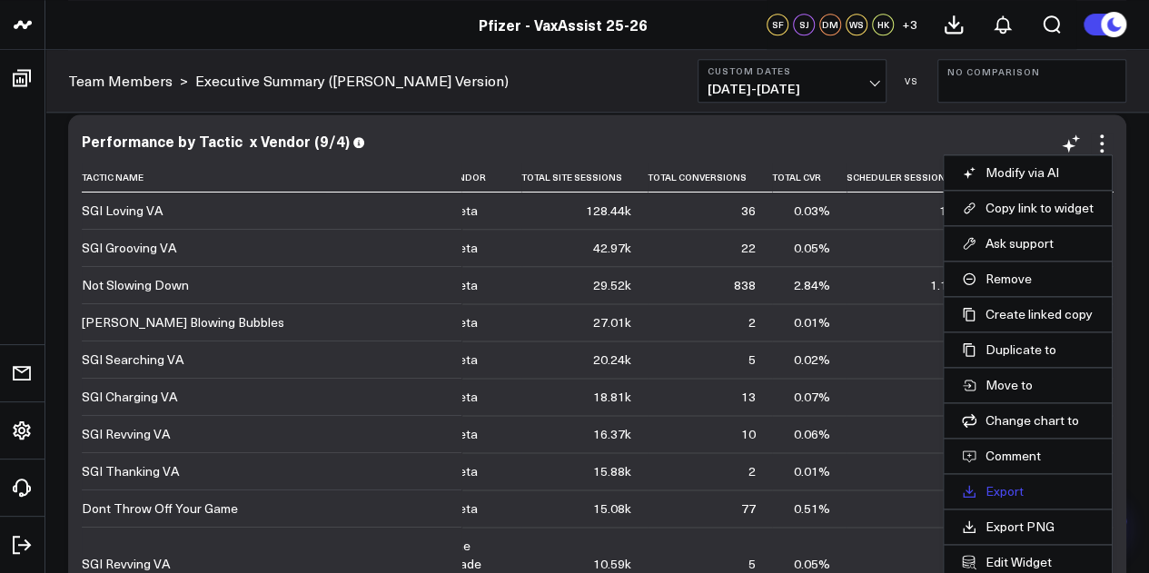
click at [1015, 488] on link "Export" at bounding box center [1028, 491] width 132 height 16
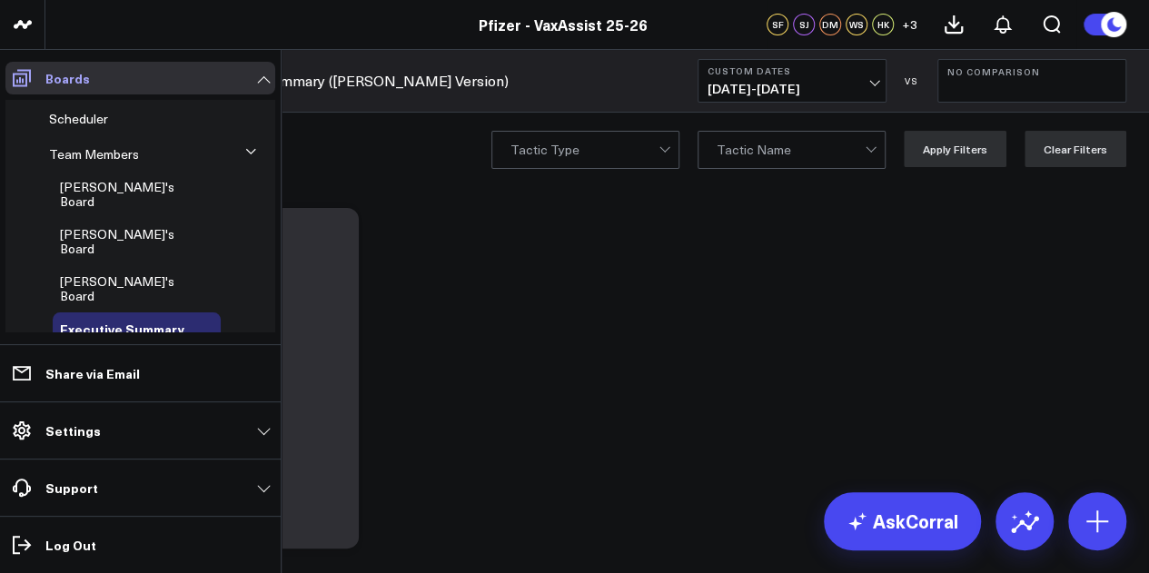
scroll to position [89, 0]
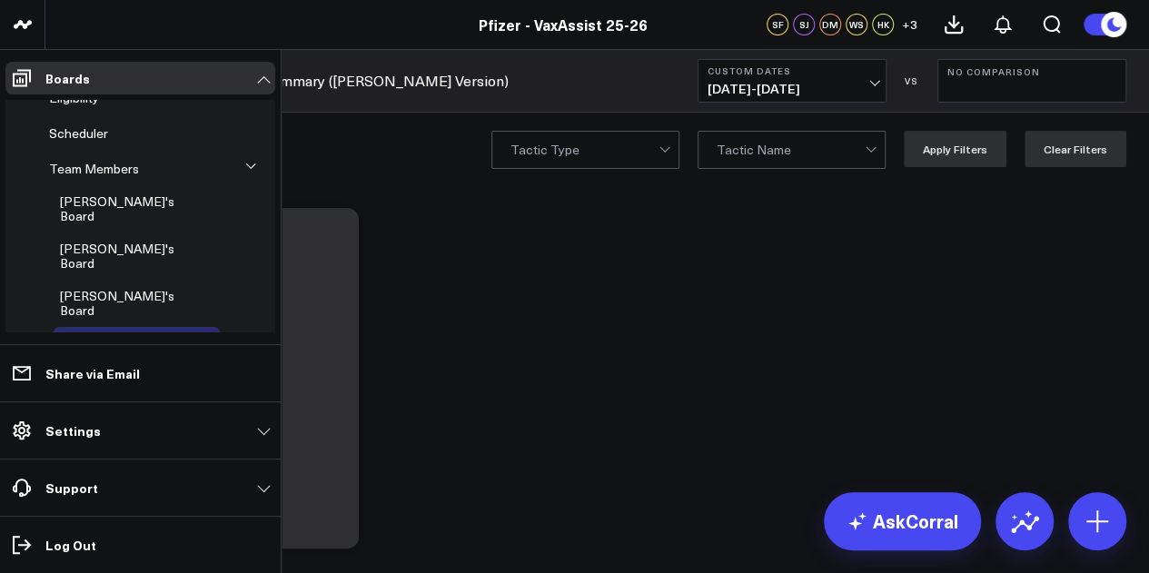
click at [245, 166] on icon at bounding box center [250, 166] width 11 height 11
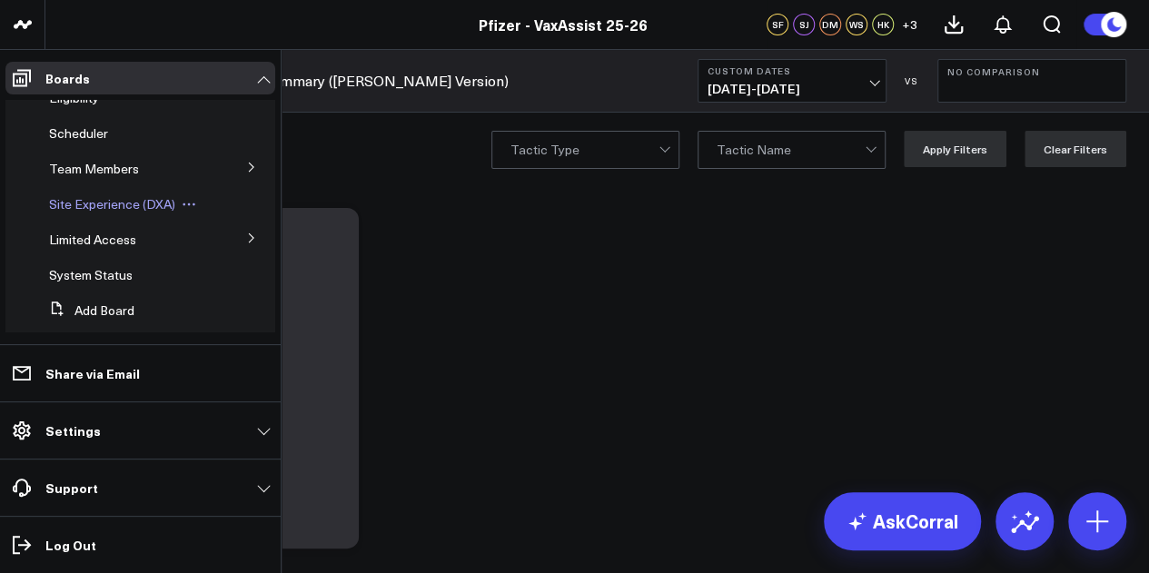
scroll to position [0, 0]
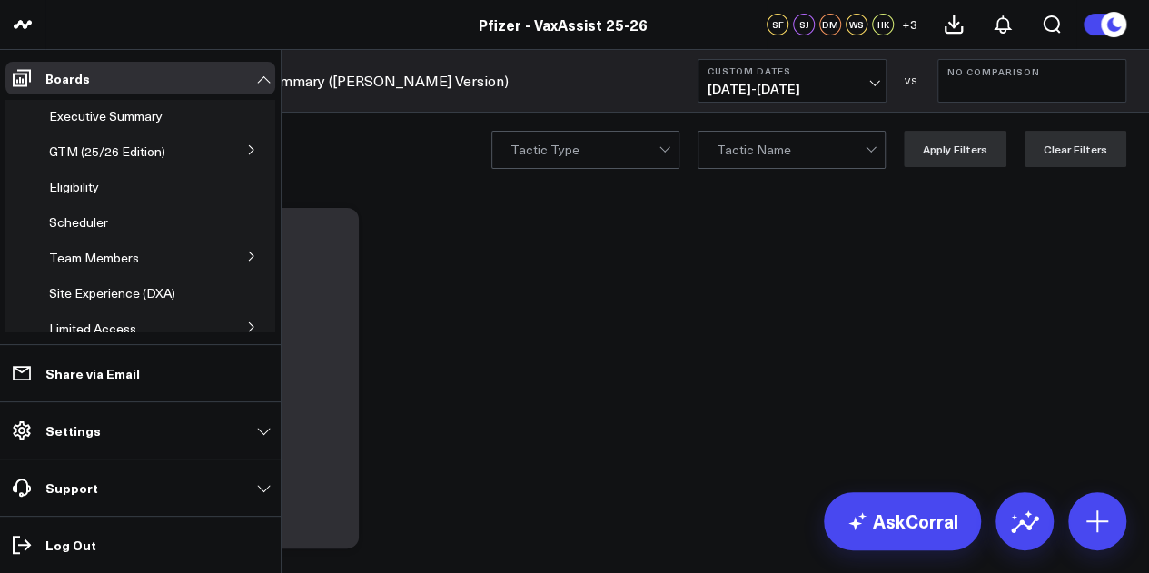
click at [234, 152] on button at bounding box center [251, 148] width 47 height 27
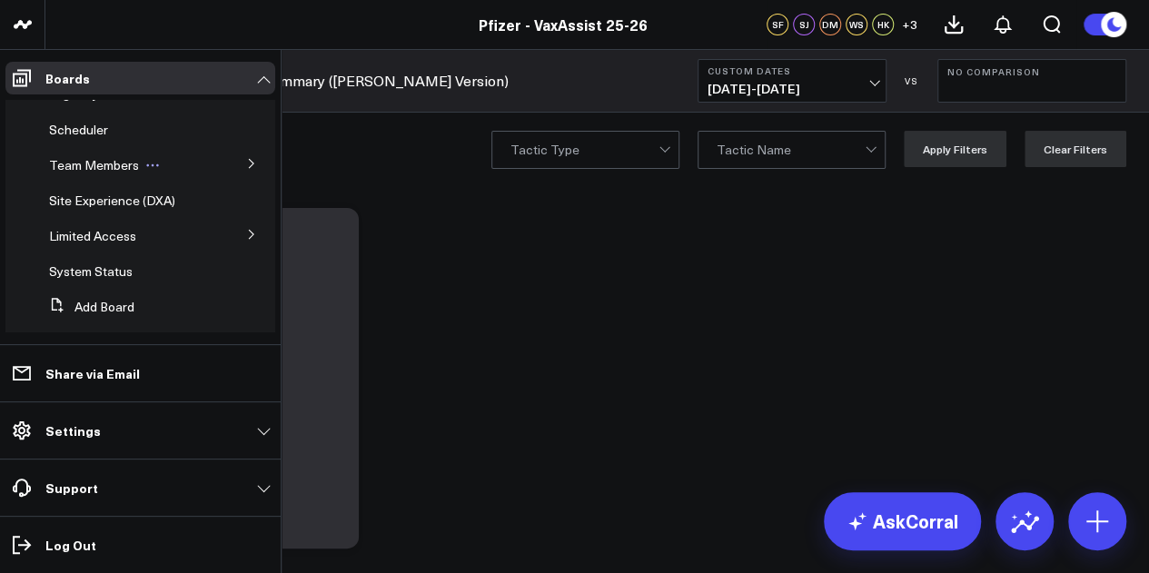
scroll to position [290, 0]
click at [246, 235] on icon at bounding box center [251, 233] width 11 height 11
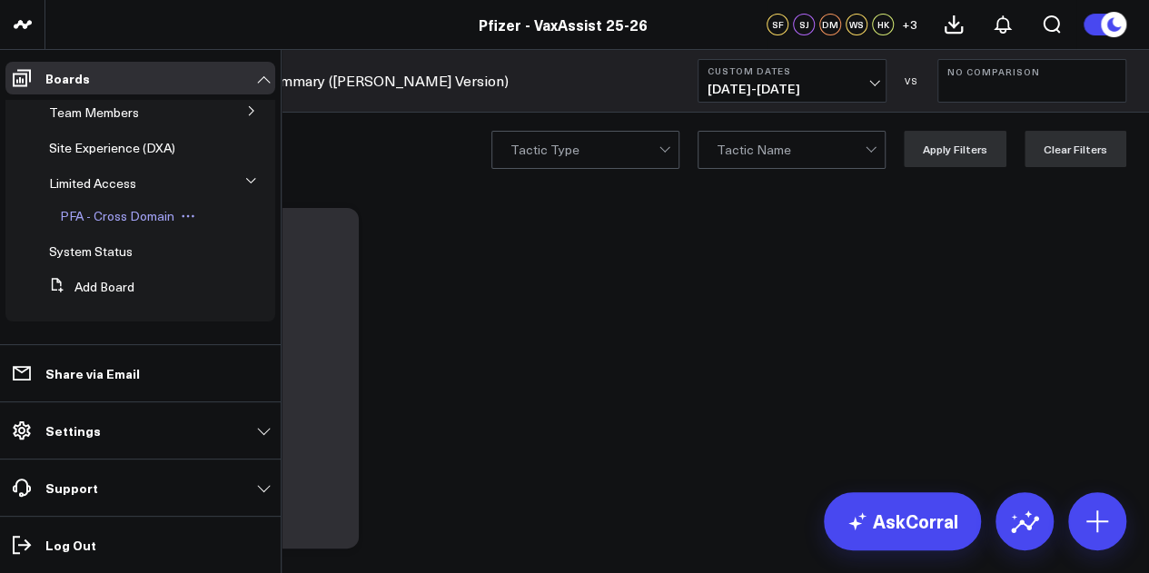
click at [158, 222] on span "PFA - Cross Domain" at bounding box center [117, 215] width 114 height 17
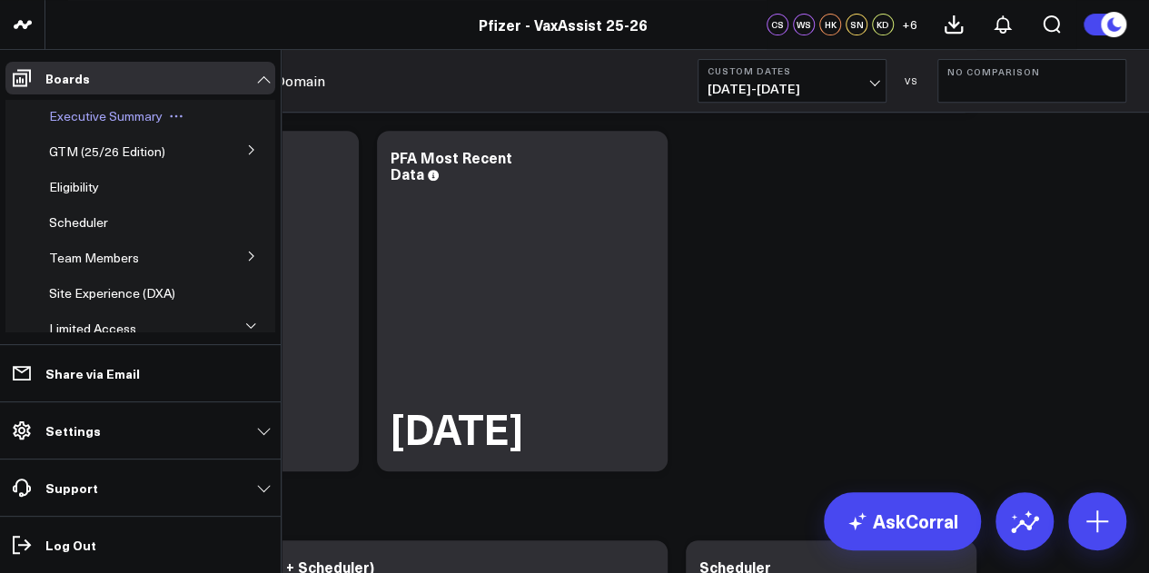
click at [134, 115] on span "Executive Summary" at bounding box center [106, 115] width 114 height 17
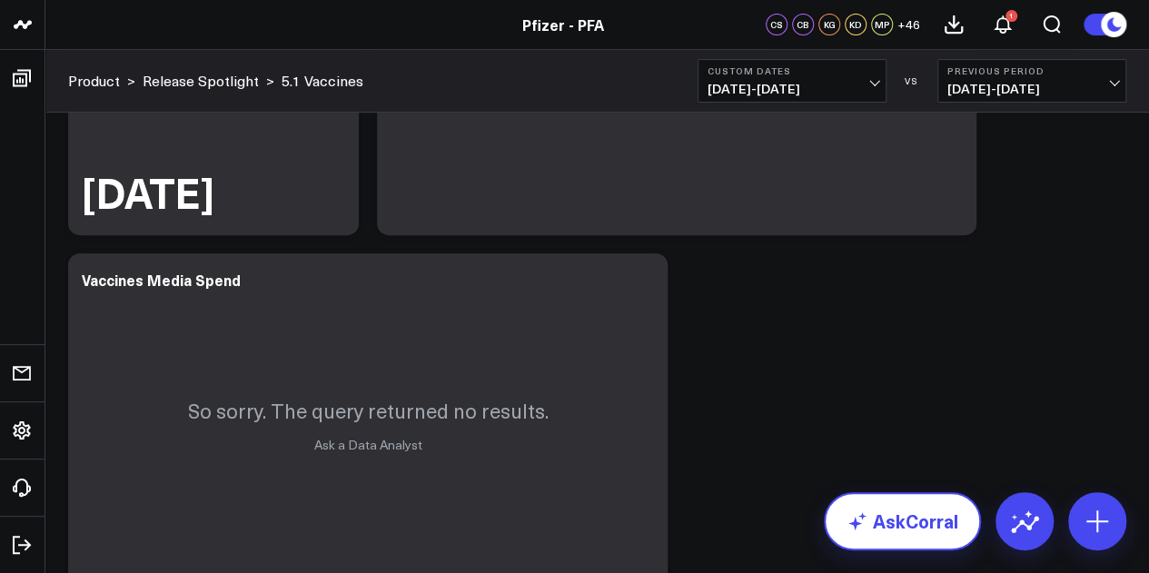
scroll to position [67, 0]
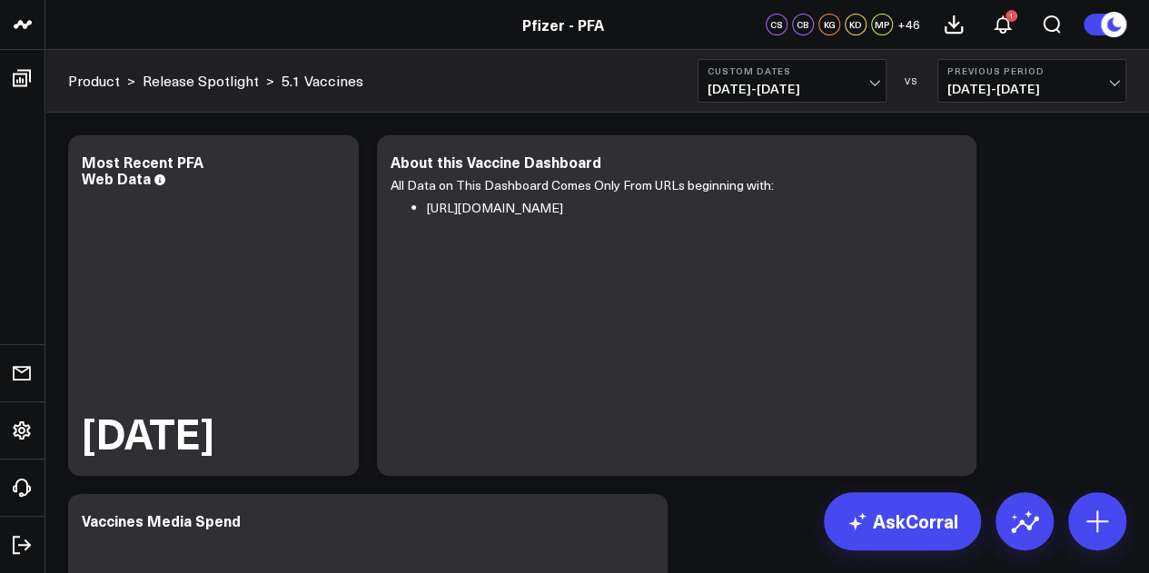
click at [849, 88] on span "[DATE] - [DATE]" at bounding box center [791, 89] width 169 height 15
click at [848, 93] on span "[DATE] - [DATE]" at bounding box center [791, 89] width 169 height 15
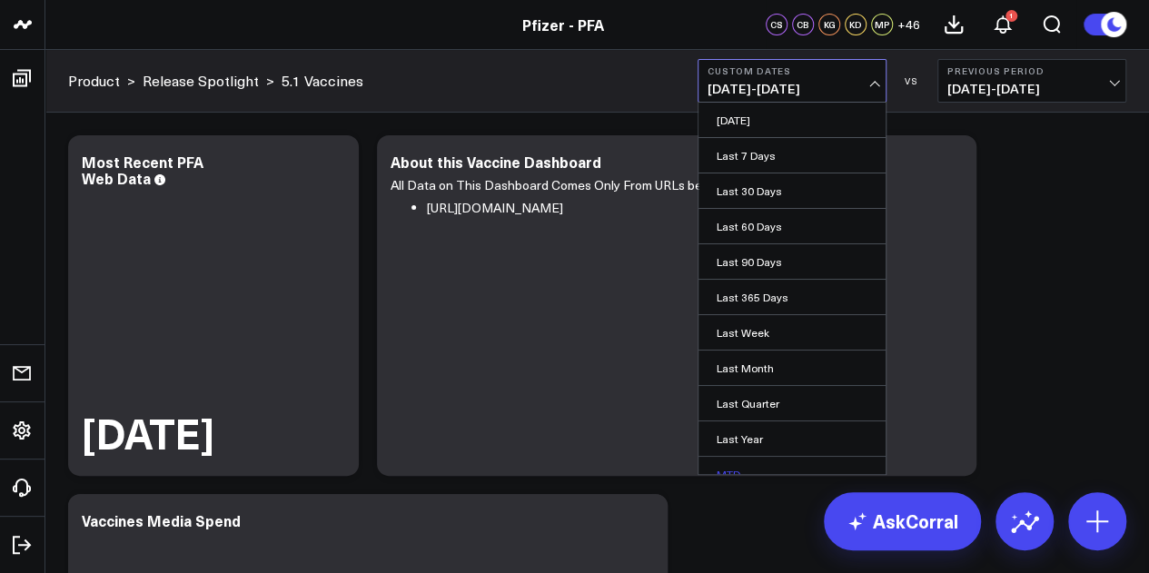
scroll to position [118, 0]
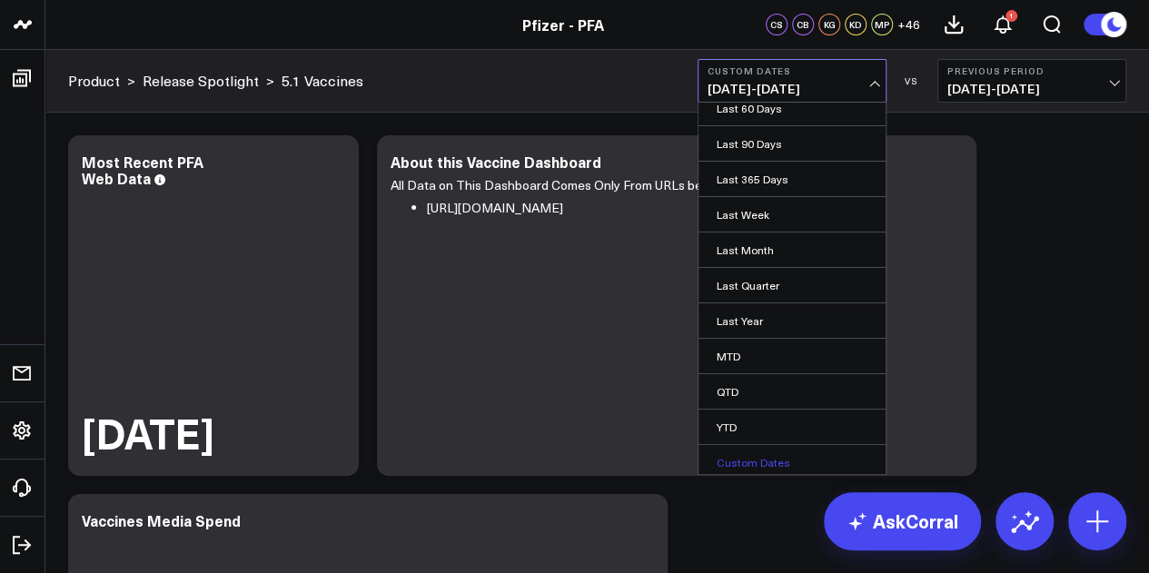
click at [750, 451] on link "Custom Dates" at bounding box center [791, 462] width 187 height 35
select select "8"
select select "2025"
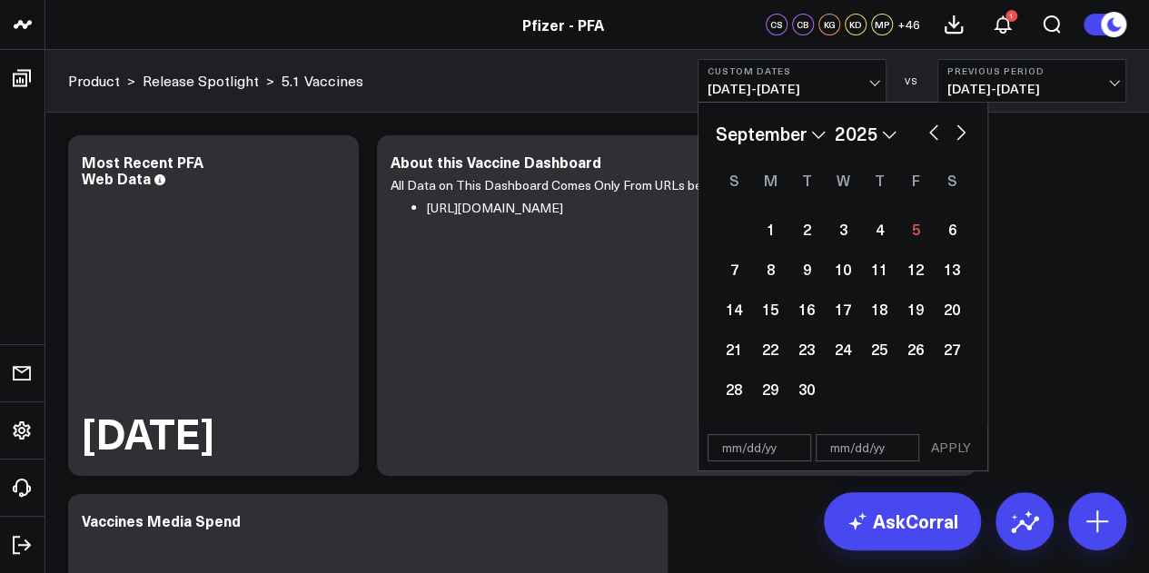
click at [935, 135] on button "button" at bounding box center [933, 131] width 18 height 22
select select "7"
select select "2025"
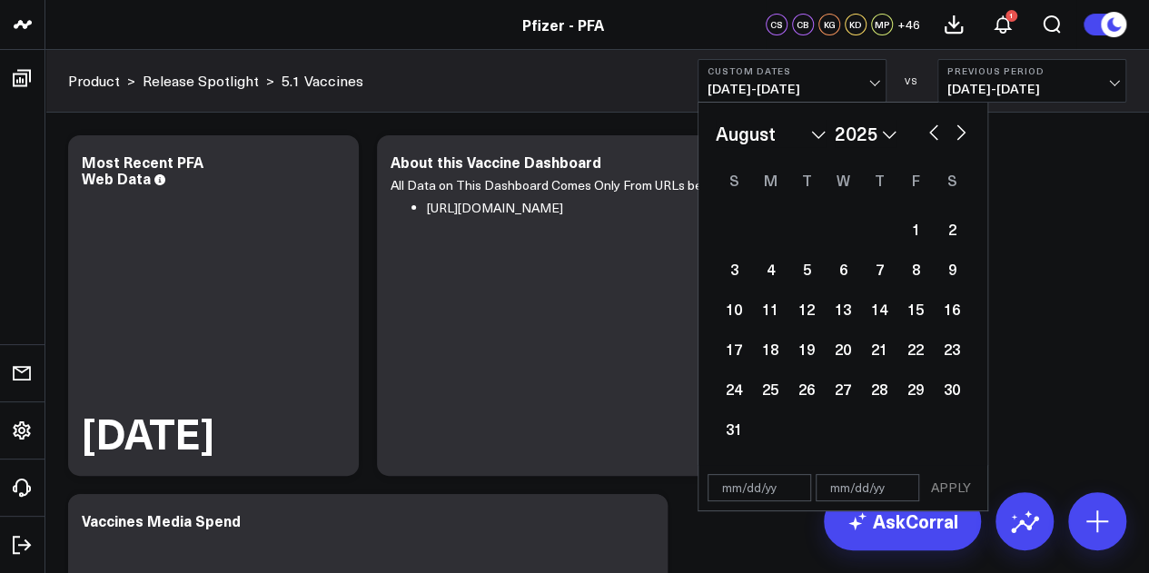
click at [961, 132] on button "button" at bounding box center [961, 131] width 18 height 22
select select "8"
select select "2025"
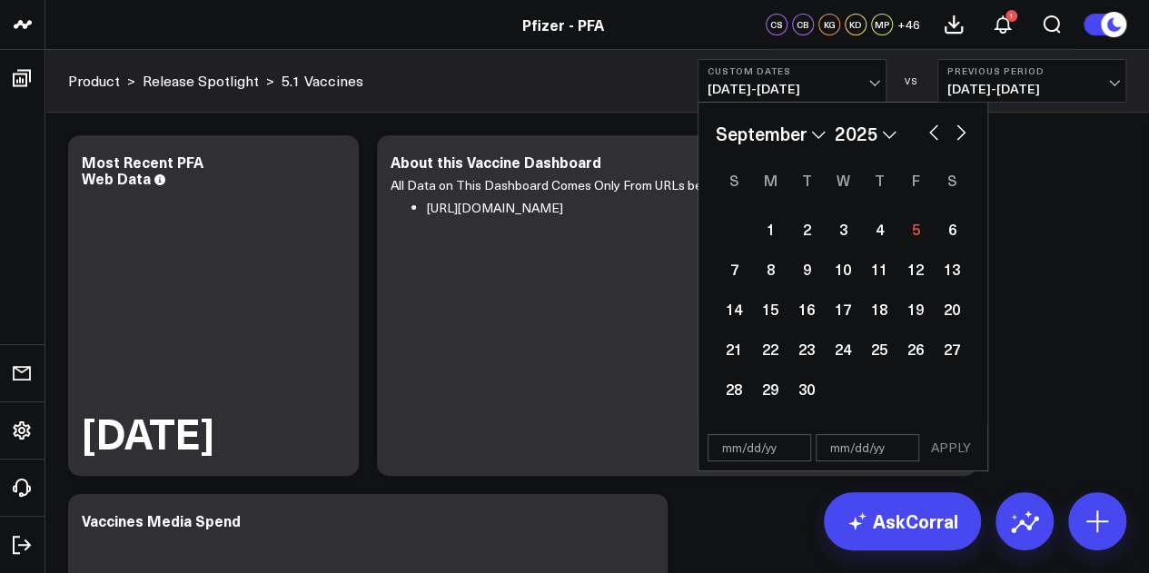
click at [941, 137] on button "button" at bounding box center [933, 131] width 18 height 22
select select "7"
select select "2025"
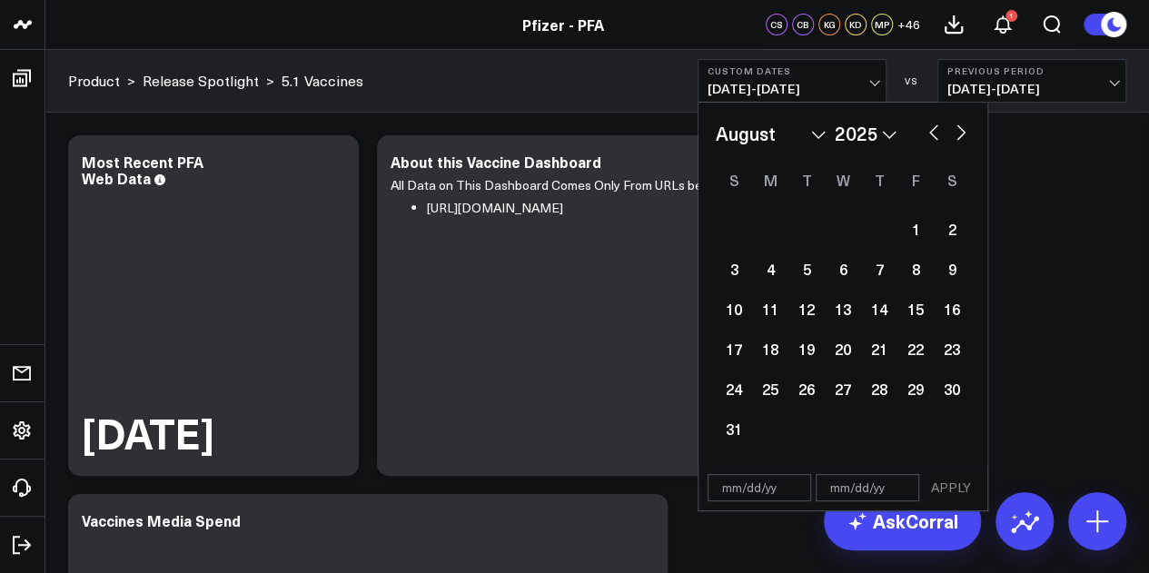
click at [935, 136] on button "button" at bounding box center [933, 131] width 18 height 22
select select "6"
select select "2025"
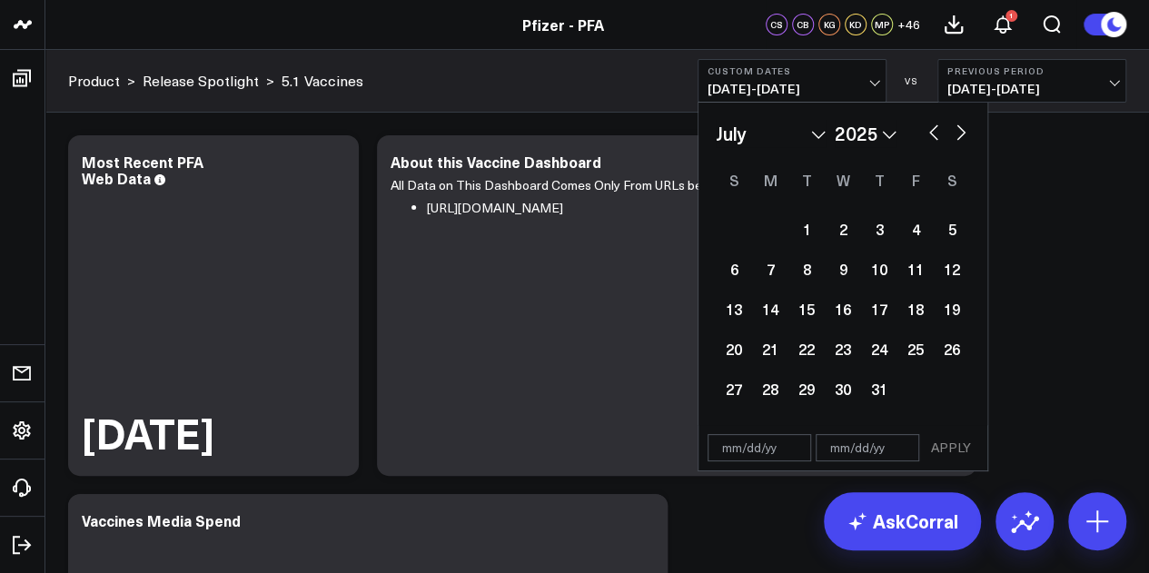
click at [959, 140] on button "button" at bounding box center [961, 131] width 18 height 22
select select "7"
select select "2025"
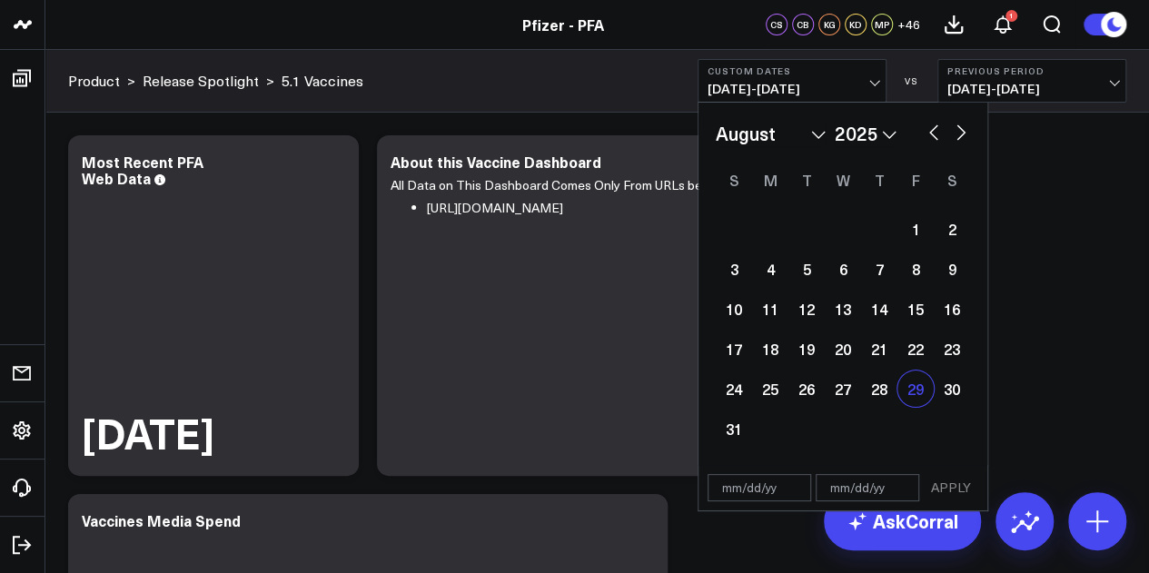
click at [924, 385] on div "29" at bounding box center [915, 389] width 36 height 36
type input "[DATE]"
select select "7"
select select "2025"
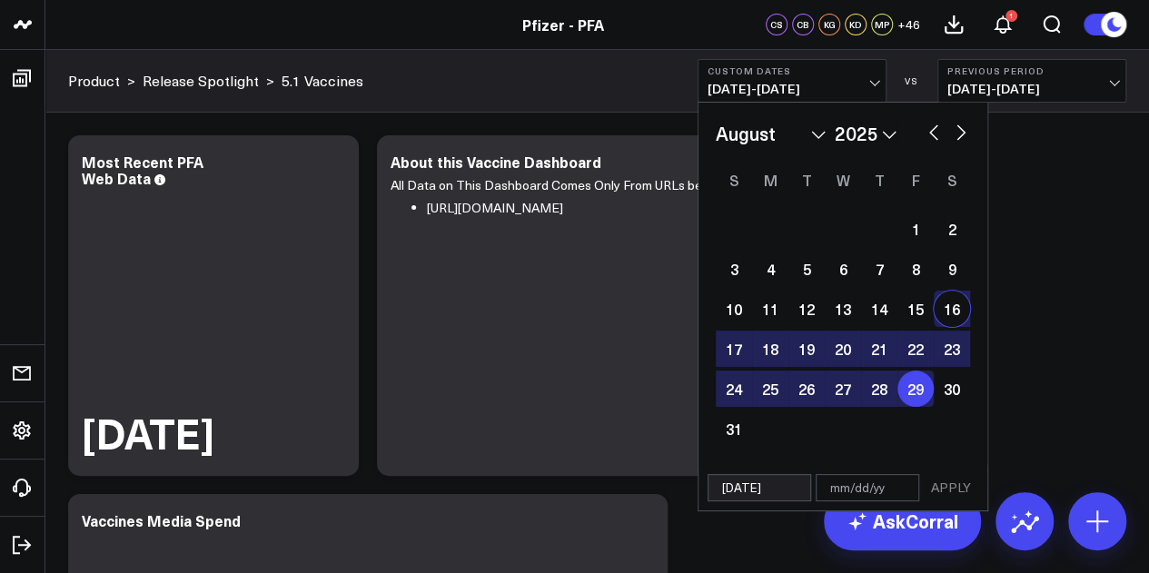
click at [964, 125] on button "button" at bounding box center [961, 131] width 18 height 22
select select "8"
select select "2025"
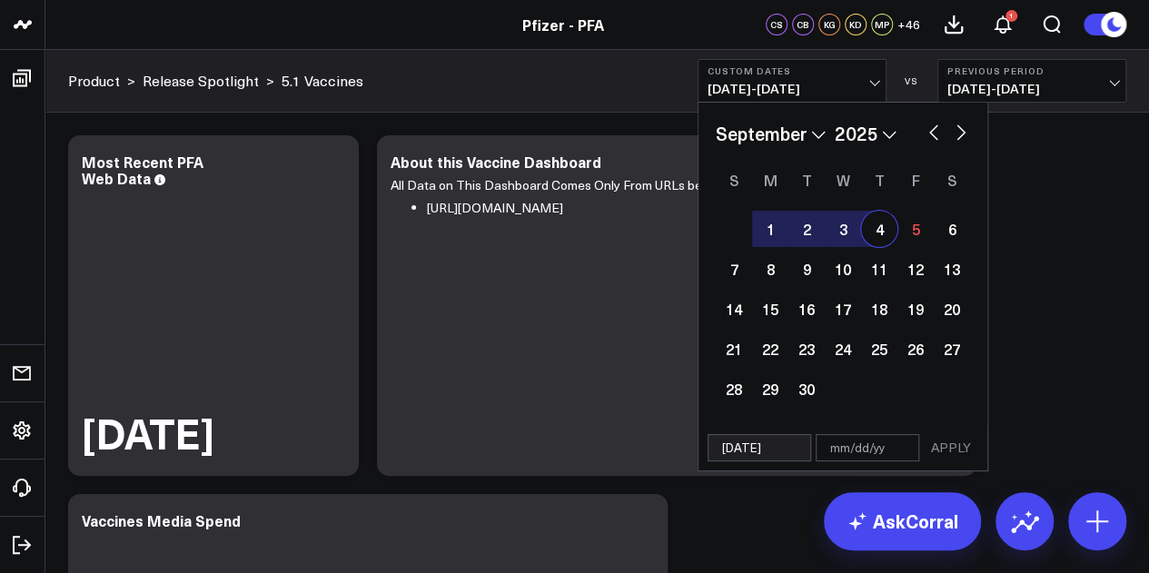
click at [875, 233] on div "4" at bounding box center [879, 229] width 36 height 36
type input "[DATE]"
select select "8"
select select "2025"
click at [961, 440] on button "APPLY" at bounding box center [951, 447] width 54 height 27
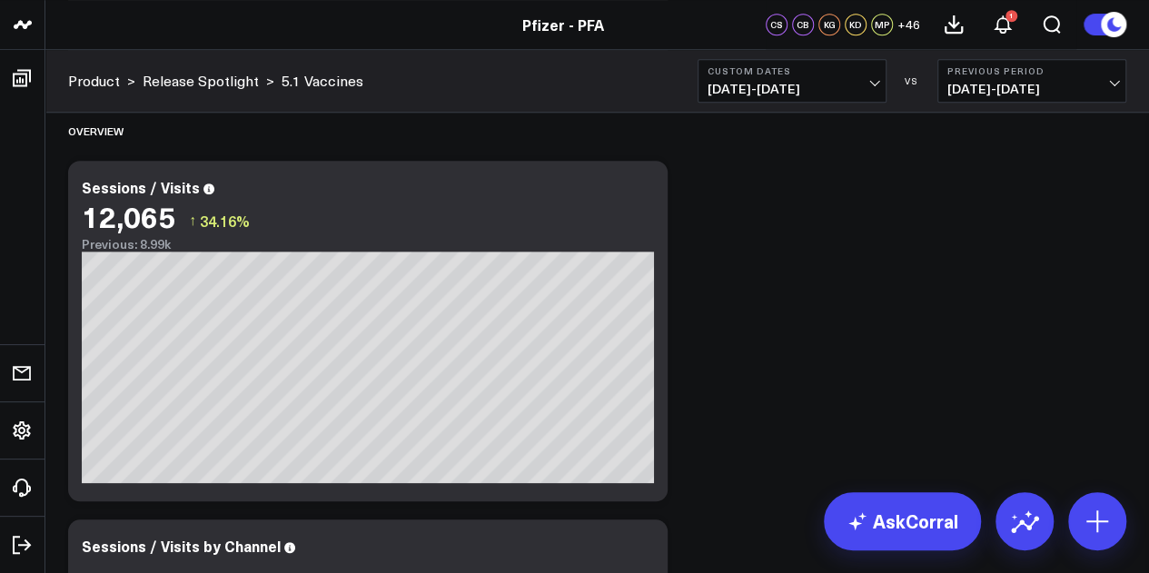
scroll to position [755, 0]
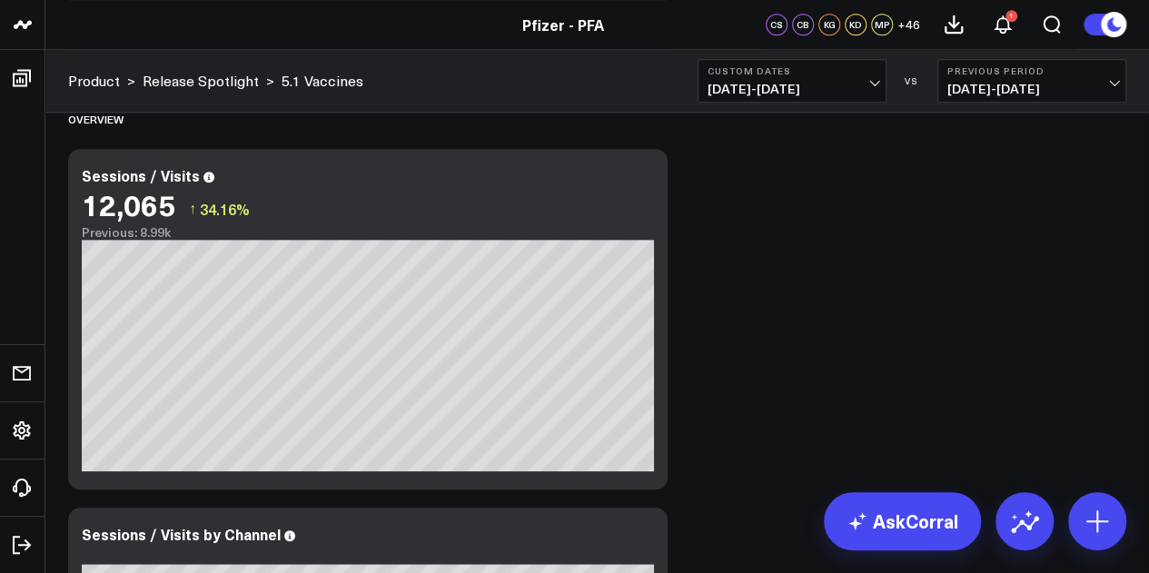
click at [865, 99] on button "Custom Dates 08/29/25 - 09/04/25" at bounding box center [791, 81] width 189 height 44
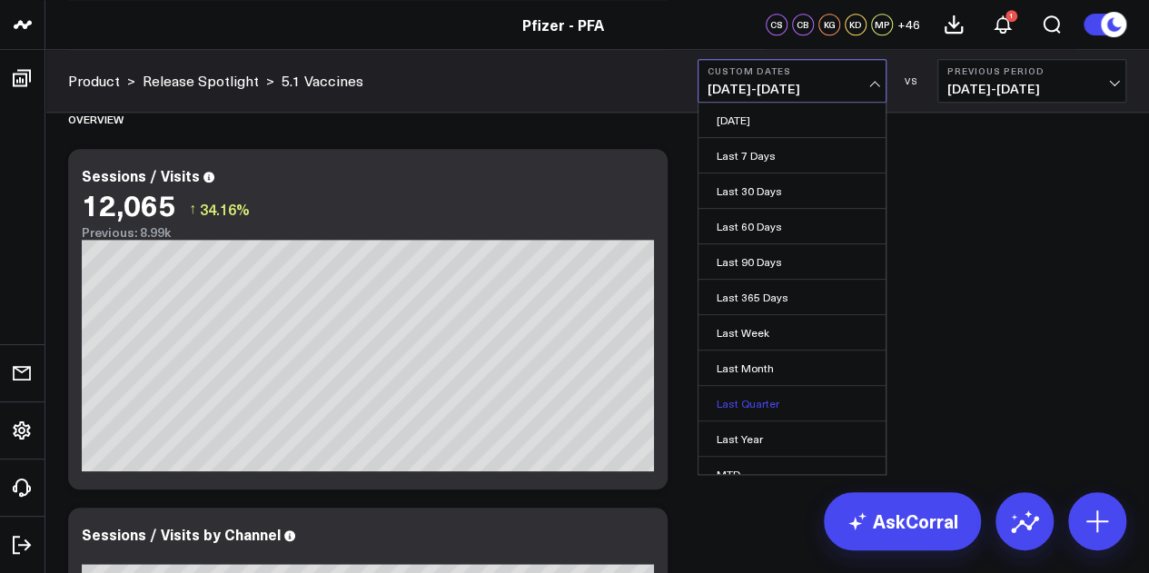
scroll to position [118, 0]
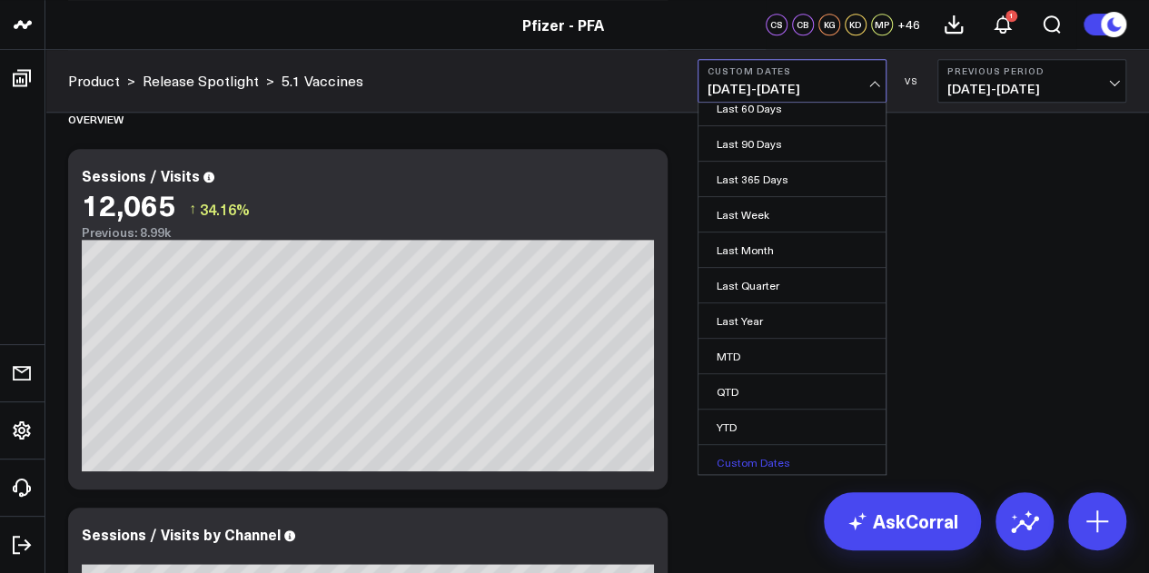
click at [759, 452] on link "Custom Dates" at bounding box center [791, 462] width 187 height 35
select select "8"
select select "2025"
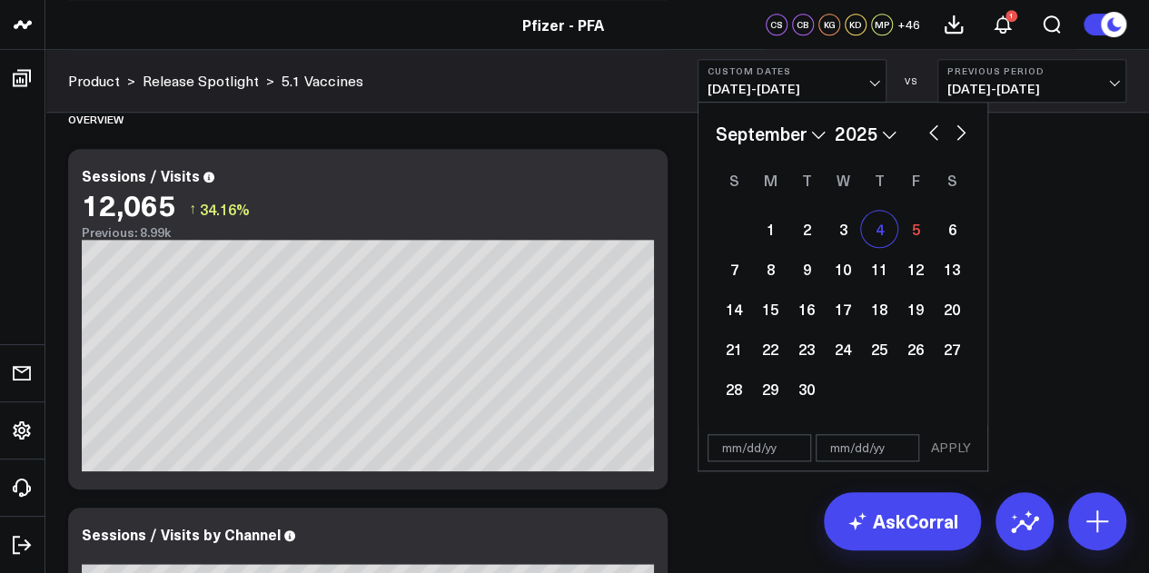
click at [884, 230] on div "4" at bounding box center [879, 229] width 36 height 36
type input "[DATE]"
select select "8"
select select "2025"
click at [886, 235] on div "4" at bounding box center [879, 229] width 36 height 36
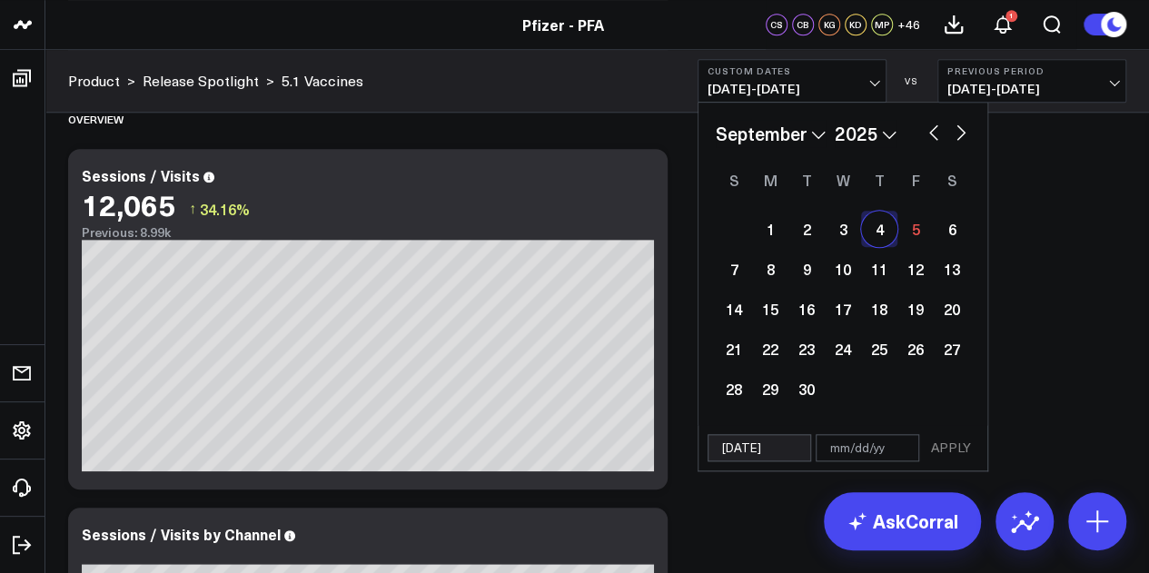
type input "[DATE]"
select select "8"
select select "2025"
click at [952, 440] on button "APPLY" at bounding box center [951, 447] width 54 height 27
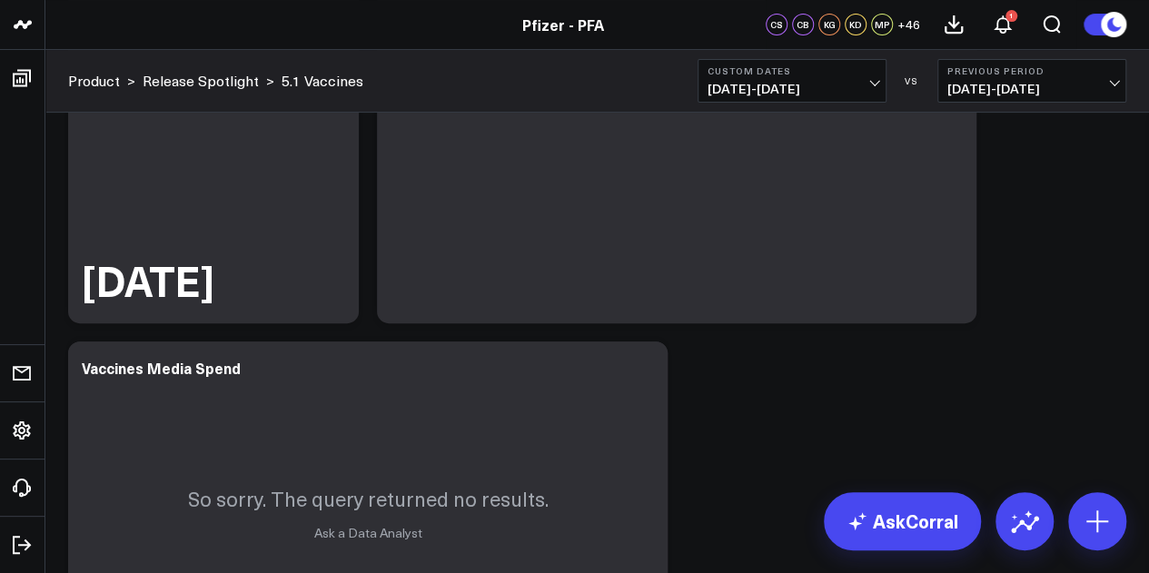
scroll to position [98, 0]
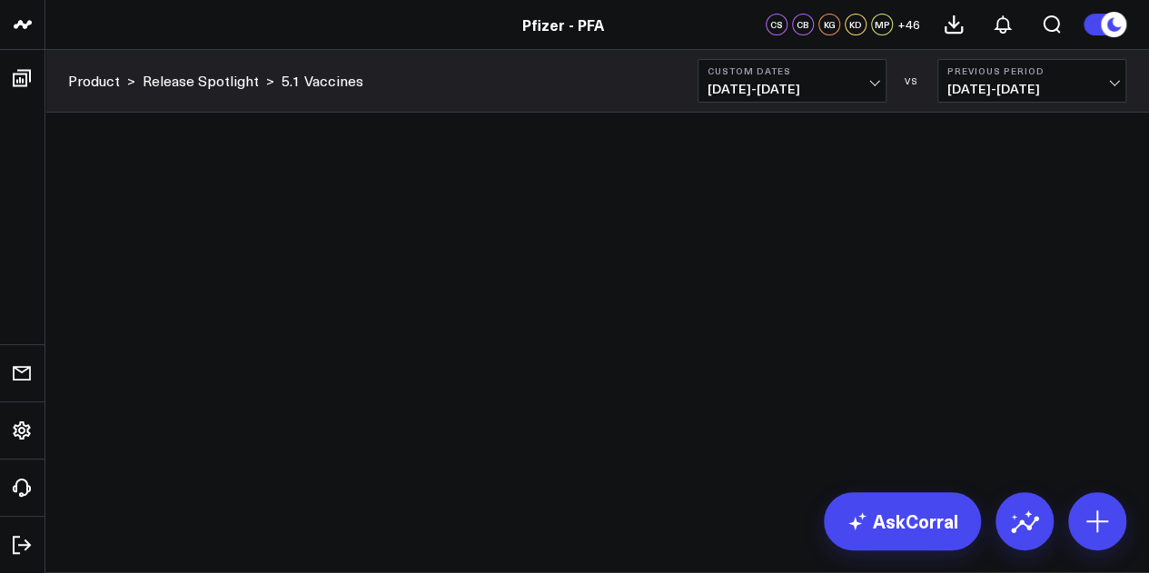
click at [841, 104] on div "Product > Release Spotlight > 5.1 Vaccines Custom Dates [DATE] - [DATE] VS Prev…" at bounding box center [596, 81] width 1103 height 63
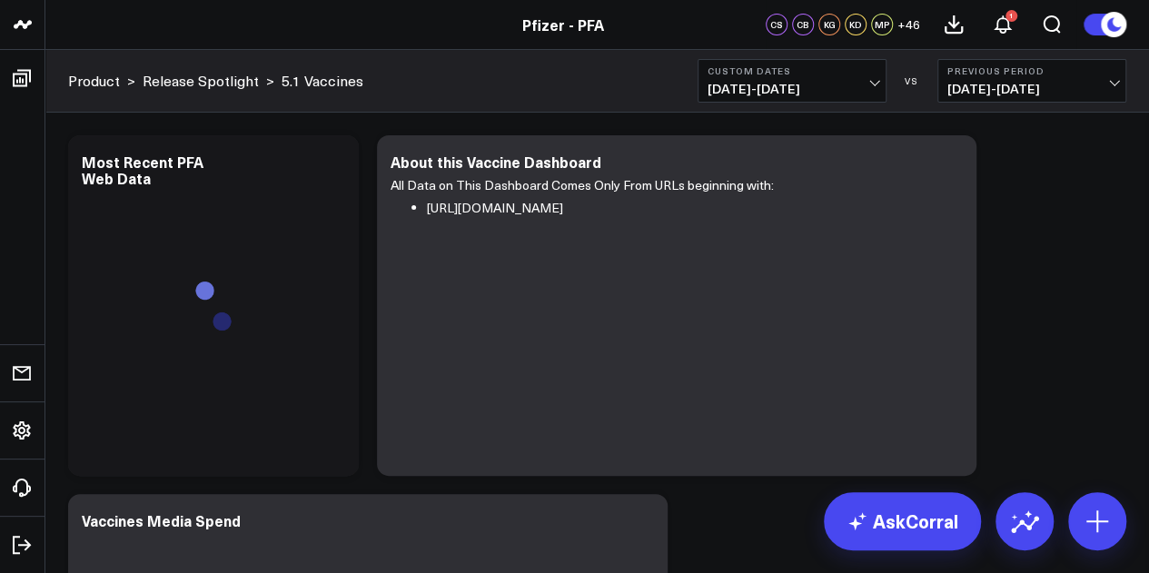
click at [841, 100] on button "Custom Dates [DATE] - [DATE]" at bounding box center [791, 81] width 189 height 44
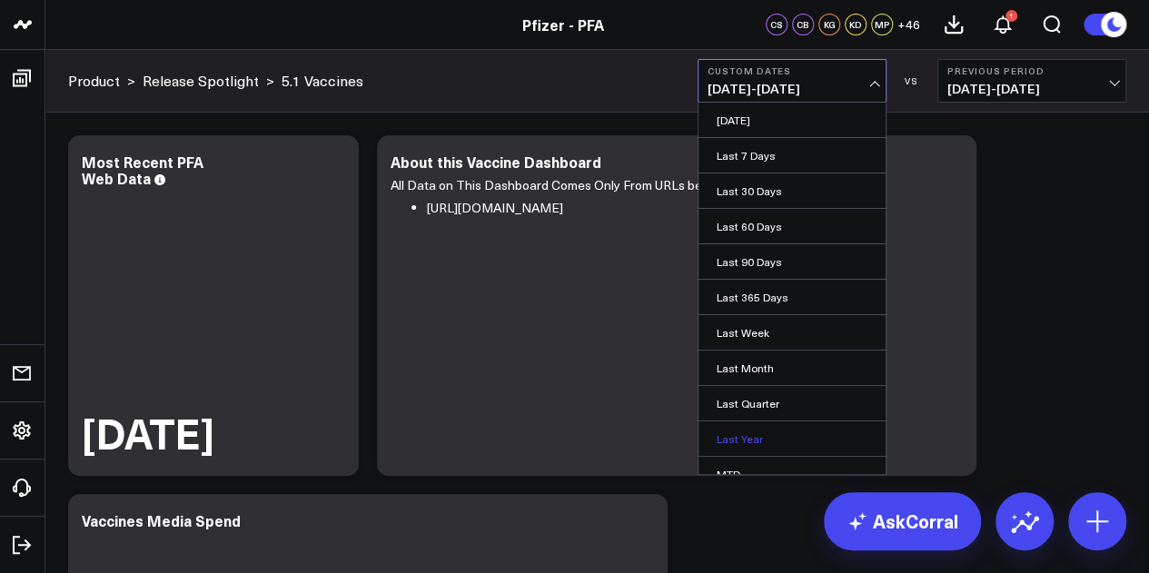
scroll to position [118, 0]
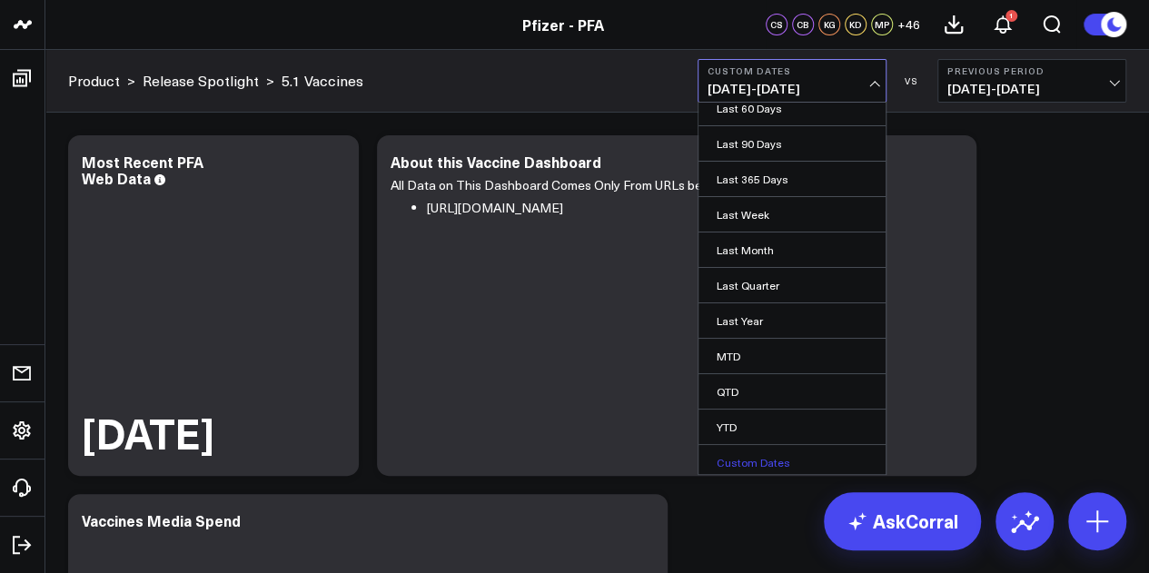
click at [761, 455] on link "Custom Dates" at bounding box center [791, 462] width 187 height 35
select select "8"
select select "2025"
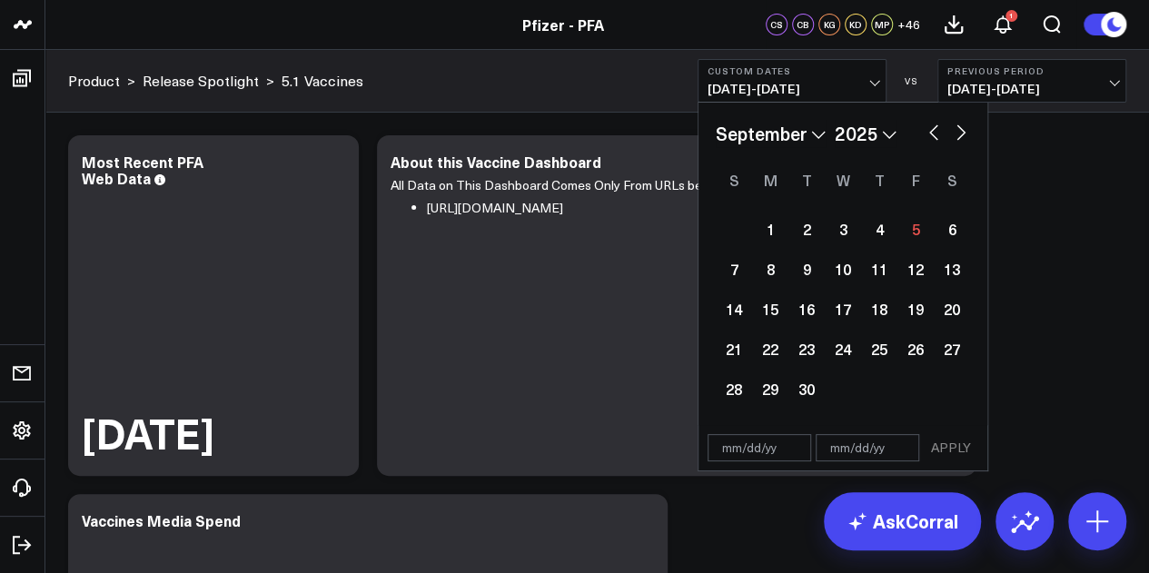
click at [935, 131] on button "button" at bounding box center [933, 131] width 18 height 22
select select "7"
select select "2025"
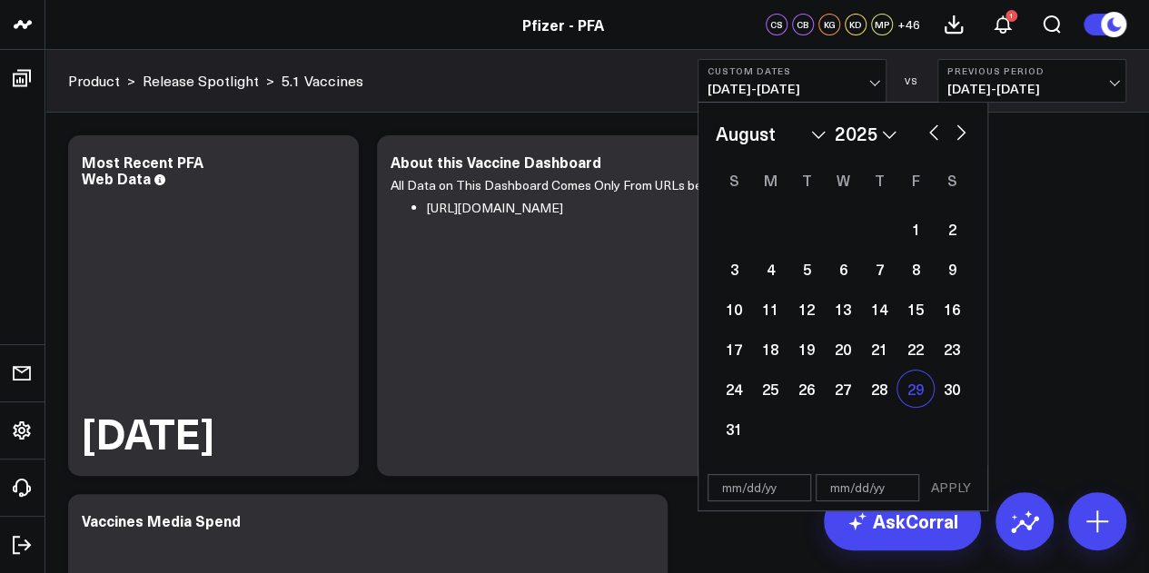
click at [914, 384] on div "29" at bounding box center [915, 389] width 36 height 36
type input "[DATE]"
select select "7"
select select "2025"
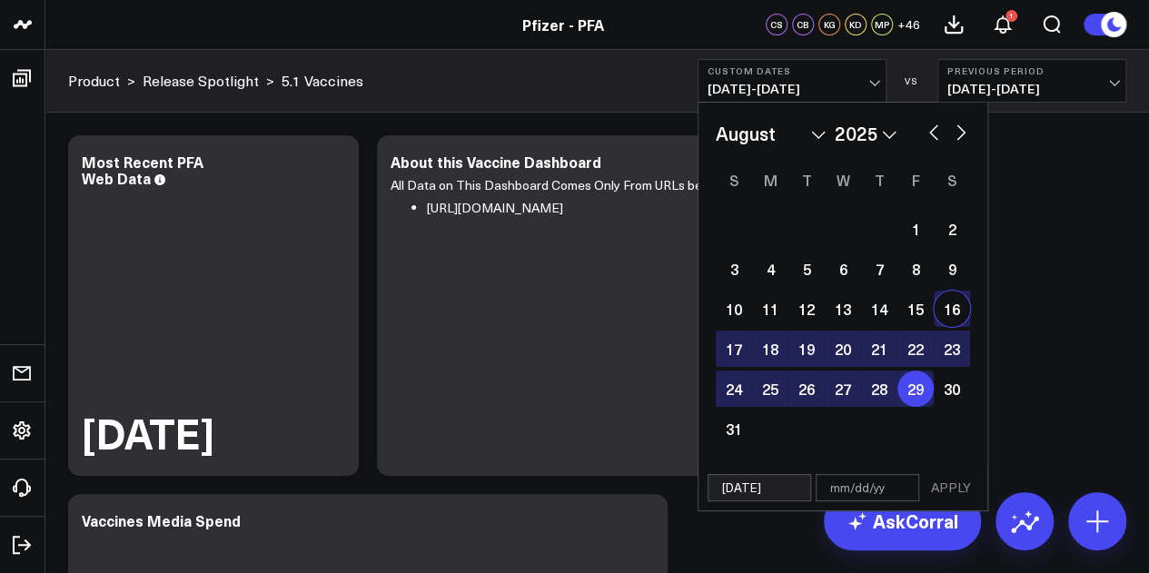
click at [962, 132] on button "button" at bounding box center [961, 131] width 18 height 22
select select "8"
select select "2025"
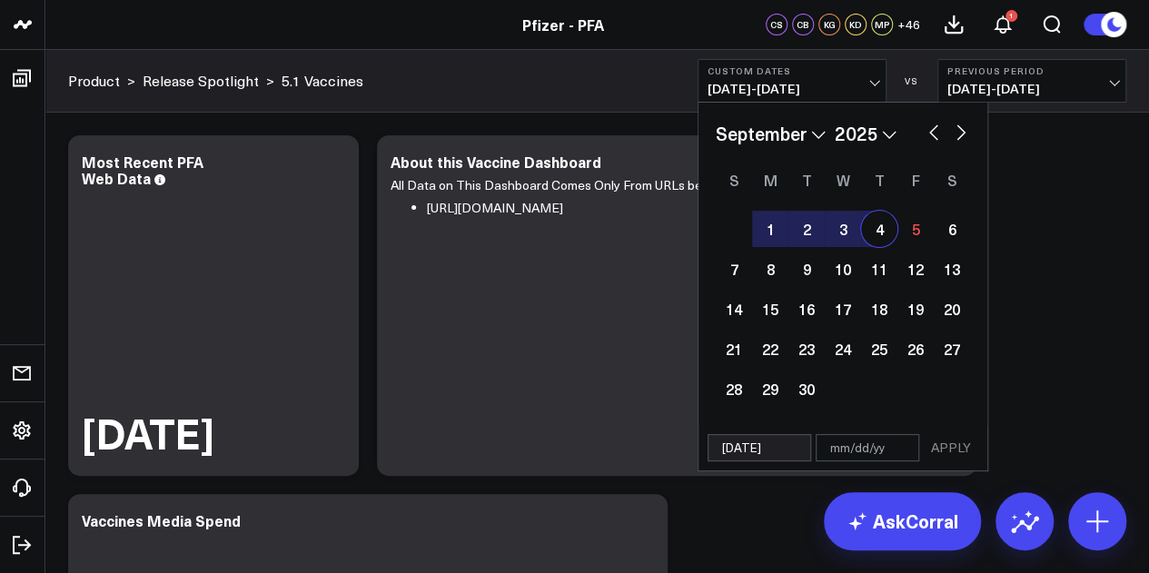
click at [875, 237] on div "4" at bounding box center [879, 229] width 36 height 36
type input "[DATE]"
select select "8"
select select "2025"
click at [941, 445] on button "APPLY" at bounding box center [951, 447] width 54 height 27
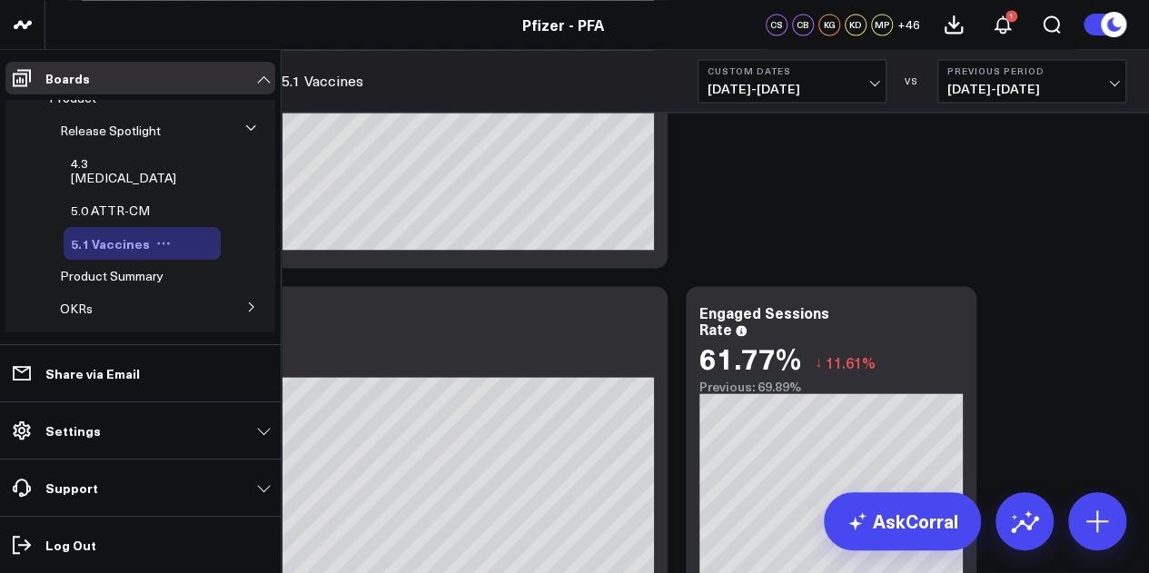
scroll to position [8, 0]
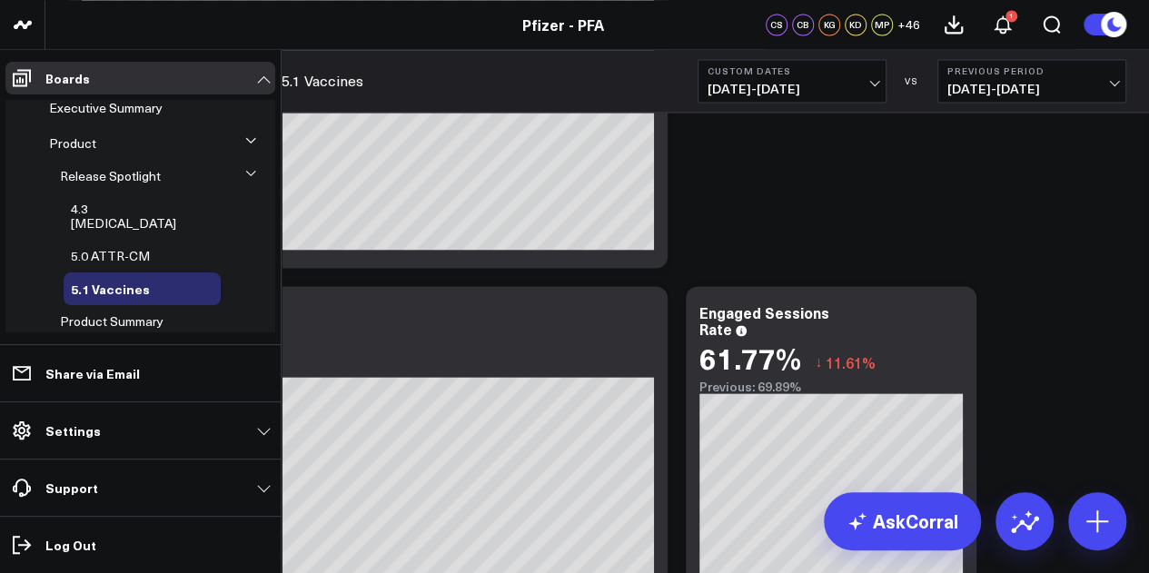
click at [245, 143] on icon at bounding box center [250, 140] width 11 height 11
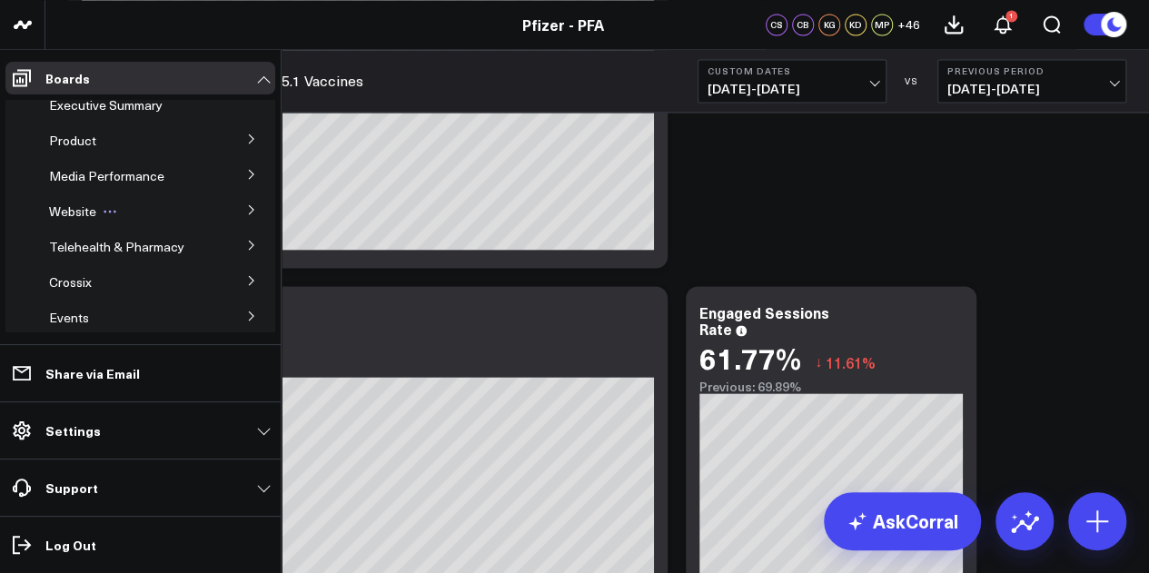
scroll to position [0, 0]
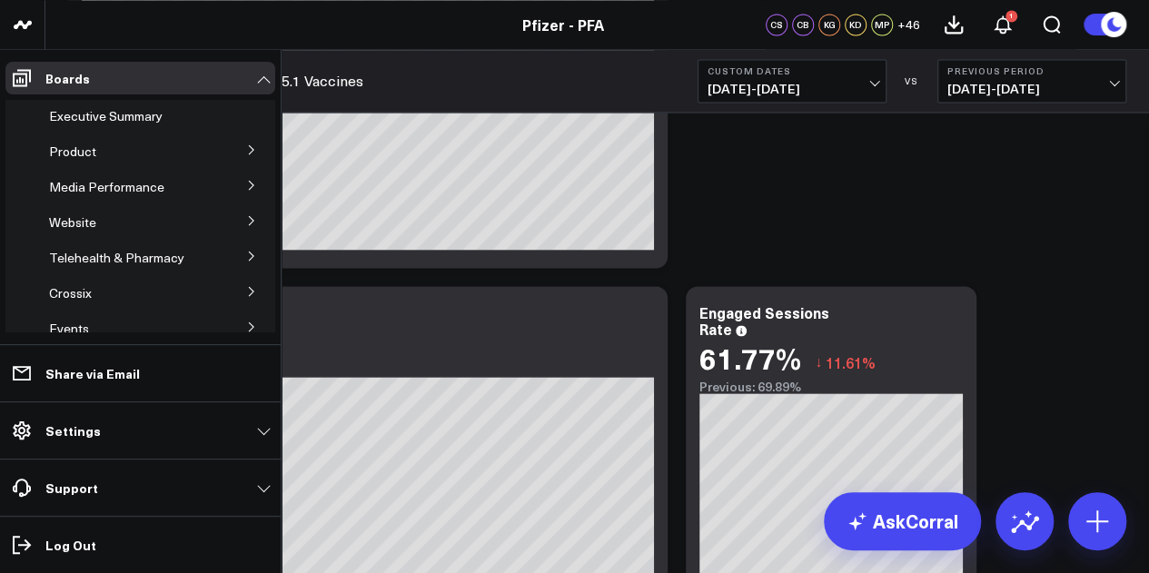
click at [236, 147] on button at bounding box center [251, 148] width 47 height 27
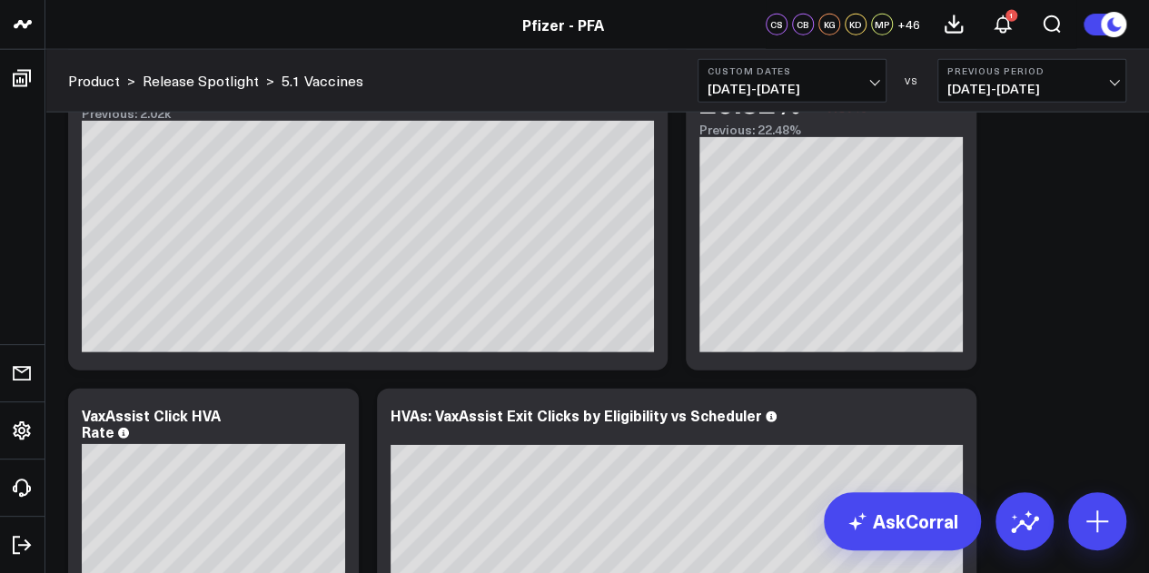
scroll to position [5271, 0]
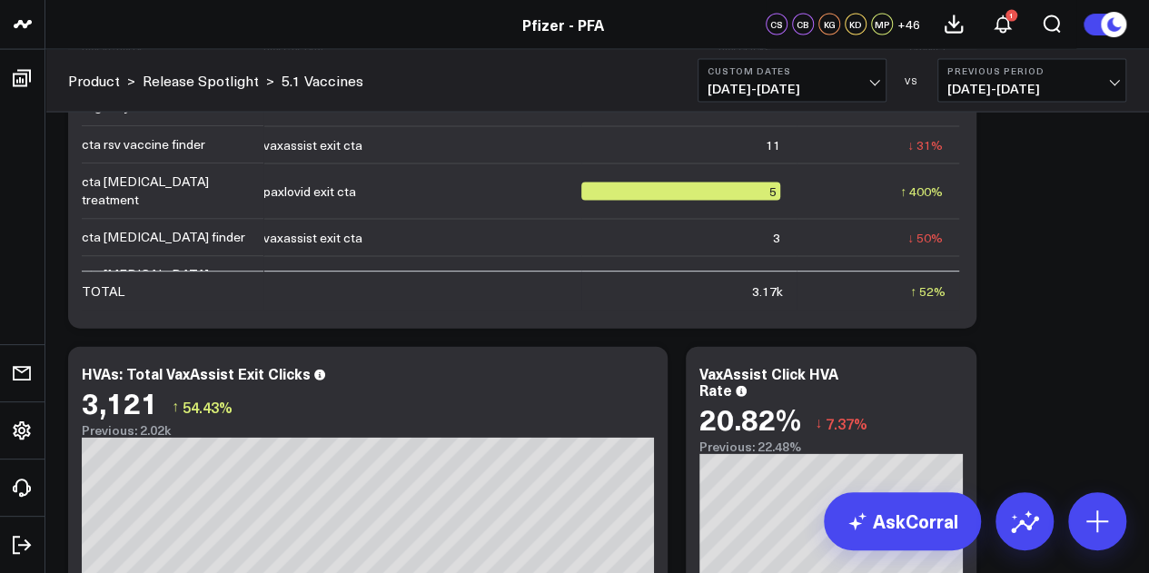
click at [1001, 82] on span "[DATE] - [DATE]" at bounding box center [1031, 89] width 169 height 15
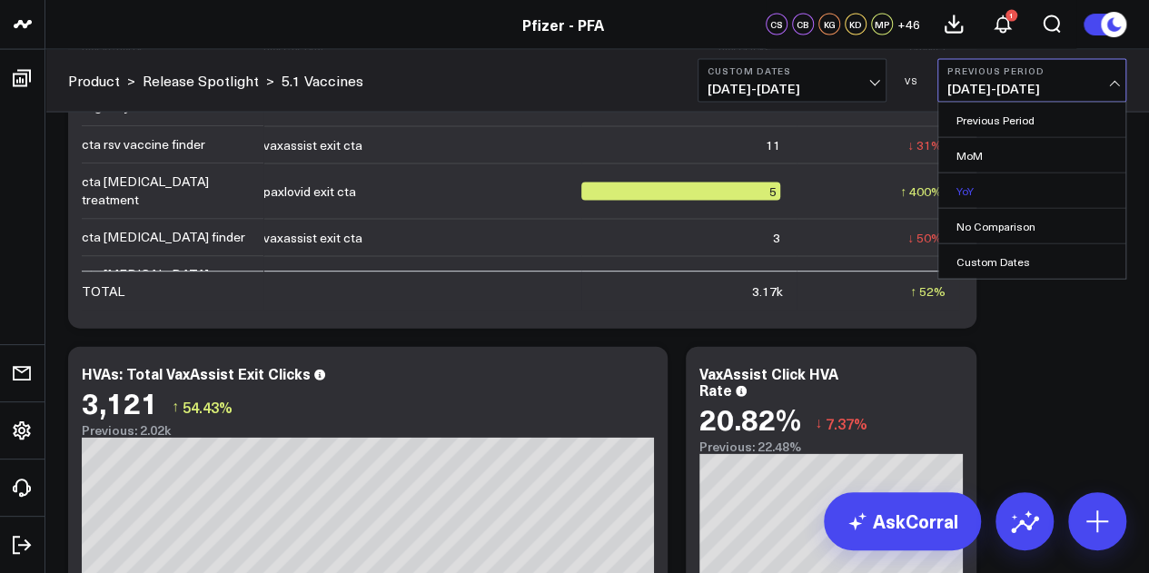
click at [966, 181] on link "YoY" at bounding box center [1031, 190] width 187 height 35
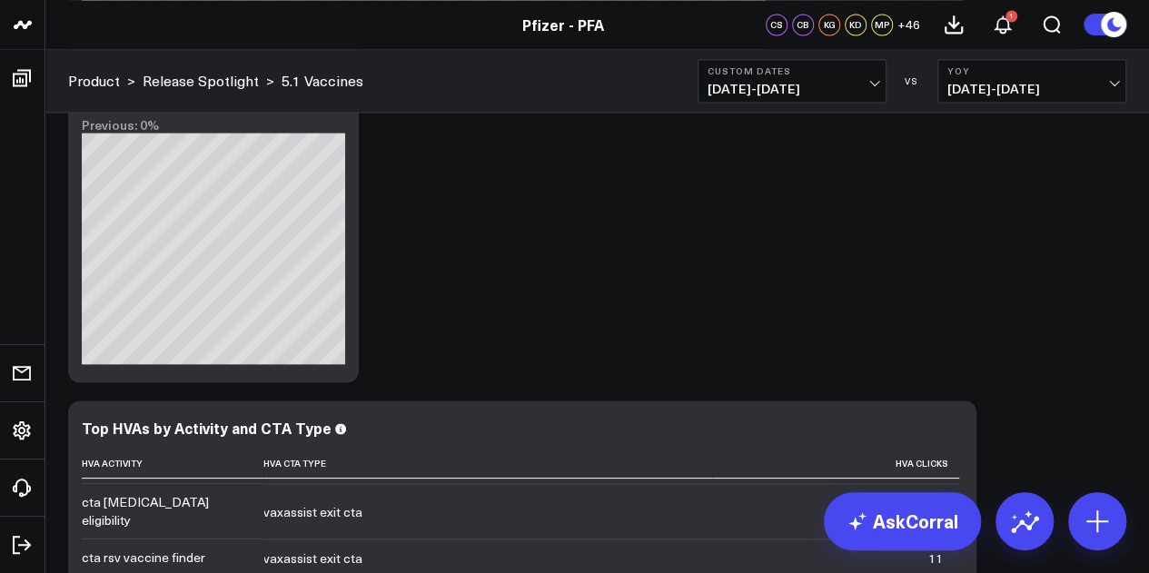
scroll to position [4755, 0]
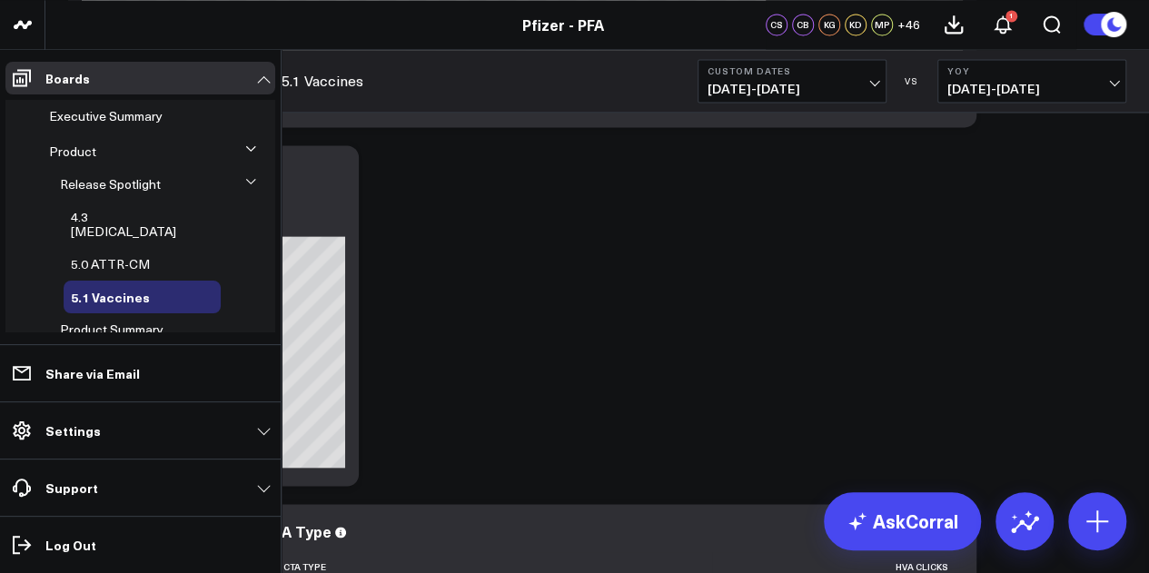
click at [245, 183] on icon at bounding box center [250, 181] width 11 height 11
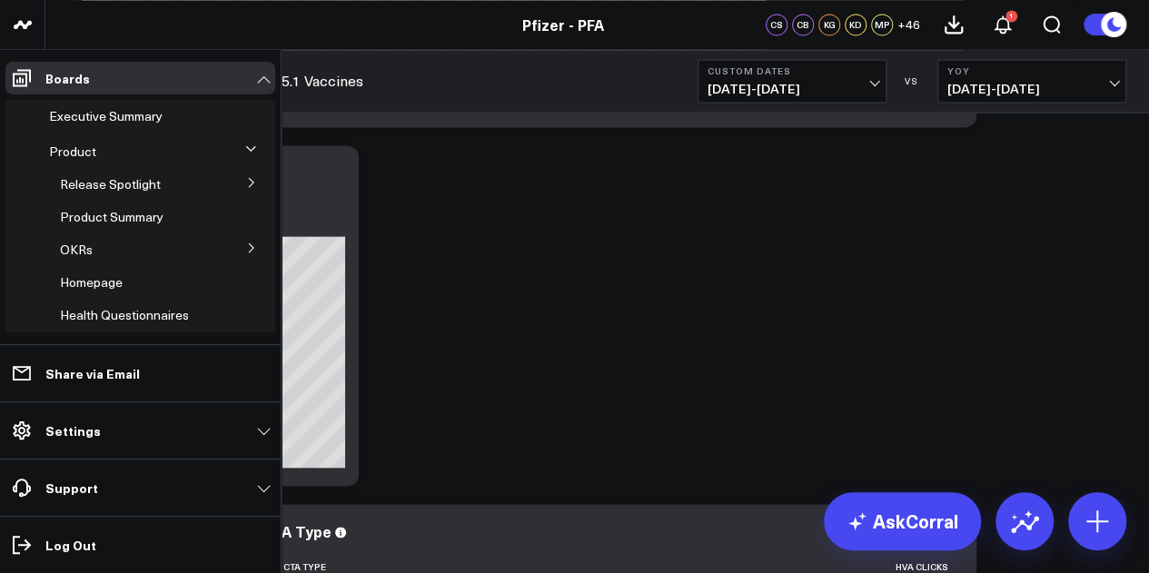
click at [245, 149] on icon at bounding box center [250, 148] width 11 height 11
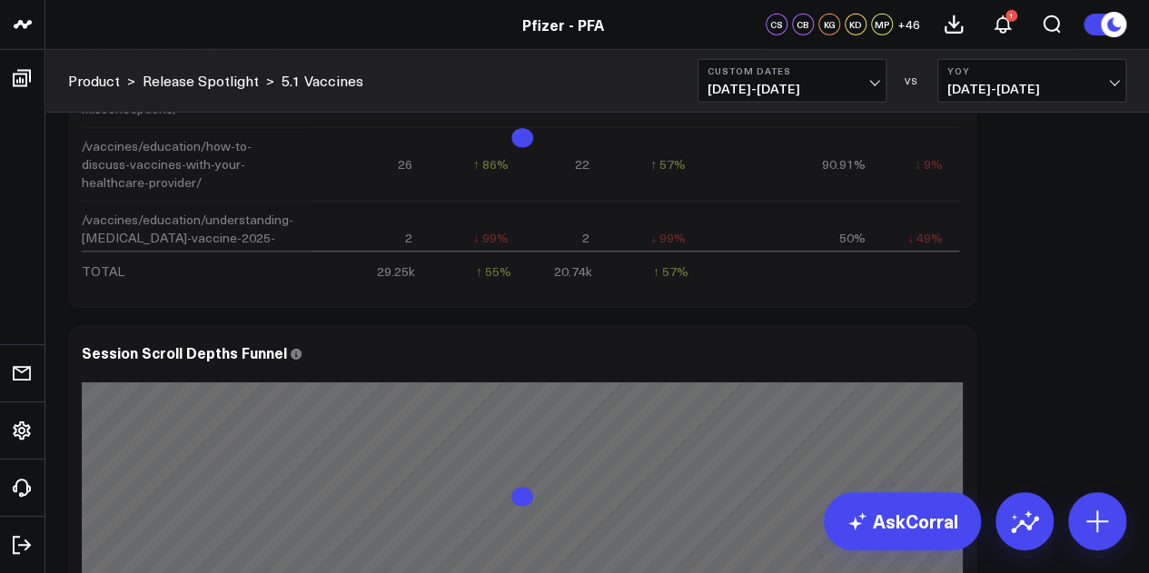
scroll to position [2396, 0]
